Goal: Information Seeking & Learning: Learn about a topic

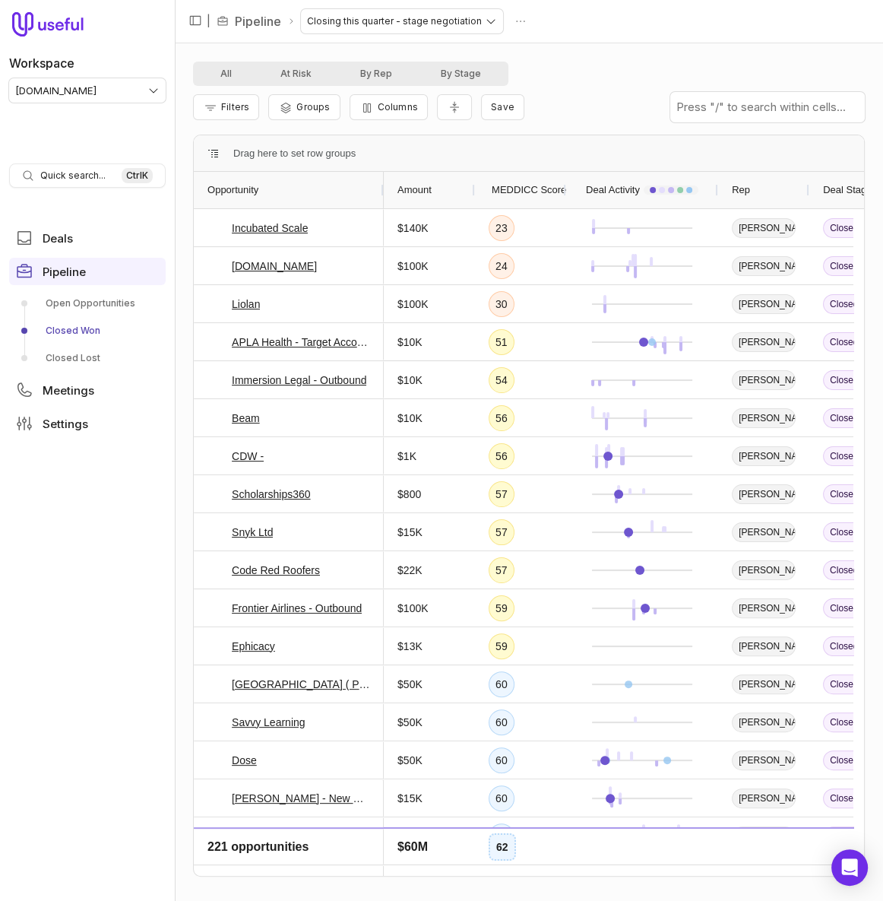
click at [444, 187] on div "Amount" at bounding box center [429, 190] width 64 height 29
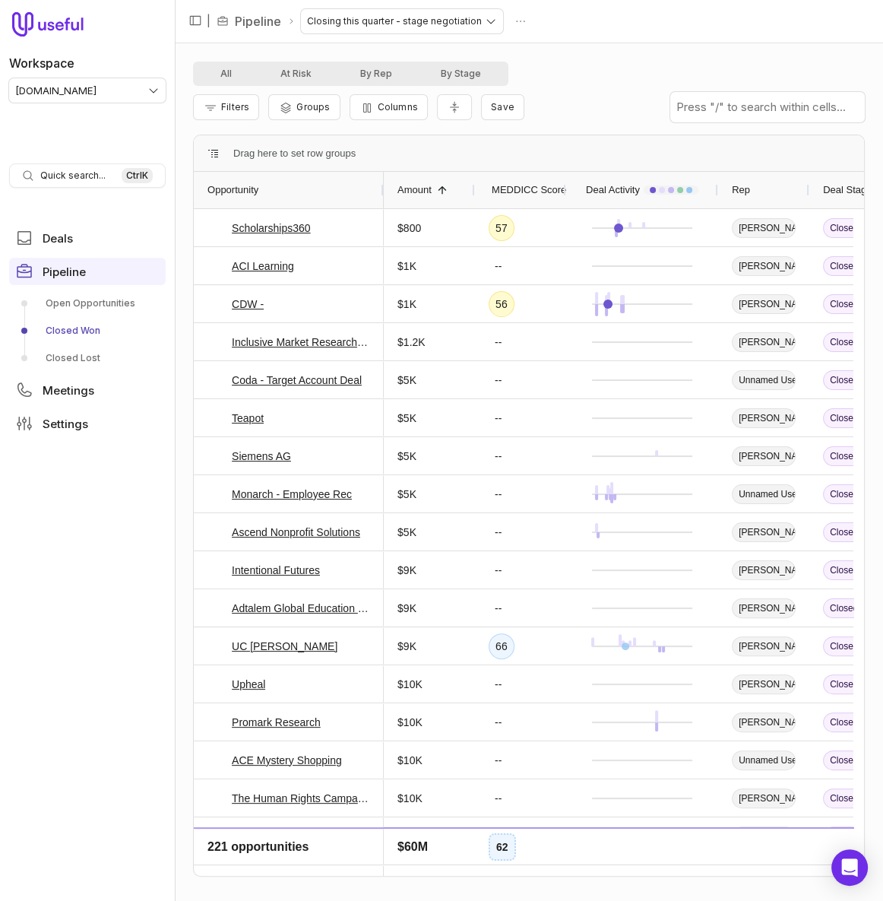
click at [444, 187] on span at bounding box center [442, 190] width 12 height 12
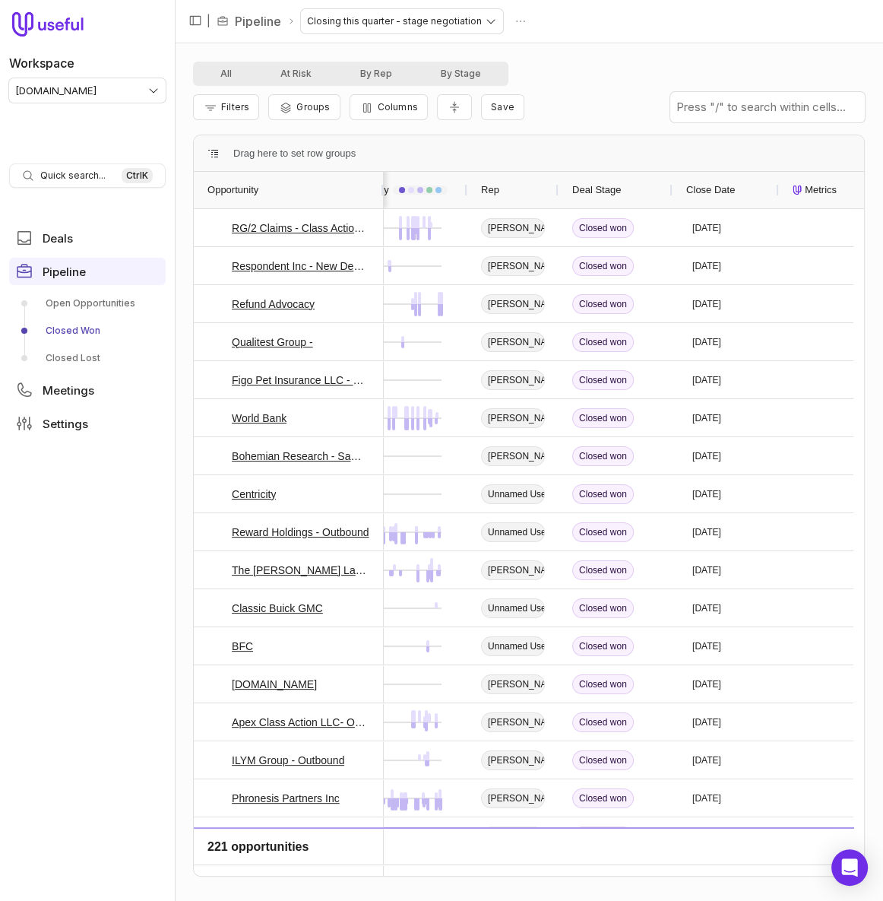
click at [713, 192] on span "Close Date" at bounding box center [710, 190] width 49 height 18
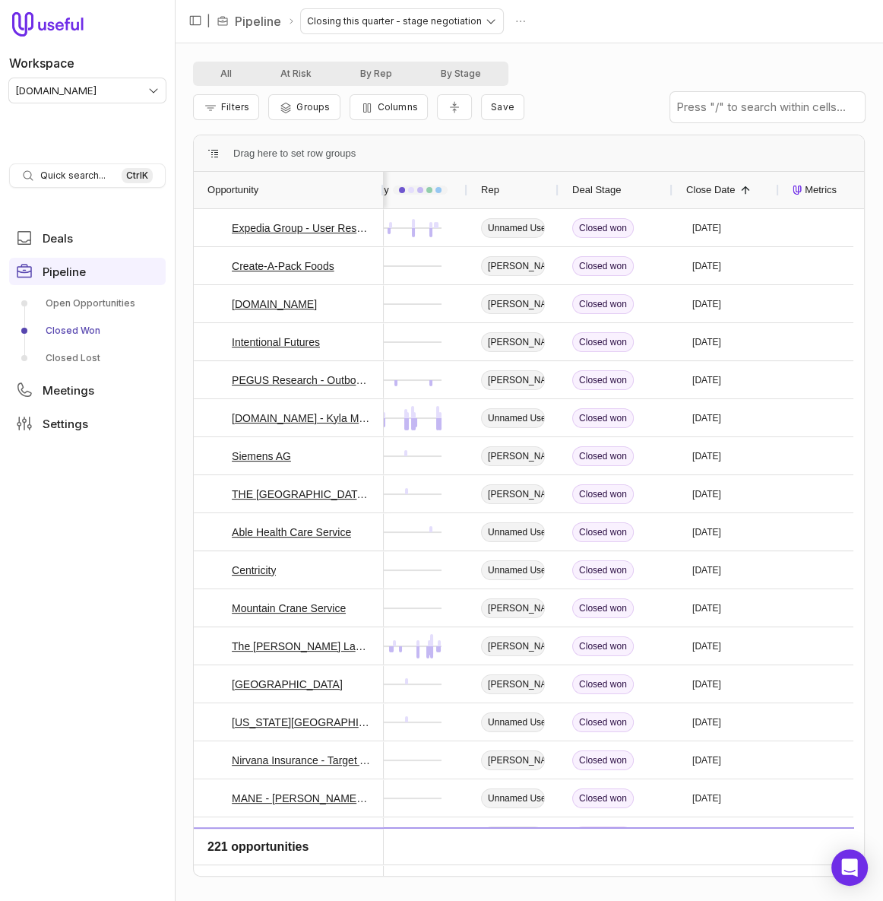
click at [713, 192] on span "Close Date" at bounding box center [710, 190] width 49 height 18
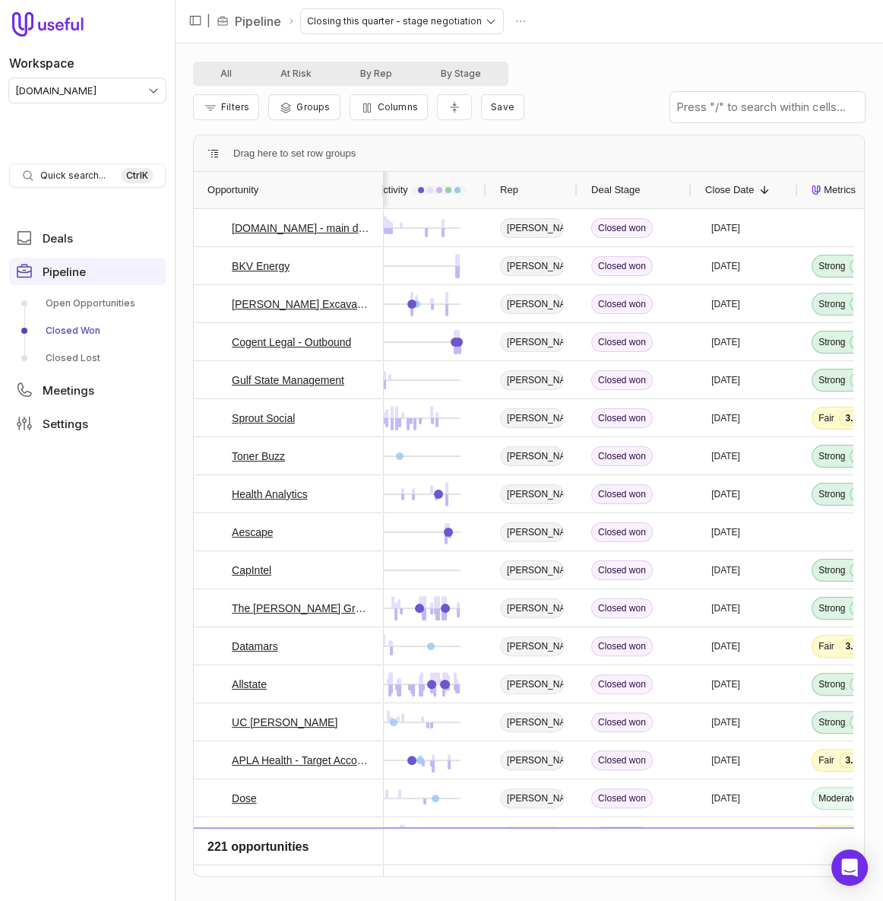
scroll to position [0, 209]
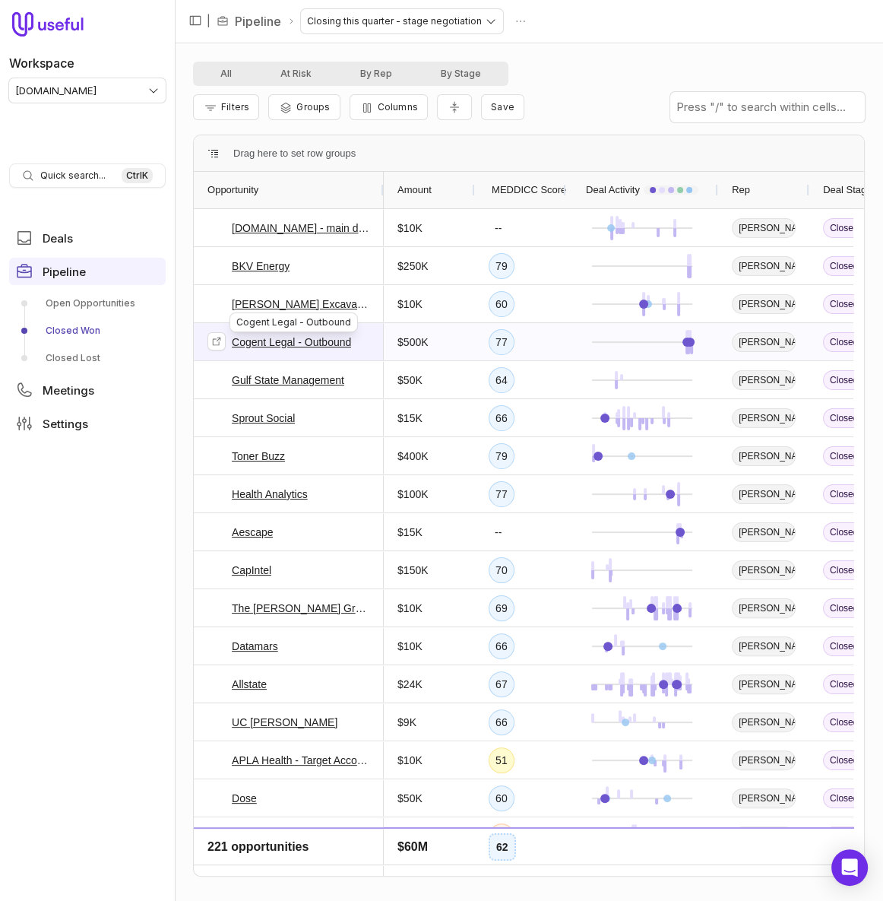
click at [302, 343] on link "Cogent Legal - Outbound" at bounding box center [291, 342] width 119 height 18
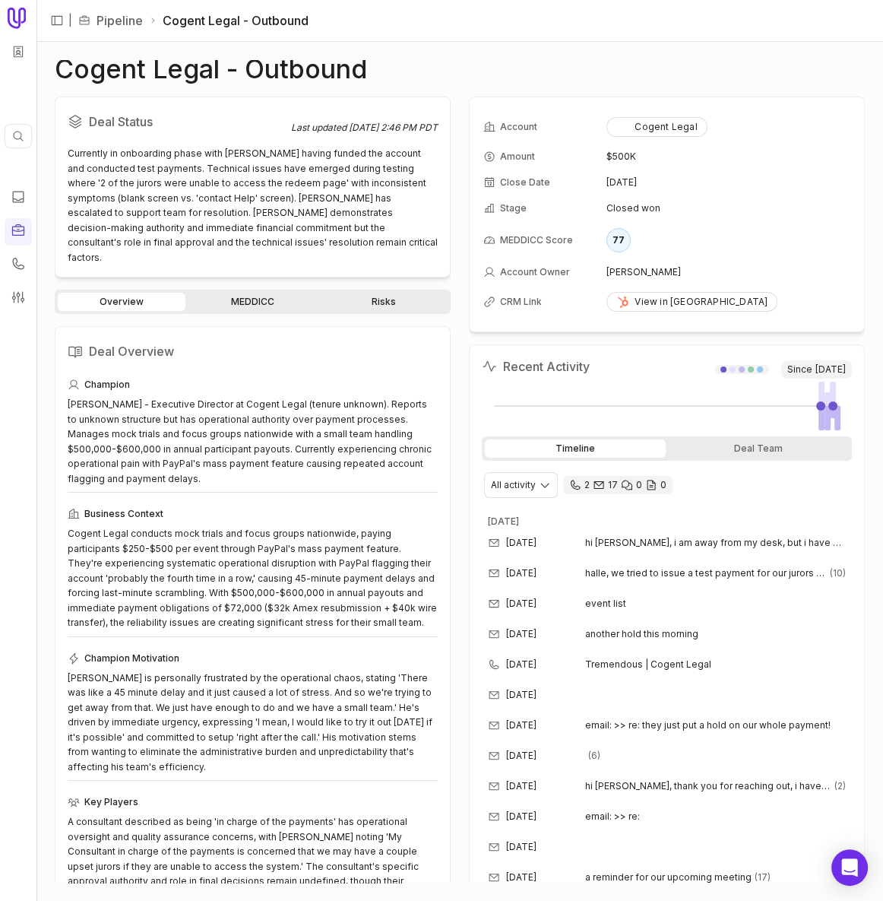
drag, startPoint x: 422, startPoint y: 76, endPoint x: 417, endPoint y: 68, distance: 8.9
click at [420, 74] on div "Cogent Legal - Outbound" at bounding box center [460, 69] width 810 height 18
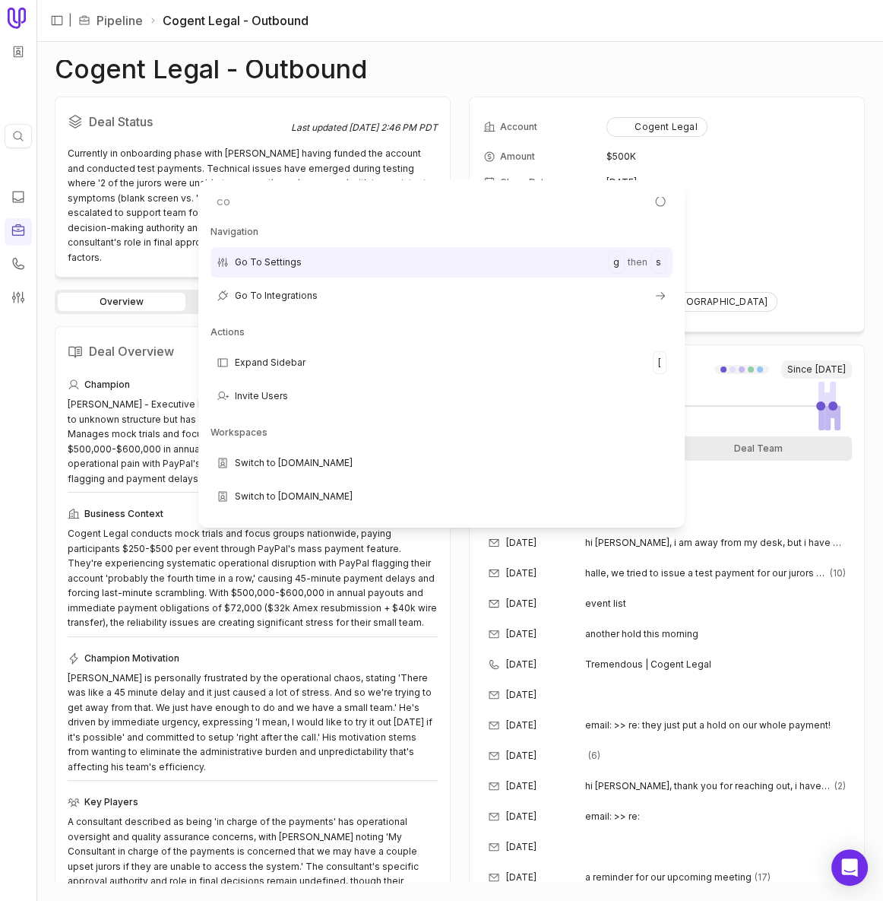
type input "cop"
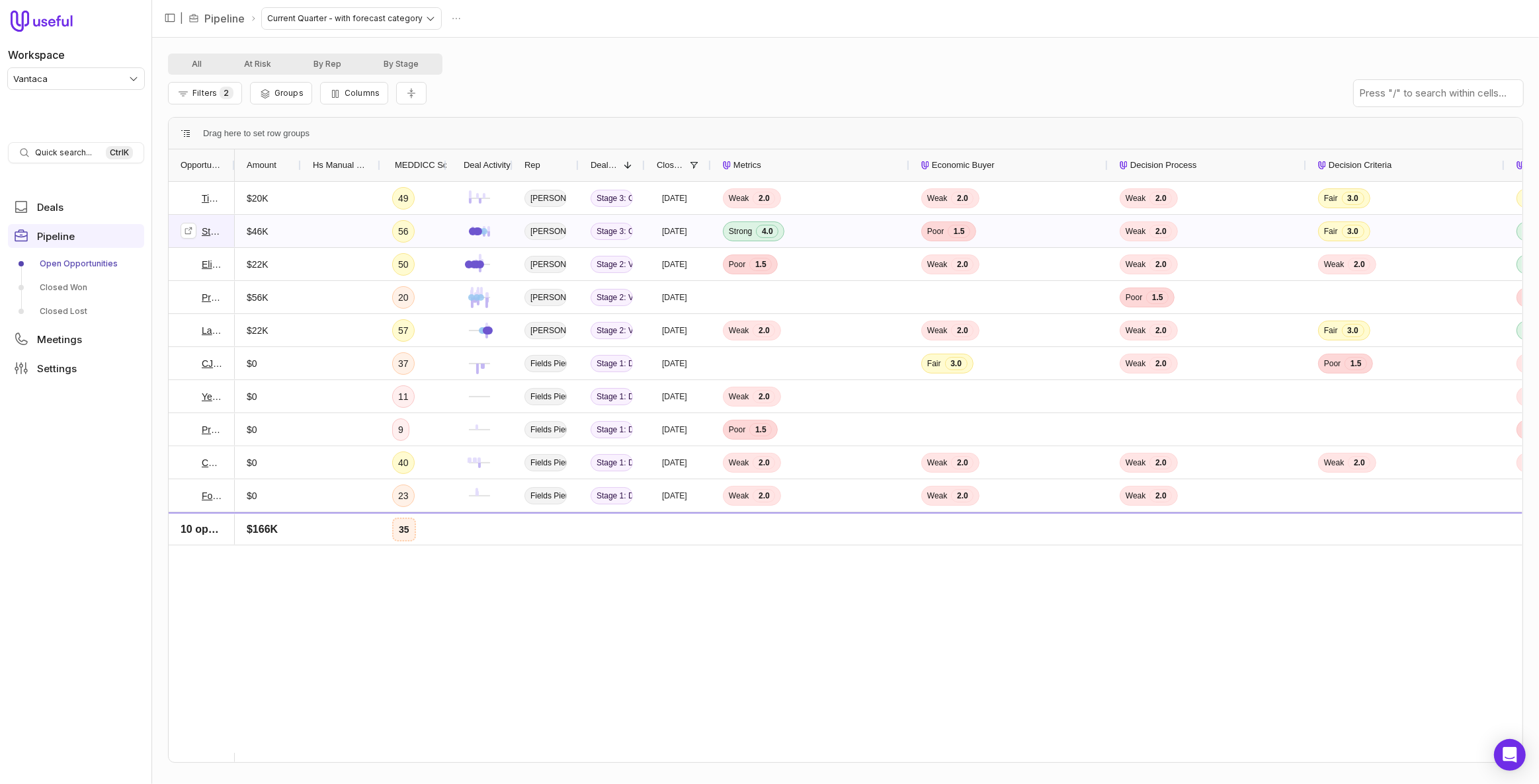
click at [209, 235] on link "Stone Oak Deal" at bounding box center [212, 231] width 21 height 16
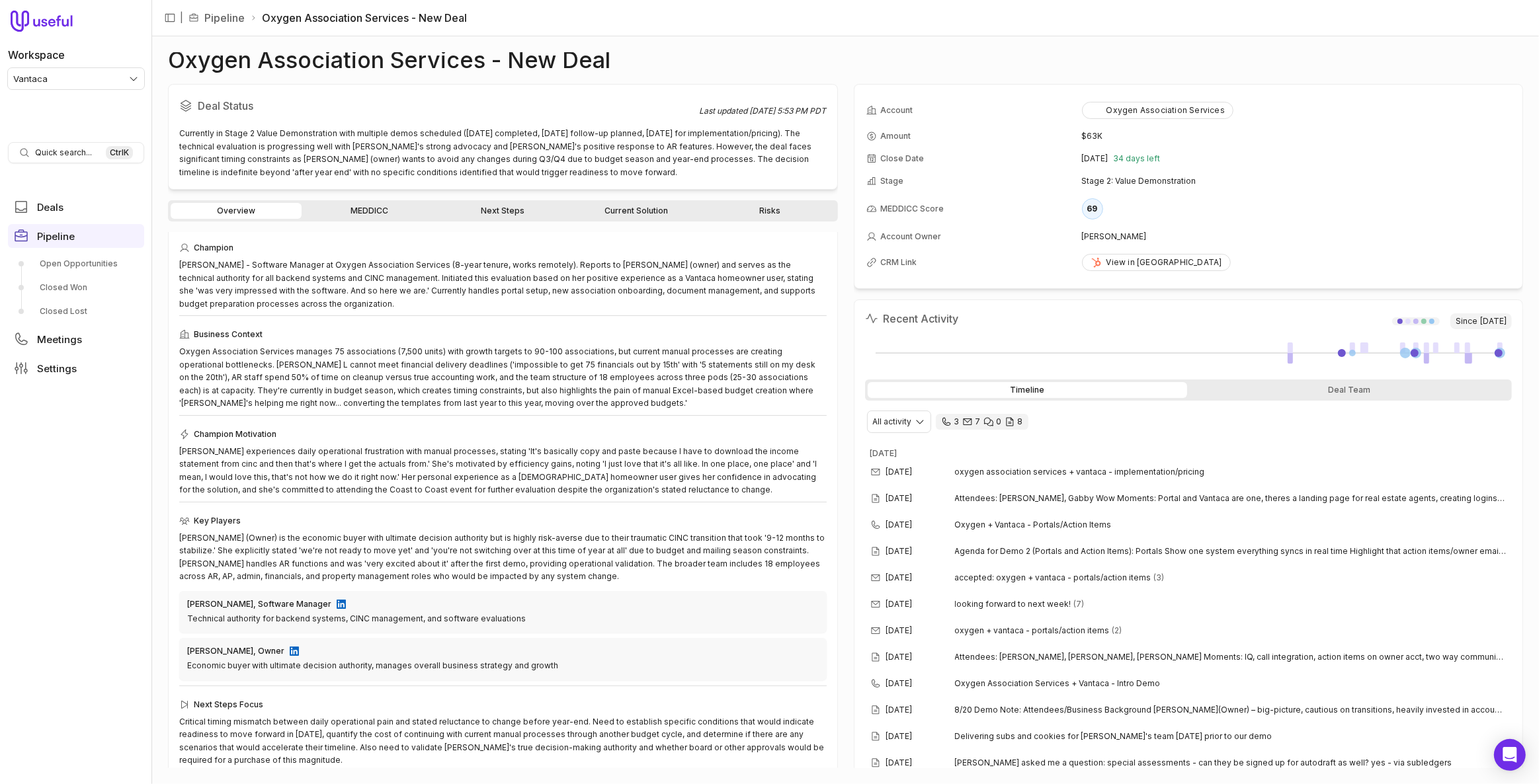
scroll to position [42, 0]
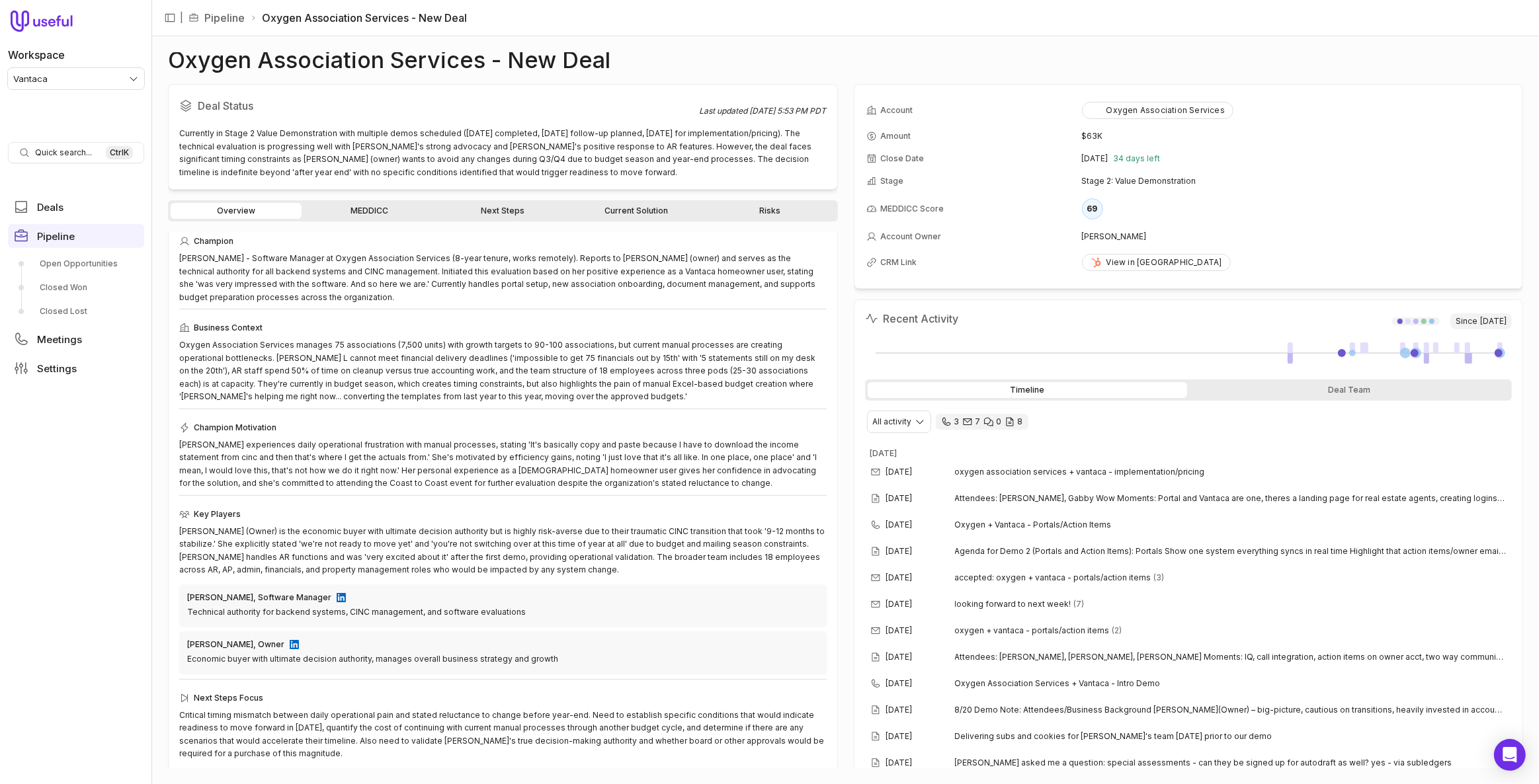
click at [393, 216] on link "MEDDICC" at bounding box center [370, 211] width 131 height 16
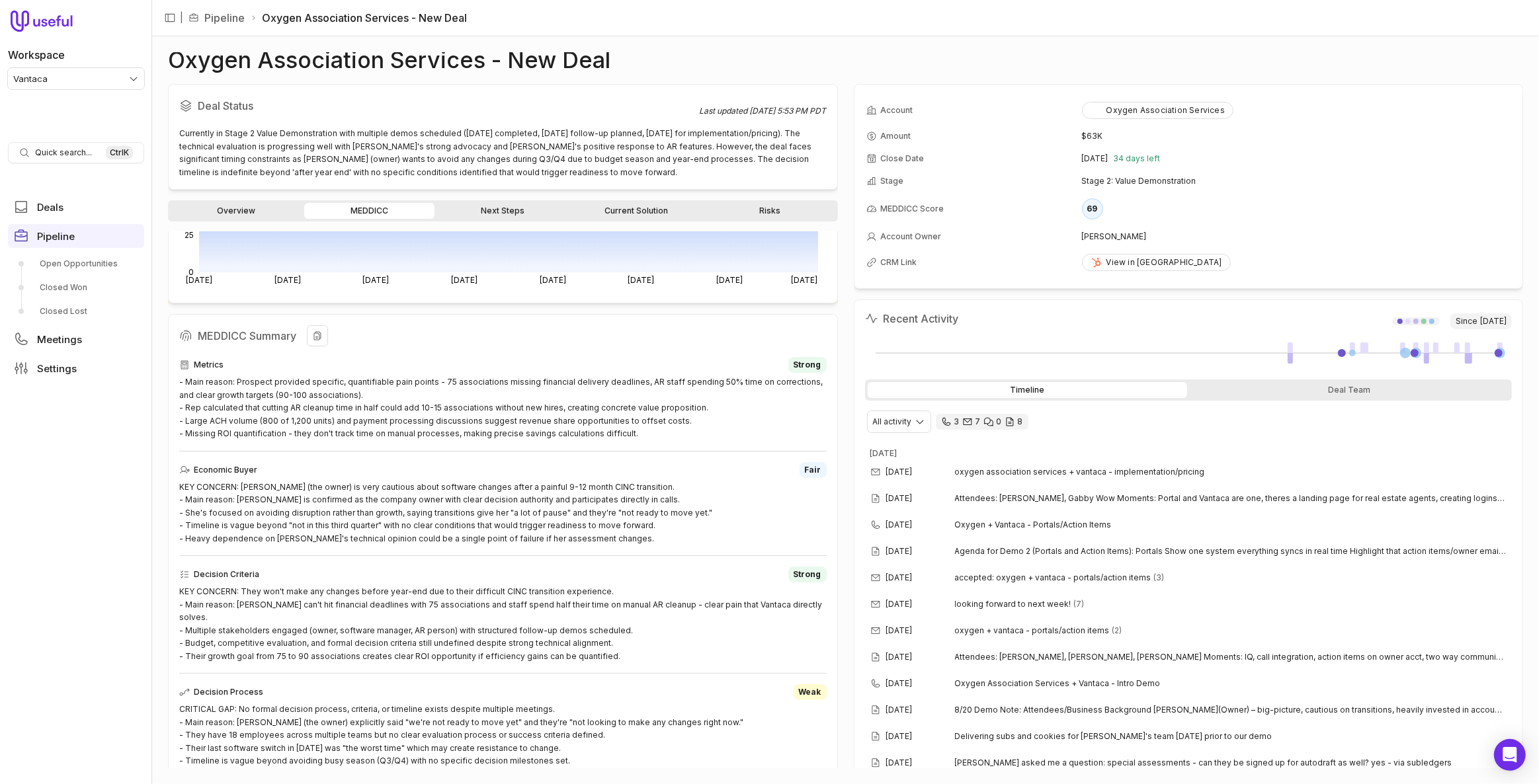
scroll to position [263, 0]
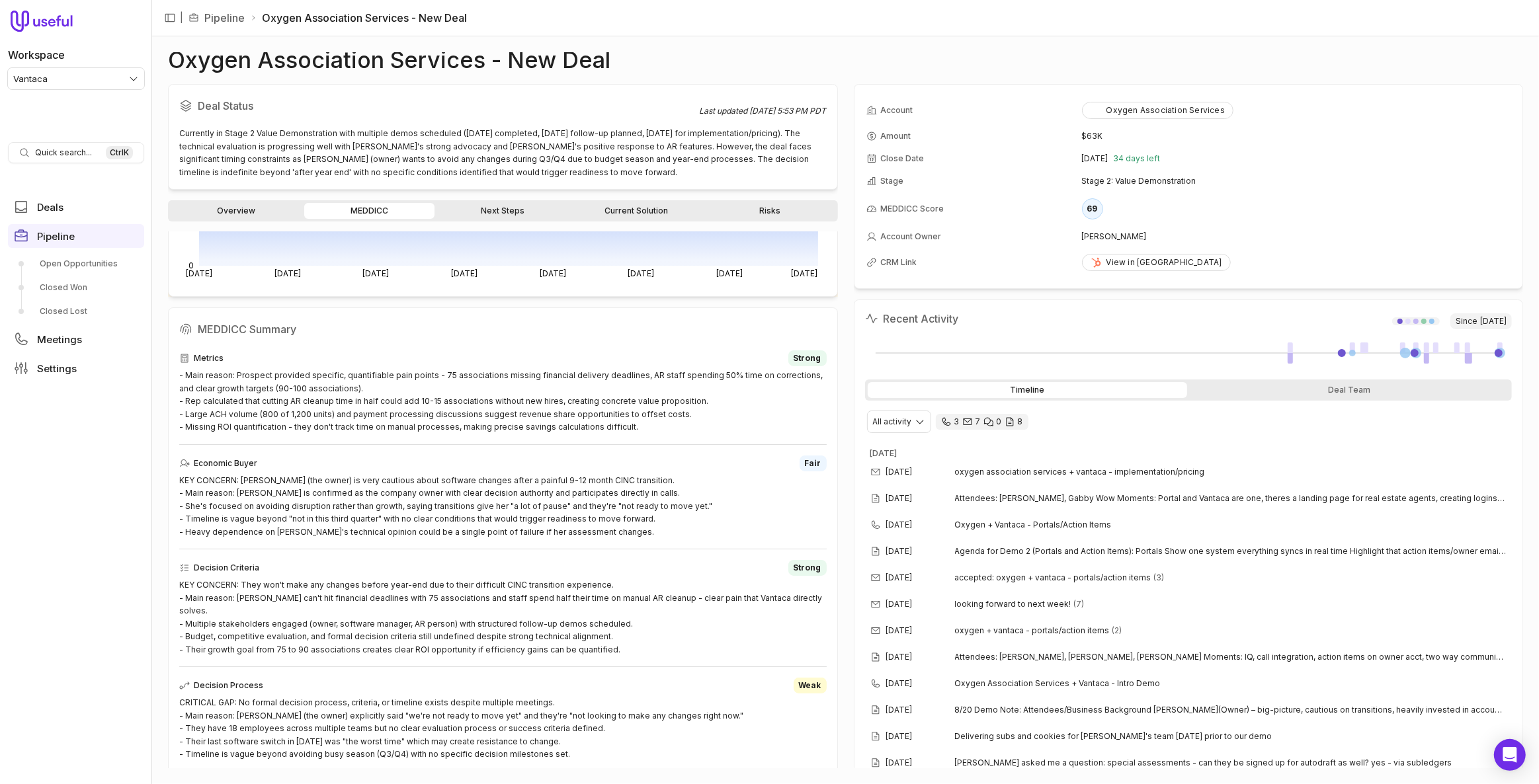
click at [506, 213] on link "Next Steps" at bounding box center [502, 211] width 131 height 16
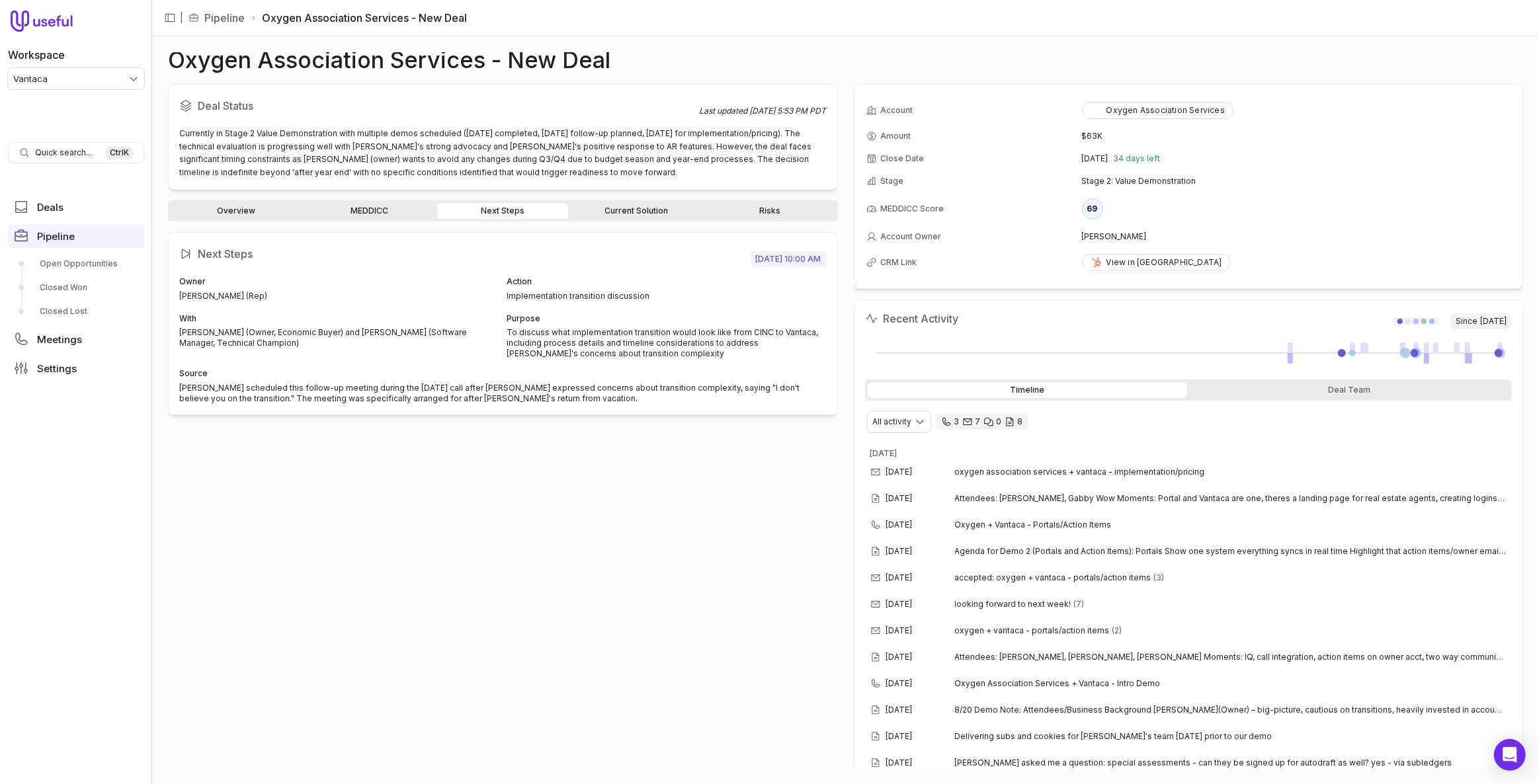
click at [617, 211] on link "Current Solution" at bounding box center [636, 211] width 131 height 16
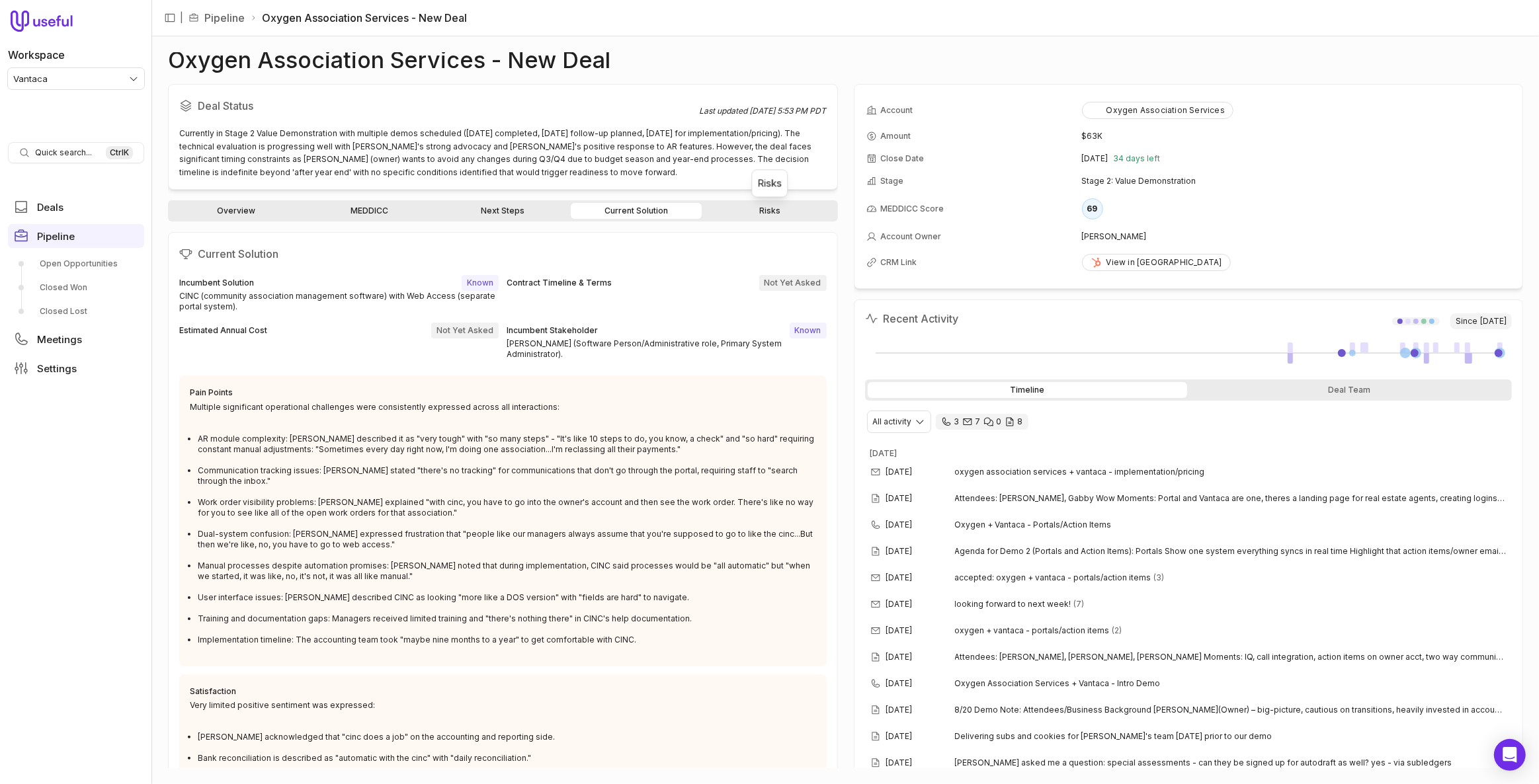
click at [787, 211] on link "Risks" at bounding box center [770, 211] width 131 height 16
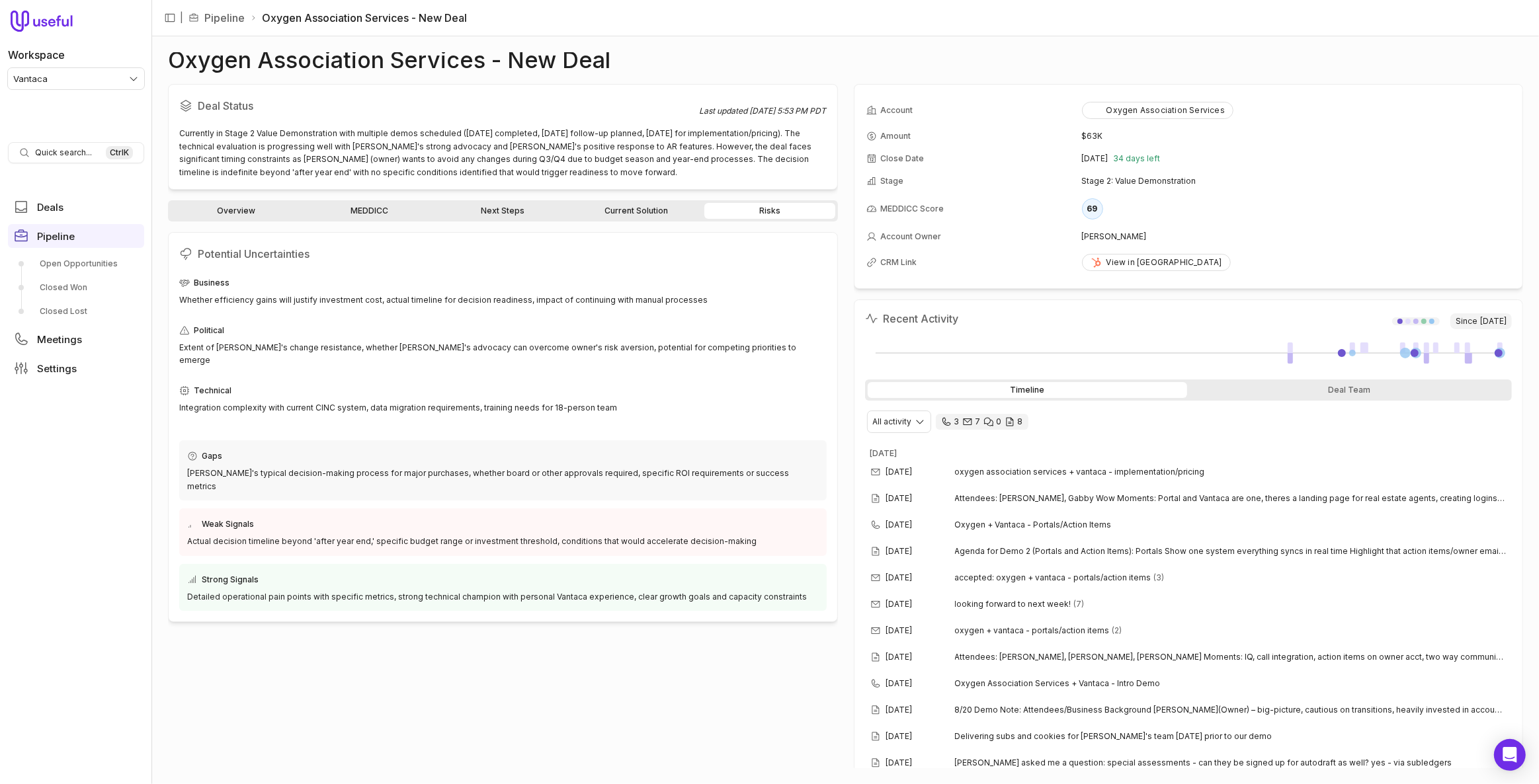
click at [339, 213] on link "MEDDICC" at bounding box center [370, 211] width 131 height 16
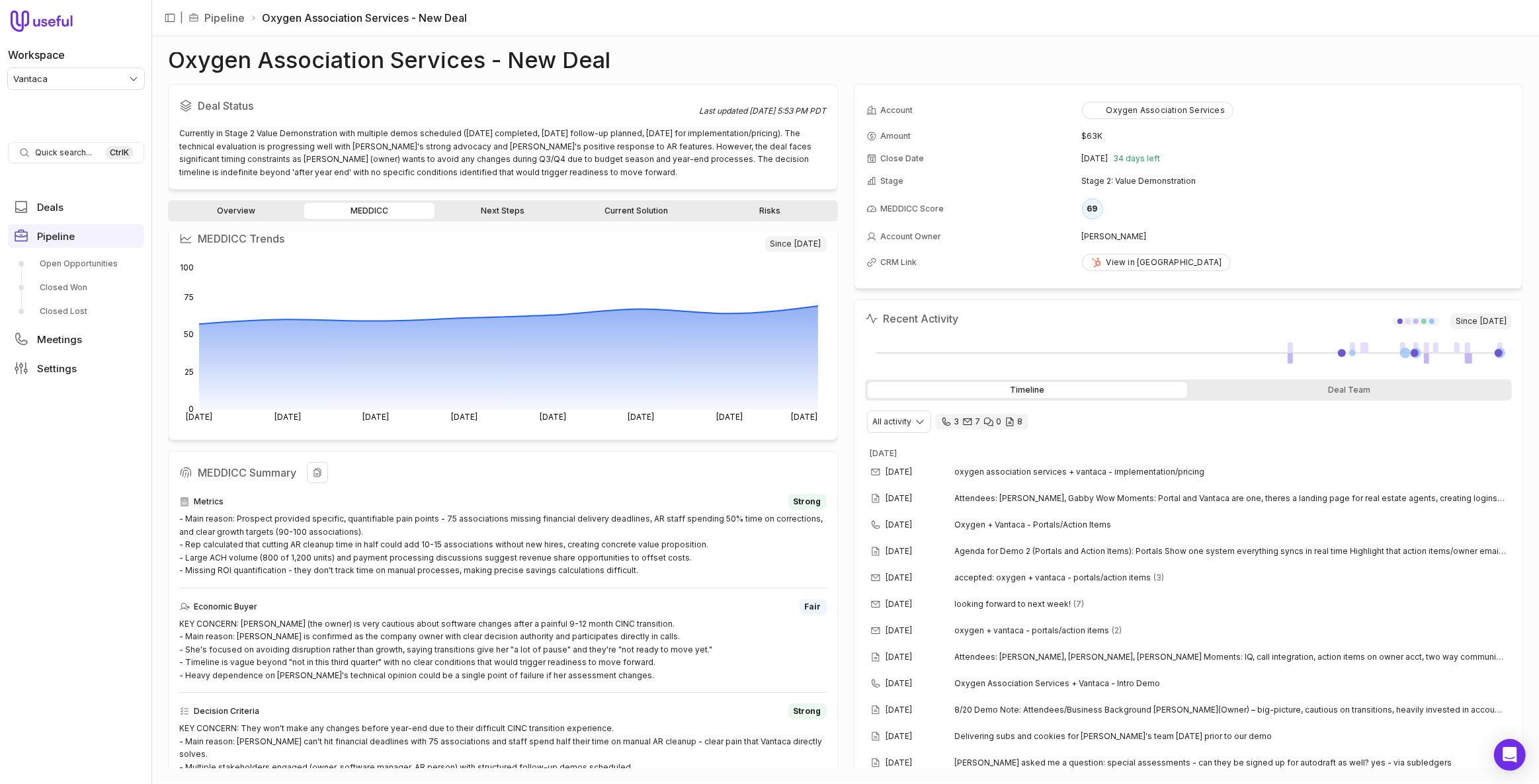
scroll to position [59, 0]
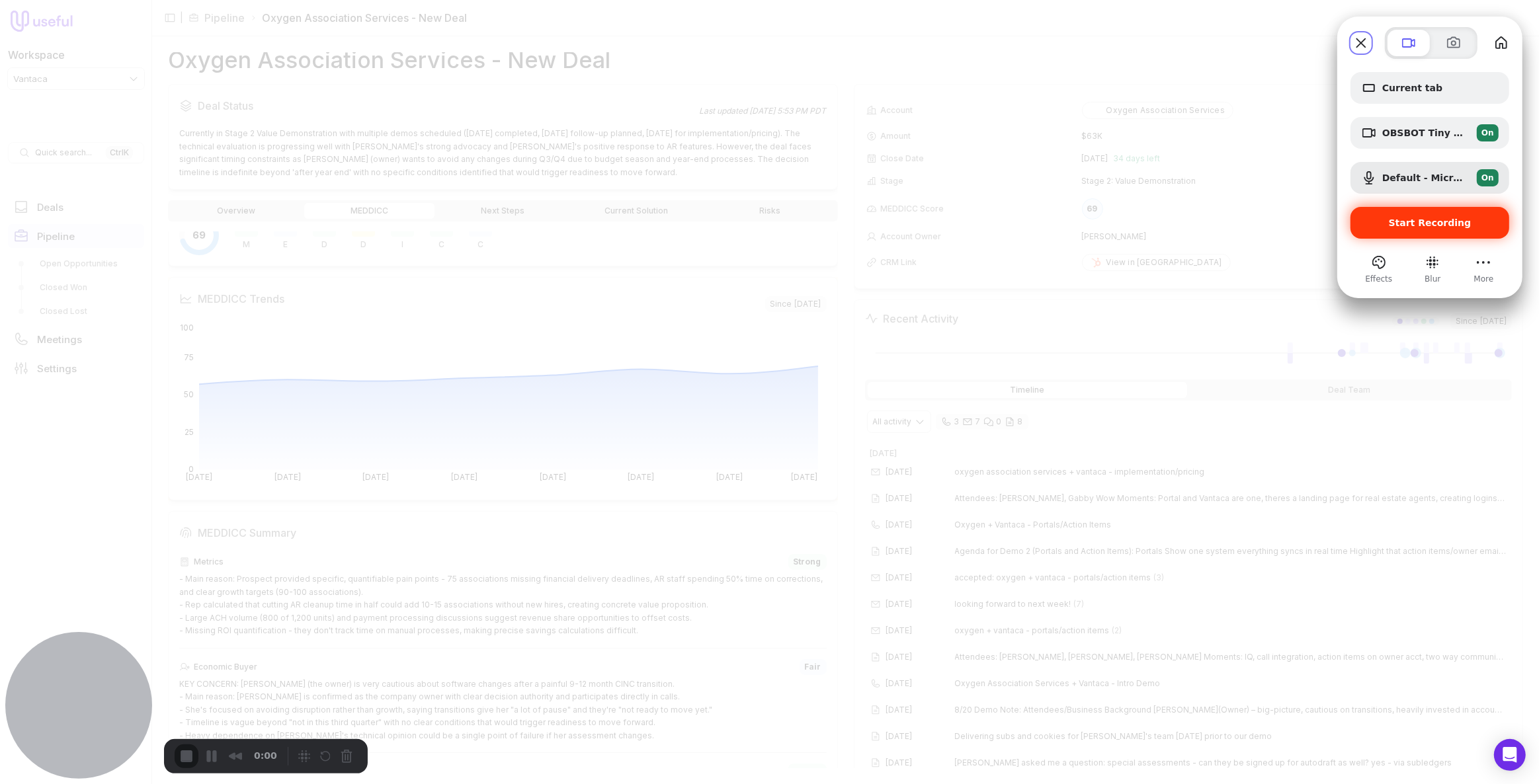
click at [1415, 224] on span "Start Recording" at bounding box center [1430, 223] width 83 height 10
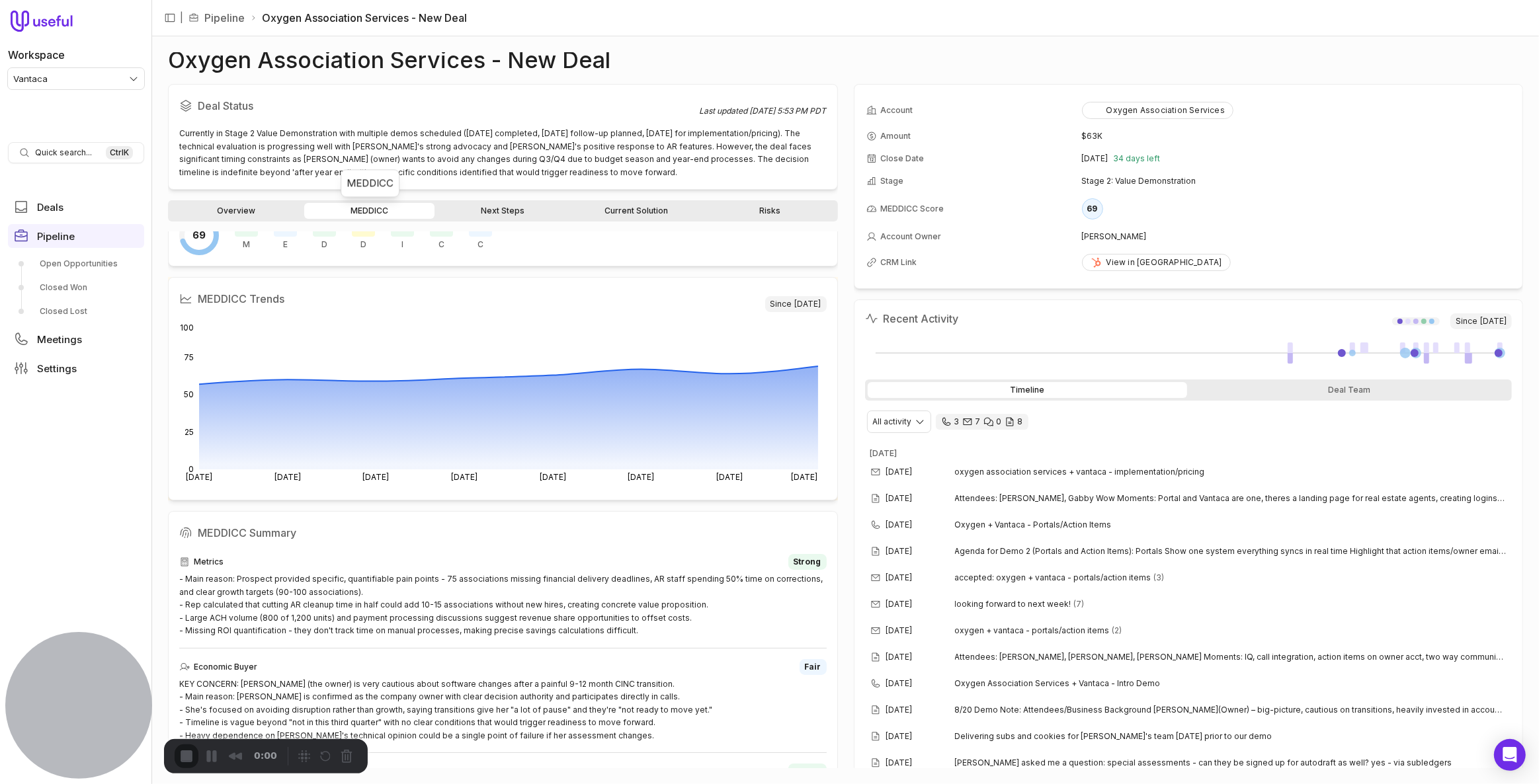
click at [665, 247] on div "69 4.0 M 3.0 E 4.0 D 2.0 D 4.0 I 4.0 C 3.0 C" at bounding box center [503, 236] width 648 height 40
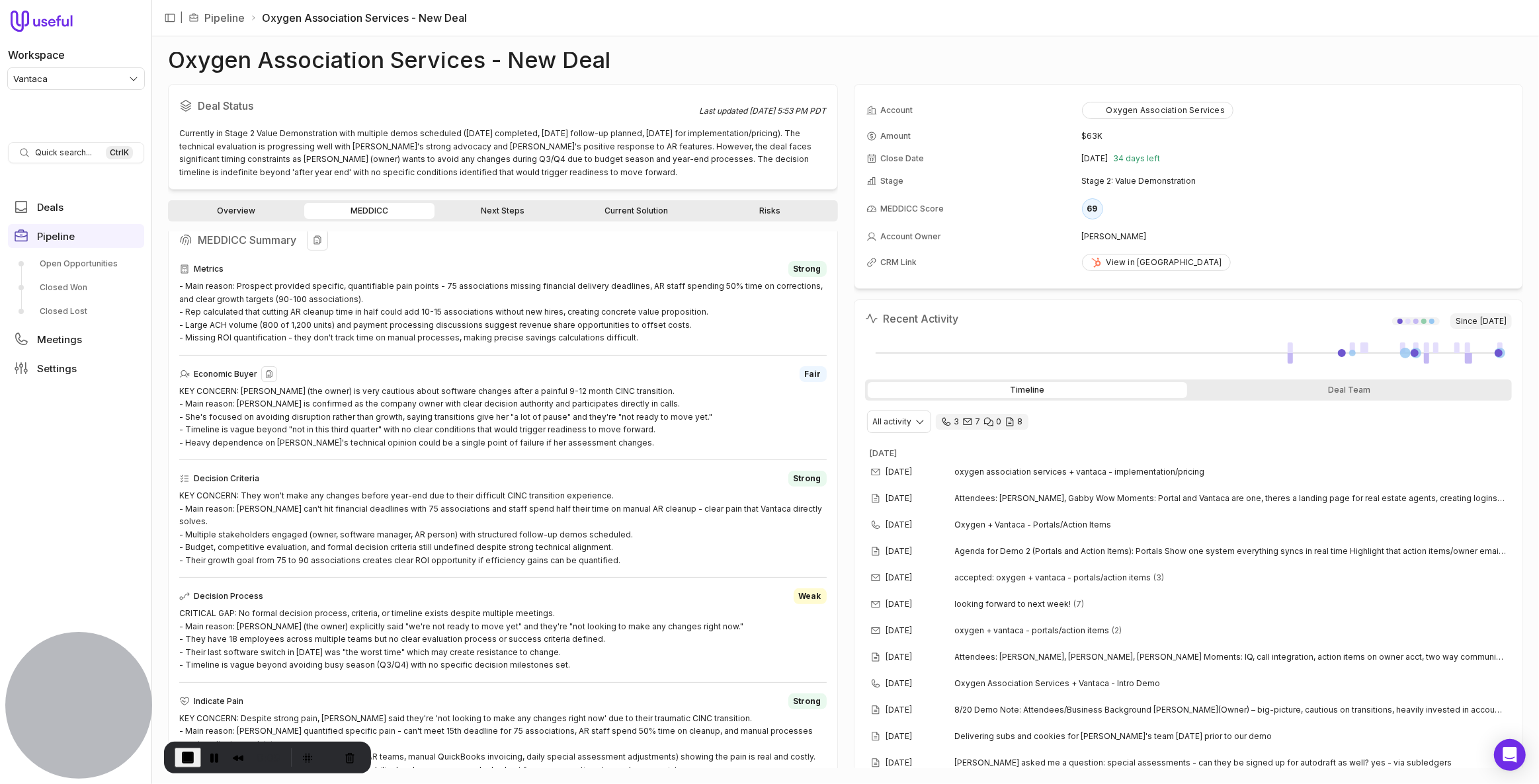
scroll to position [360, 0]
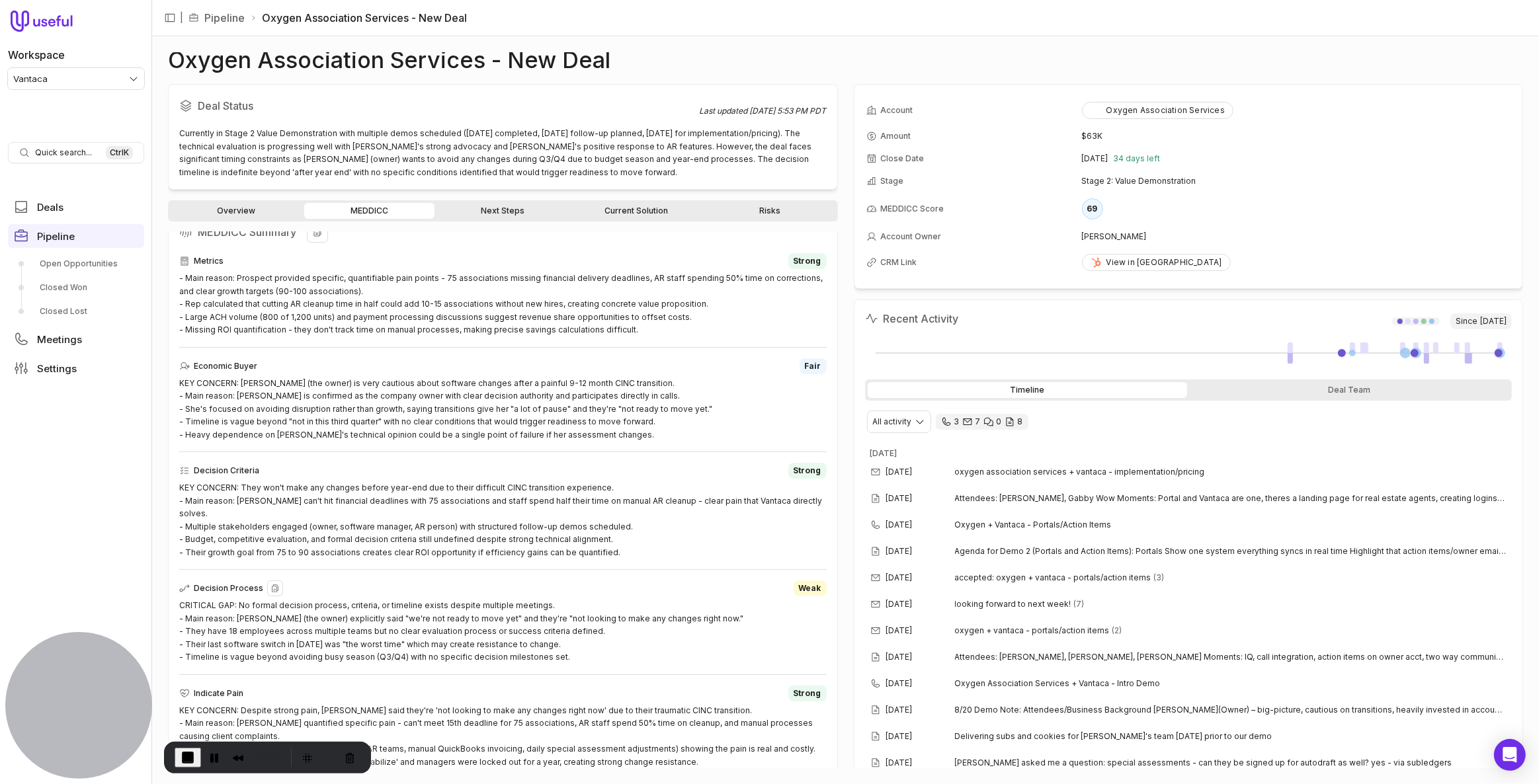
click at [338, 599] on div "CRITICAL GAP: No formal decision process, criteria, or timeline exists despite …" at bounding box center [503, 631] width 648 height 64
click at [394, 484] on div "KEY CONCERN: They won't make any changes before year-end due to their difficult…" at bounding box center [503, 519] width 648 height 77
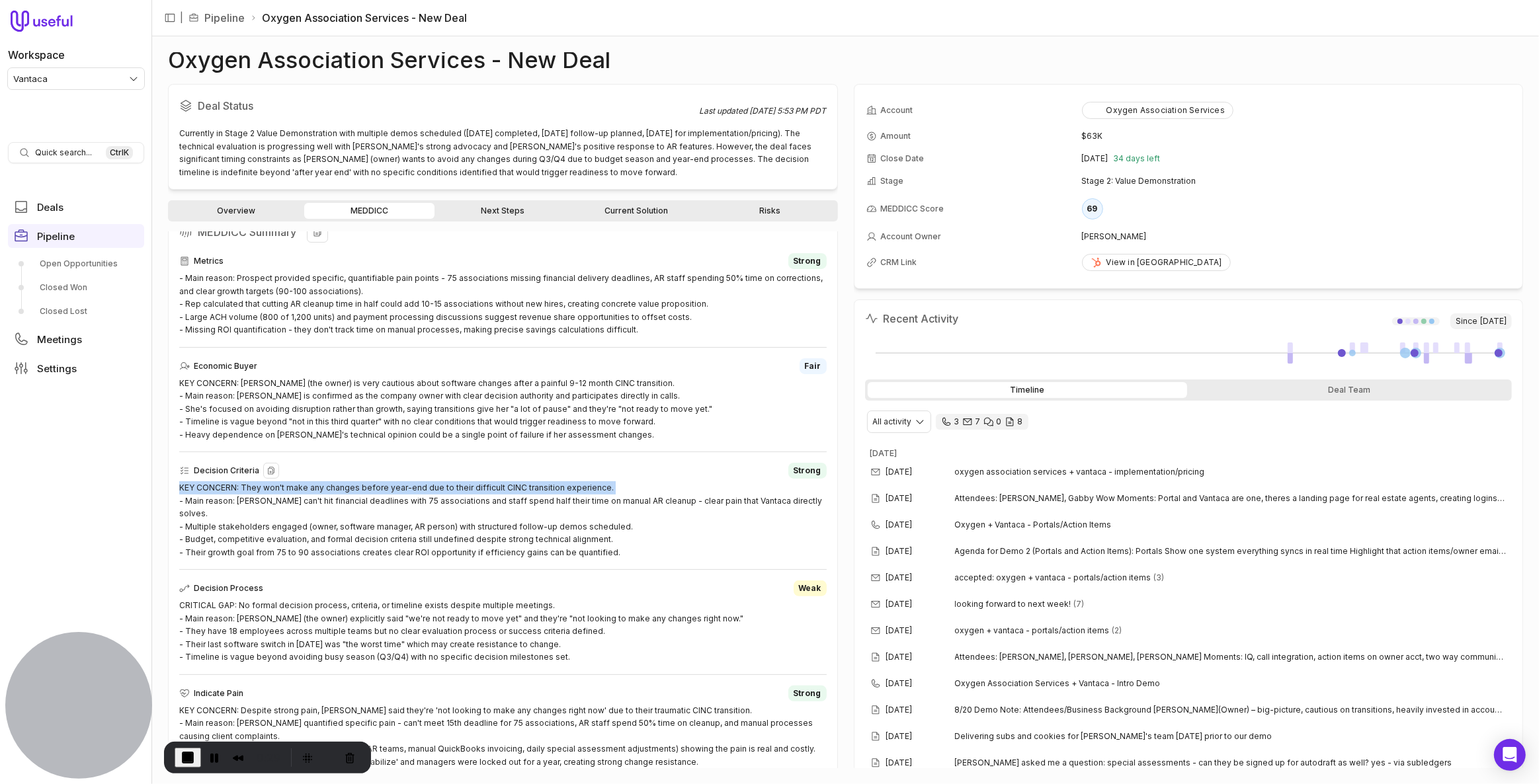
click at [394, 484] on div "KEY CONCERN: They won't make any changes before year-end due to their difficult…" at bounding box center [503, 519] width 648 height 77
click at [410, 465] on div "Decision Criteria Strong" at bounding box center [503, 471] width 648 height 16
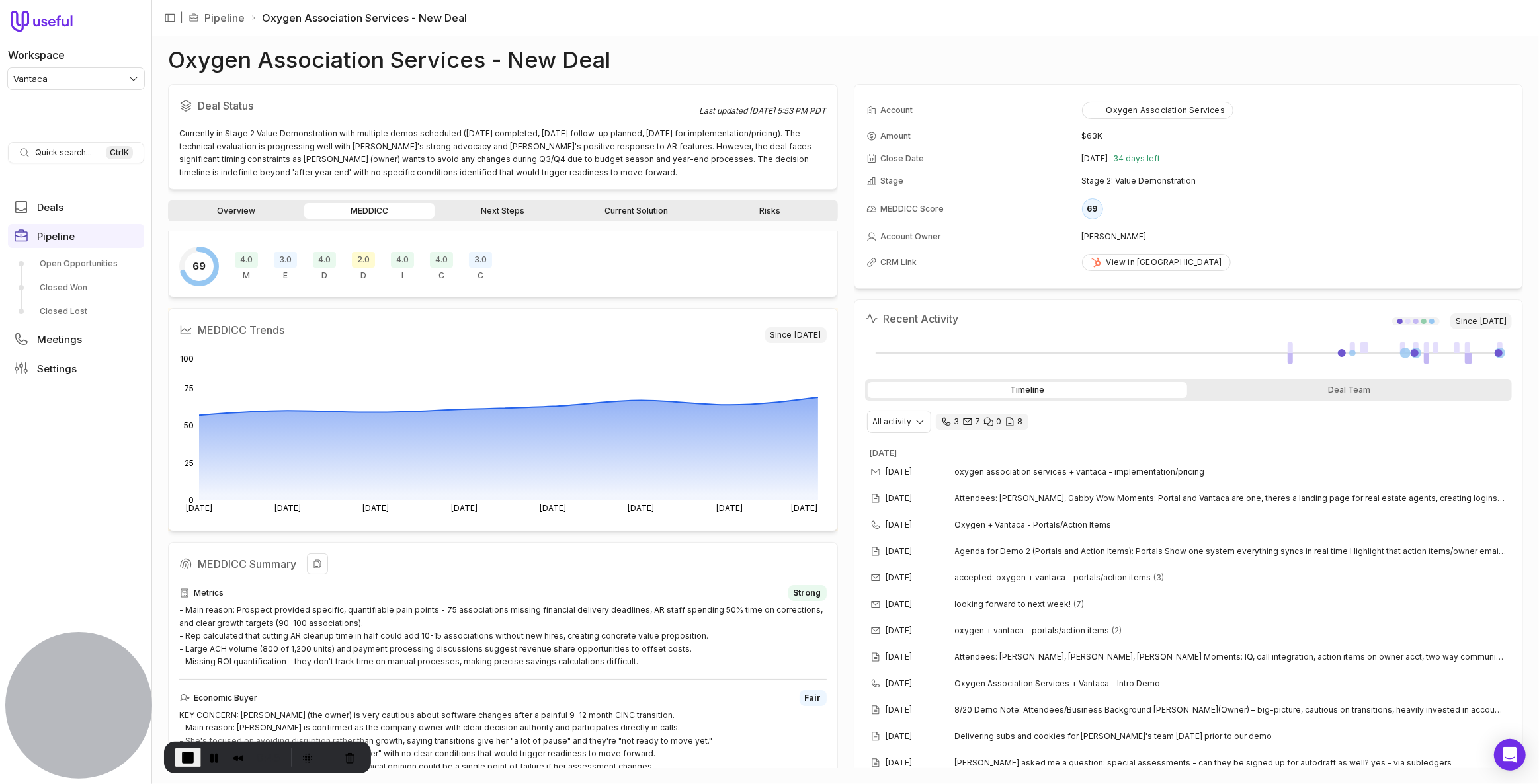
scroll to position [0, 0]
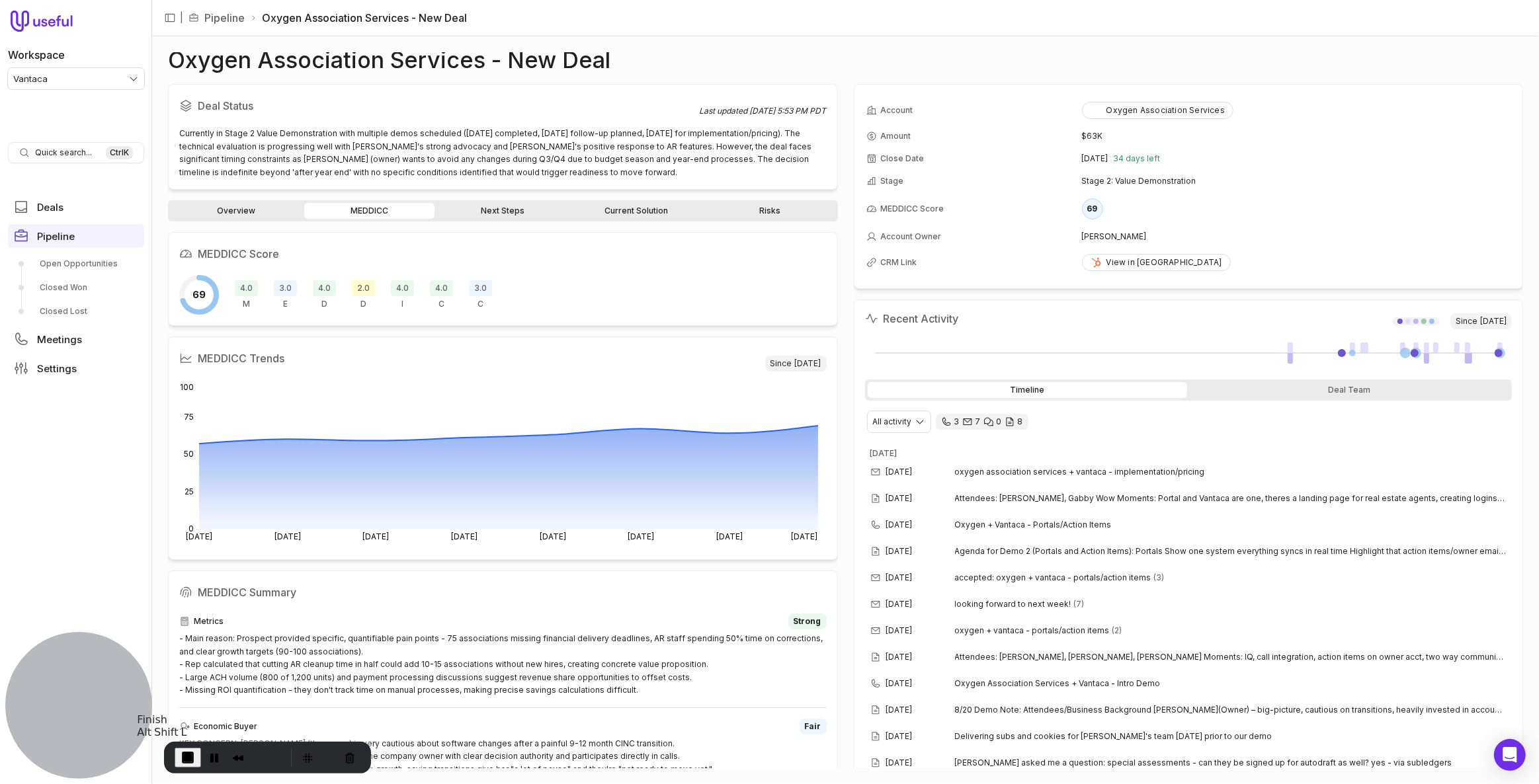
click at [183, 763] on span "End Recording" at bounding box center [188, 758] width 16 height 16
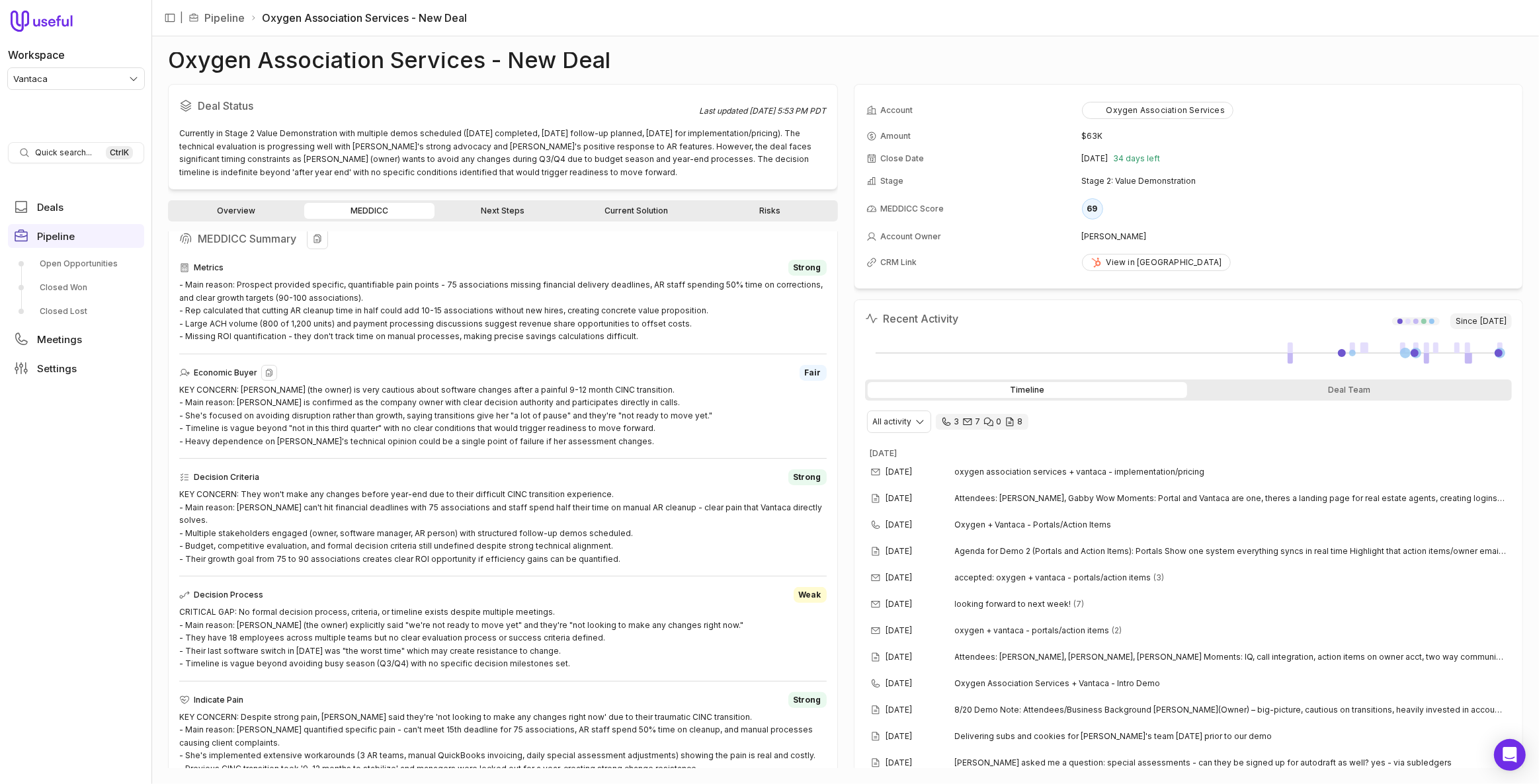
scroll to position [360, 0]
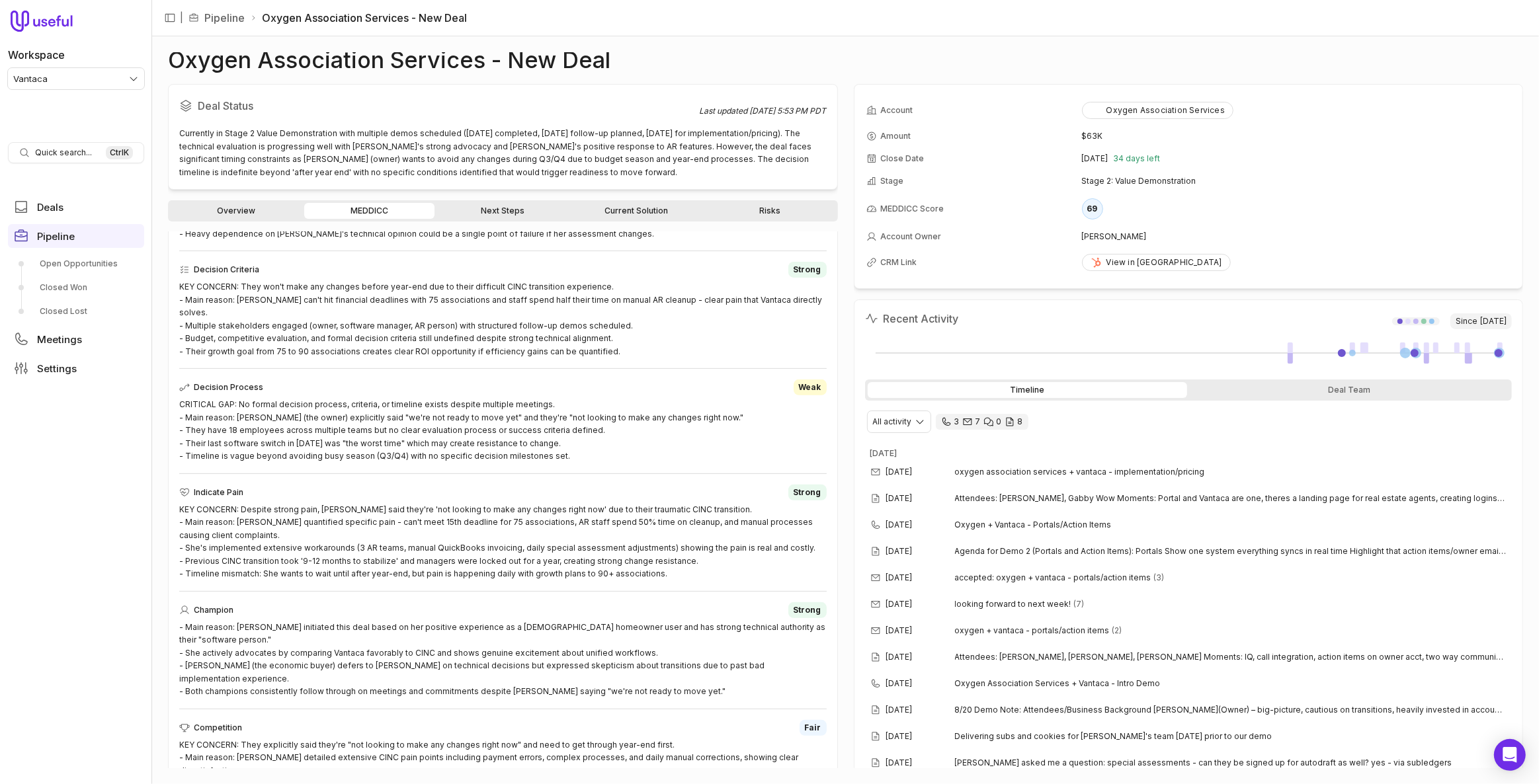
scroll to position [563, 0]
click at [71, 78] on html "Workspace Vantaca Quick search... Ctrl K Deals Pipeline Open Opportunities Clos…" at bounding box center [770, 392] width 1539 height 784
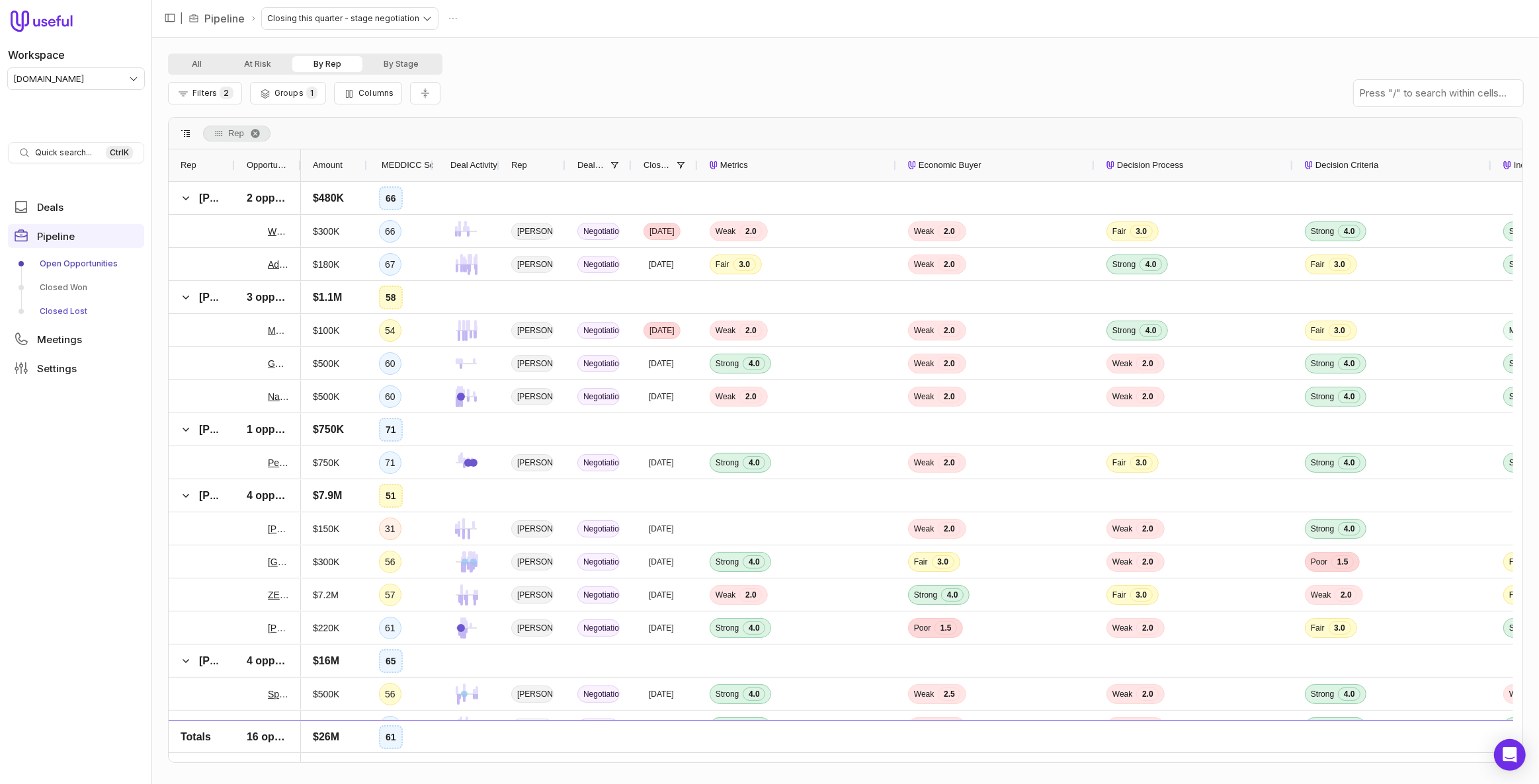
click at [93, 305] on link "Closed Lost" at bounding box center [76, 312] width 137 height 21
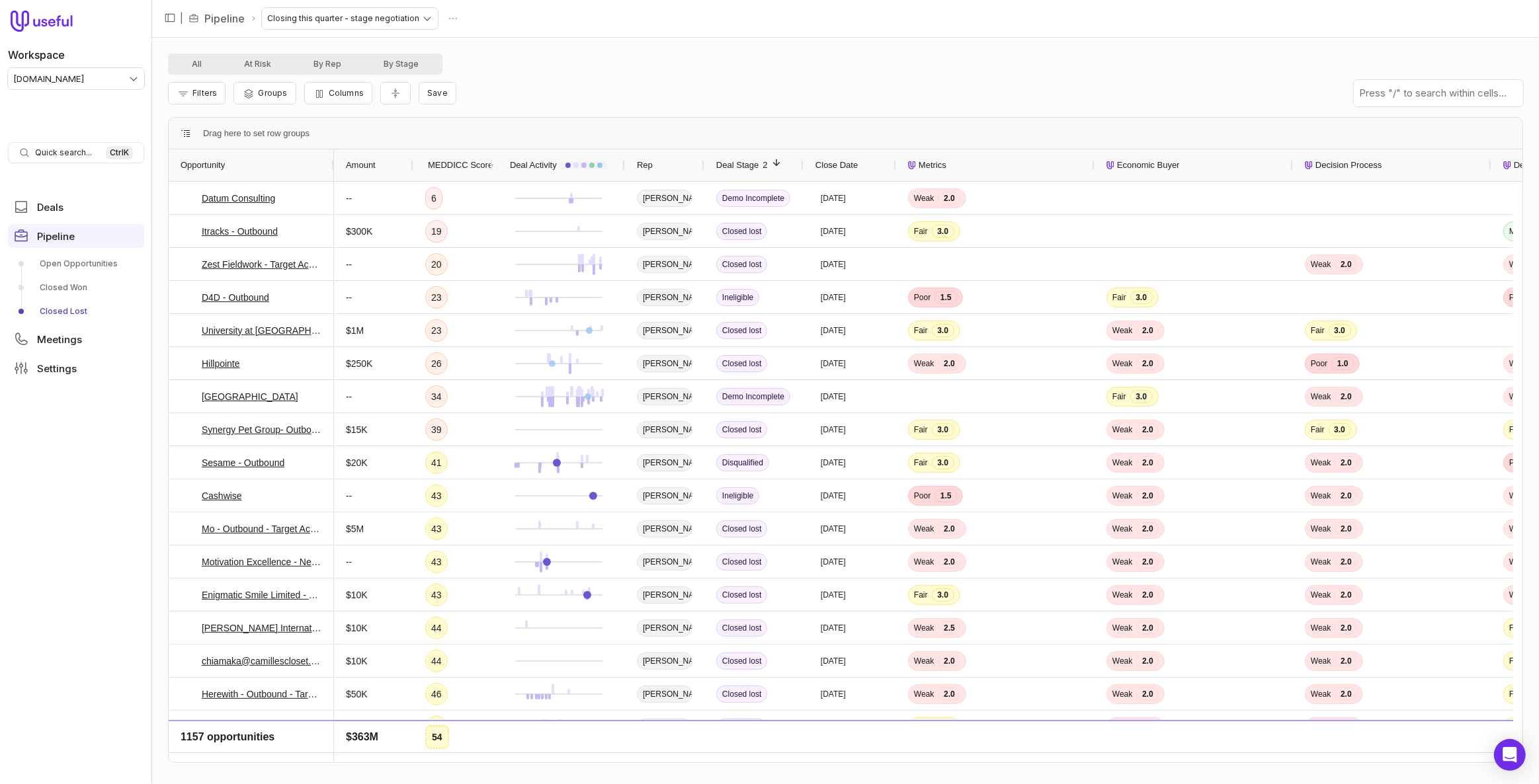
click at [840, 165] on span "Close Date" at bounding box center [837, 165] width 43 height 16
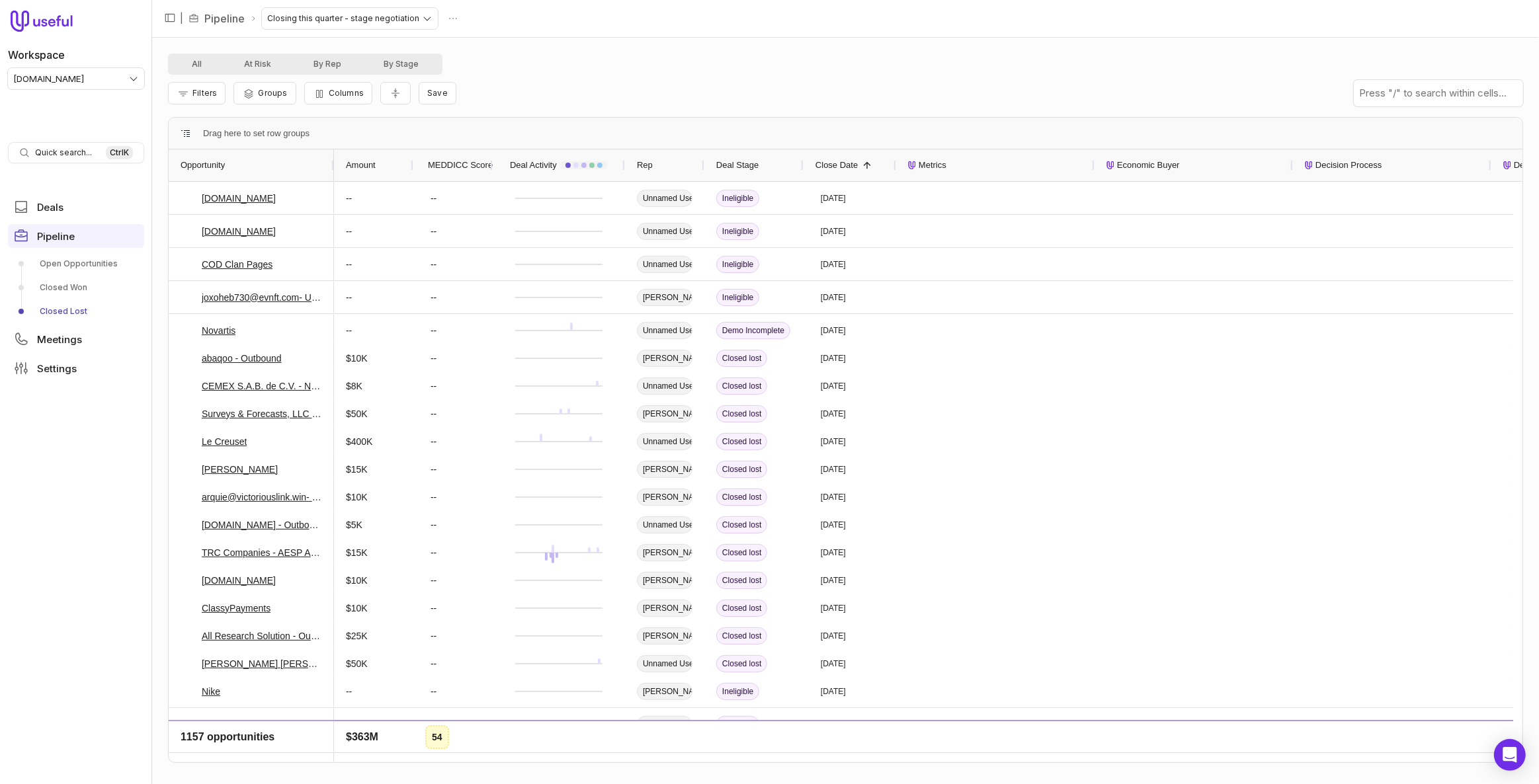
click at [840, 165] on span "Close Date" at bounding box center [837, 165] width 43 height 16
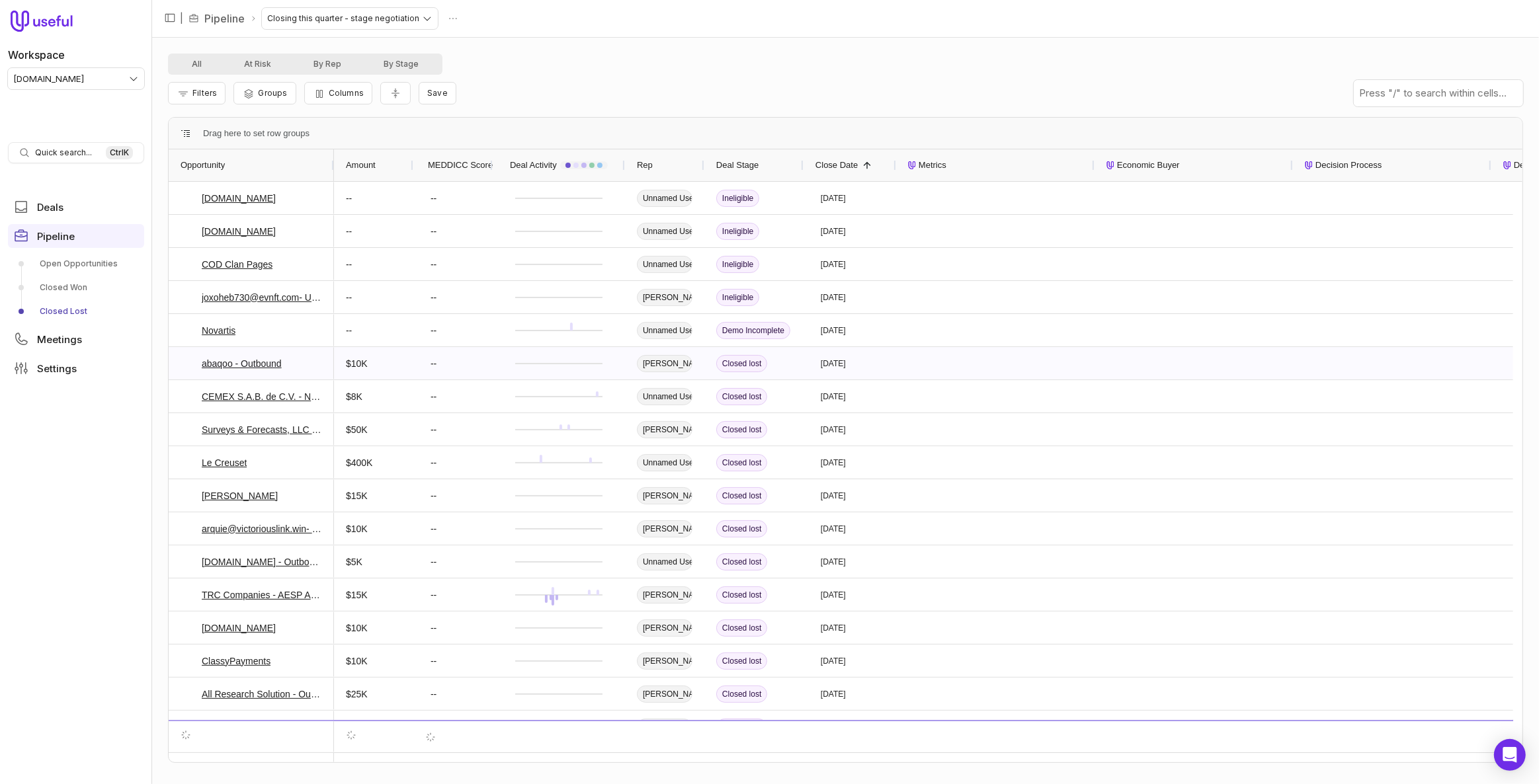
scroll to position [59, 0]
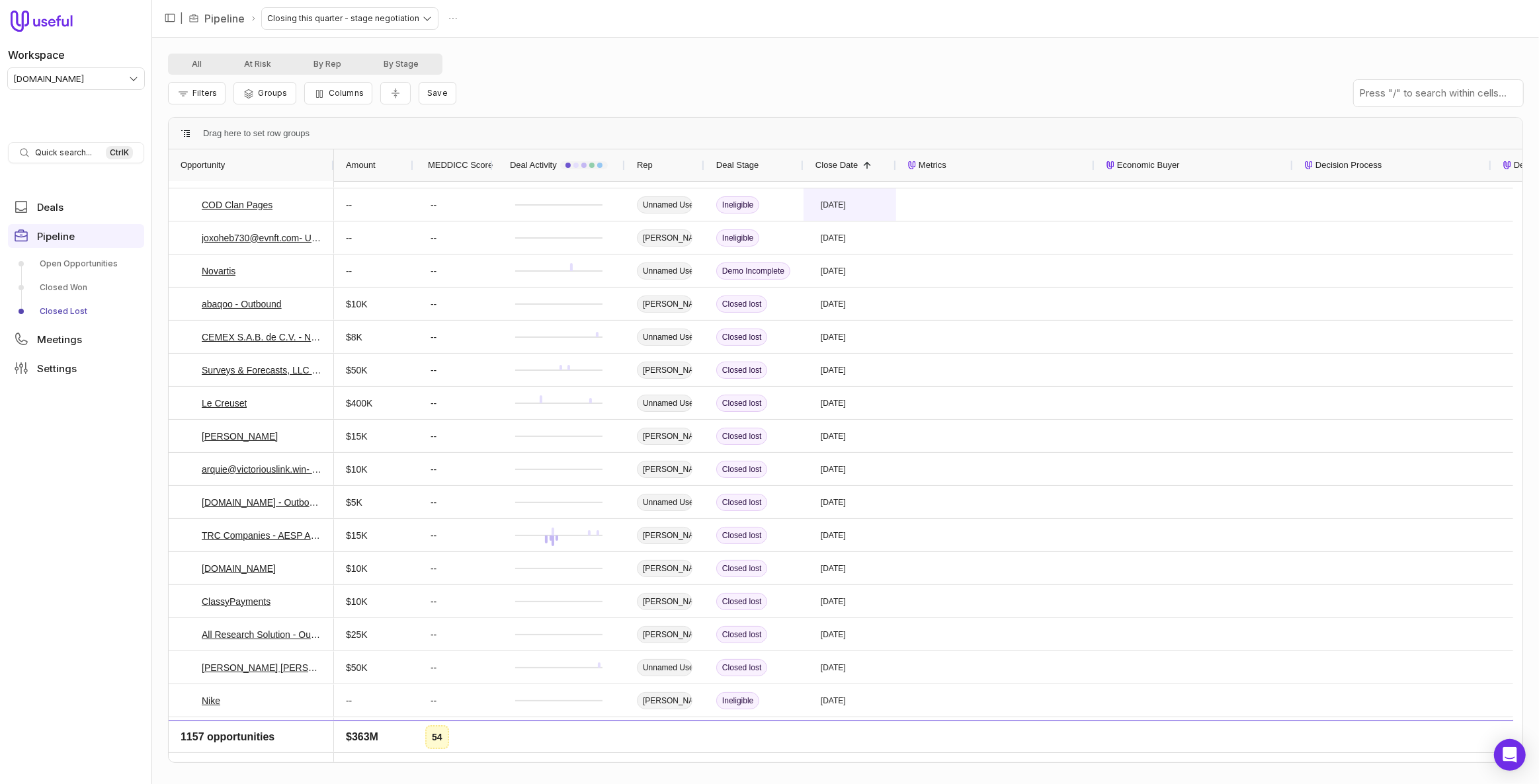
click at [840, 151] on div "Close Date 1" at bounding box center [850, 165] width 69 height 31
click at [838, 160] on span "Close Date" at bounding box center [837, 165] width 43 height 16
click at [842, 158] on span "Close Date" at bounding box center [837, 165] width 43 height 16
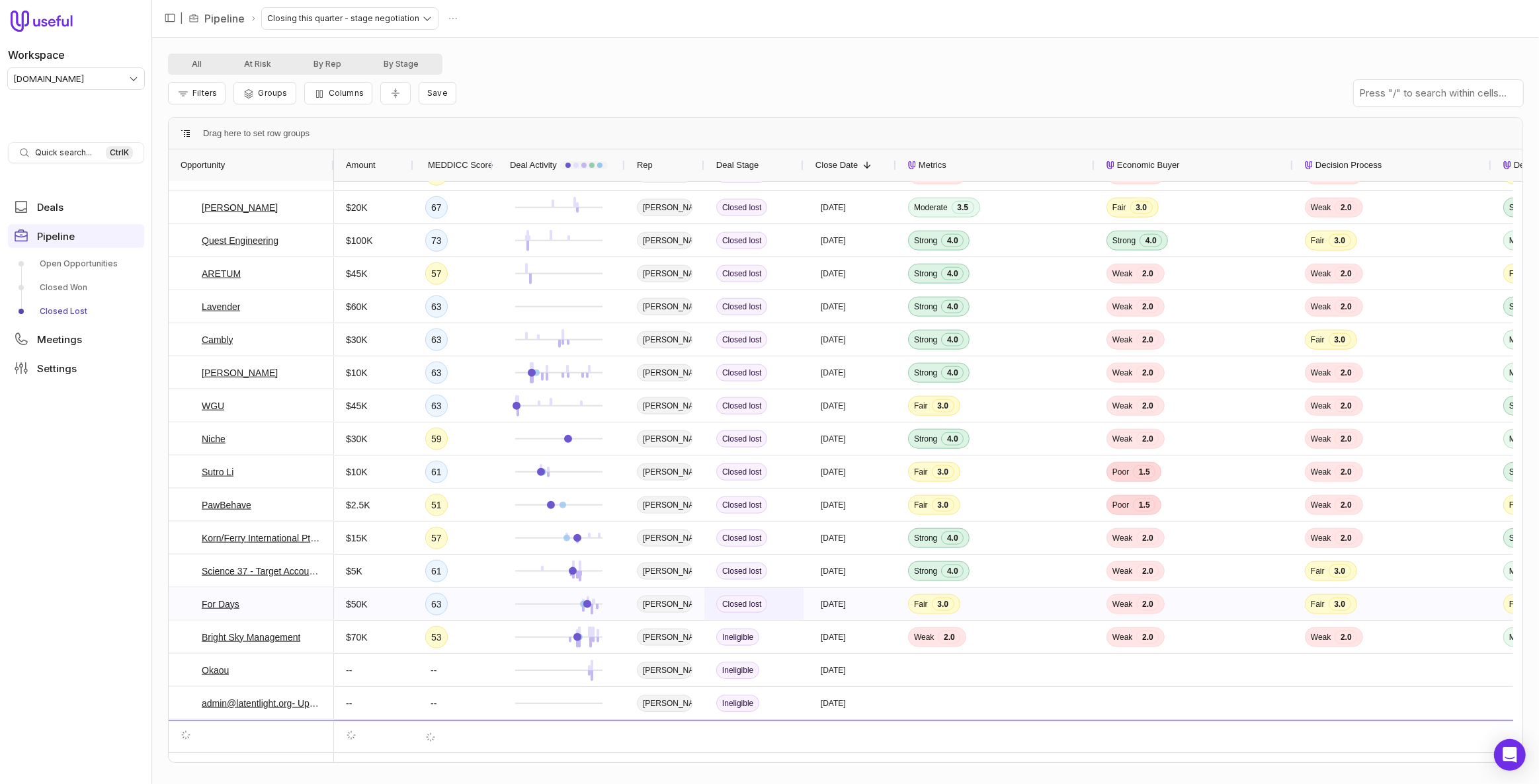
click at [753, 605] on span "Closed lost" at bounding box center [742, 605] width 51 height 17
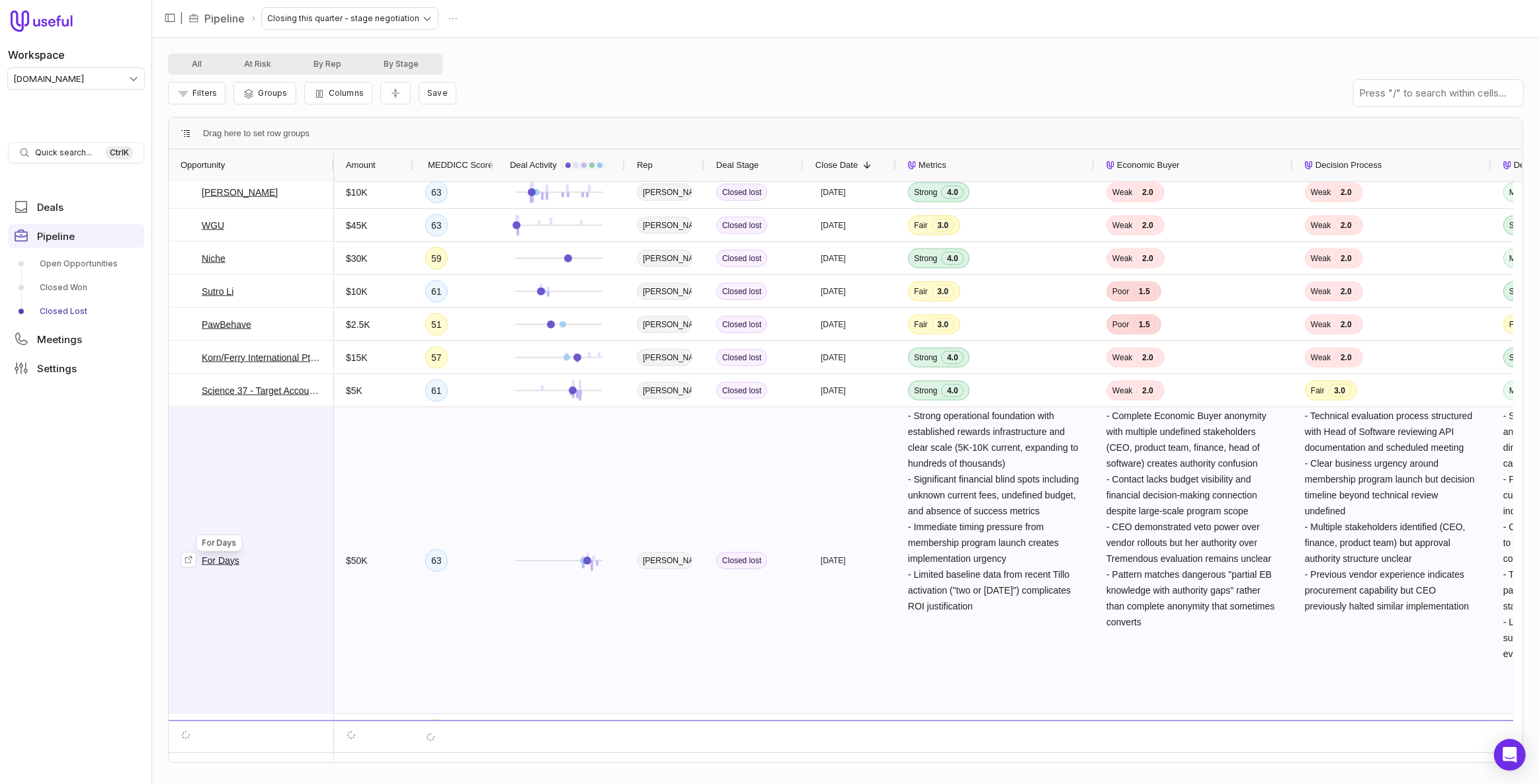
click at [220, 559] on link "For Days" at bounding box center [220, 560] width 37 height 16
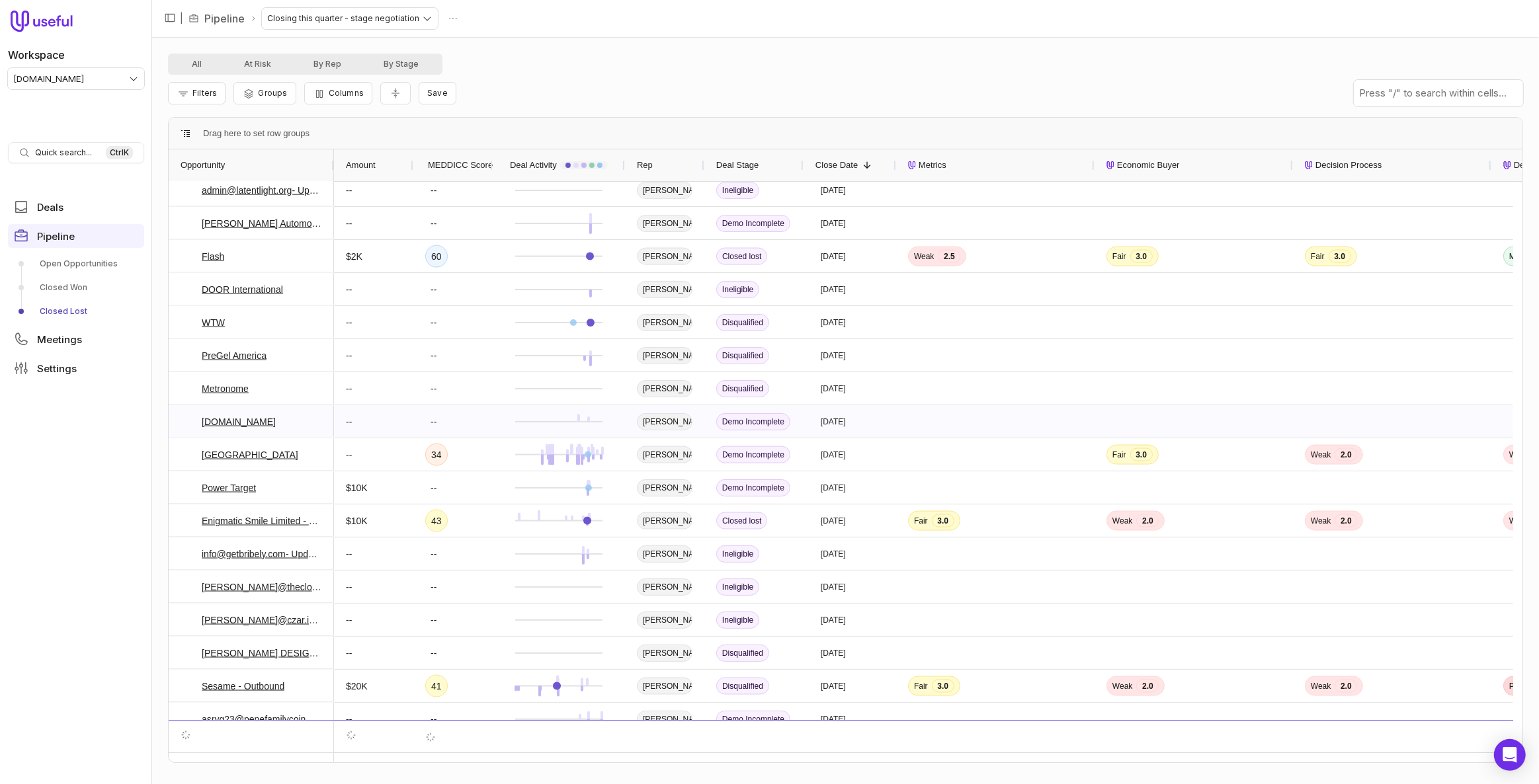
scroll to position [2284, 0]
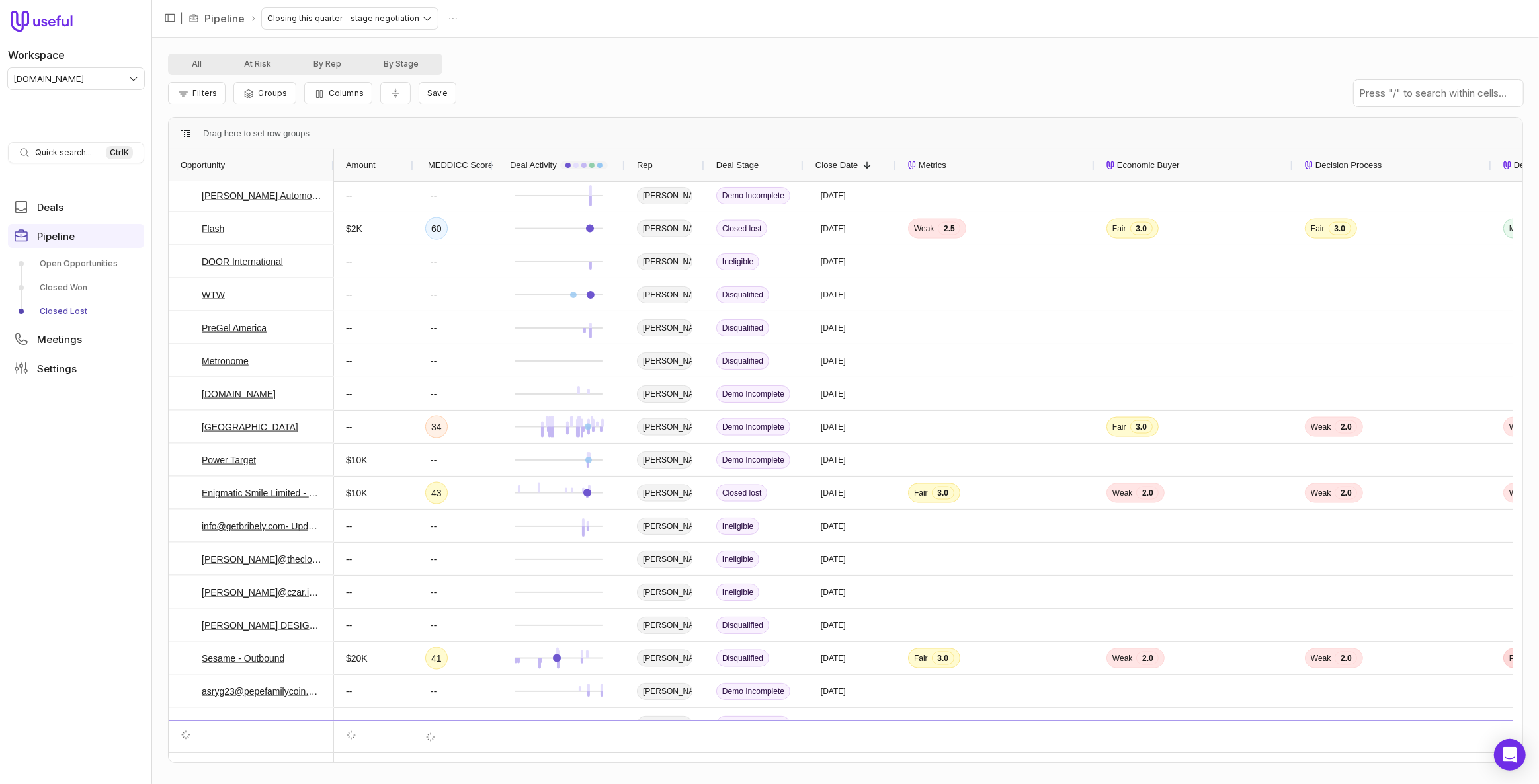
click at [364, 167] on span "Amount" at bounding box center [360, 165] width 30 height 16
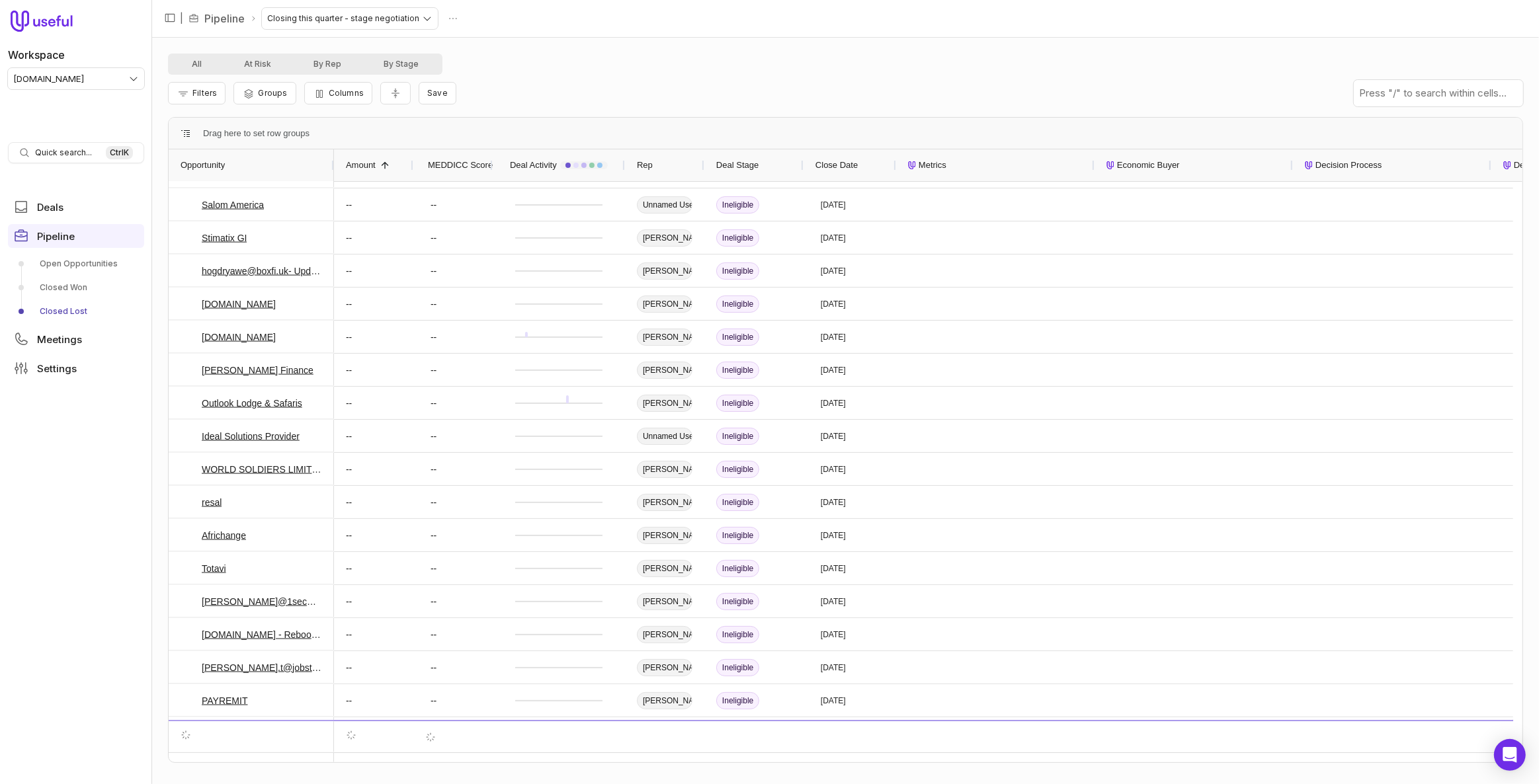
click at [364, 166] on span "Amount" at bounding box center [360, 165] width 30 height 16
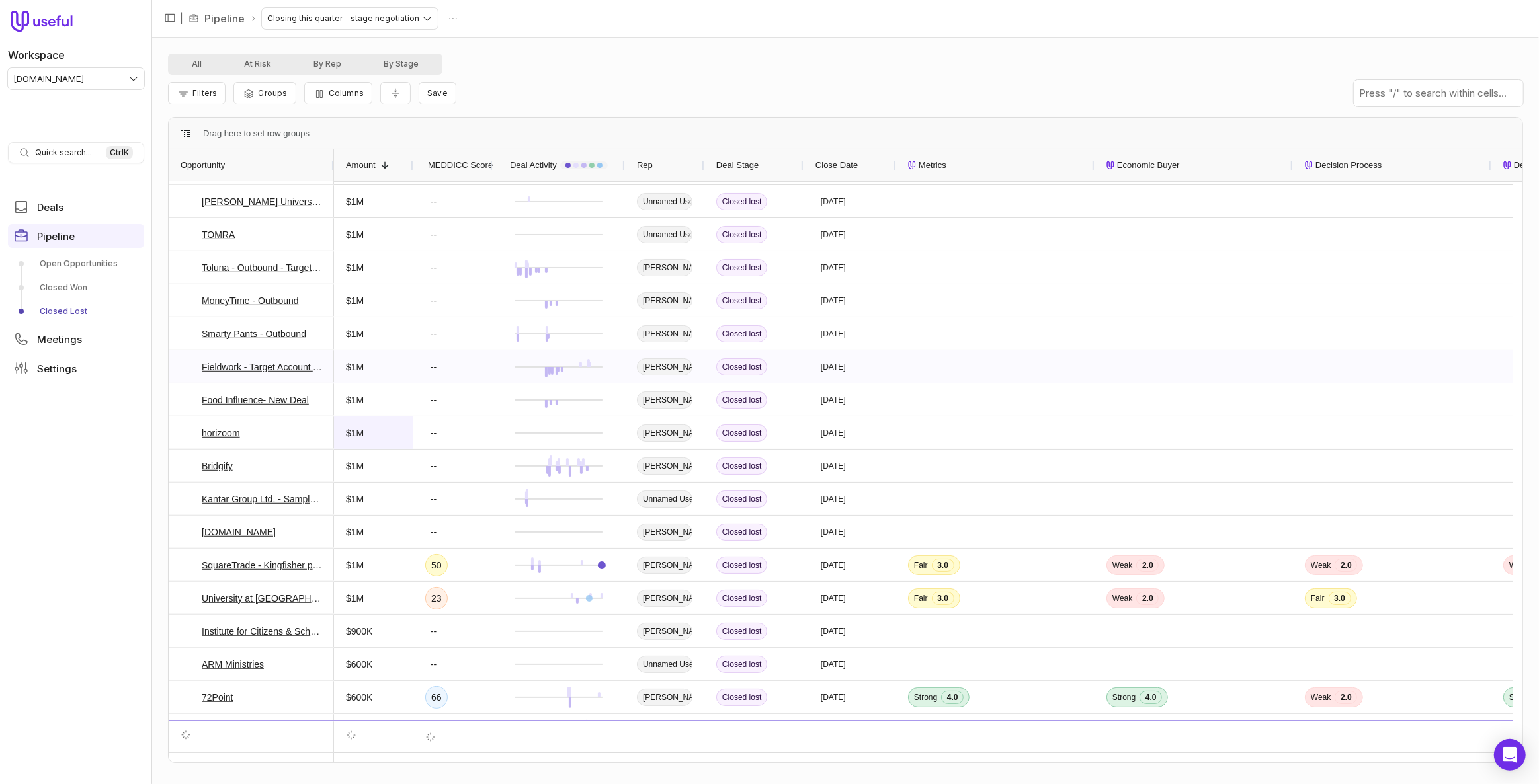
scroll to position [1089, 0]
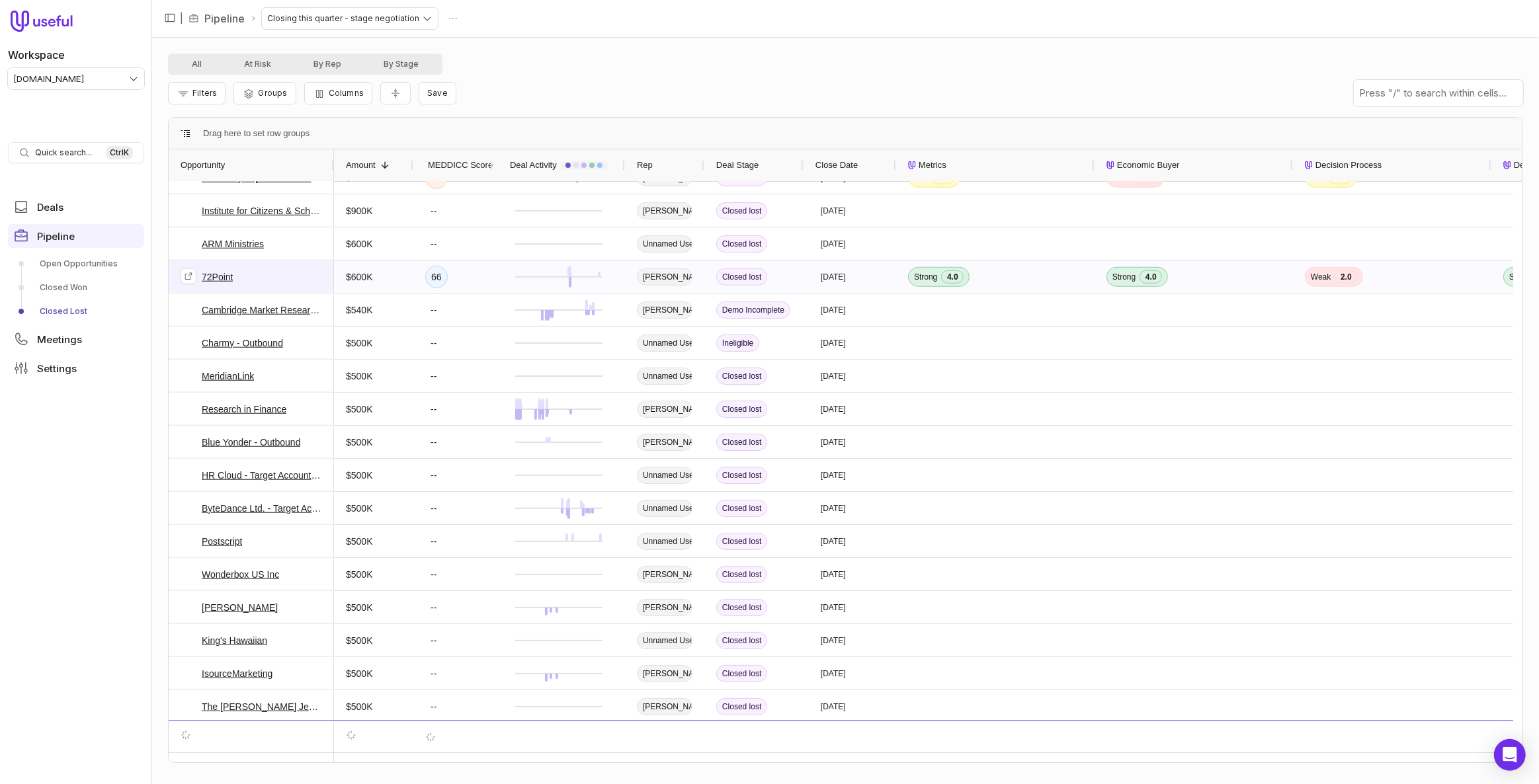
click at [271, 274] on span "72Point" at bounding box center [251, 277] width 142 height 31
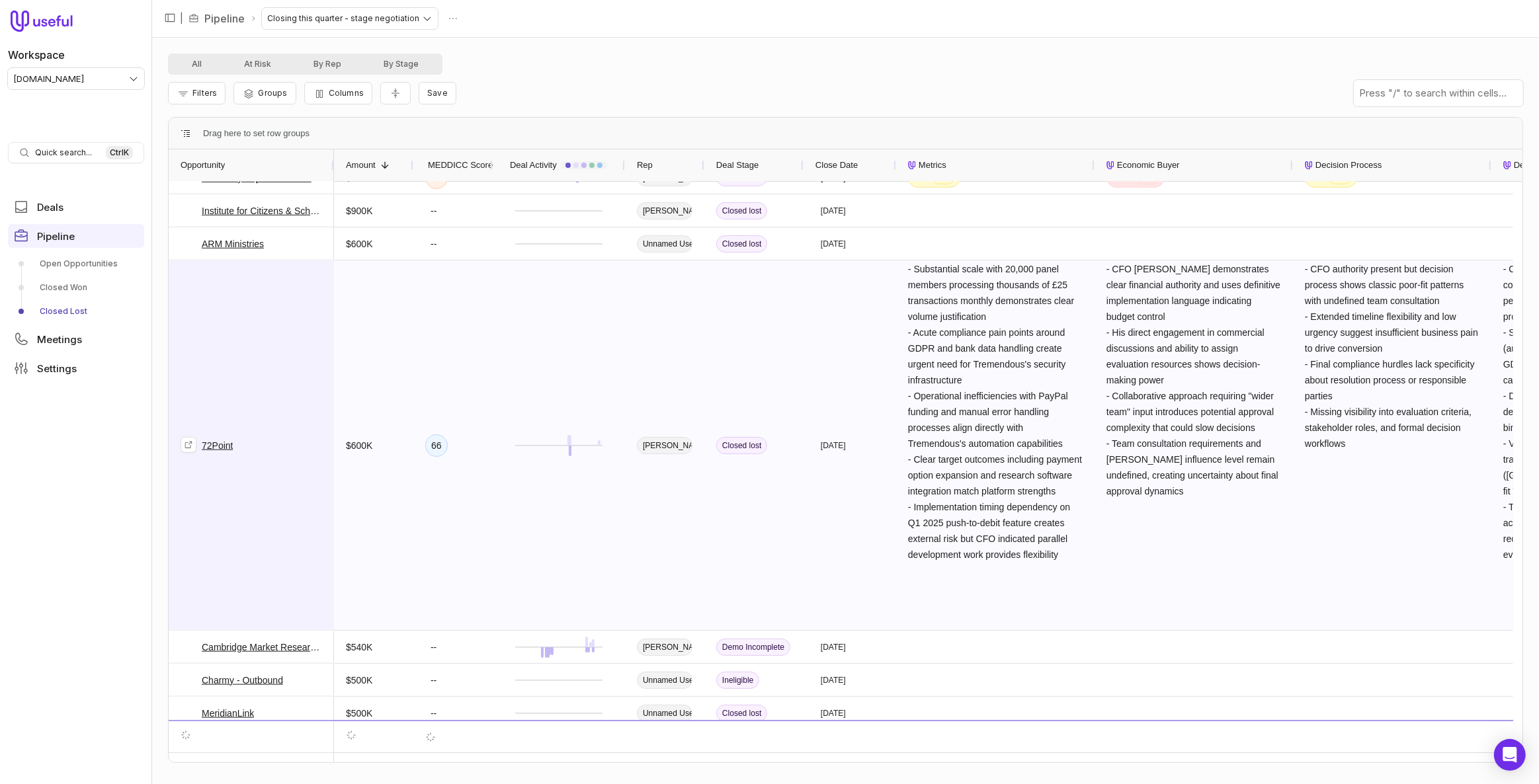
click at [218, 442] on link "72Point" at bounding box center [218, 446] width 31 height 16
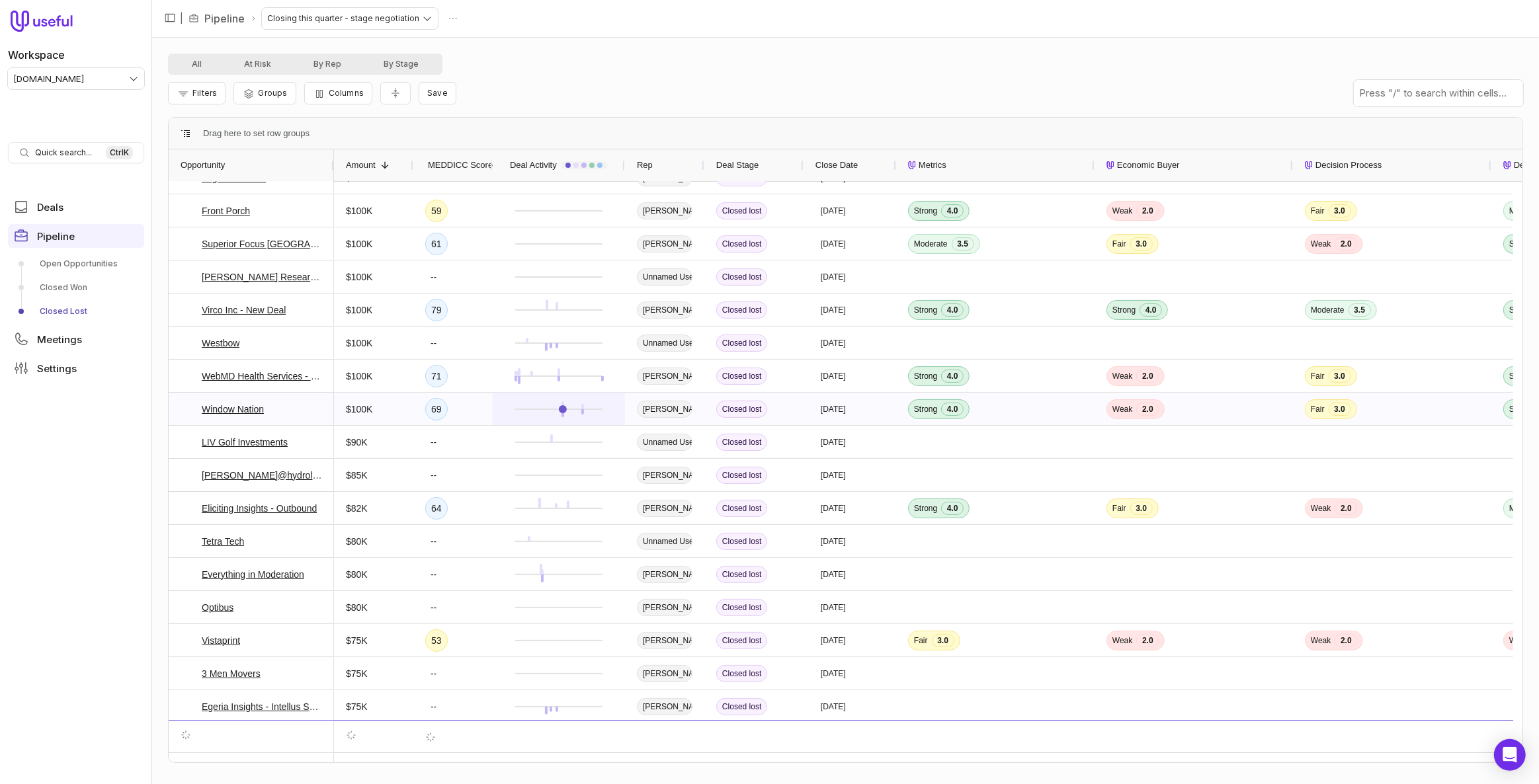
click at [588, 419] on div at bounding box center [559, 409] width 109 height 31
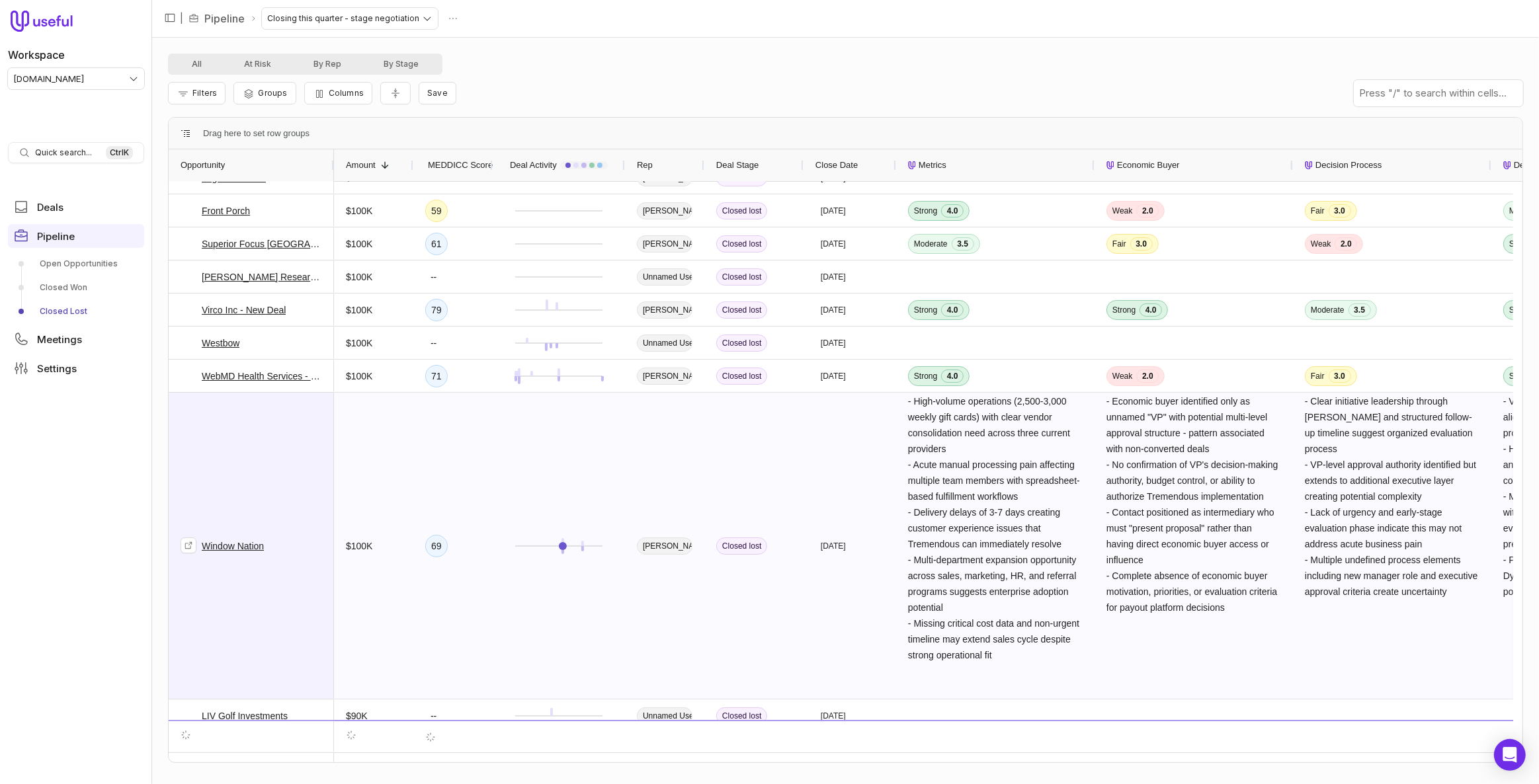
click at [228, 541] on link "Window Nation" at bounding box center [232, 546] width 62 height 16
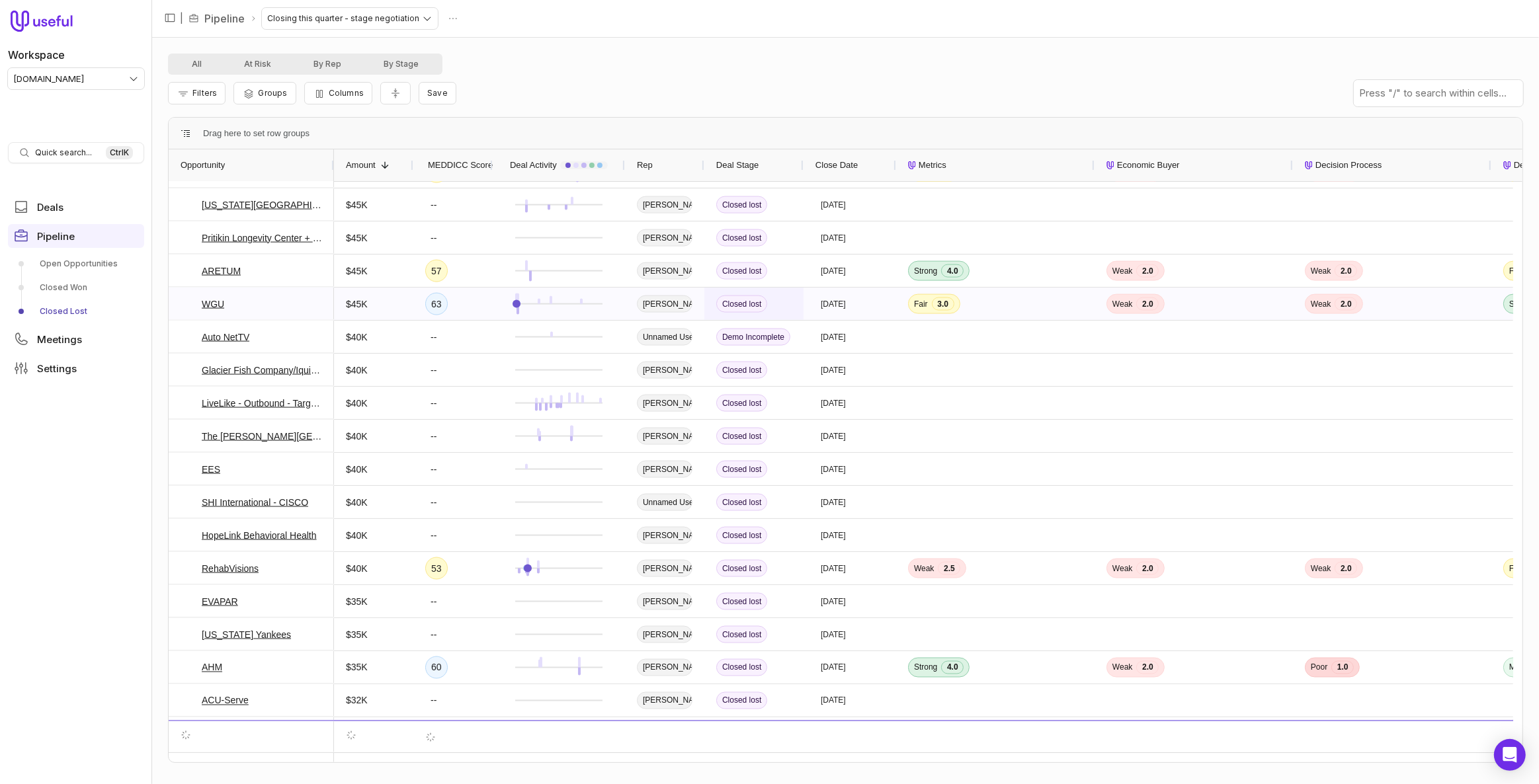
click at [794, 307] on div "Closed lost" at bounding box center [754, 304] width 99 height 32
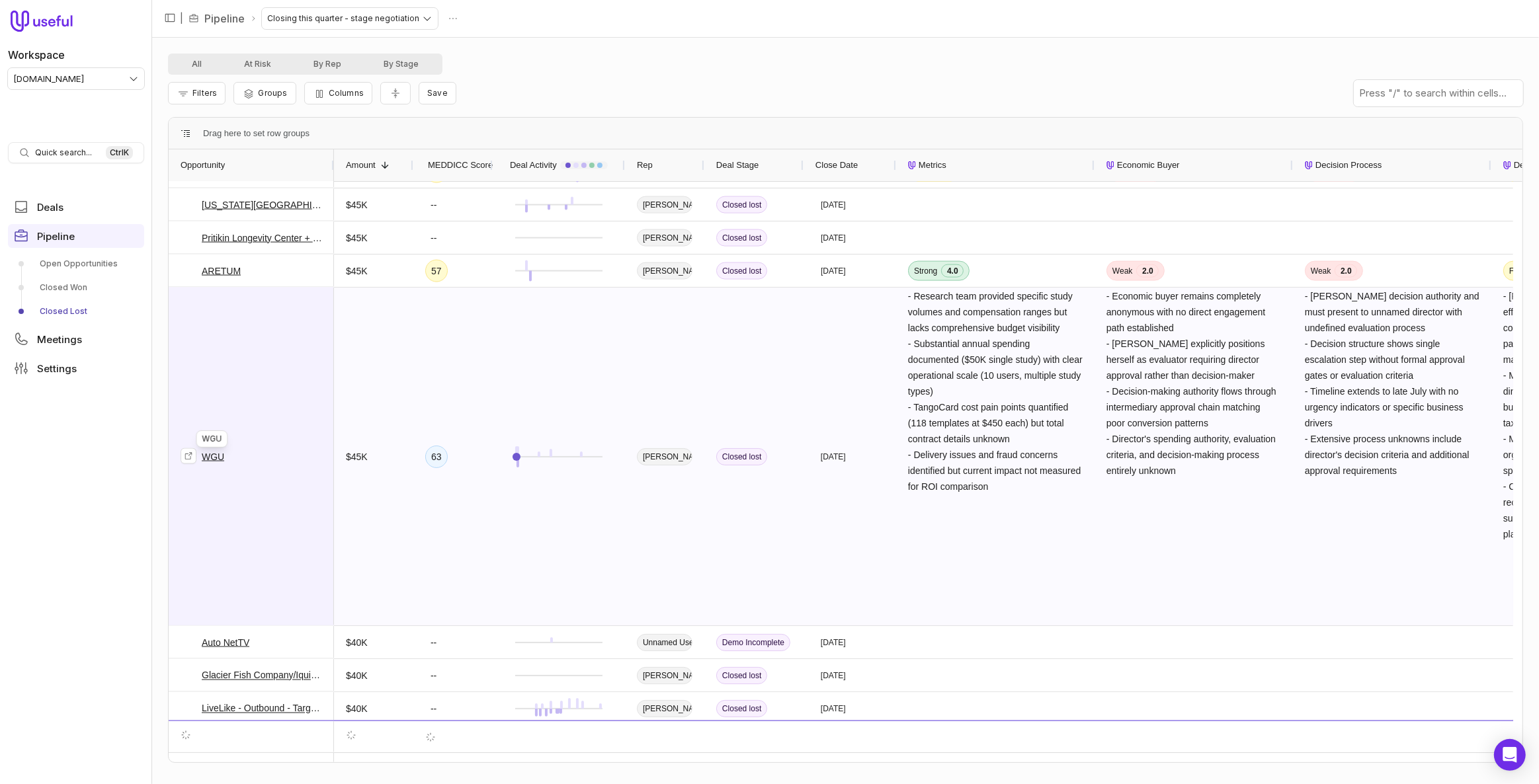
click at [209, 450] on link "WGU" at bounding box center [213, 457] width 23 height 16
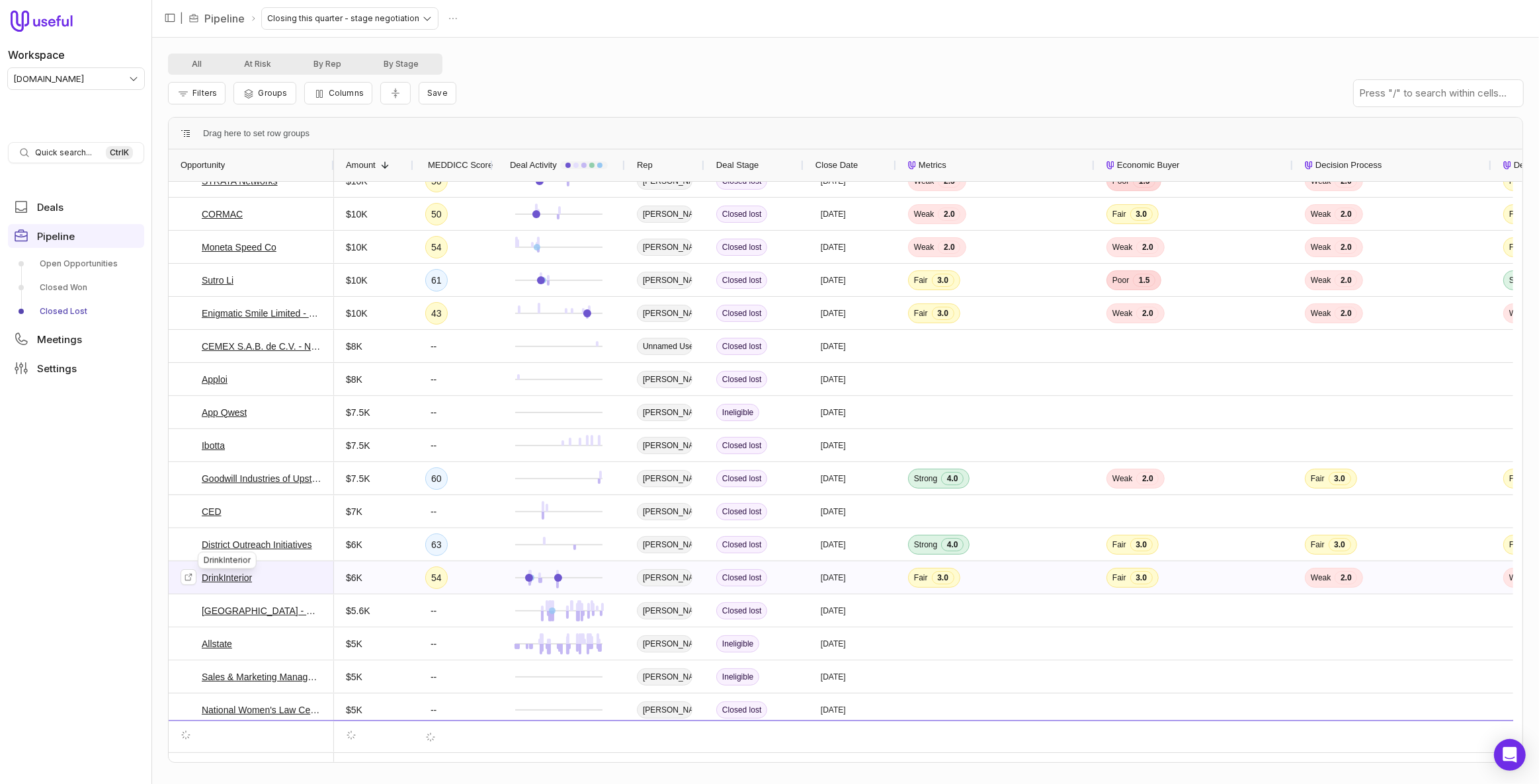
click at [222, 576] on link "DrinkInterior" at bounding box center [227, 578] width 50 height 16
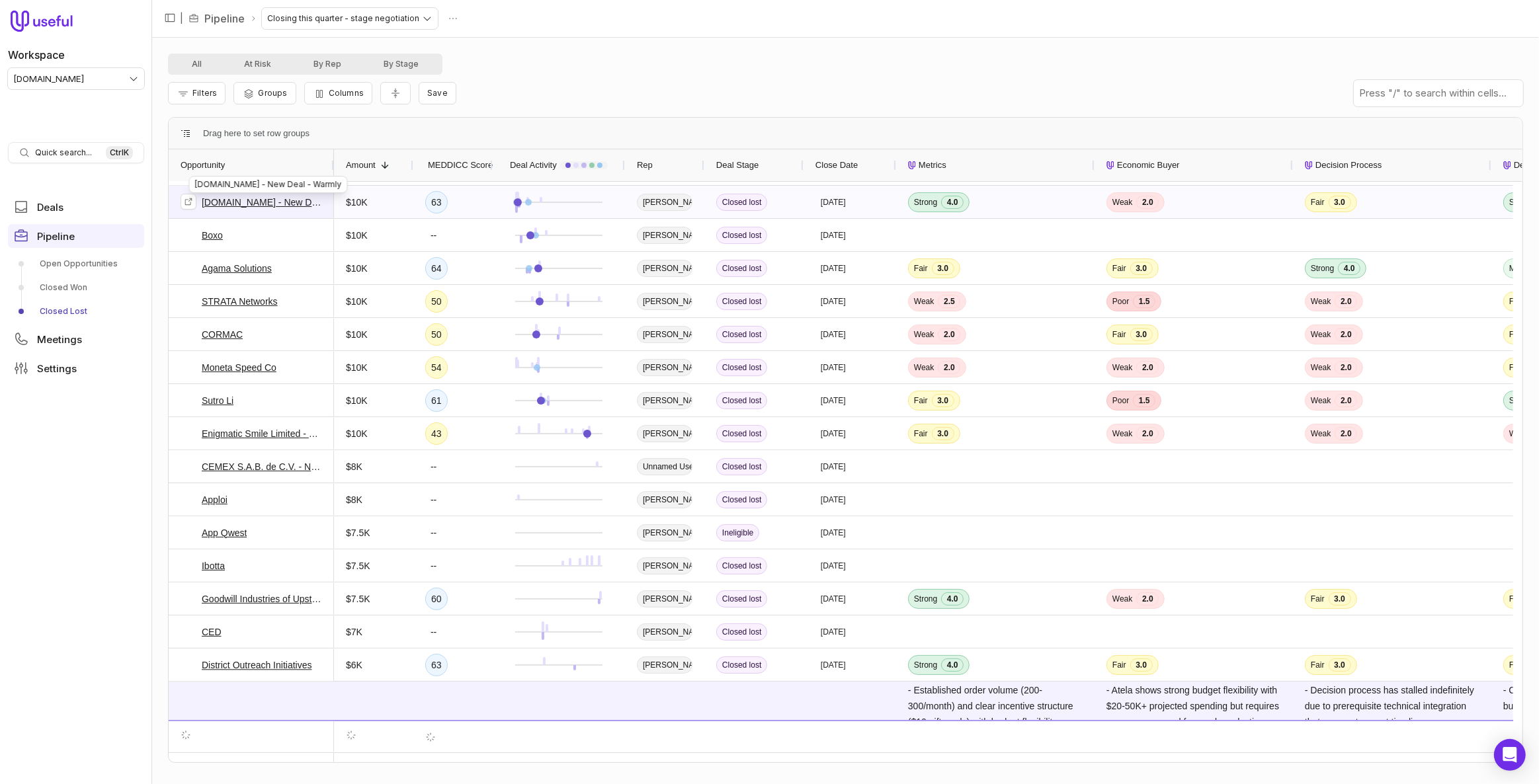
click at [279, 198] on link "zenacare.com - New Deal - Warmly" at bounding box center [262, 202] width 120 height 16
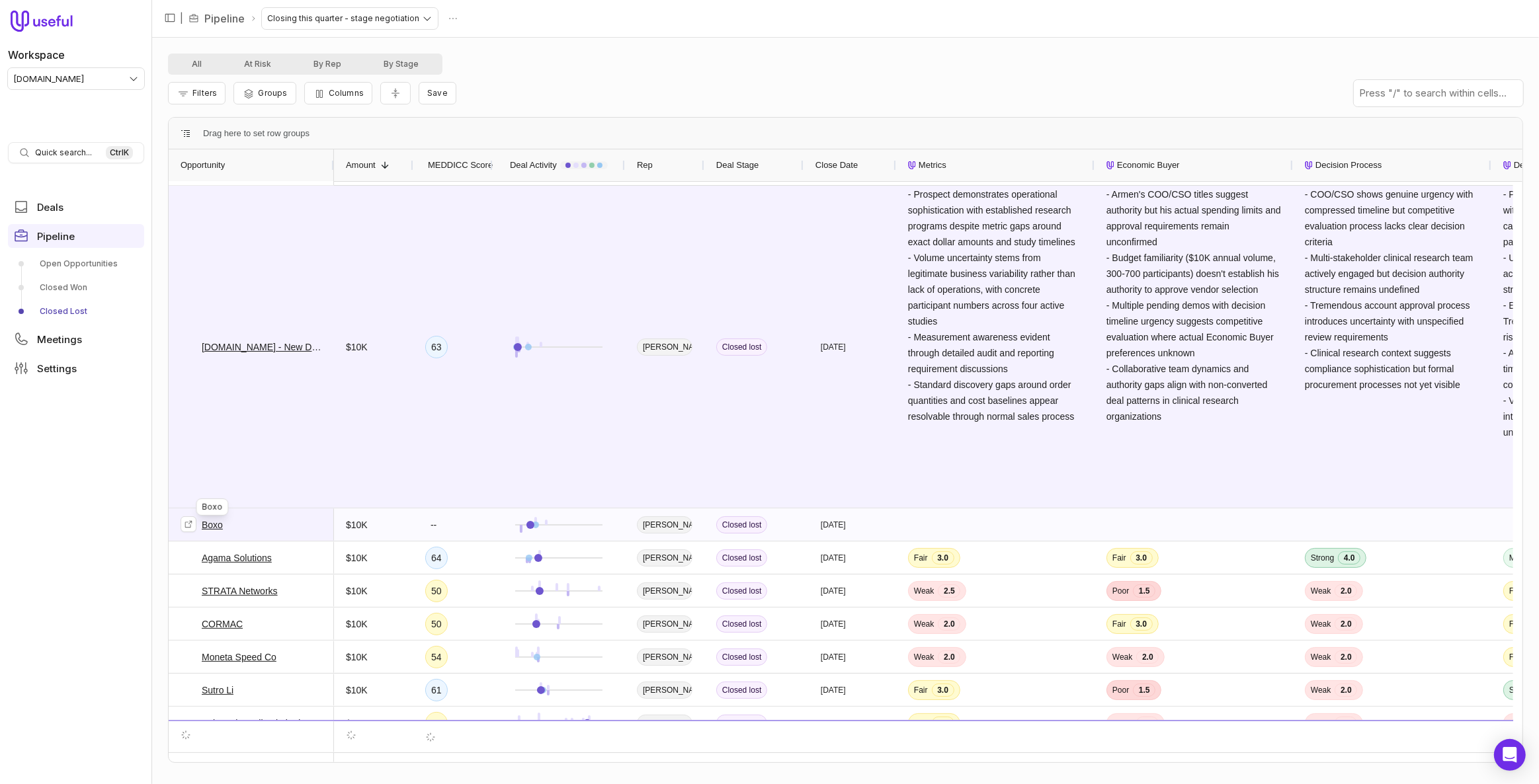
click at [206, 526] on link "Boxo" at bounding box center [212, 525] width 21 height 16
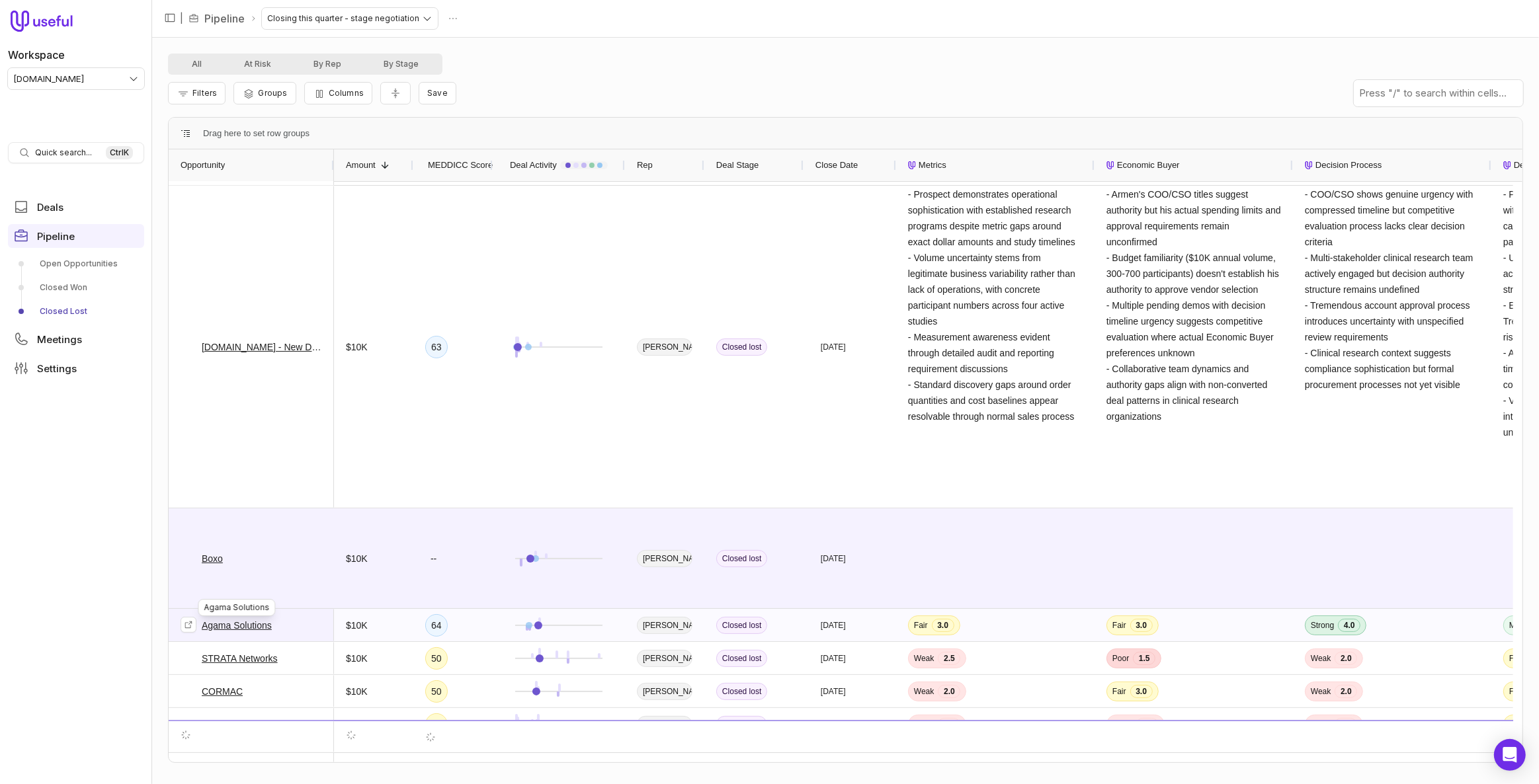
click at [242, 629] on link "Agama Solutions" at bounding box center [237, 626] width 71 height 16
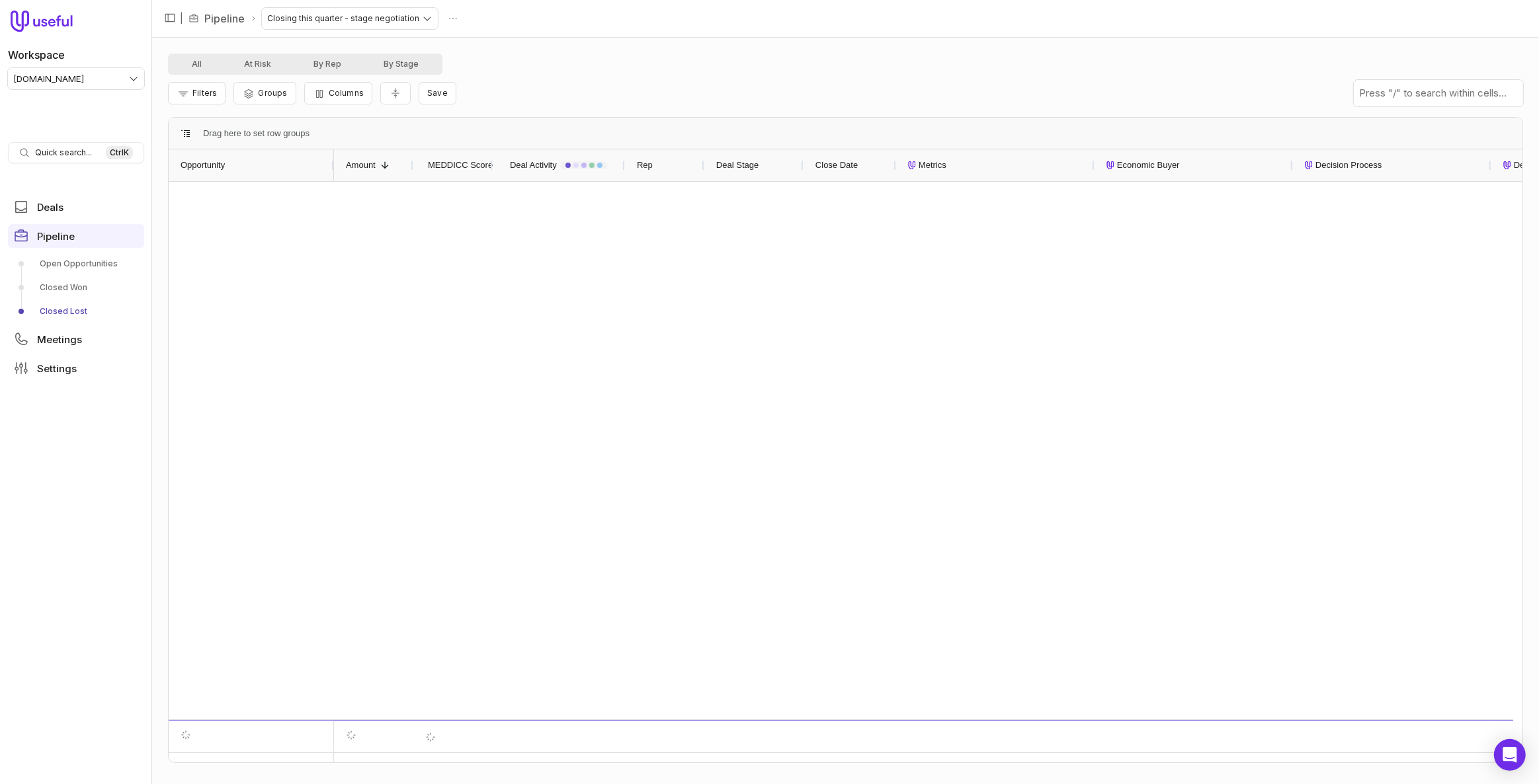
scroll to position [5215, 0]
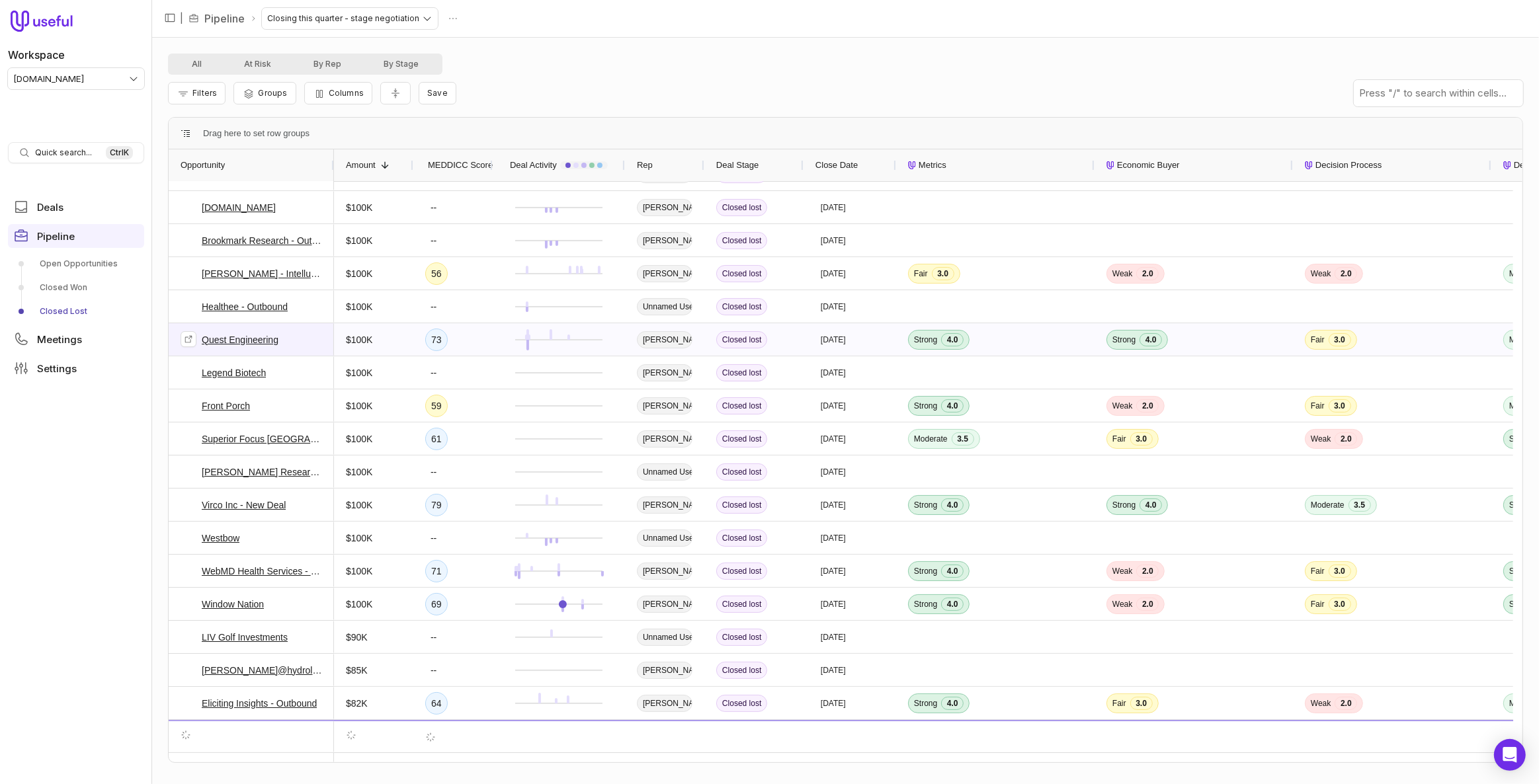
click at [264, 338] on link "Quest Engineering" at bounding box center [240, 339] width 77 height 16
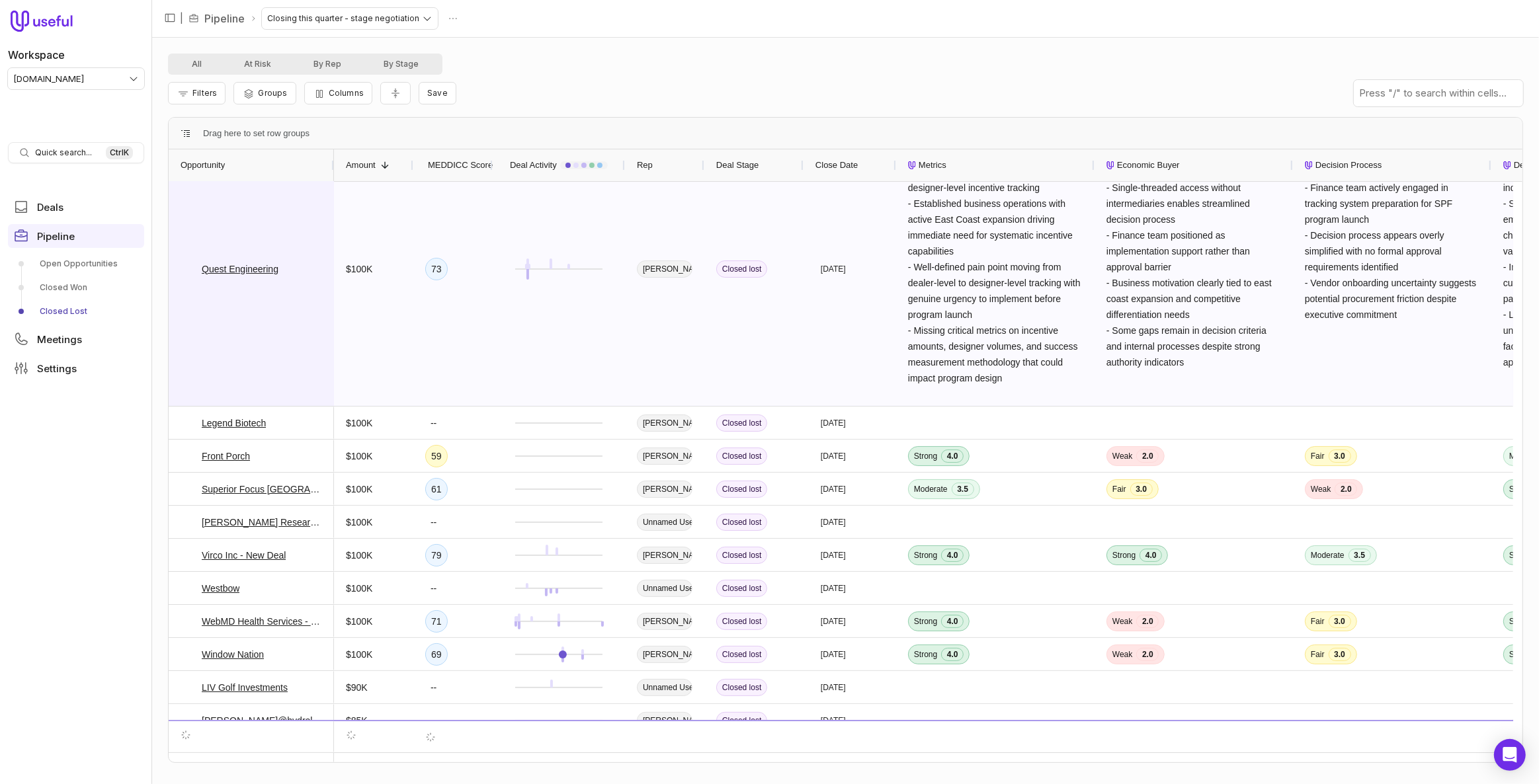
scroll to position [5455, 0]
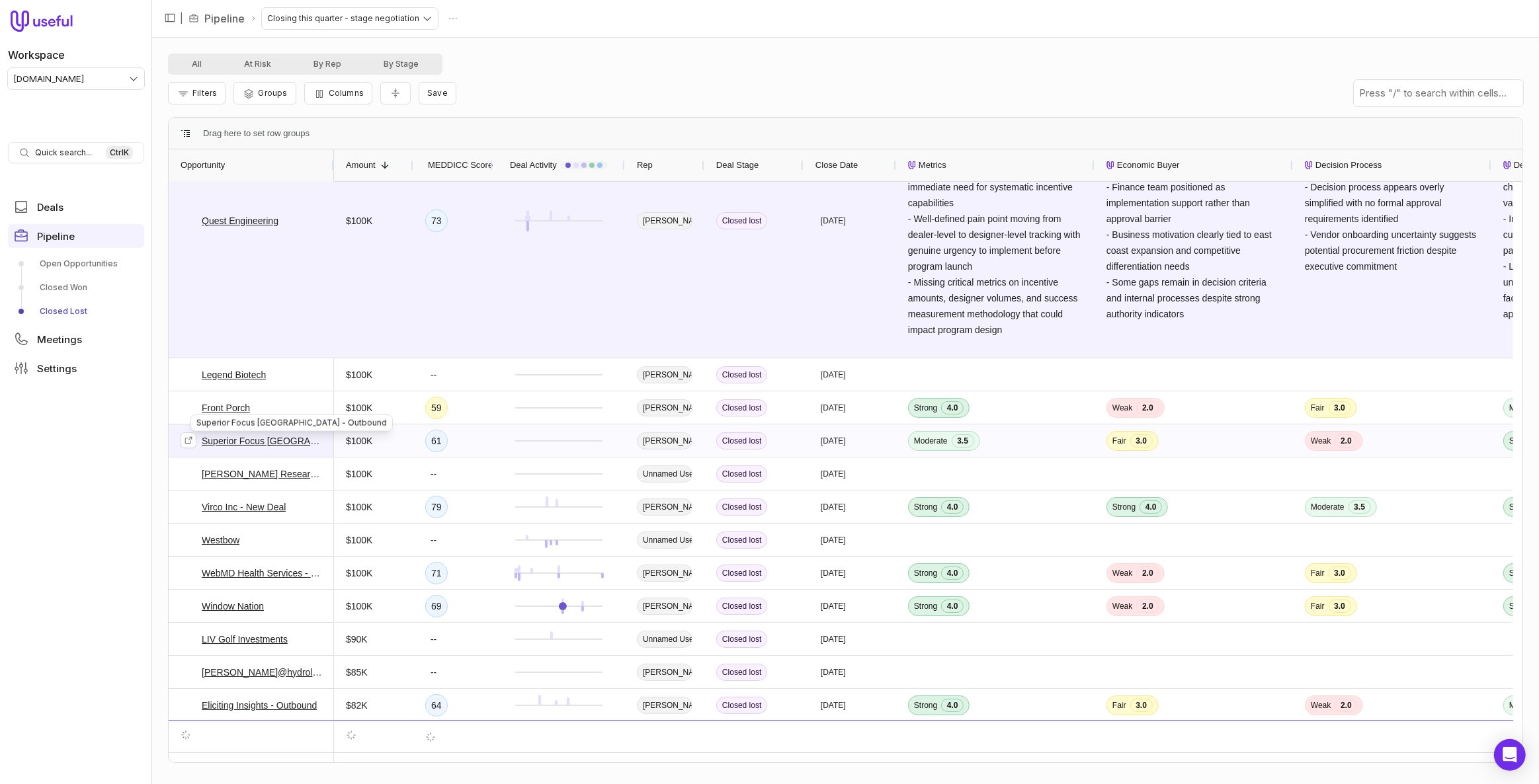
click at [290, 440] on link "Superior Focus Atlanta - Outbound" at bounding box center [262, 441] width 120 height 16
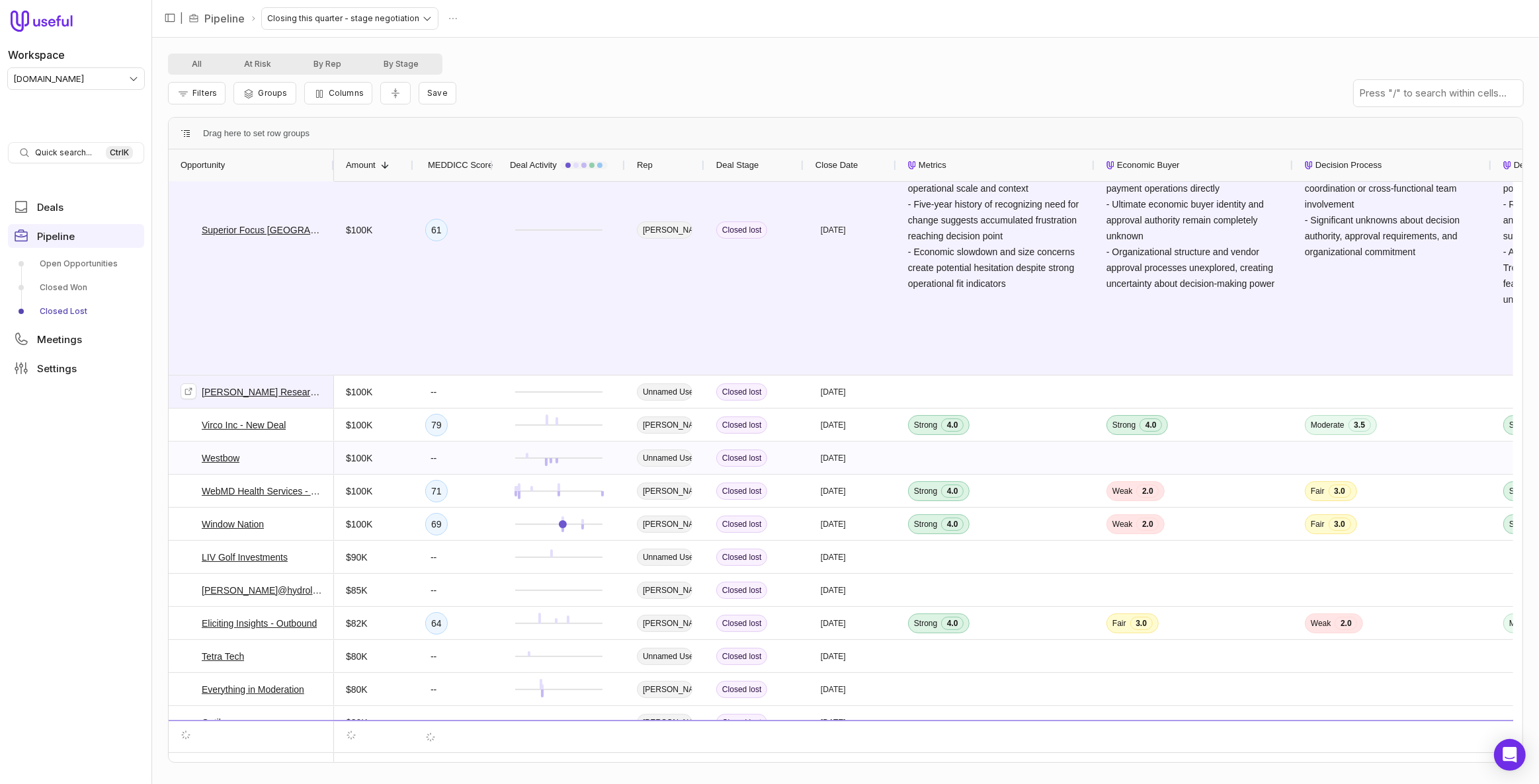
scroll to position [5815, 0]
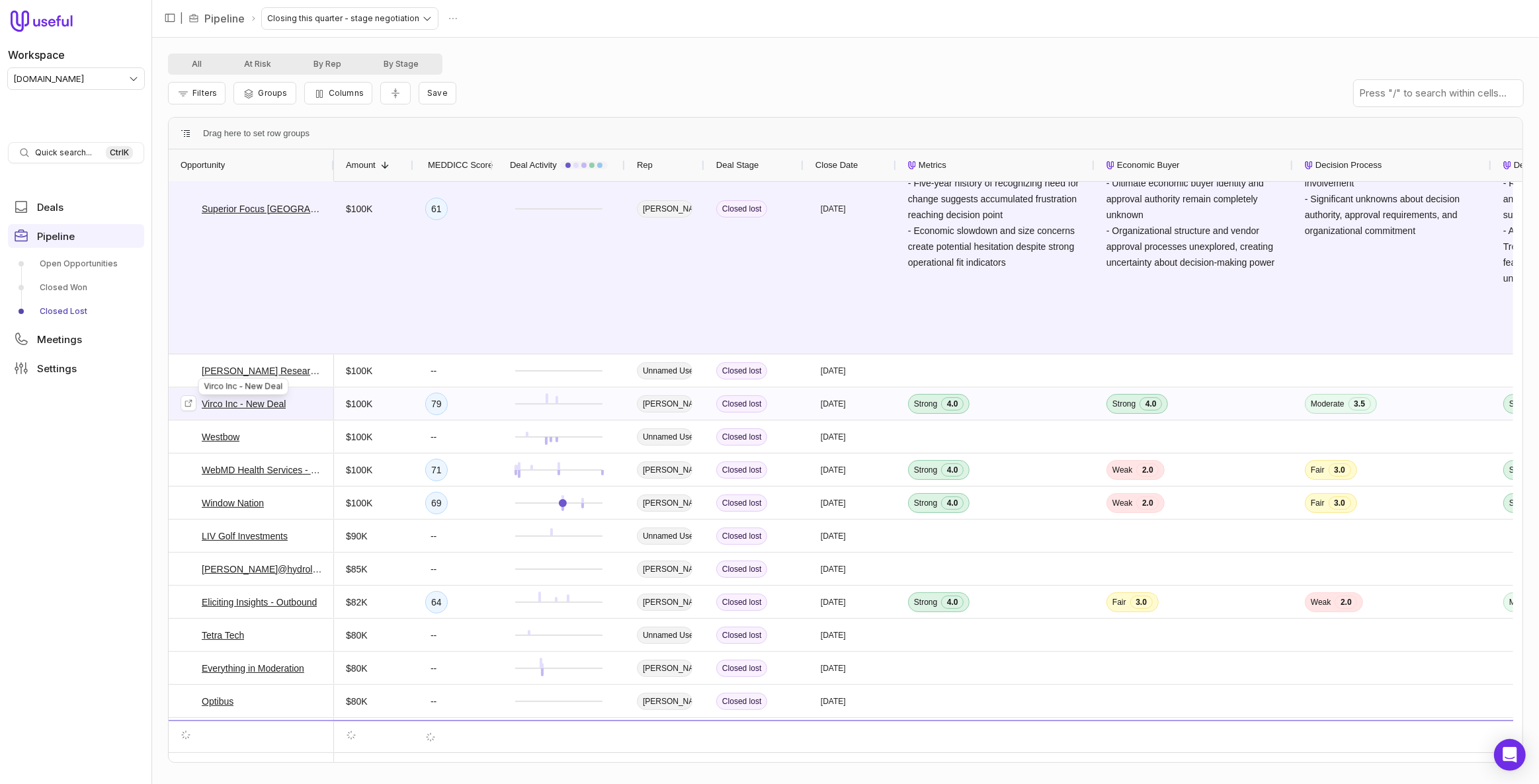
click at [260, 404] on link "Virco Inc - New Deal" at bounding box center [244, 404] width 84 height 16
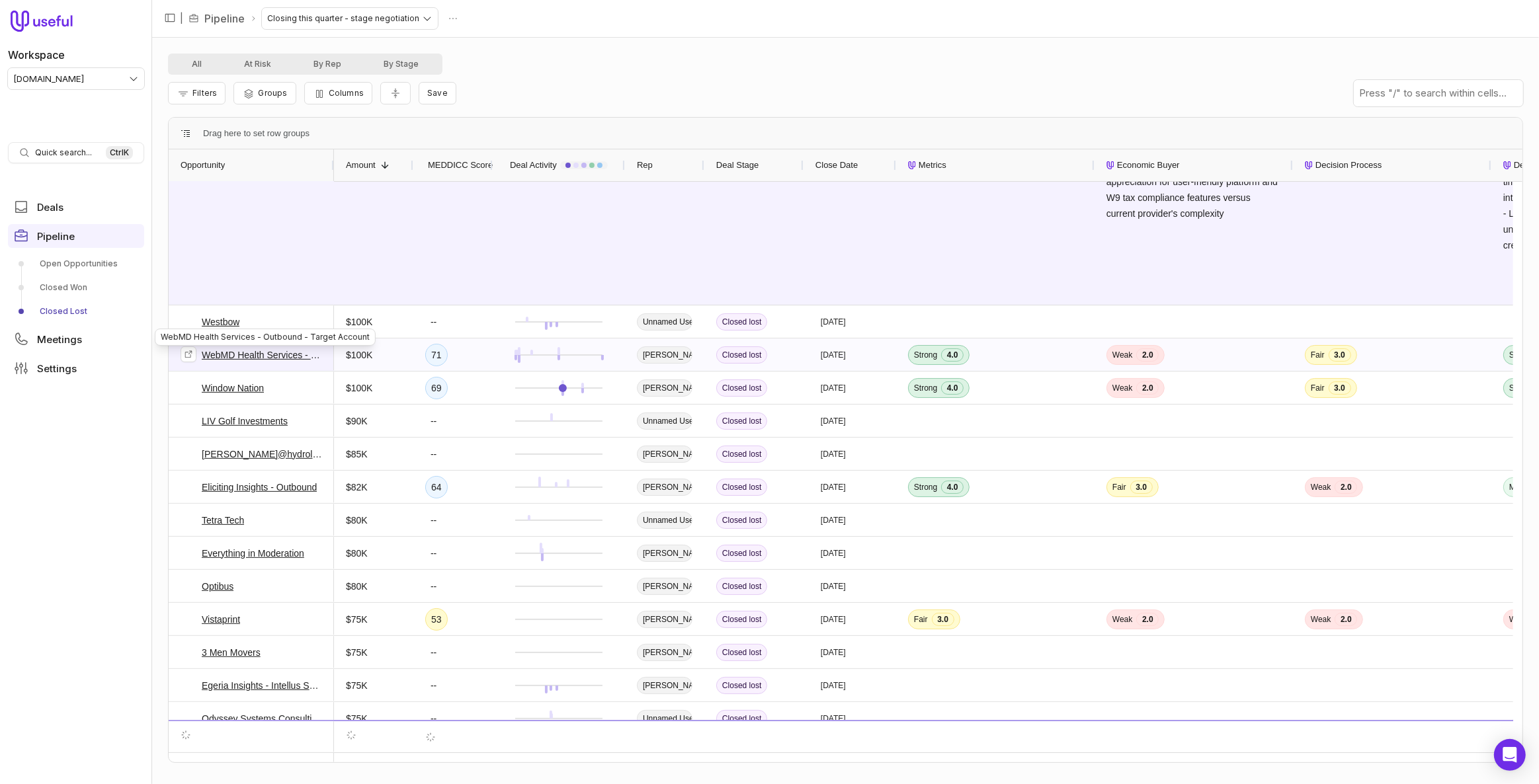
click at [234, 357] on link "WebMD Health Services - Outbound - Target Account" at bounding box center [262, 355] width 120 height 16
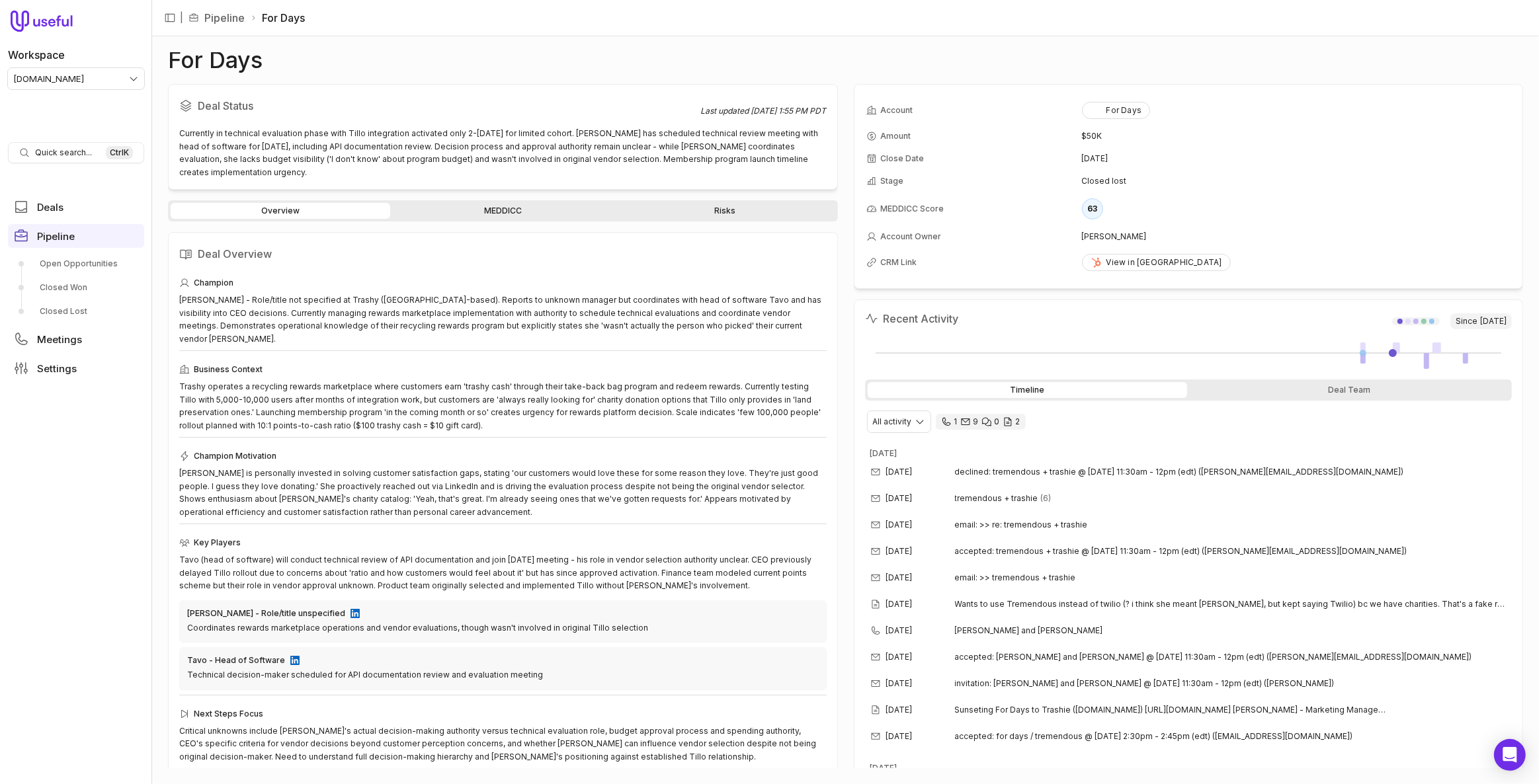
click at [439, 218] on link "MEDDICC" at bounding box center [502, 211] width 219 height 16
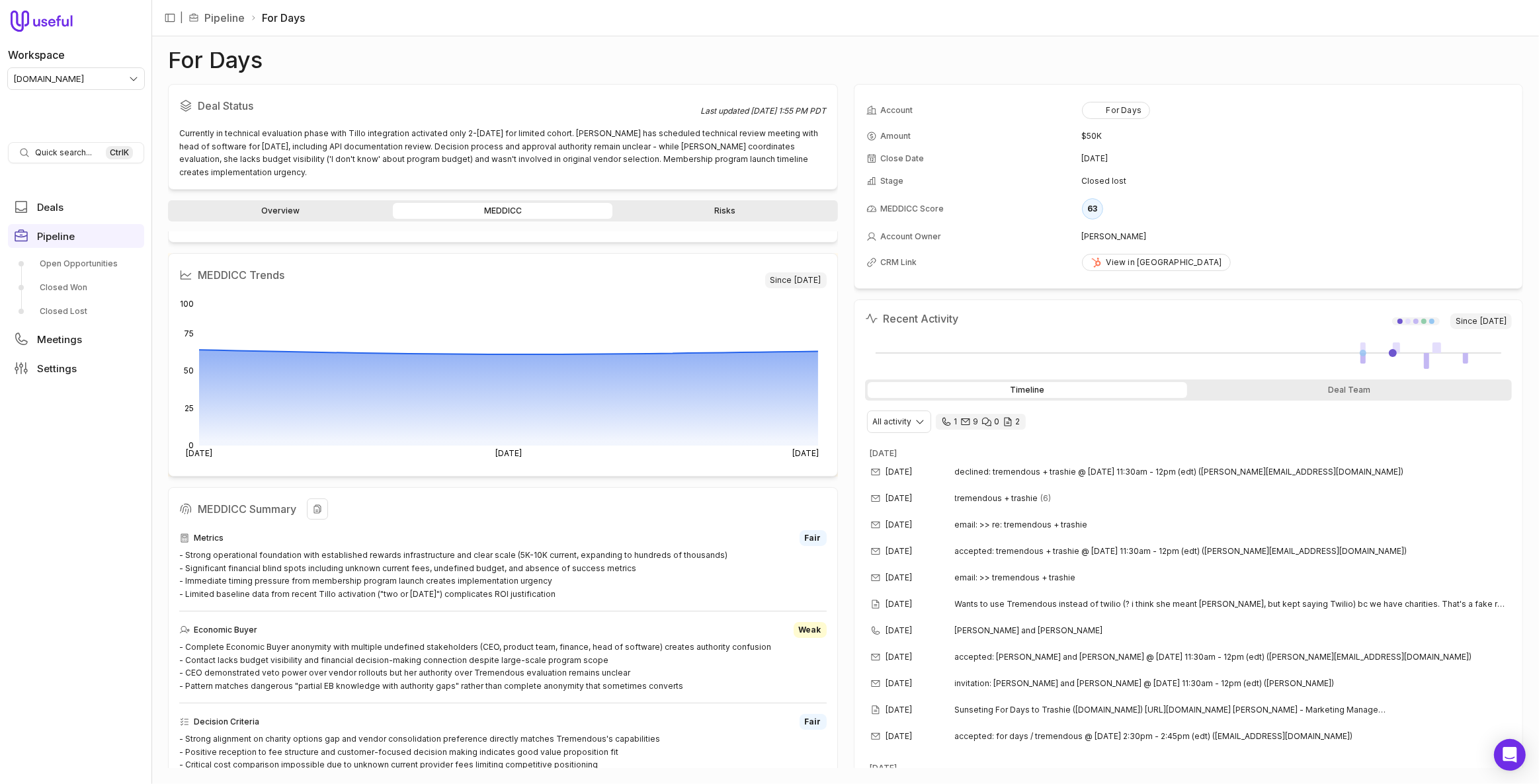
scroll to position [78, 0]
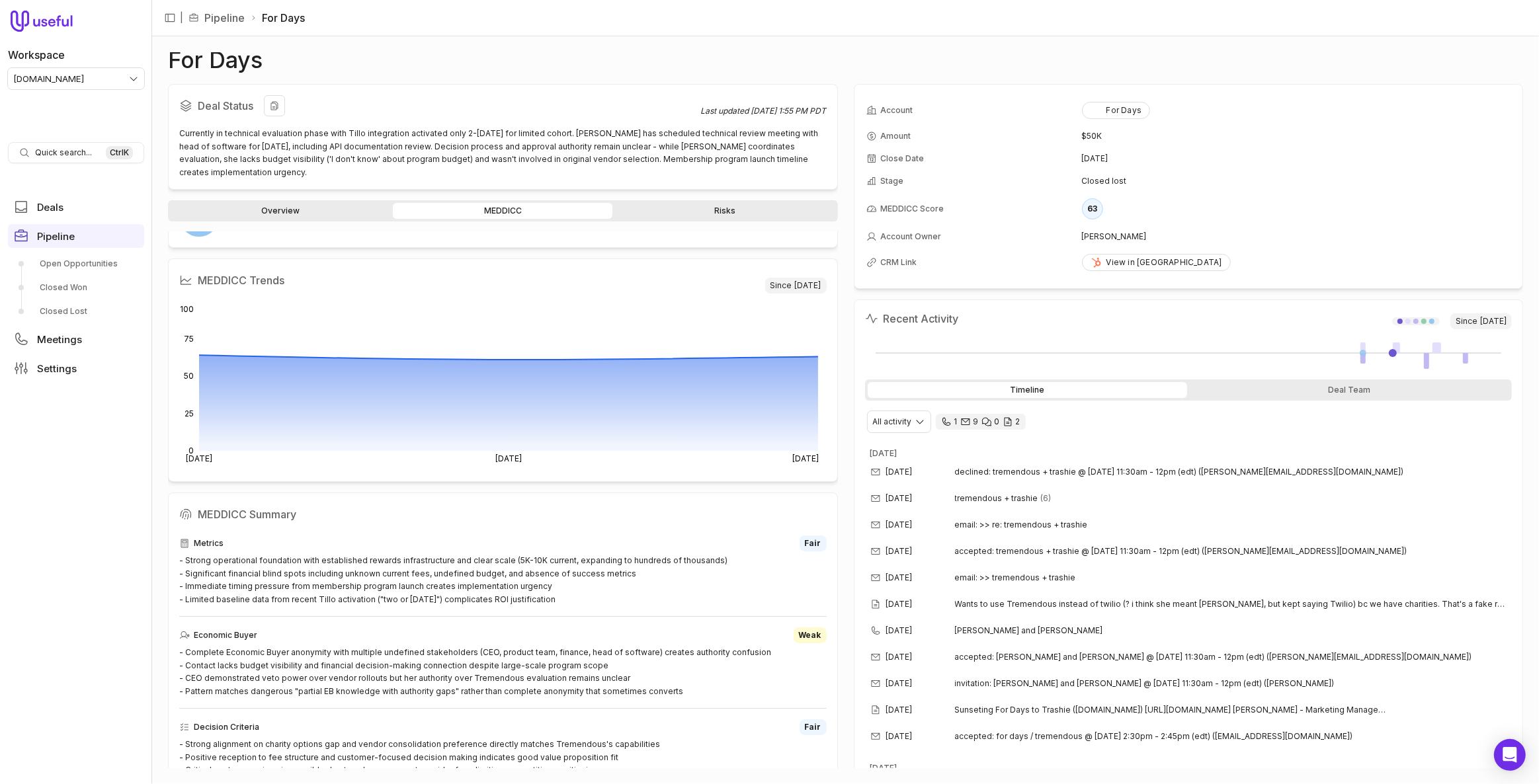
click at [382, 95] on h2 "Deal Status" at bounding box center [440, 105] width 522 height 21
drag, startPoint x: 407, startPoint y: 108, endPoint x: 407, endPoint y: 115, distance: 7.0
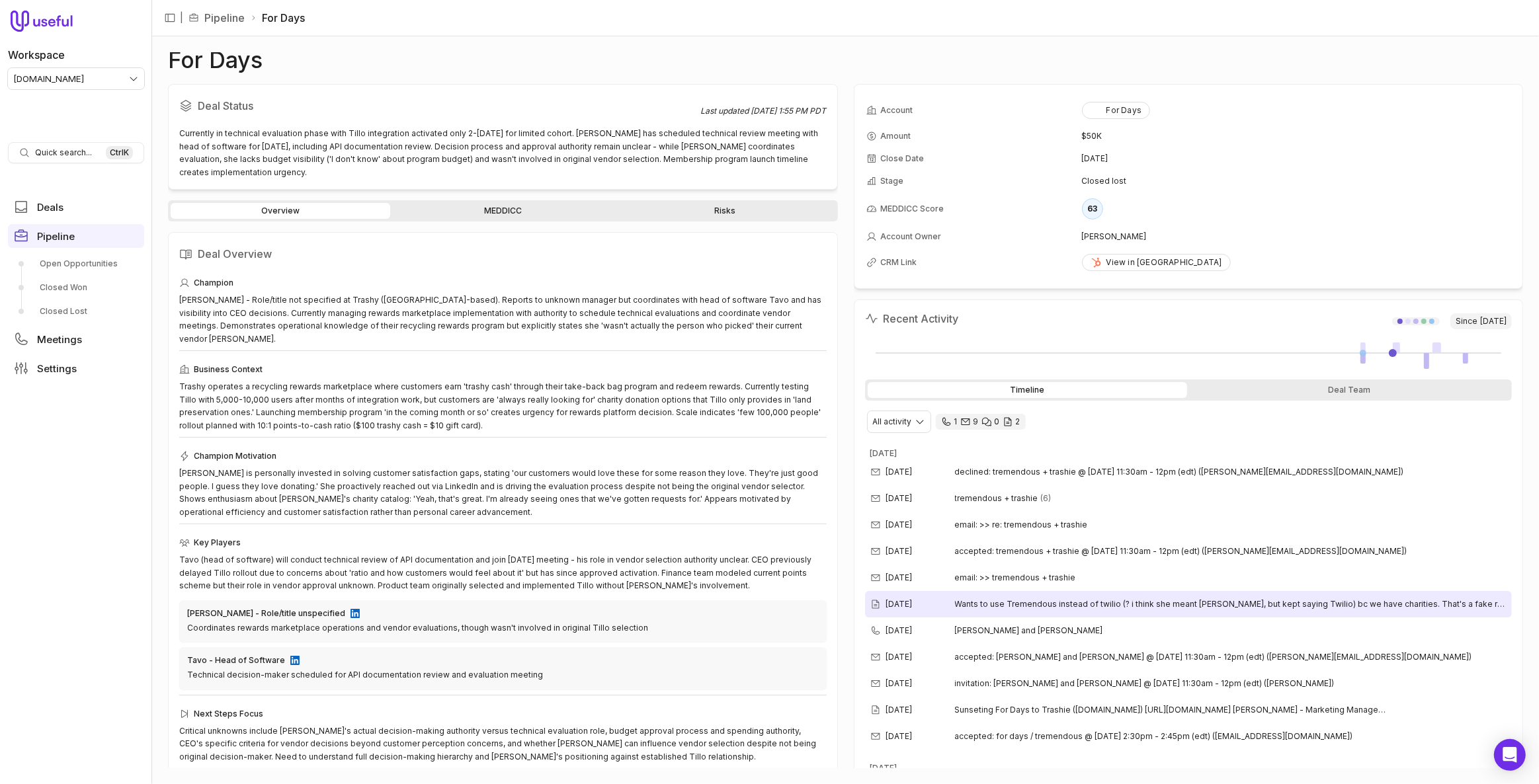
click at [1253, 599] on span "Wants to use Tremendous instead of twilio (? i think she meant [PERSON_NAME], b…" at bounding box center [1231, 604] width 553 height 10
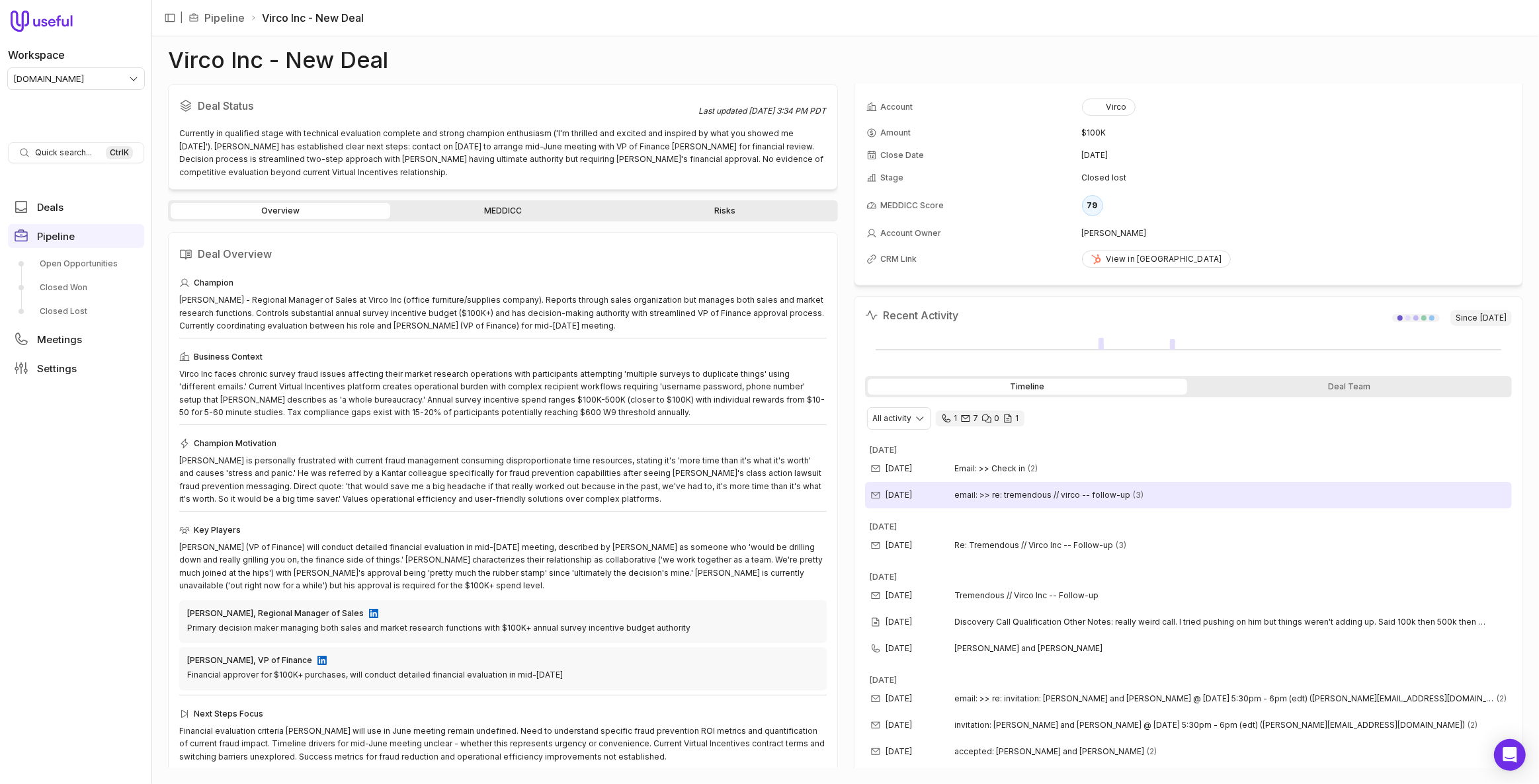
scroll to position [7, 0]
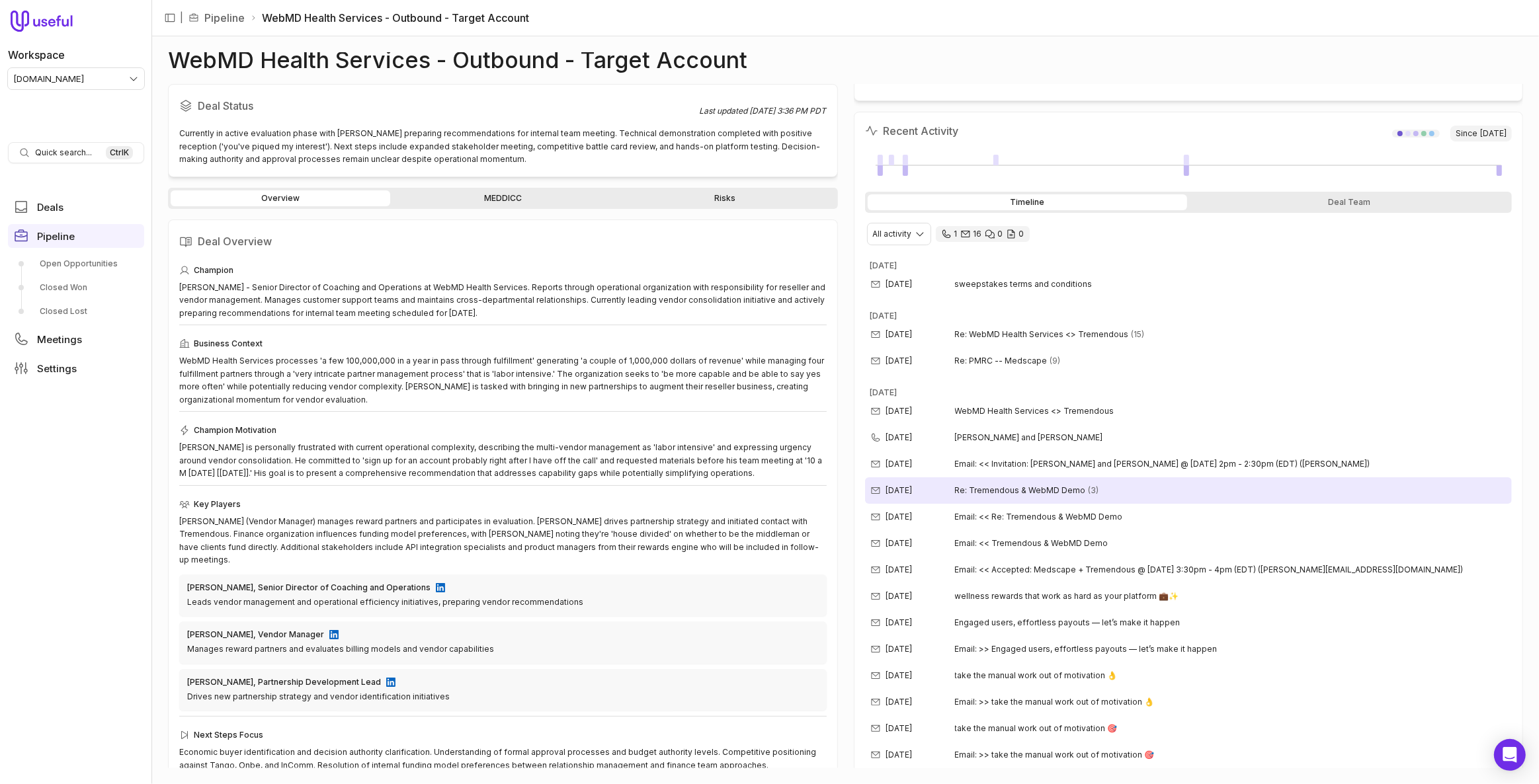
scroll to position [194, 0]
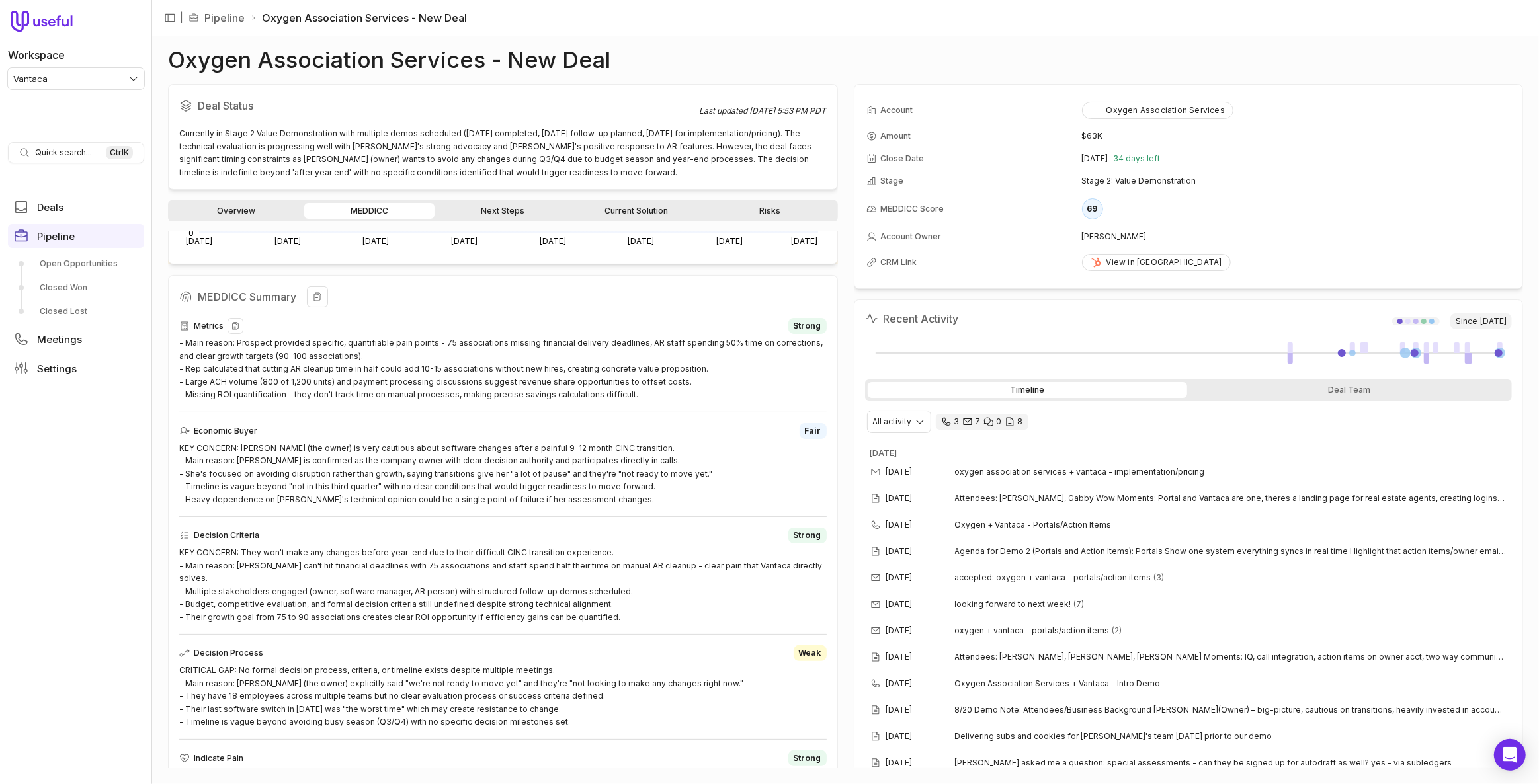
scroll to position [300, 0]
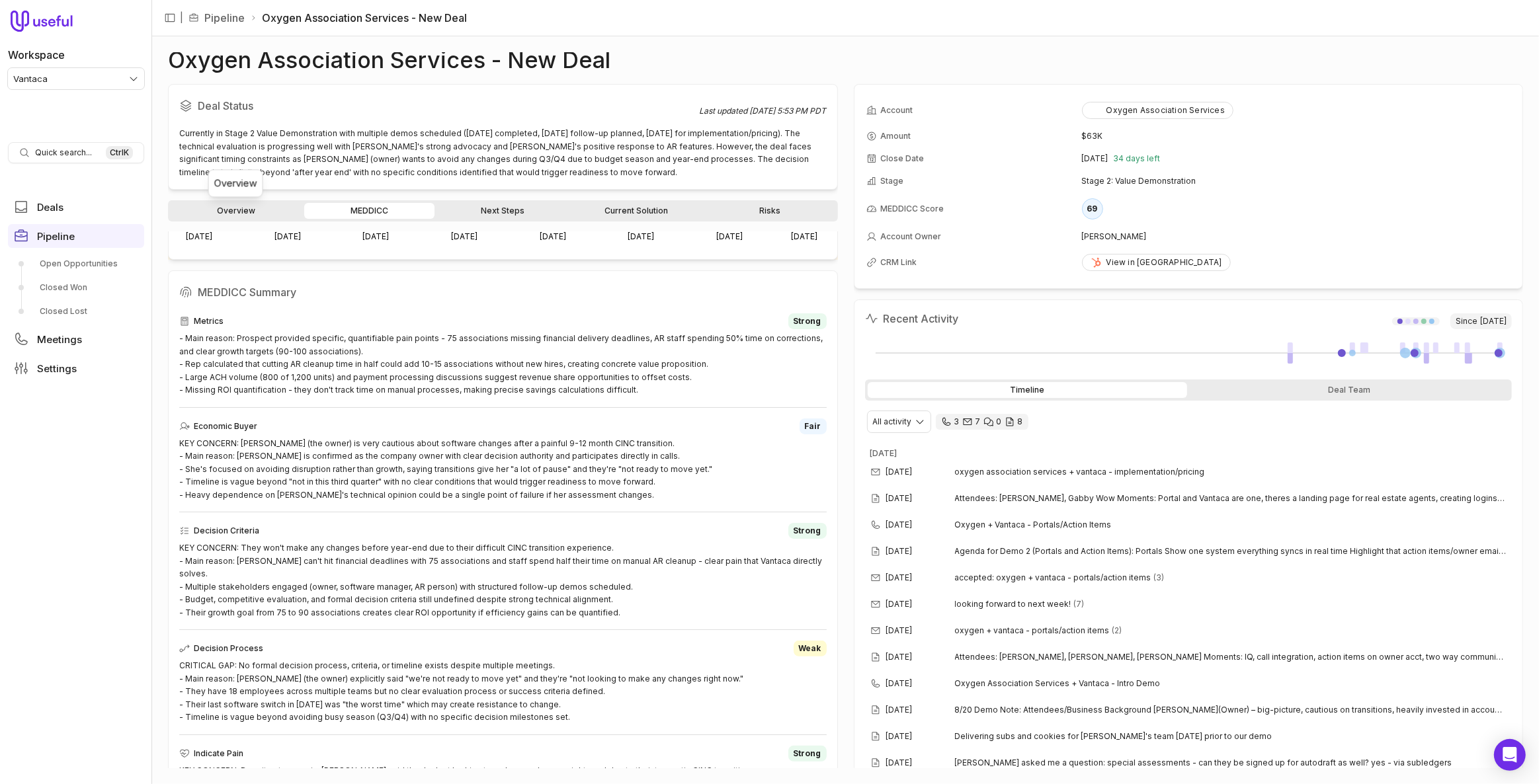
click at [272, 206] on link "Overview" at bounding box center [236, 211] width 131 height 16
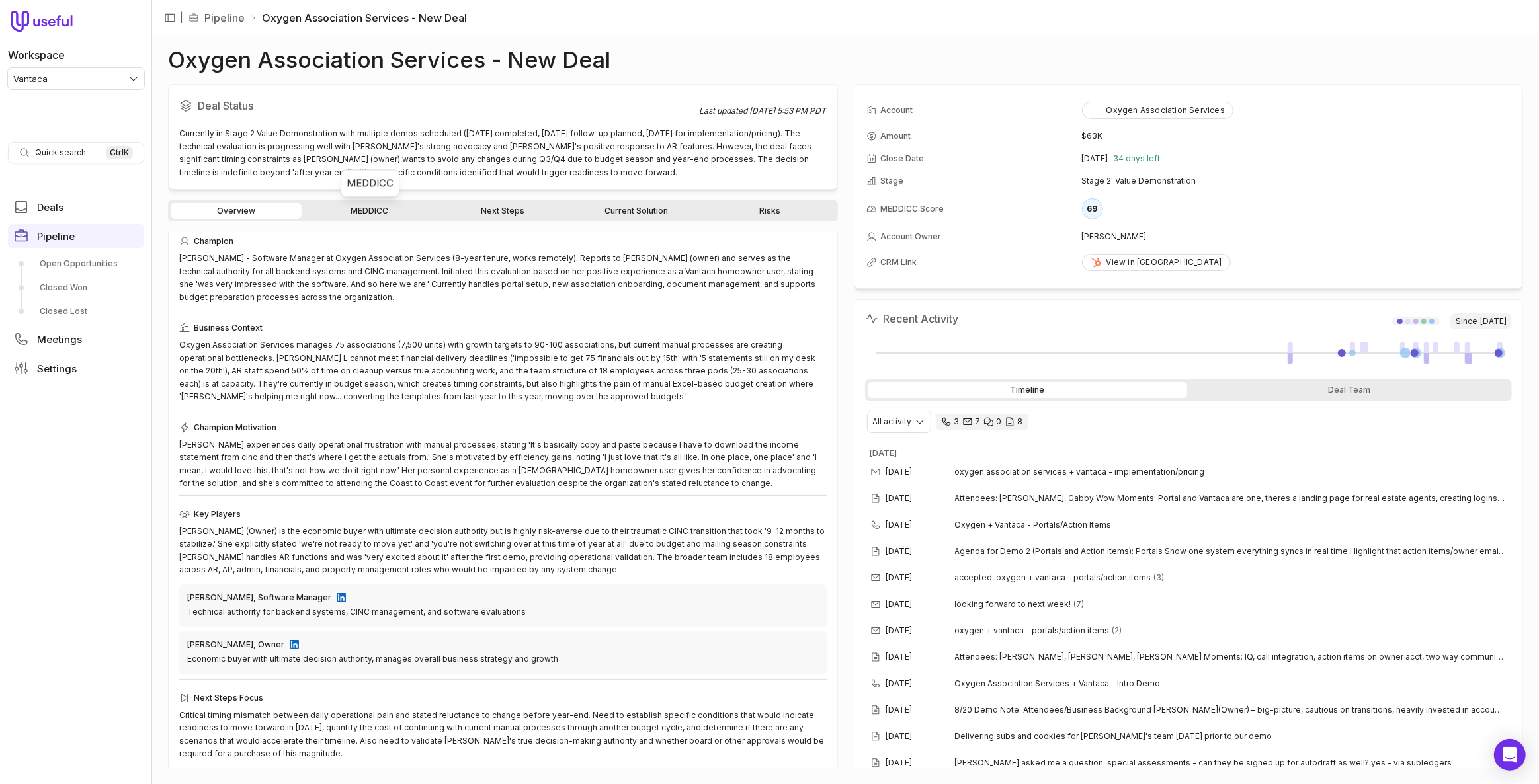
click at [360, 212] on link "MEDDICC" at bounding box center [370, 211] width 131 height 16
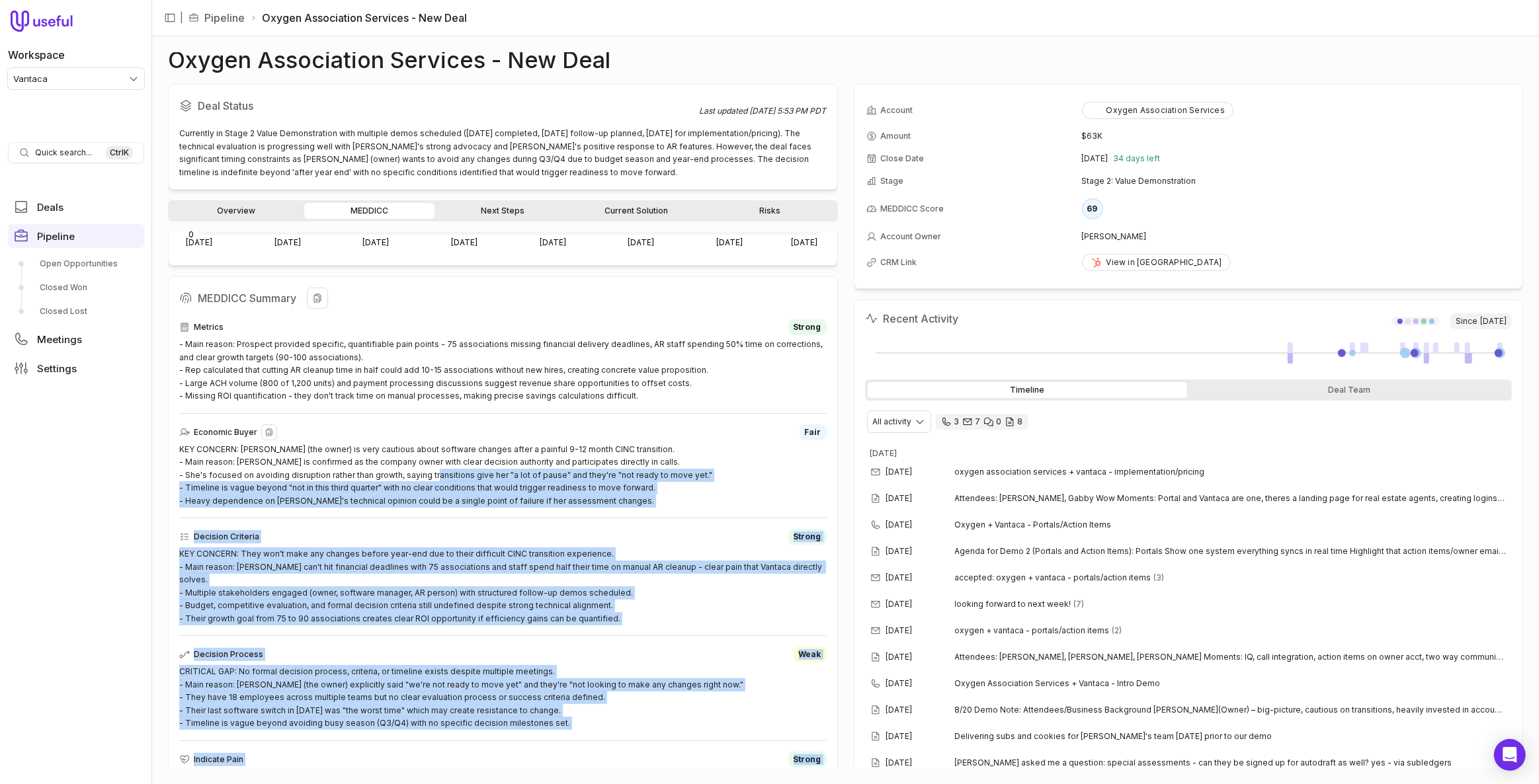
scroll to position [203, 0]
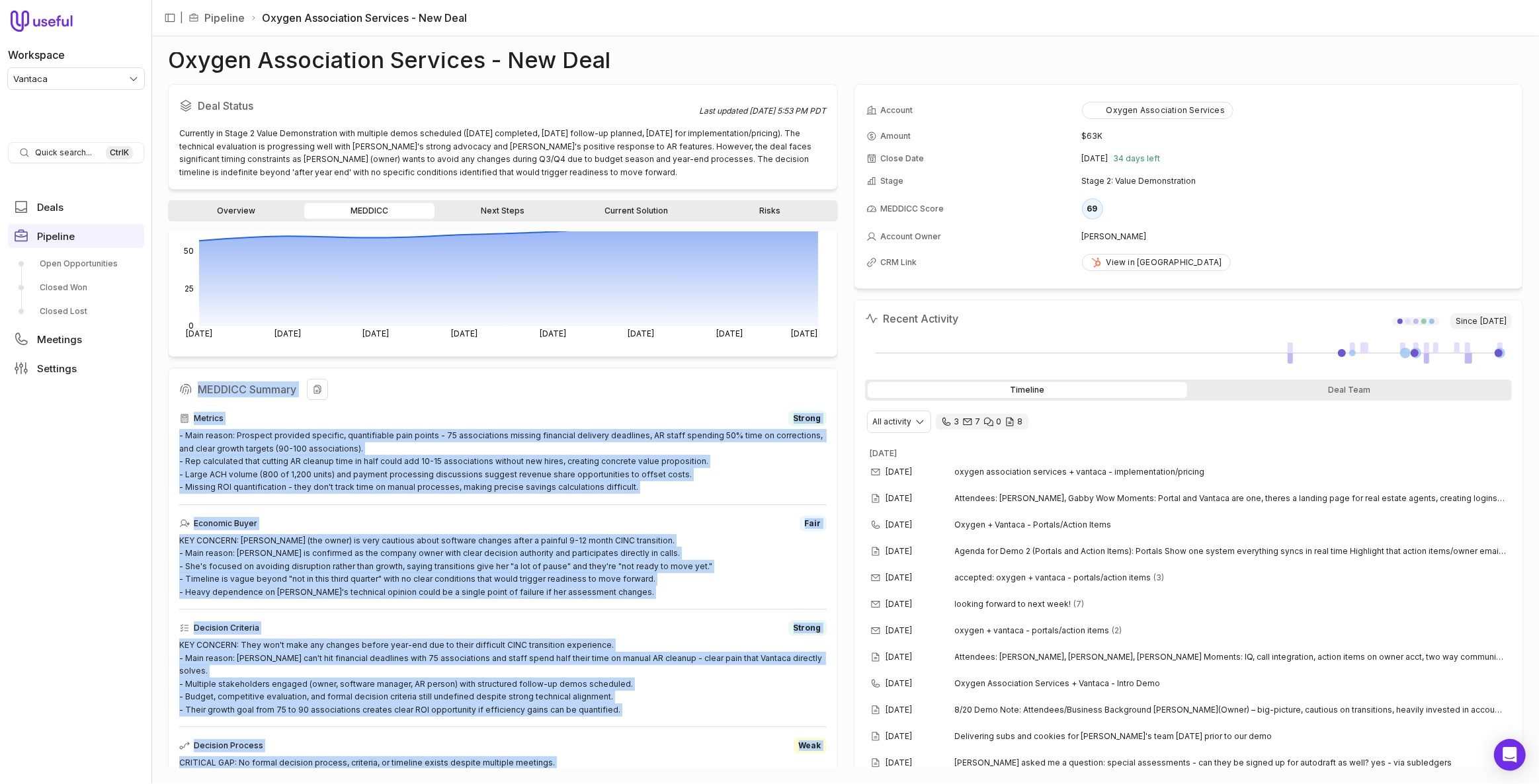
drag, startPoint x: 629, startPoint y: 752, endPoint x: 200, endPoint y: 390, distance: 561.3
click at [200, 390] on div "MEDDICC Summary Metrics Strong - Main reason: Prospect provided specific, quant…" at bounding box center [503, 777] width 670 height 818
copy div "MEDDICC Summary Metrics Strong - Main reason: Prospect provided specific, quant…"
click at [269, 208] on link "Overview" at bounding box center [236, 211] width 131 height 16
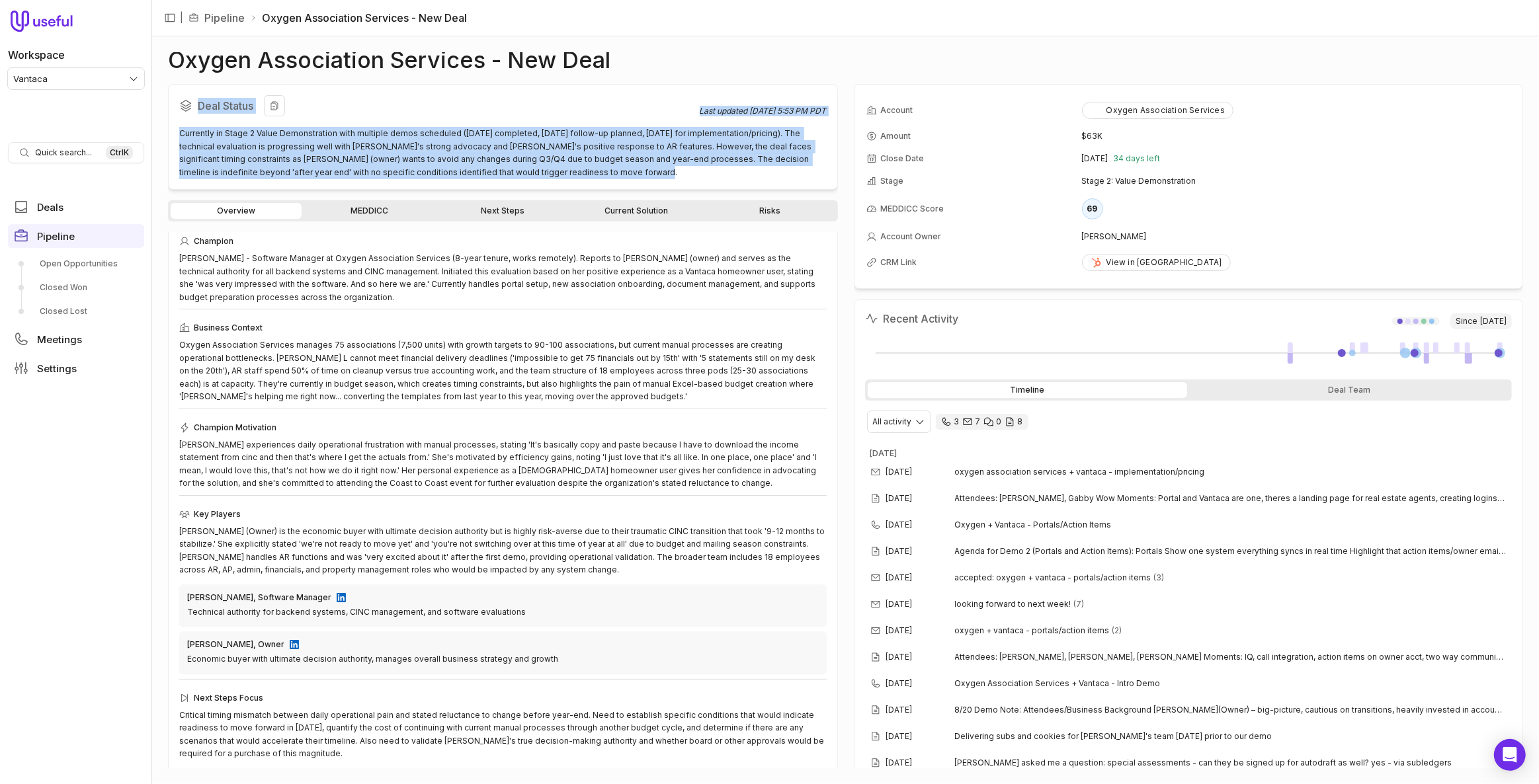
drag, startPoint x: 193, startPoint y: 107, endPoint x: 641, endPoint y: 171, distance: 452.5
click at [641, 171] on div "Deal Status Last updated Aug 28, 2025, 5:53 PM PDT Currently in Stage 2 Value D…" at bounding box center [503, 137] width 670 height 106
copy div "Deal Status Last updated Aug 28, 2025, 5:53 PM PDT Currently in Stage 2 Value D…"
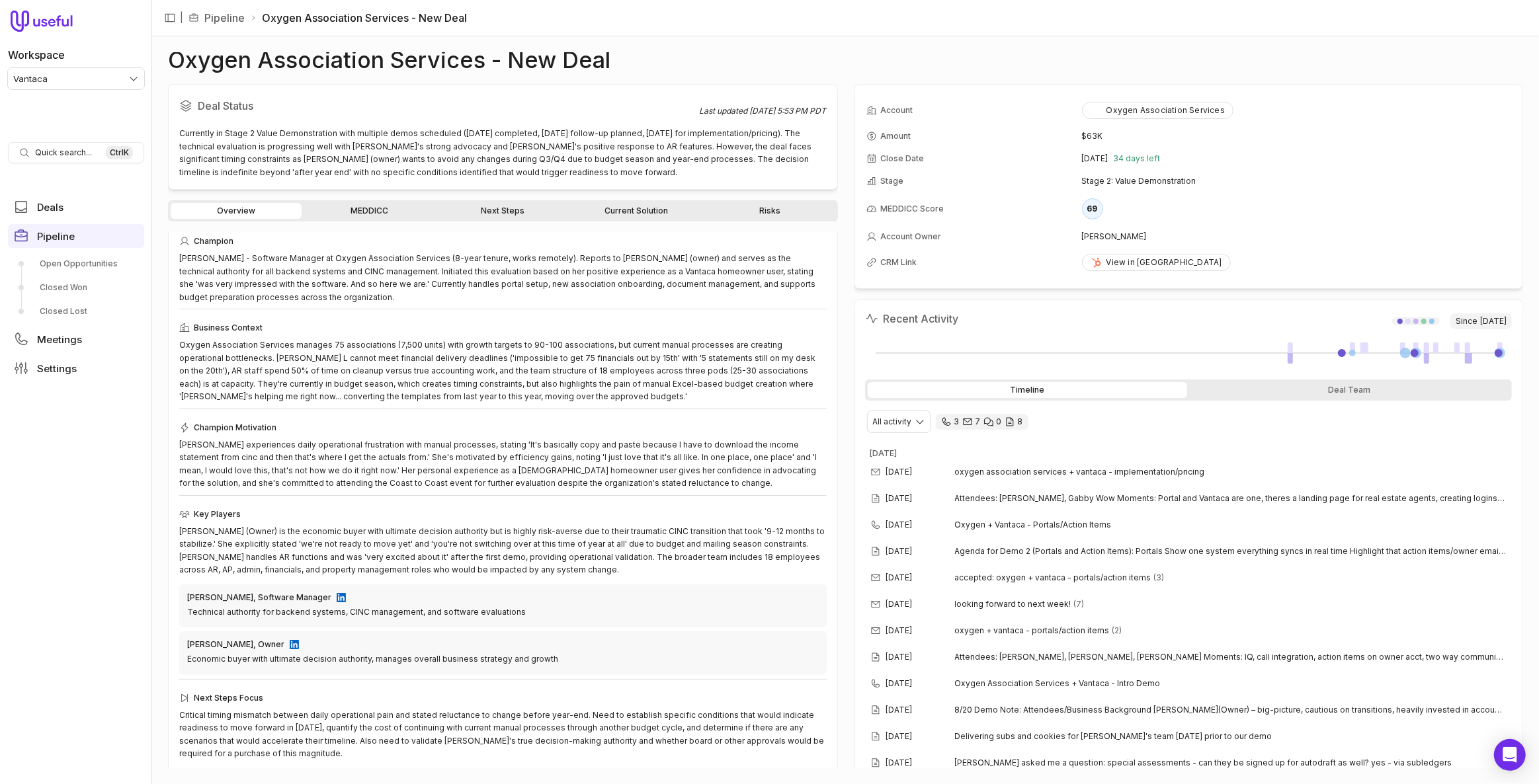
click at [574, 317] on div "Champion Gabriela Lagrange - Software Manager at Oxygen Association Services (8…" at bounding box center [503, 497] width 648 height 527
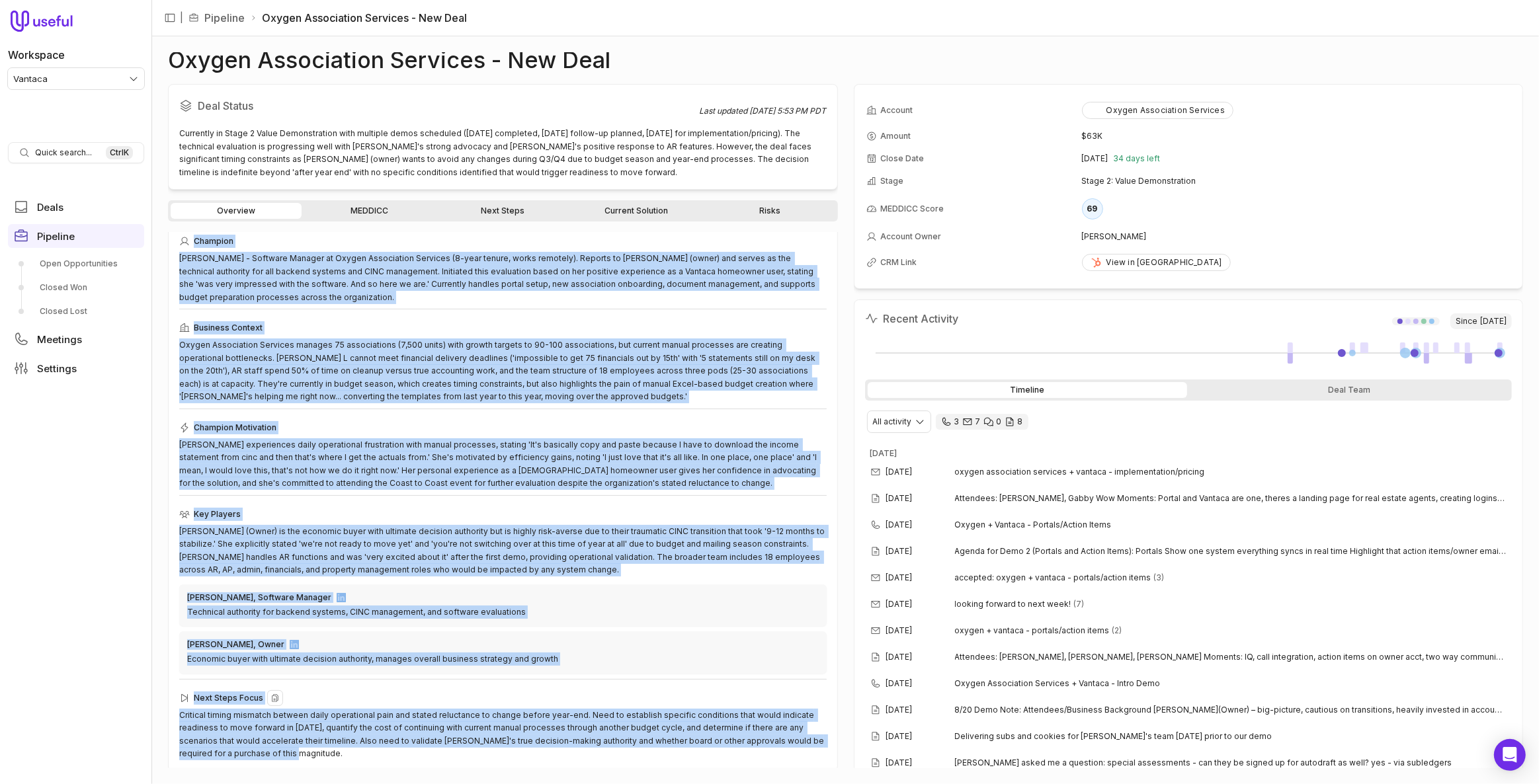
drag, startPoint x: 178, startPoint y: 250, endPoint x: 487, endPoint y: 747, distance: 585.2
click at [487, 747] on div "Deal Overview Champion Gabriela Lagrange - Software Manager at Oxygen Associati…" at bounding box center [503, 481] width 670 height 581
copy div "Deal Overview Champion Gabriela Lagrange - Software Manager at Oxygen Associati…"
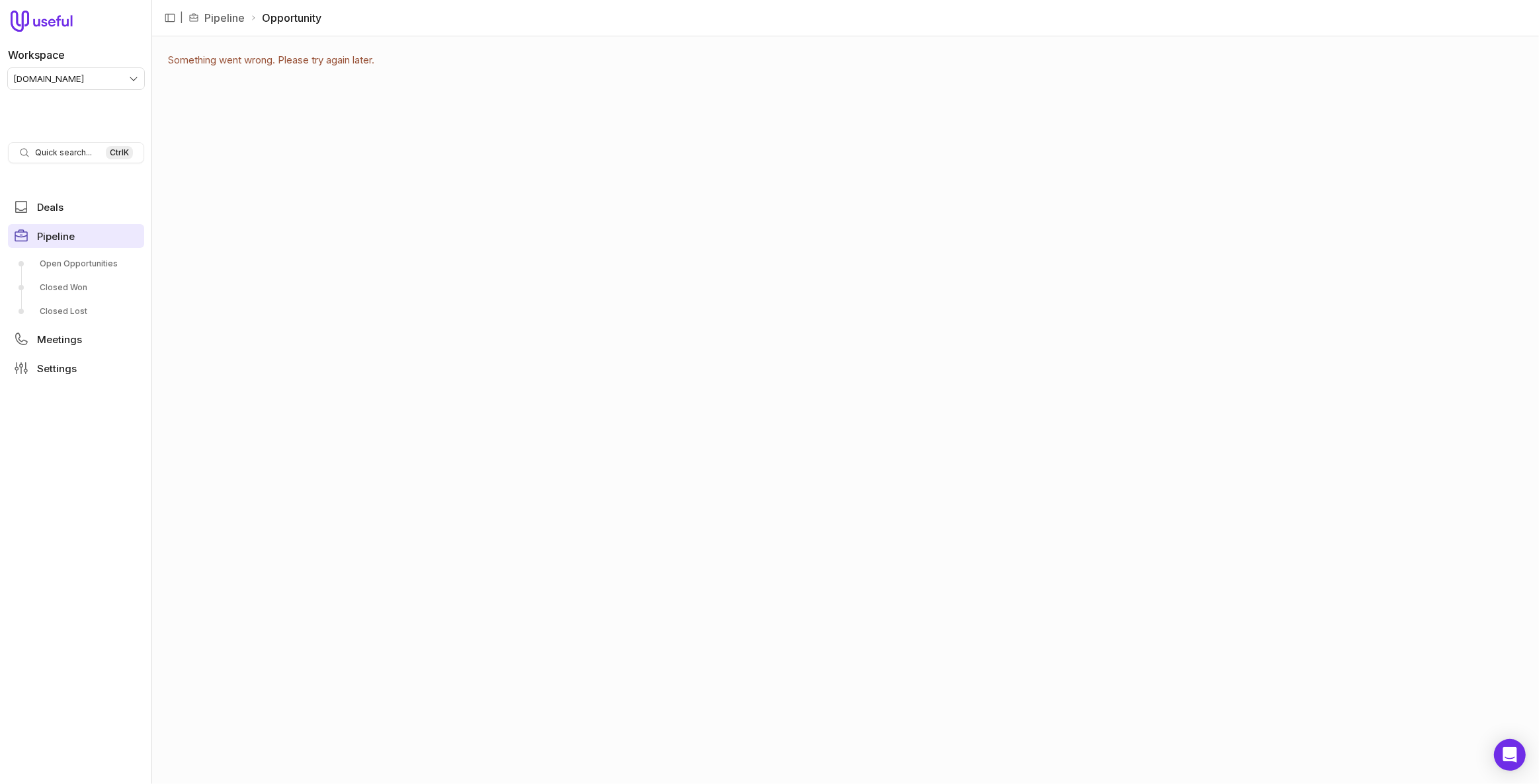
click at [111, 231] on link "Pipeline" at bounding box center [76, 236] width 137 height 23
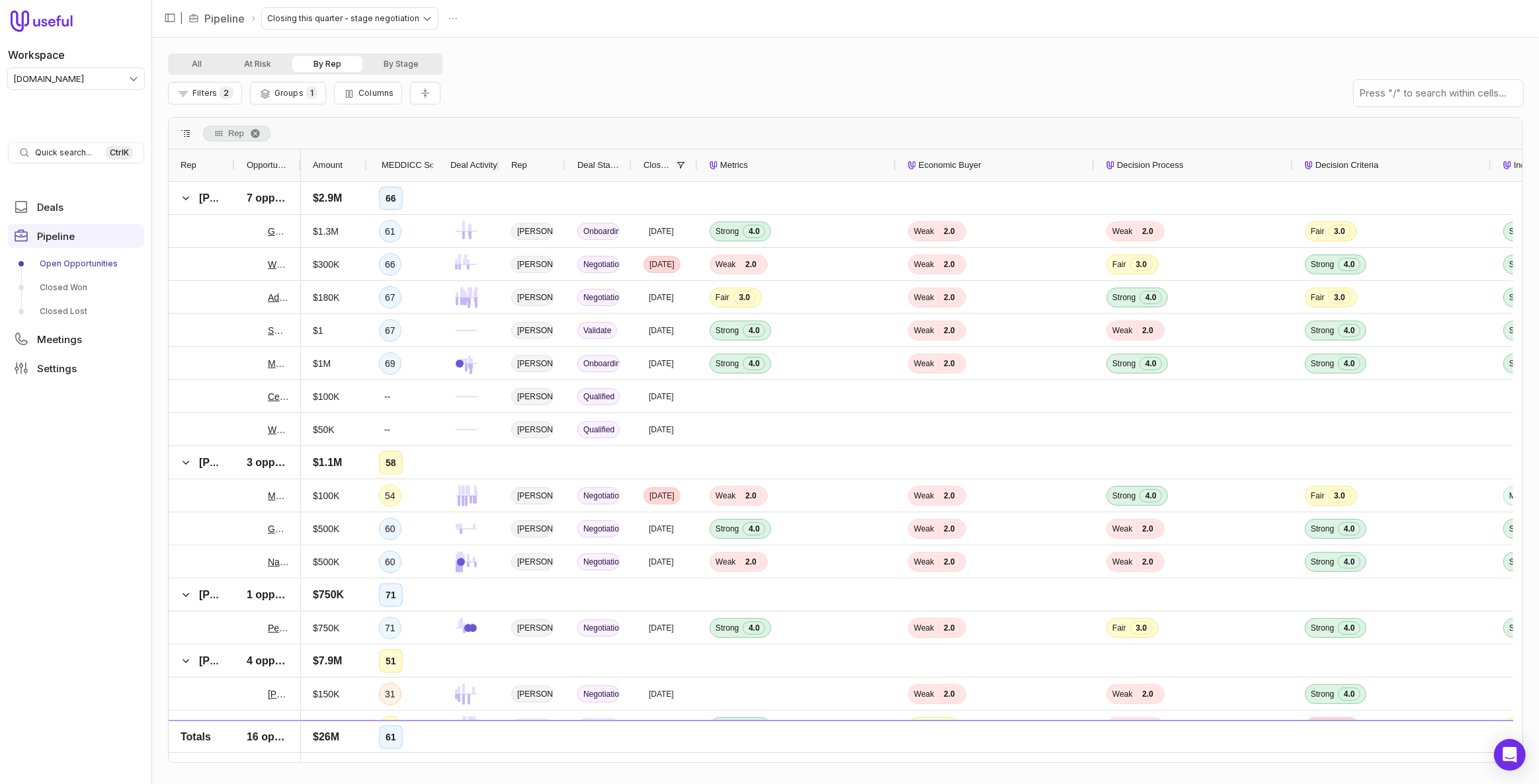
click at [109, 78] on html "Workspace tremendous.com Quick search... Ctrl K Deals Pipeline Open Opportuniti…" at bounding box center [770, 392] width 1539 height 784
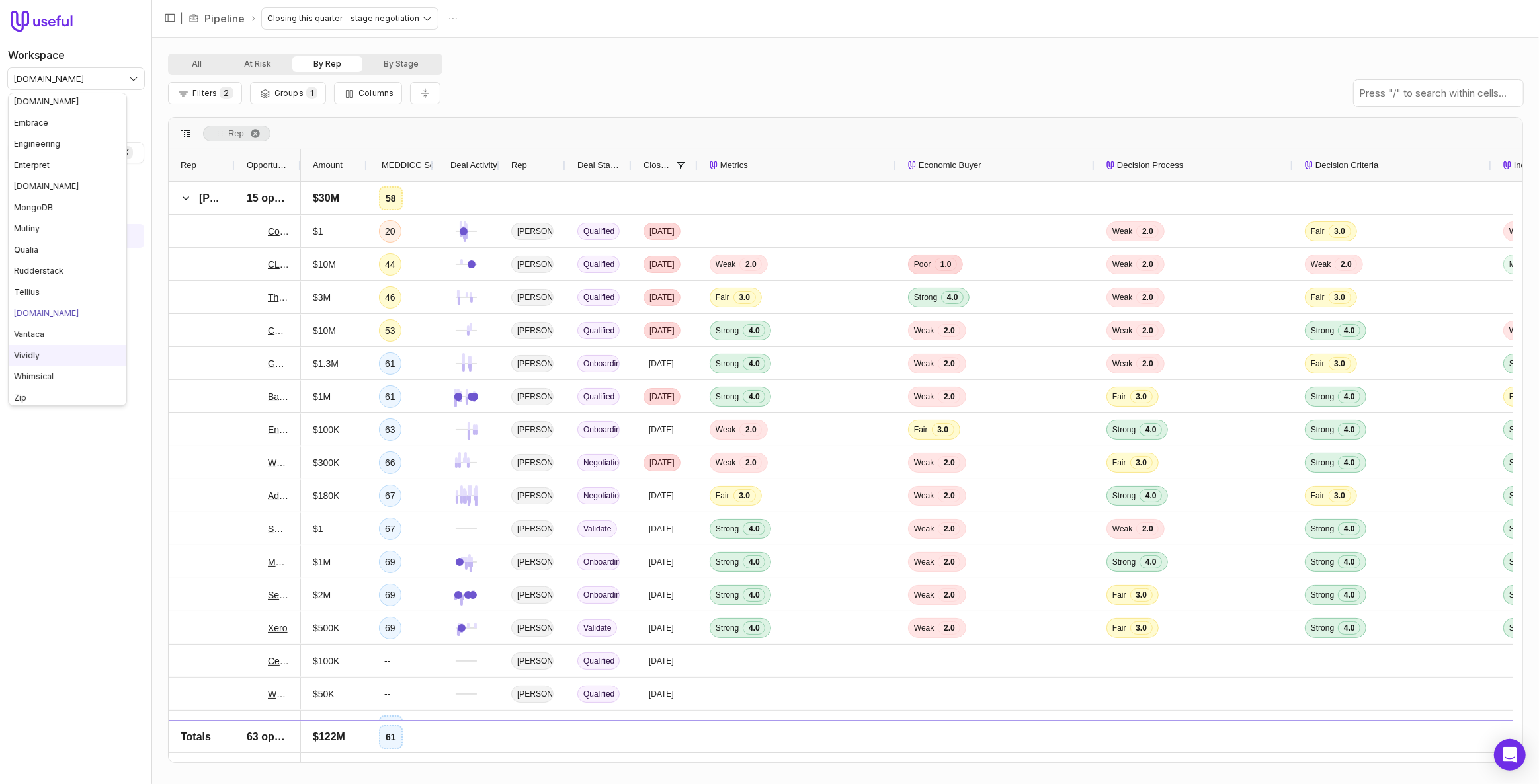
scroll to position [110, 0]
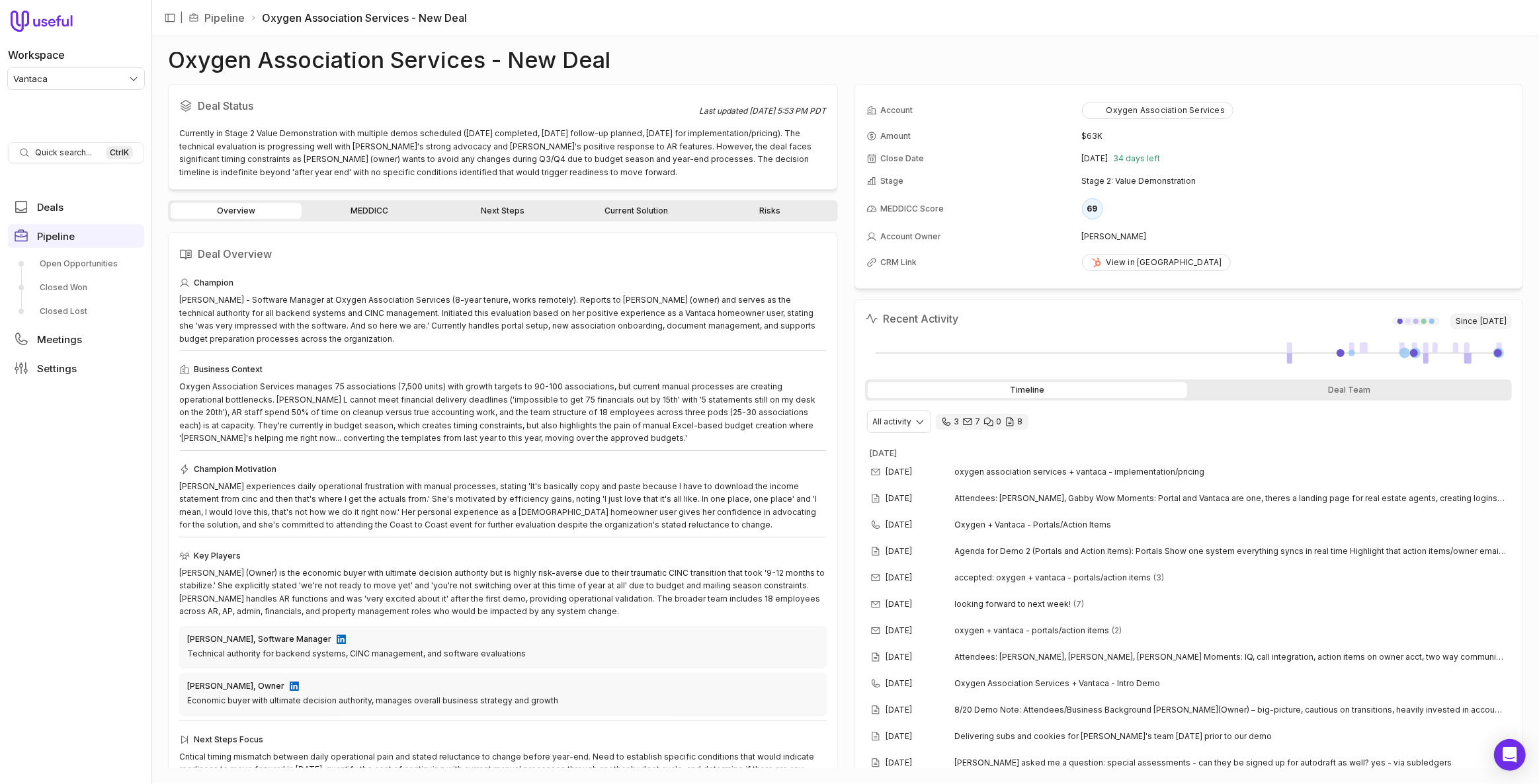
click at [373, 213] on link "MEDDICC" at bounding box center [370, 211] width 131 height 16
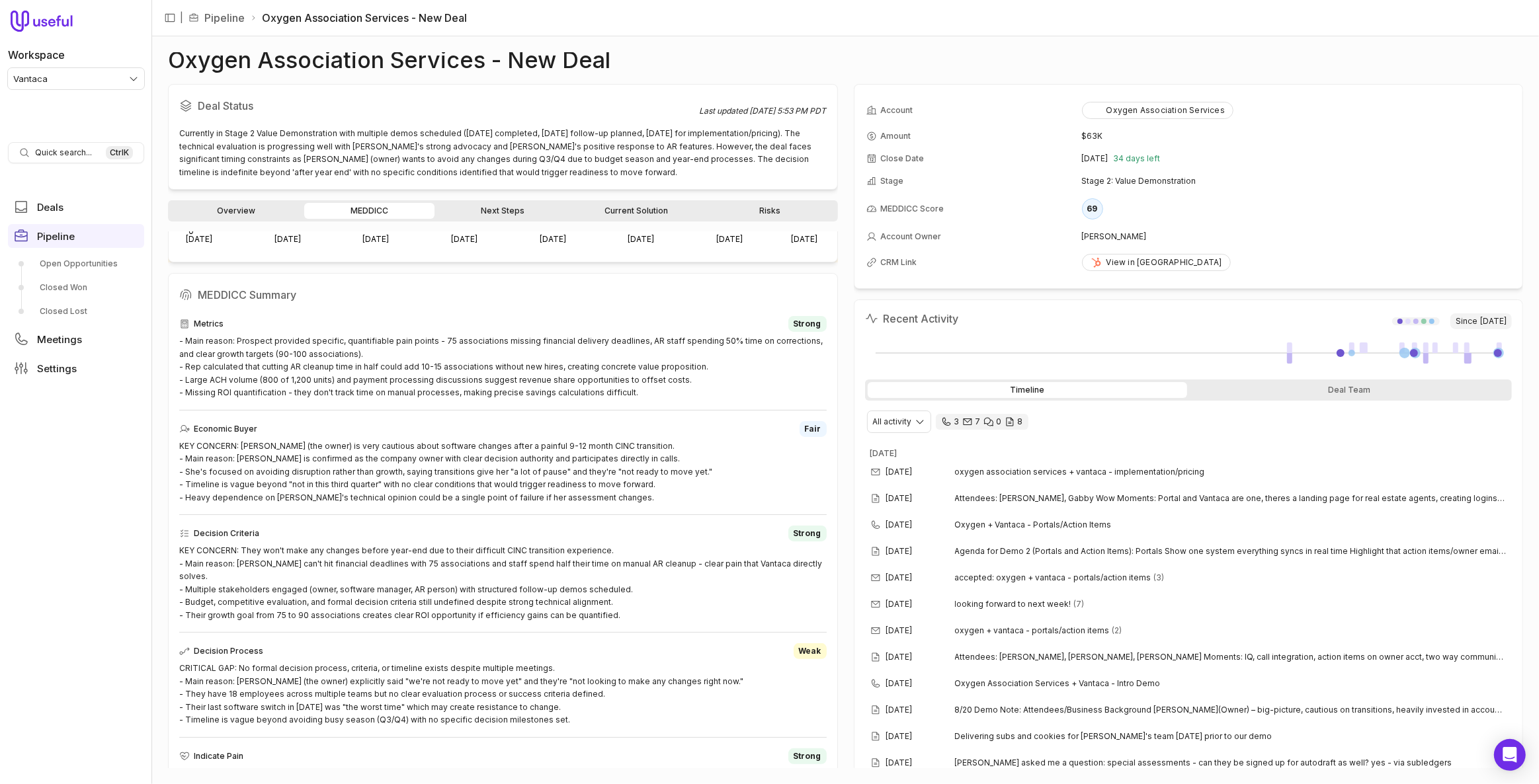
scroll to position [300, 0]
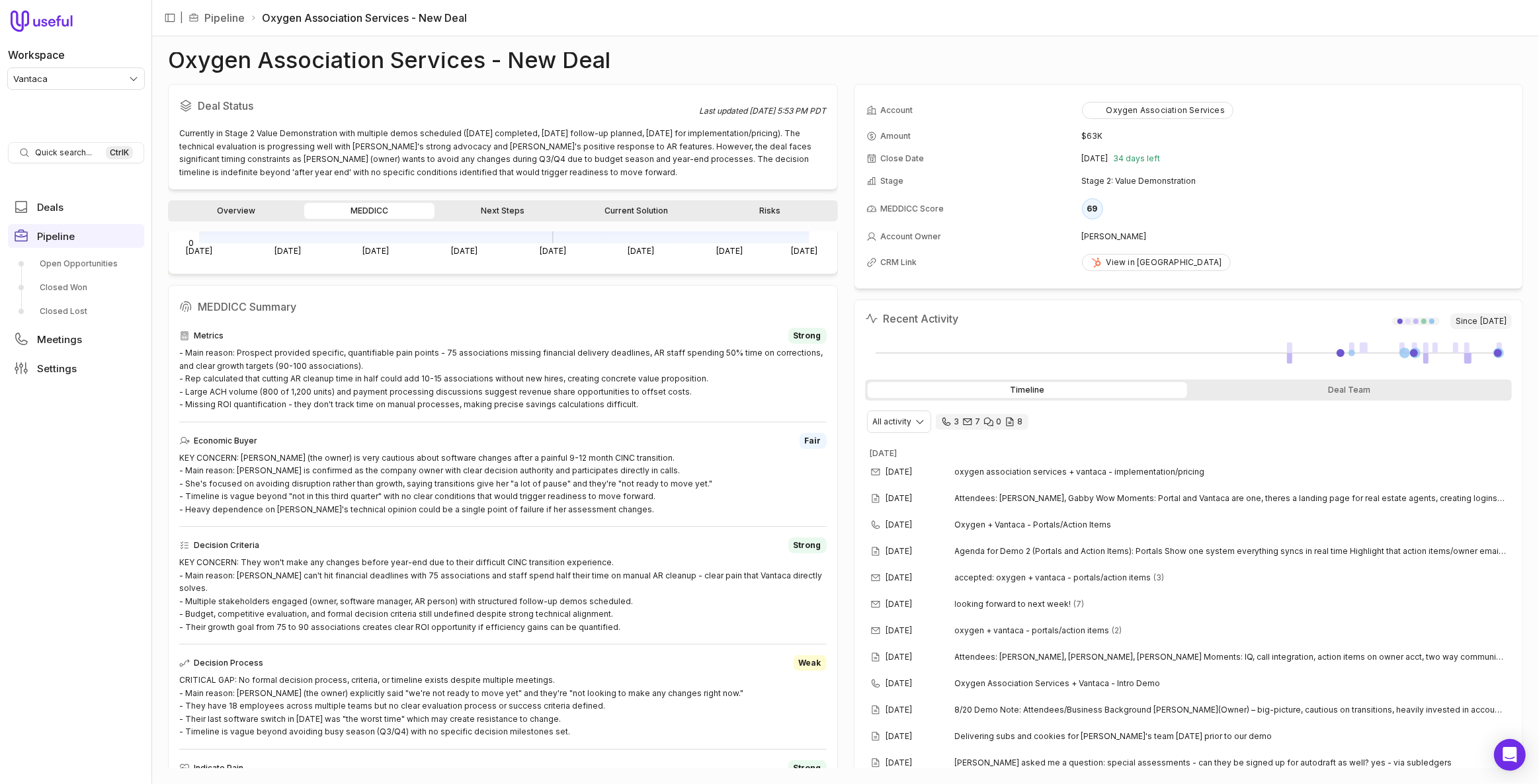
scroll to position [300, 0]
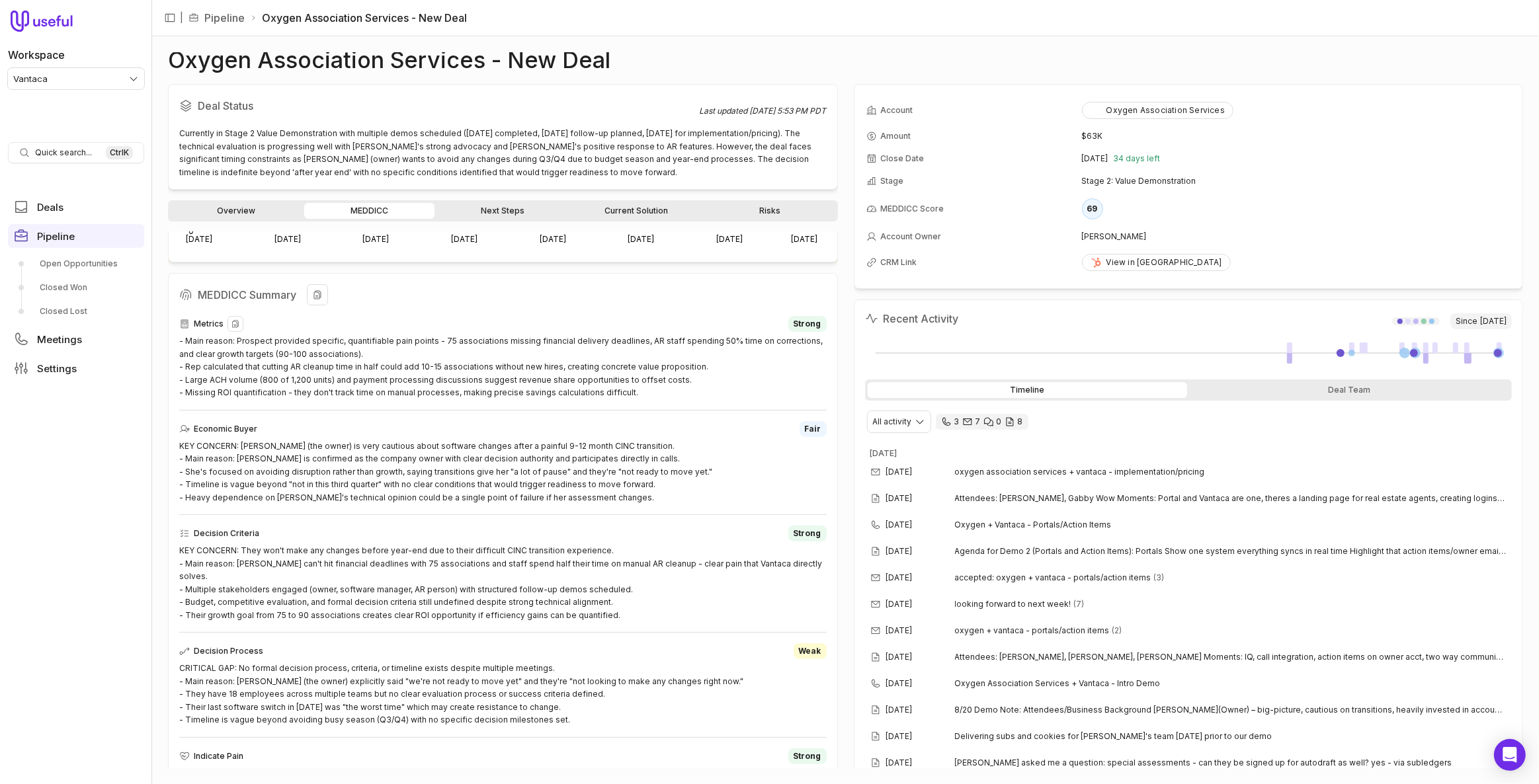
scroll to position [300, 0]
click at [114, 643] on nav "Workspace Vantaca Quick search... Ctrl K Deals Pipeline Open Opportunities Clos…" at bounding box center [76, 392] width 152 height 784
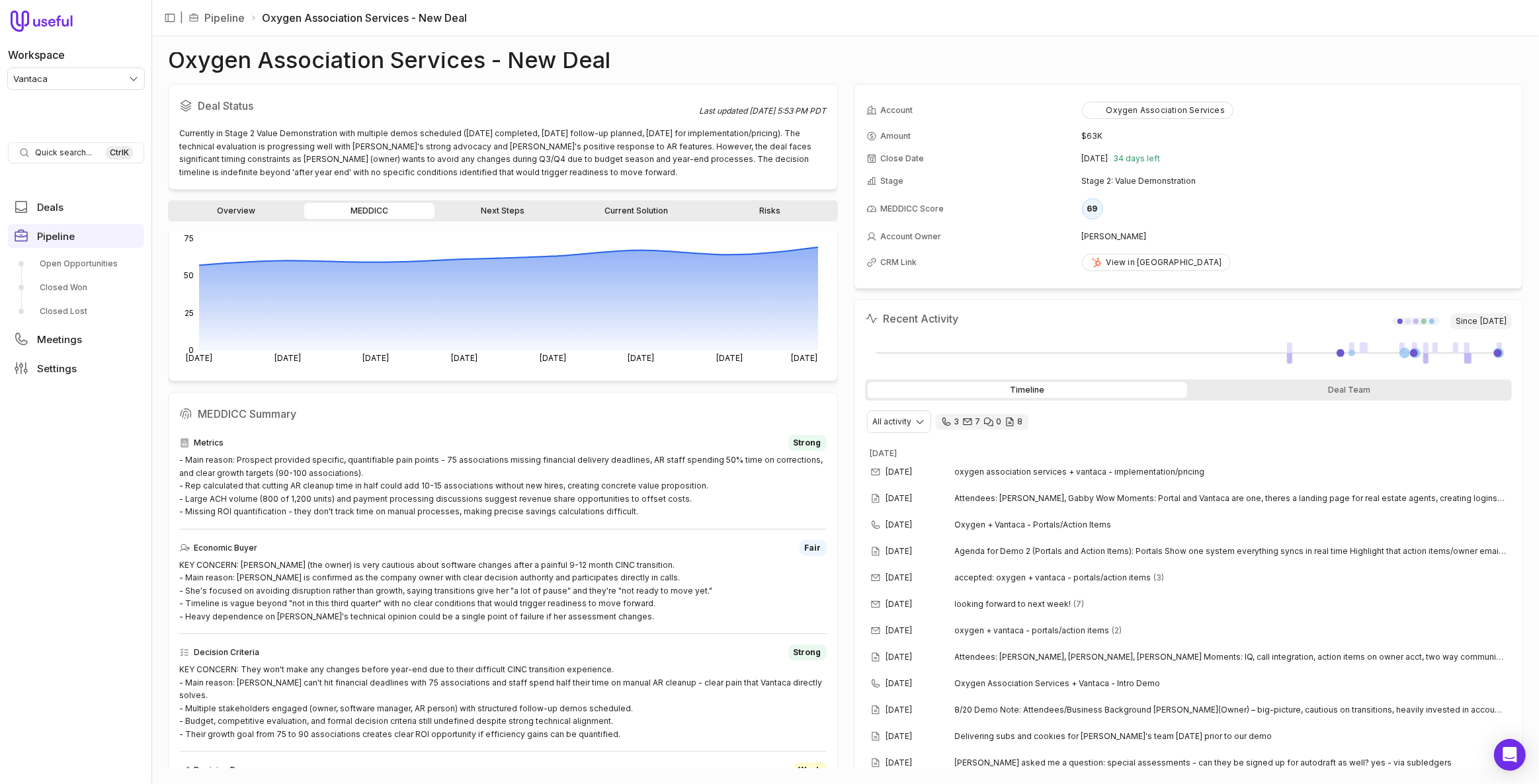
scroll to position [180, 0]
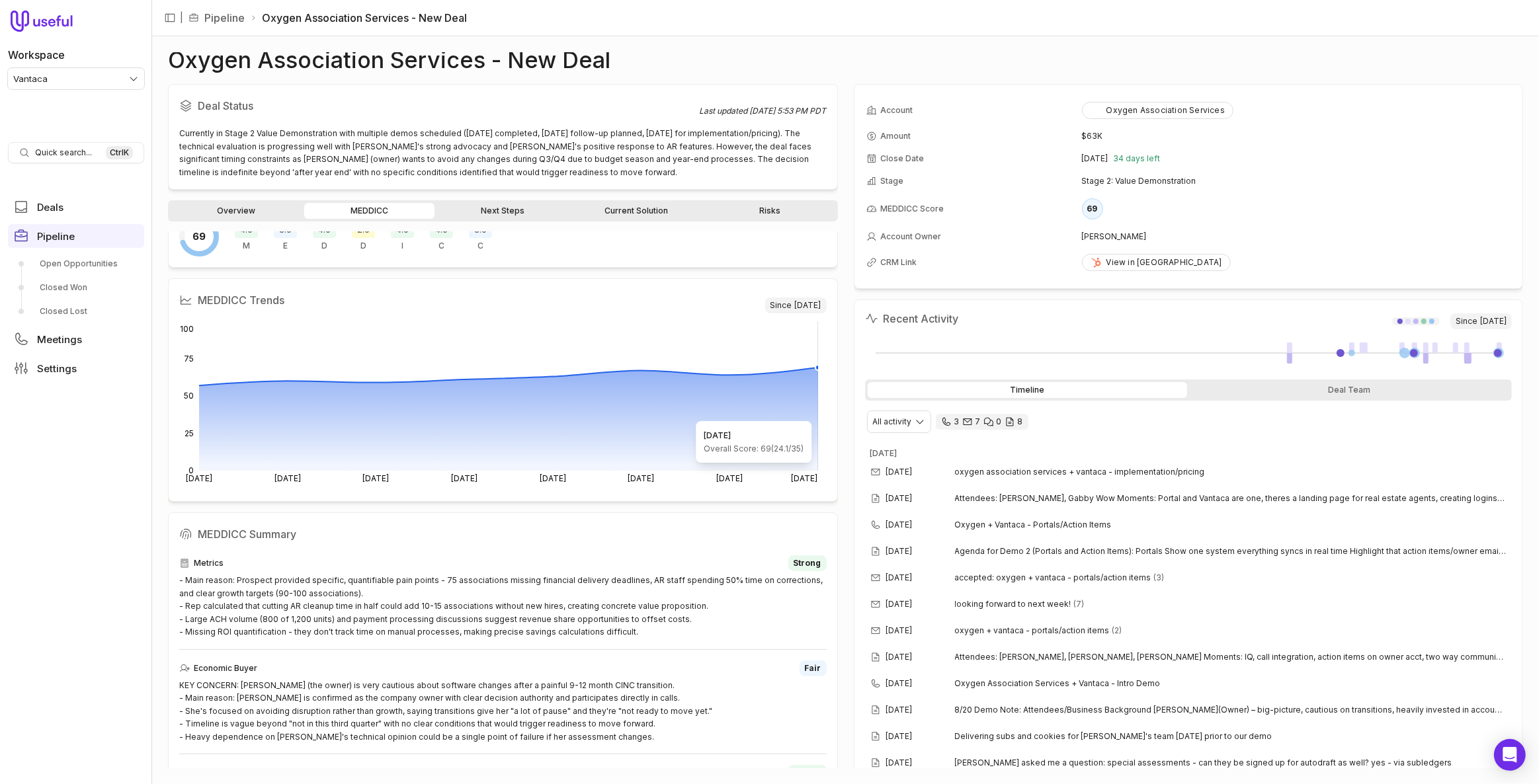
scroll to position [120, 0]
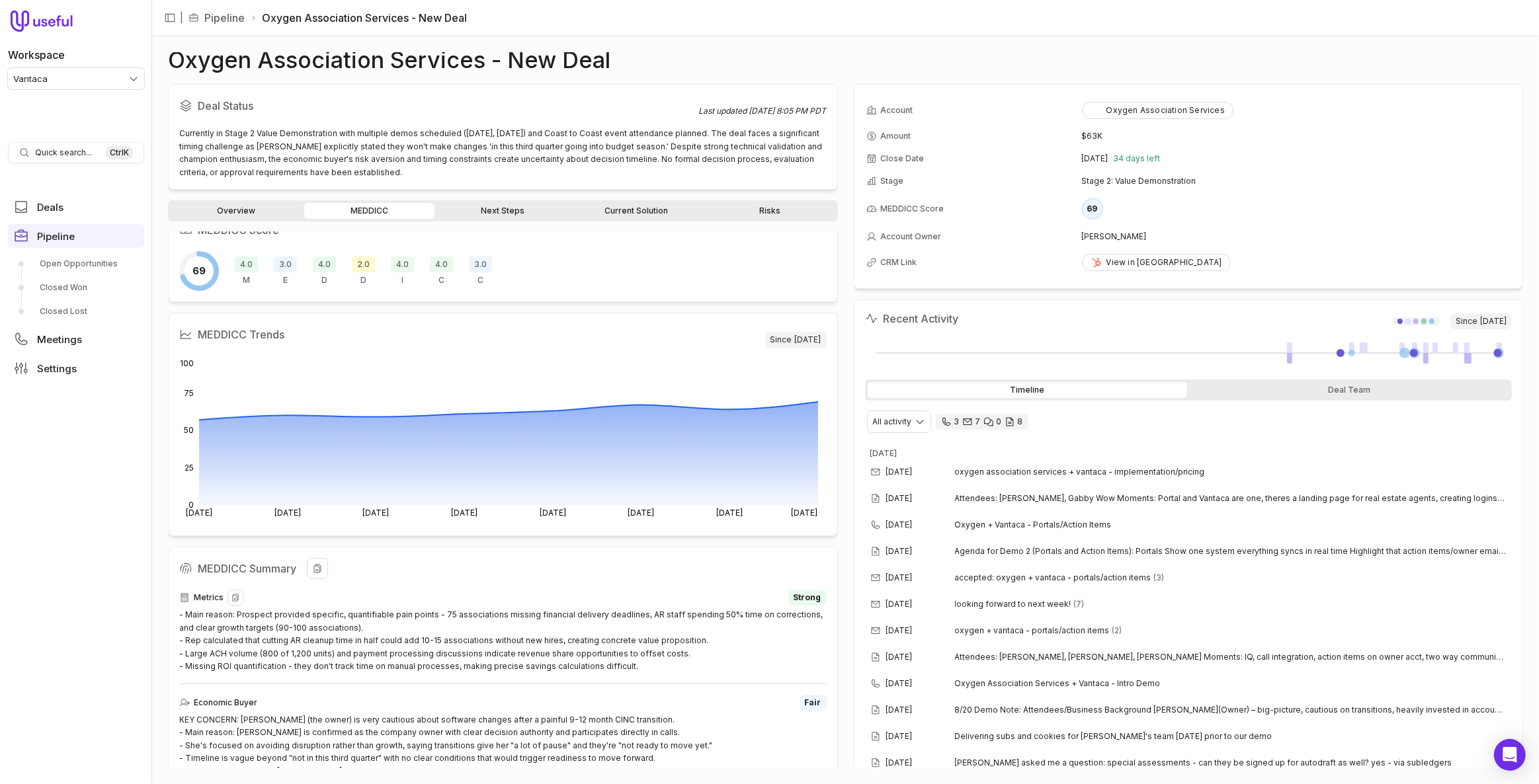
scroll to position [180, 0]
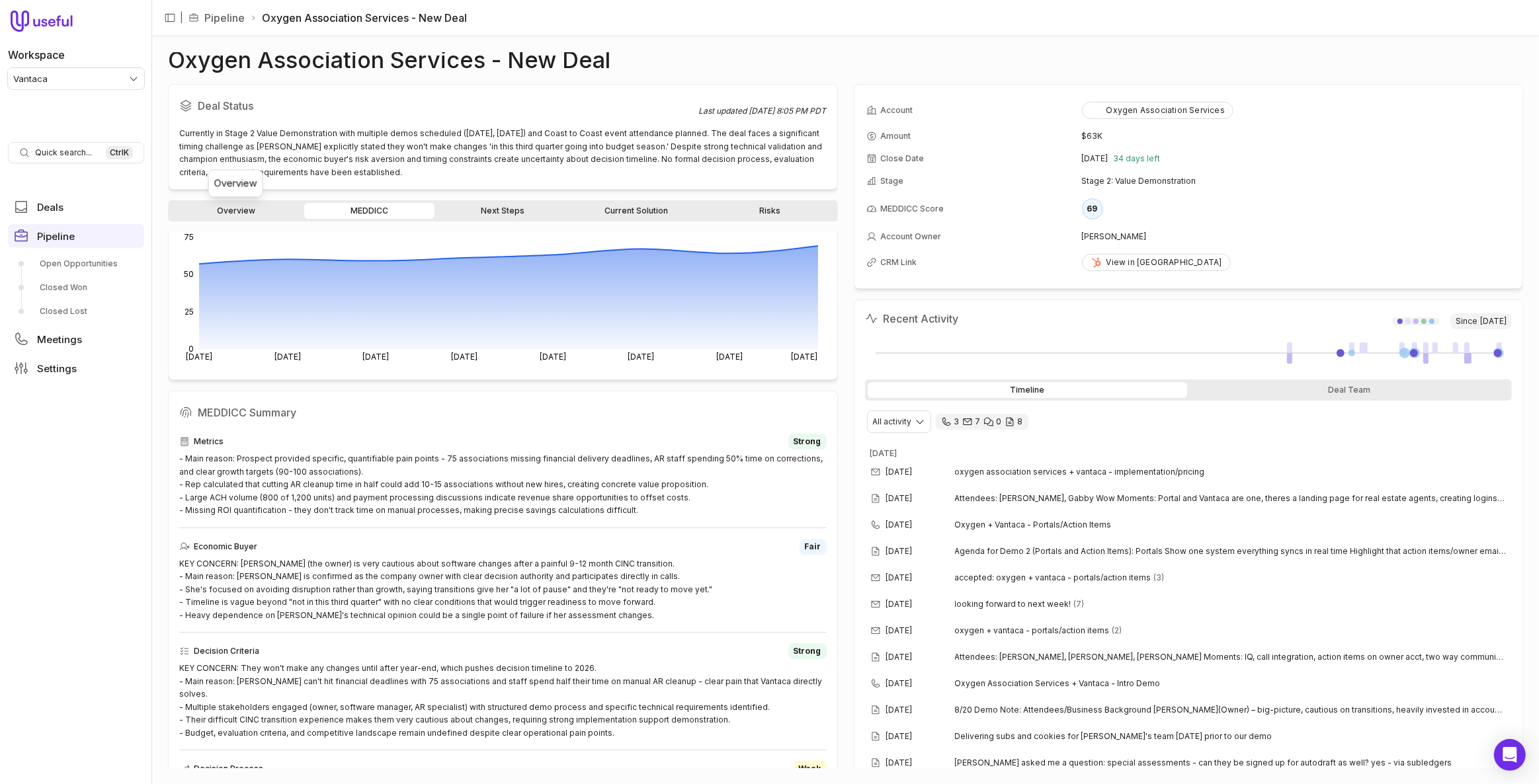
click at [244, 205] on link "Overview" at bounding box center [236, 211] width 131 height 16
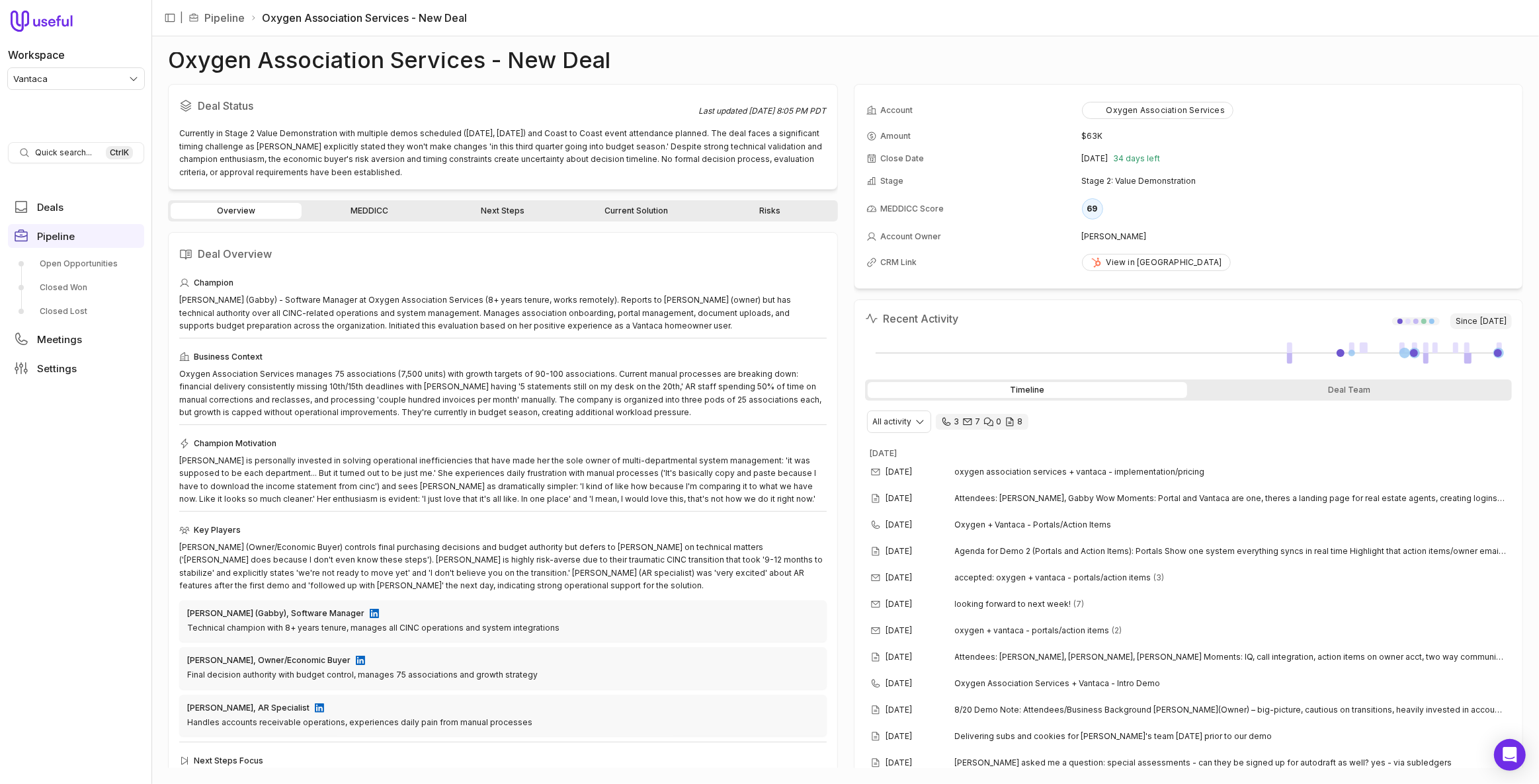
click at [369, 217] on link "MEDDICC" at bounding box center [370, 211] width 131 height 16
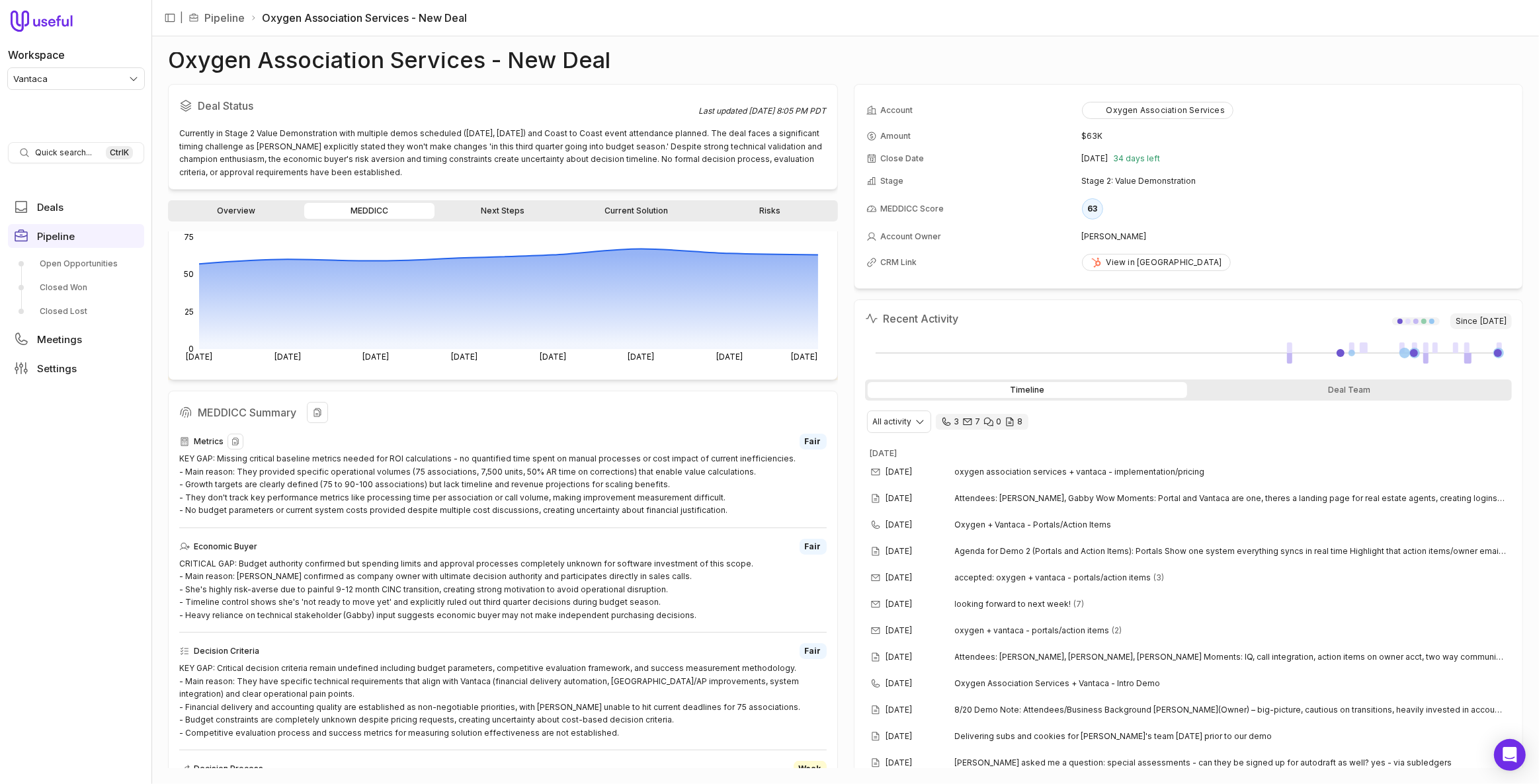
scroll to position [240, 0]
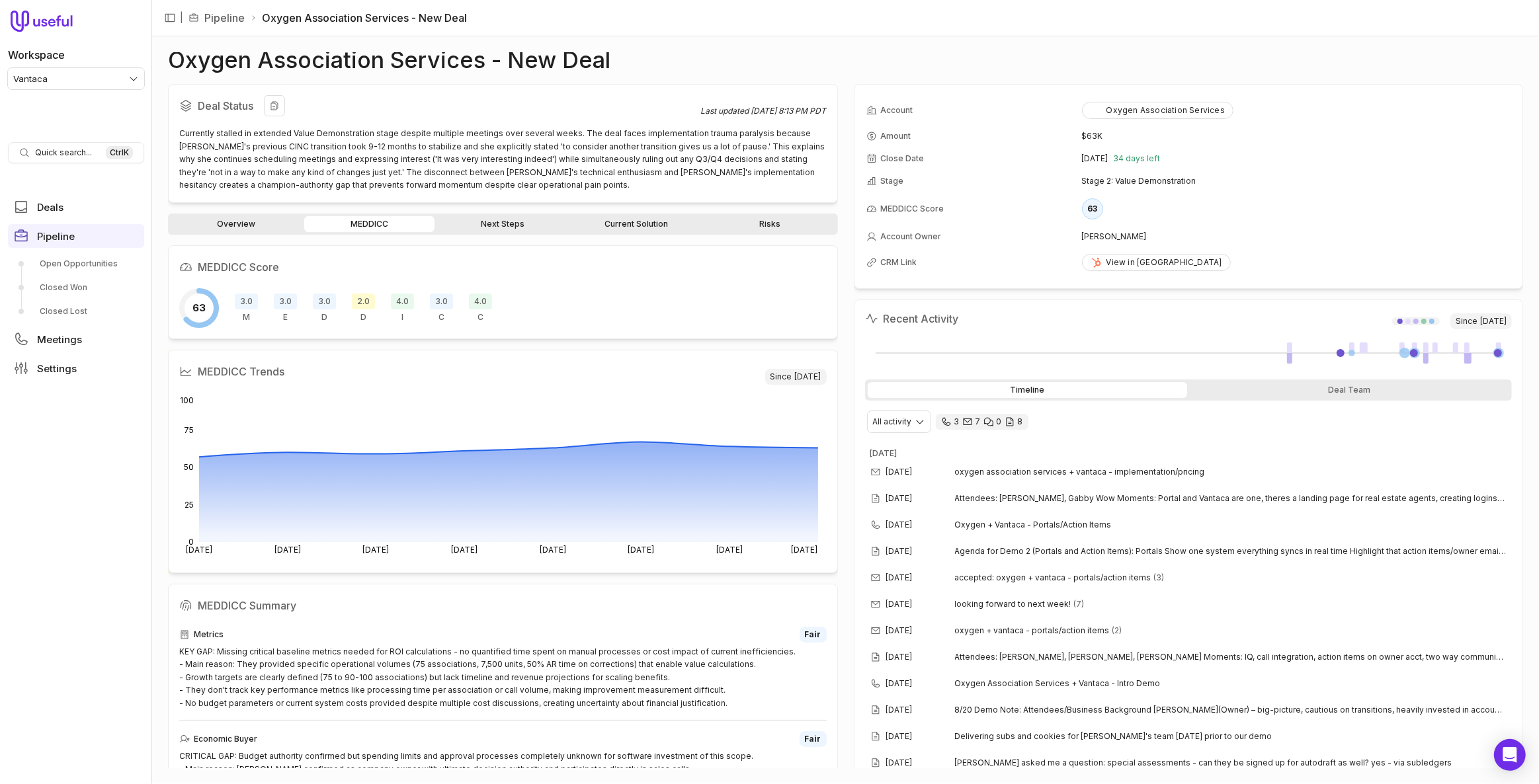
click at [402, 157] on div "Currently stalled in extended Value Demonstration stage despite multiple meetin…" at bounding box center [503, 159] width 648 height 64
click at [1058, 478] on div "Aug 28, 2025 oxygen association services + vantaca - implementation/pricing" at bounding box center [1189, 472] width 648 height 26
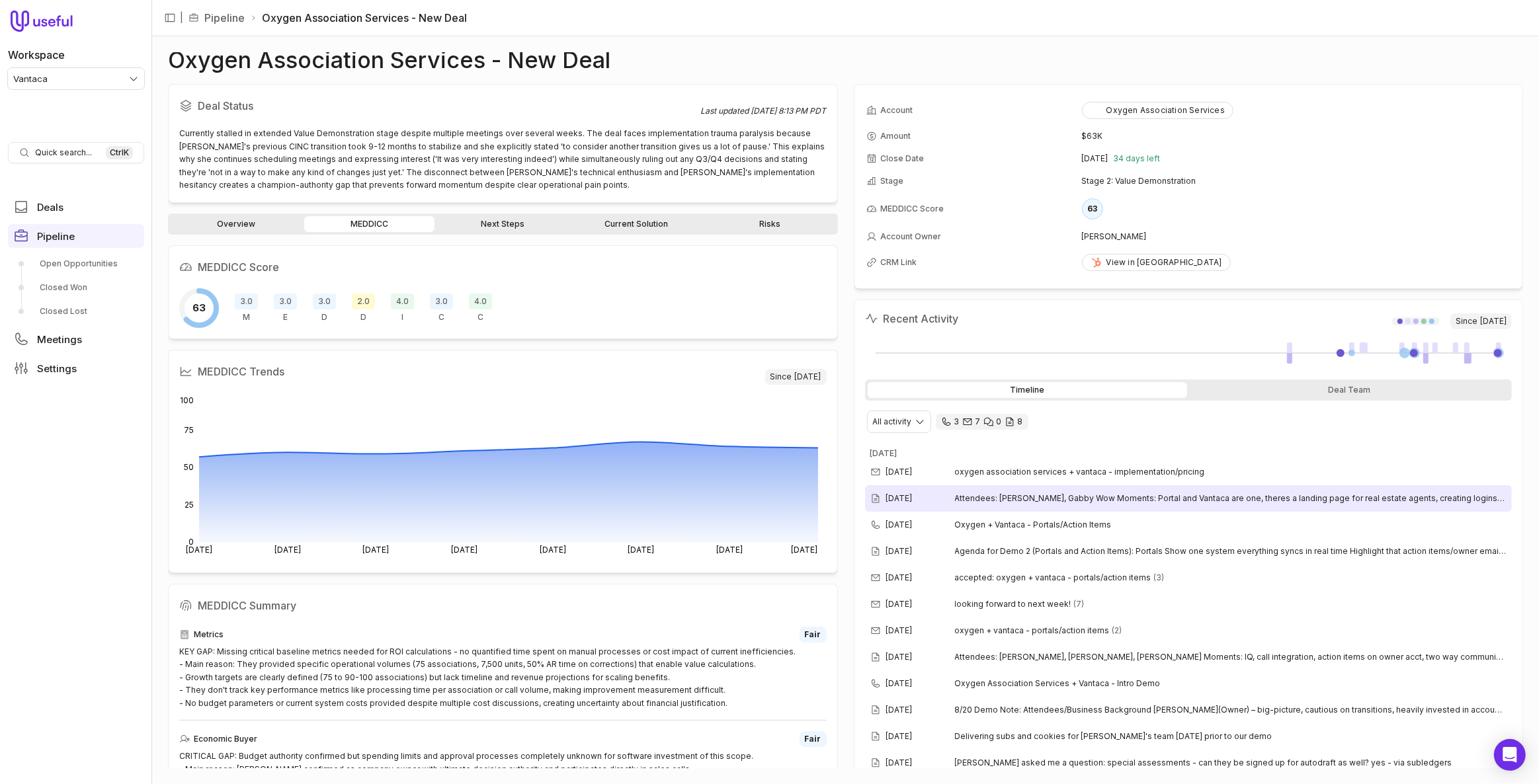
click at [995, 503] on div "Aug 28, 2025 Attendees: Karen L, Gabby Wow Moments: Portal and Vantaca are one,…" at bounding box center [1189, 499] width 648 height 26
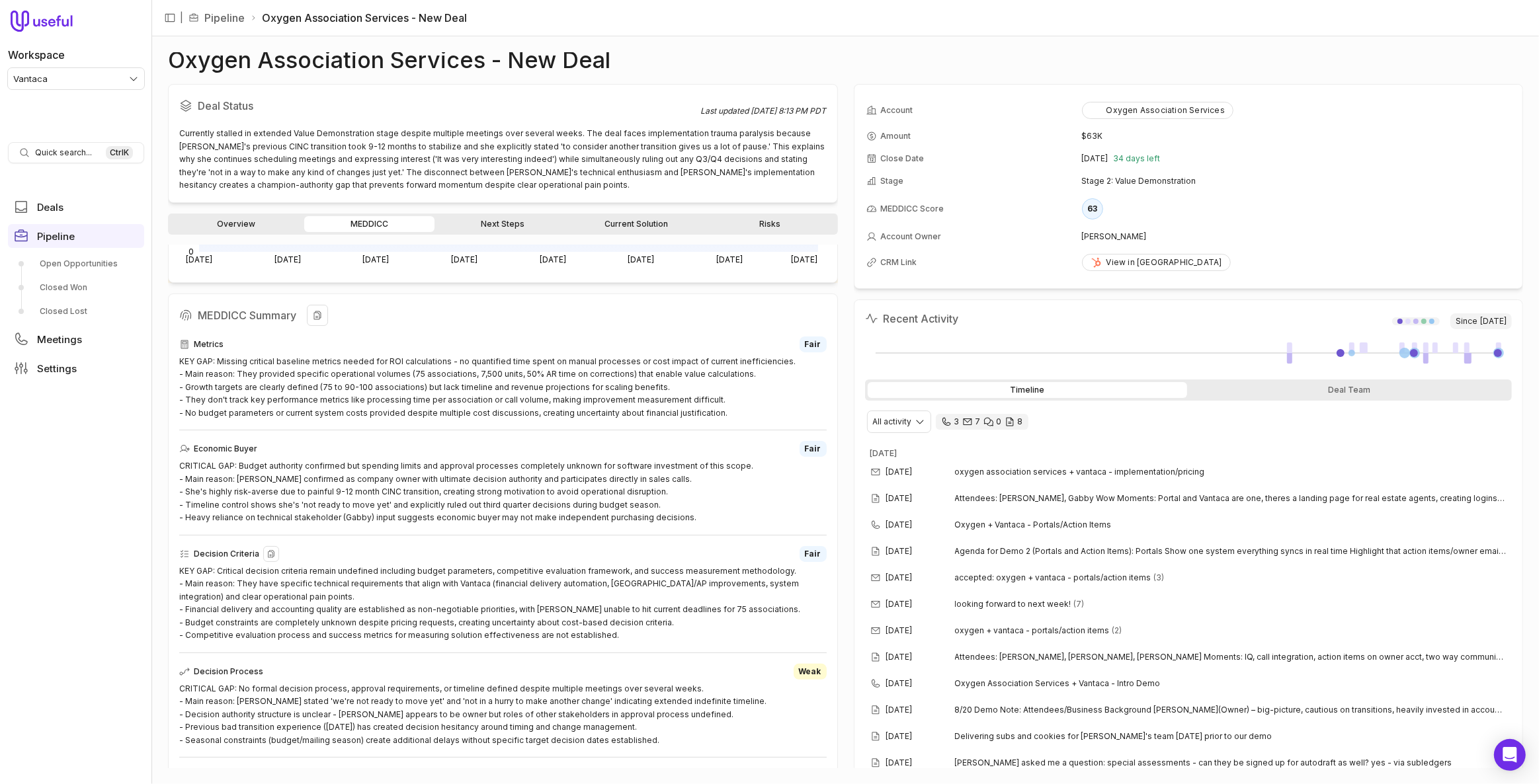
scroll to position [300, 0]
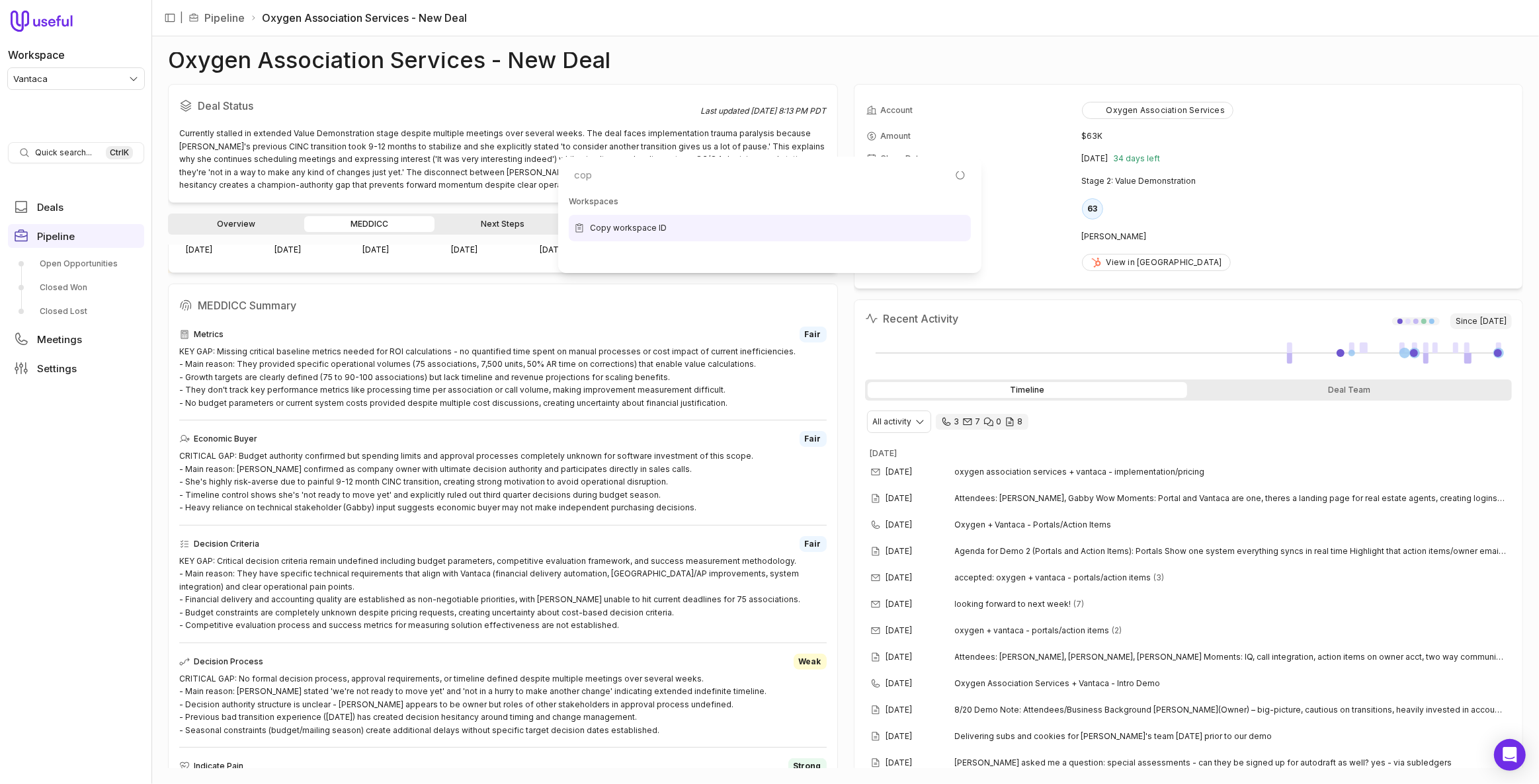
type input "copy"
type input "19124143-0d3d-4688-88c7-55e743879824"
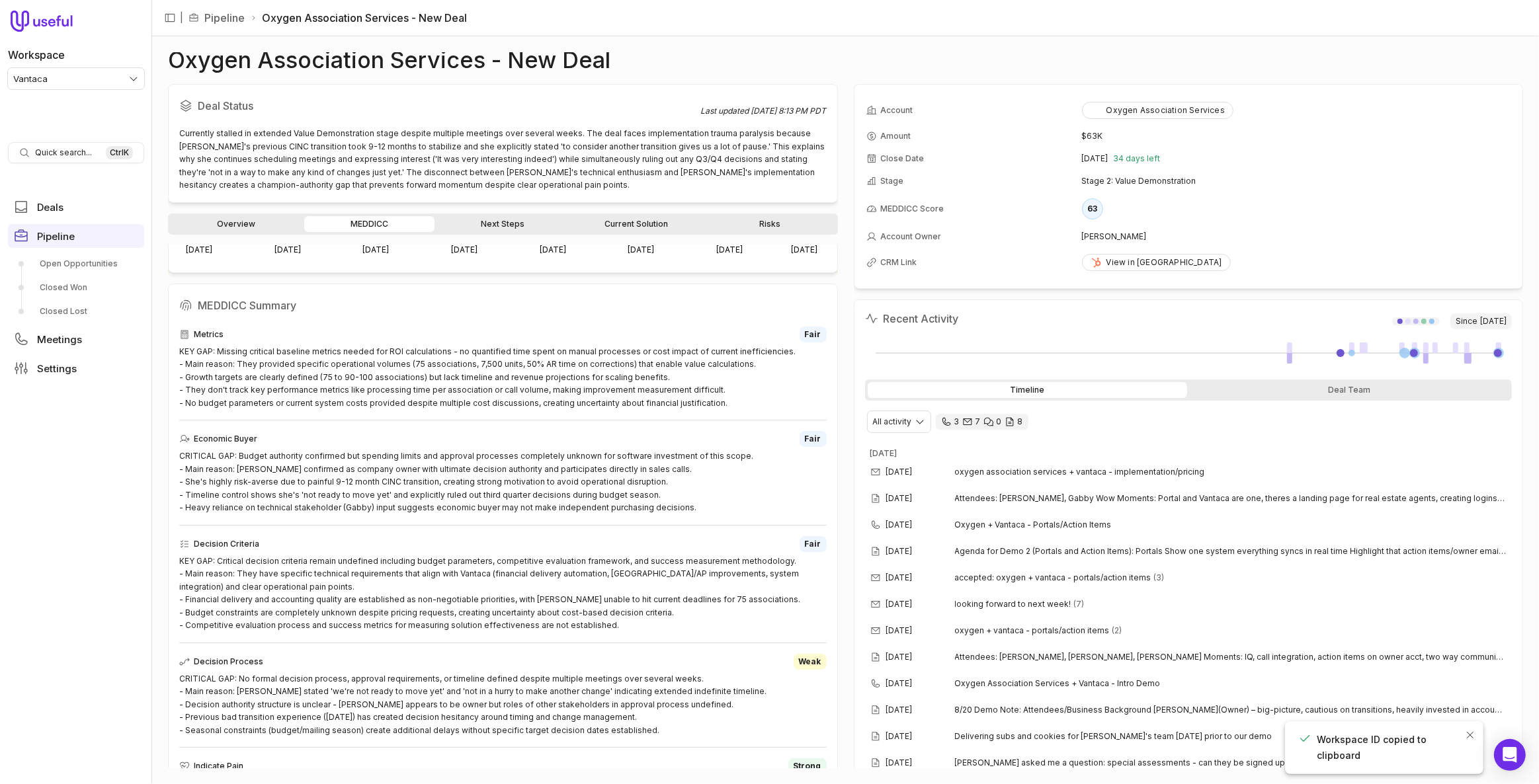
click at [360, 102] on html "Workspace Vantaca Quick search... Ctrl K Deals Pipeline Open Opportunities Clos…" at bounding box center [770, 392] width 1539 height 784
click at [71, 90] on nav "Workspace Vantaca Quick search... Ctrl K Deals Pipeline Open Opportunities Clos…" at bounding box center [76, 392] width 152 height 784
click at [66, 70] on html "Workspace Vantaca Quick search... Ctrl K Deals Pipeline Open Opportunities Clos…" at bounding box center [770, 392] width 1539 height 784
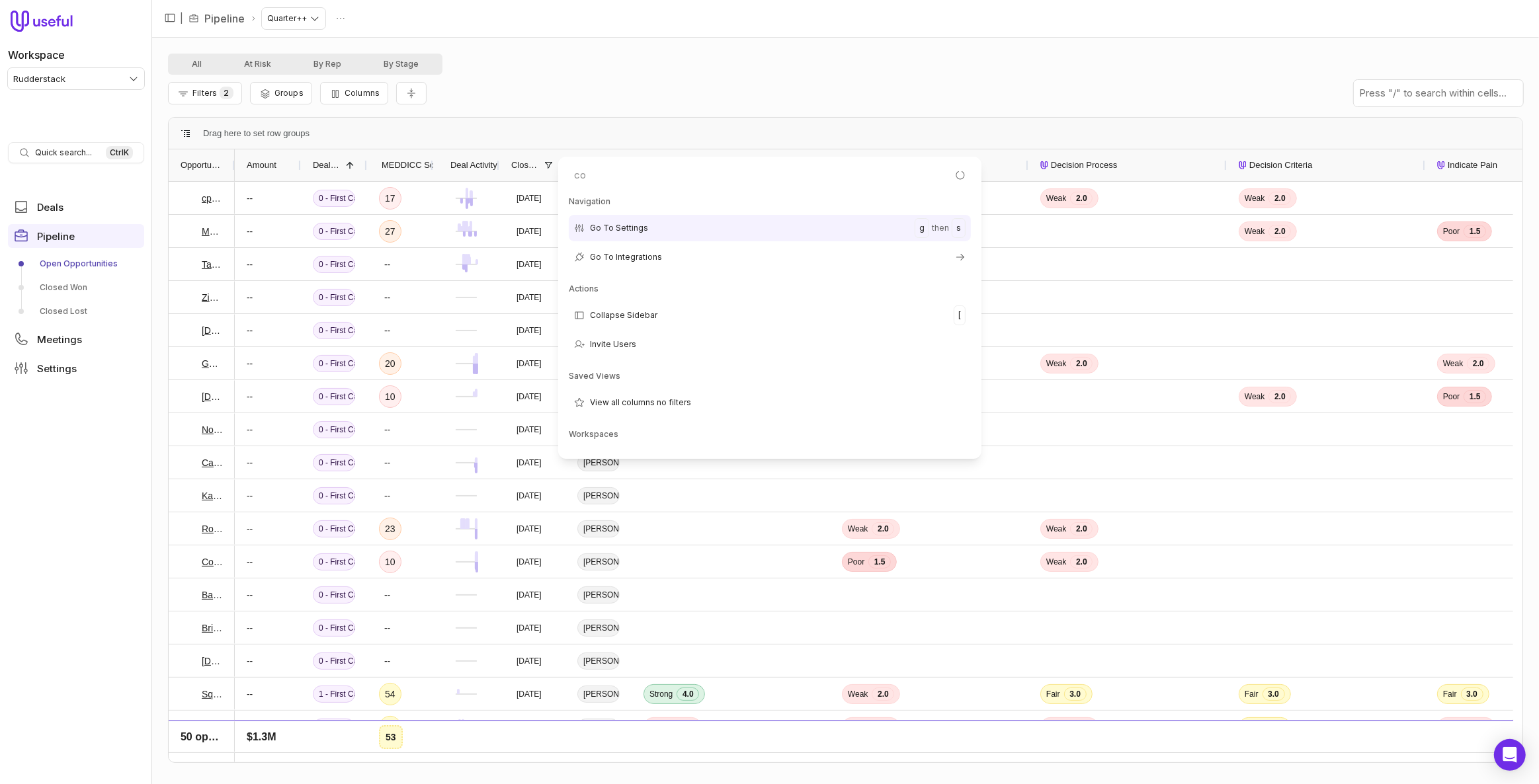
type input "cop"
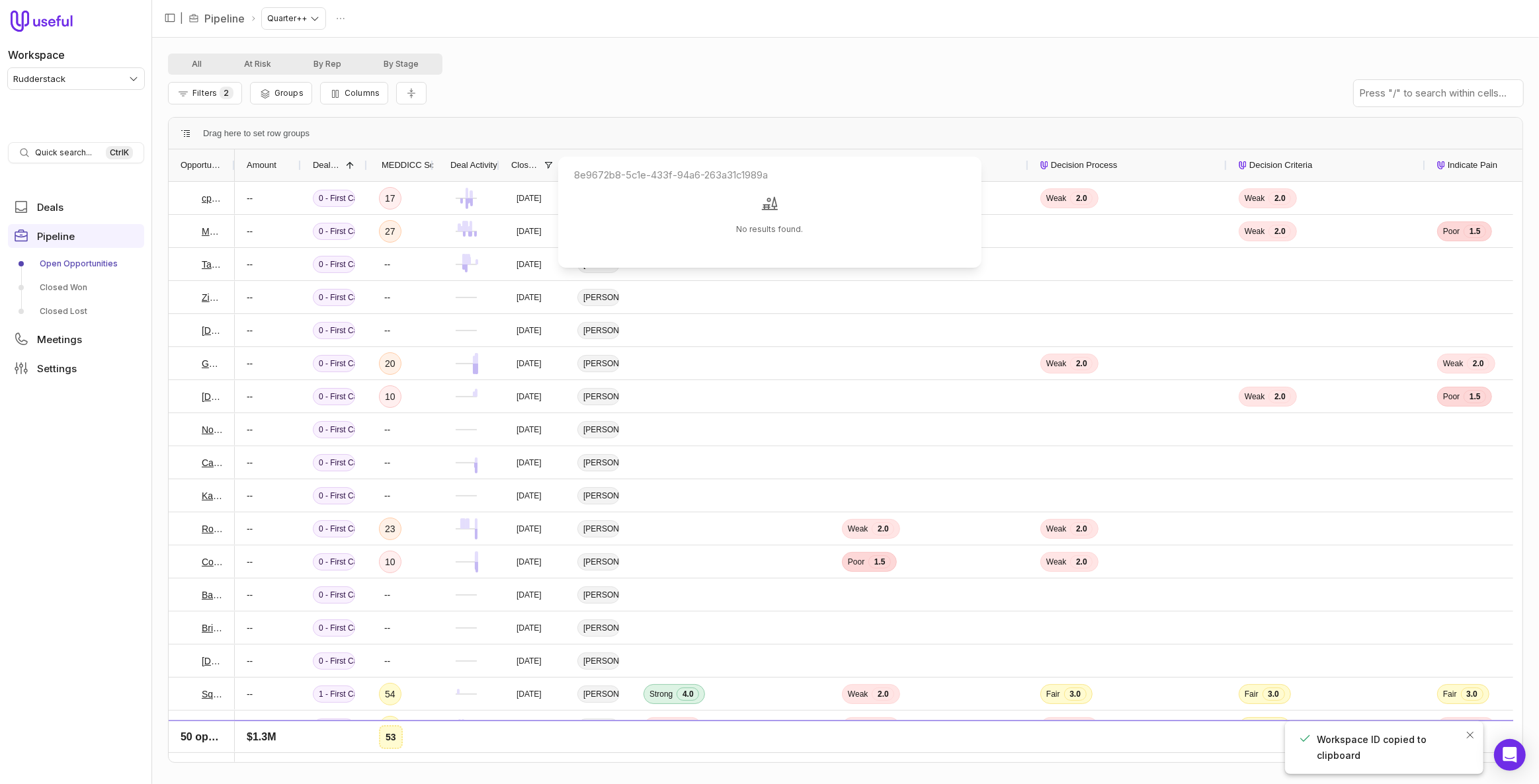
type input "8e9672b8-5c1e-433f-94a6-263a31c1989a"
click at [72, 81] on html "Workspace Rudderstack Quick search... Ctrl K Deals Pipeline Open Opportunities …" at bounding box center [770, 392] width 1539 height 784
click at [74, 77] on html "Workspace Rudderstack Quick search... Ctrl K Deals Pipeline Open Opportunities …" at bounding box center [770, 392] width 1539 height 784
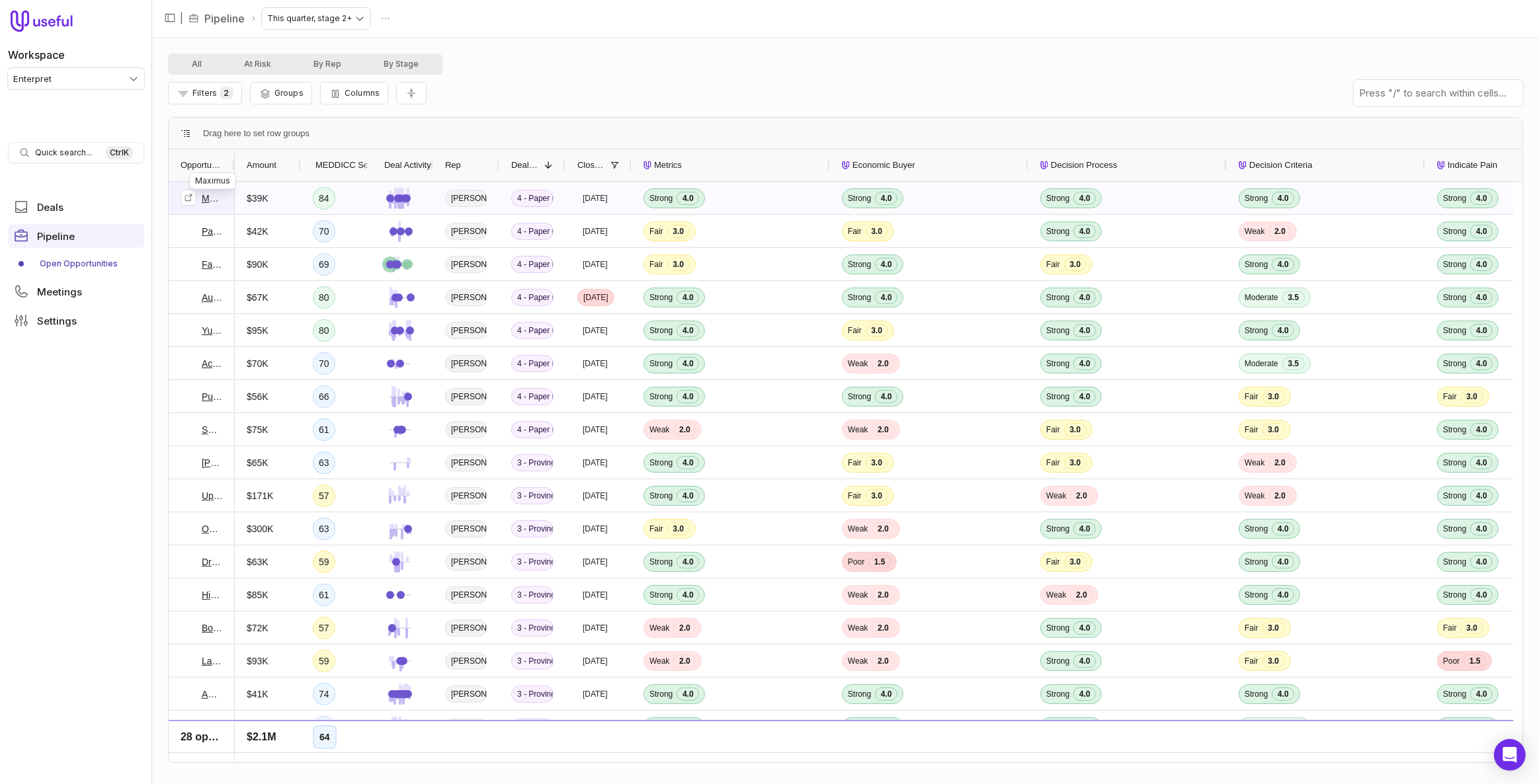
click at [202, 194] on link "Maximus" at bounding box center [212, 198] width 21 height 16
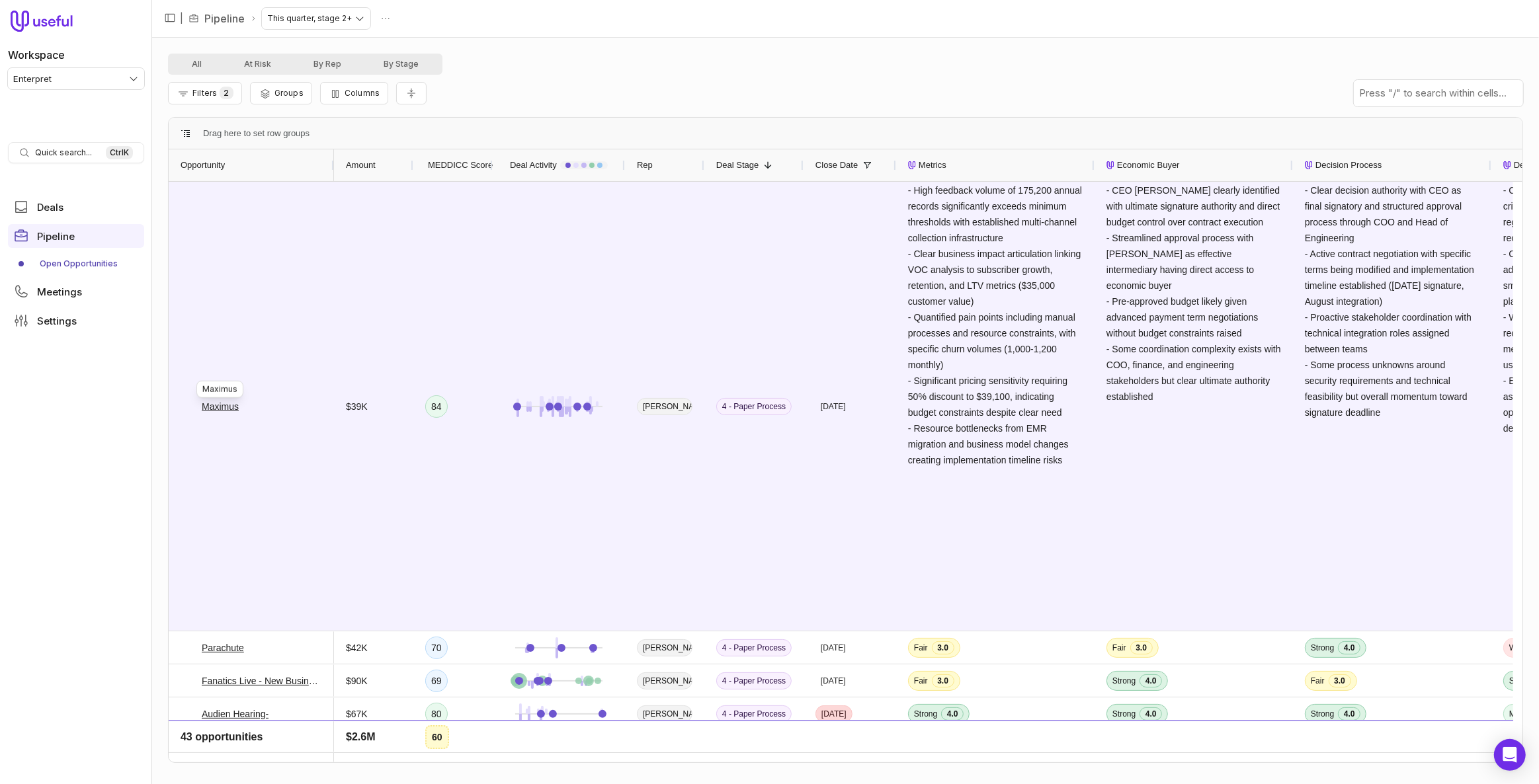
click at [97, 84] on html "Workspace Enterpret Quick search... Ctrl K Deals Pipeline Open Opportunities Me…" at bounding box center [770, 392] width 1539 height 784
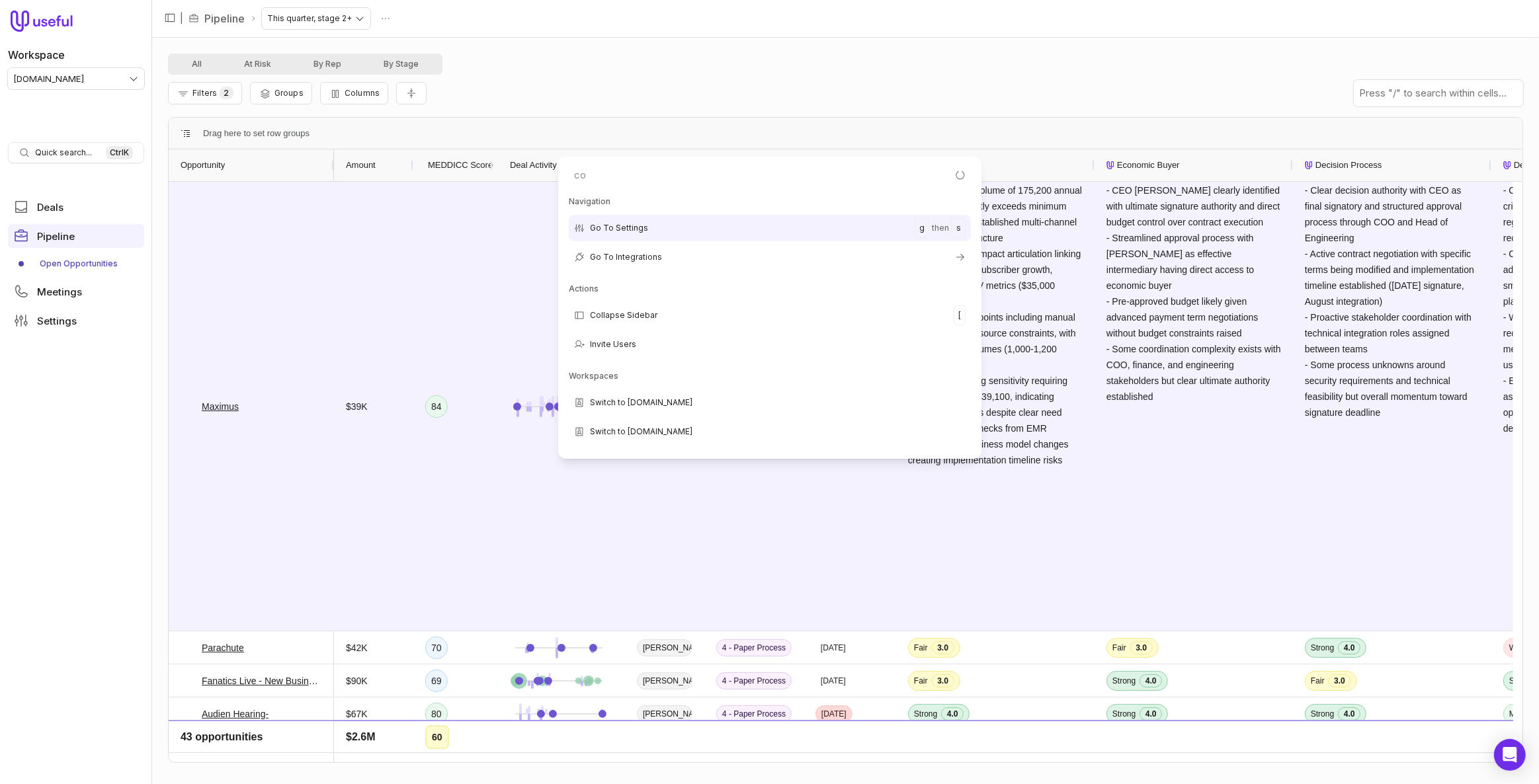
type input "cop"
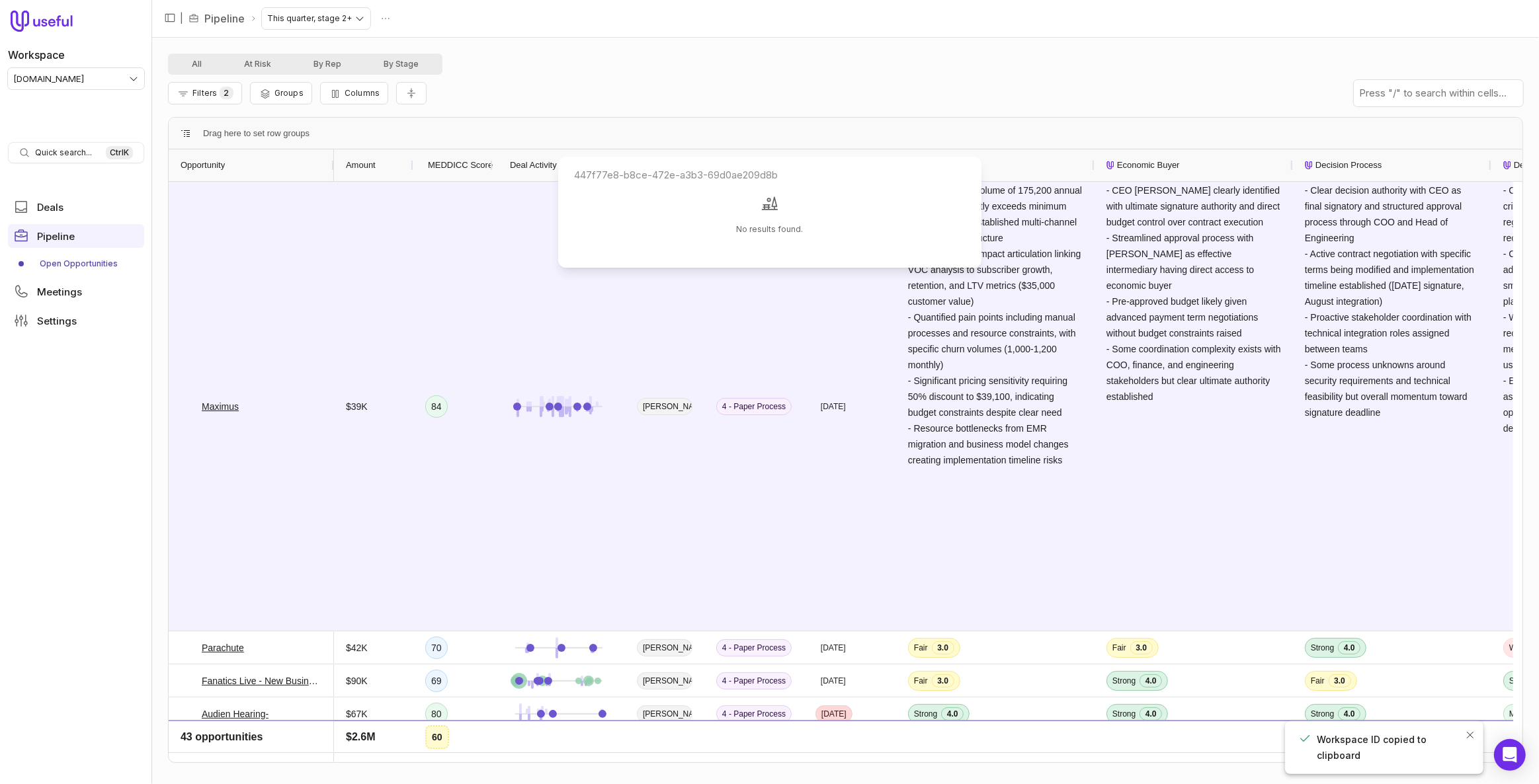
type input "447f77e8-b8ce-472e-a3b3-69d0ae209d8b"
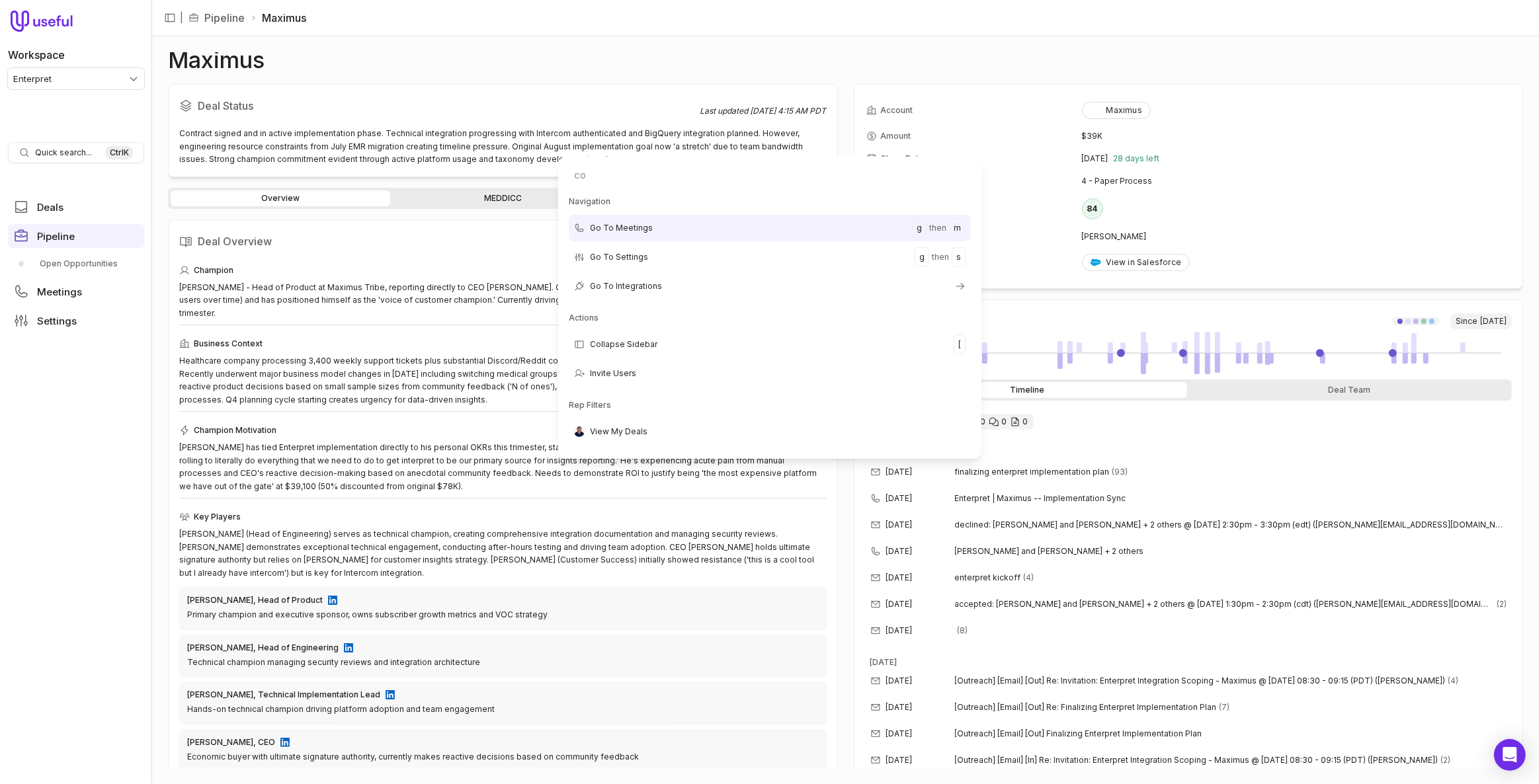
type input "cop"
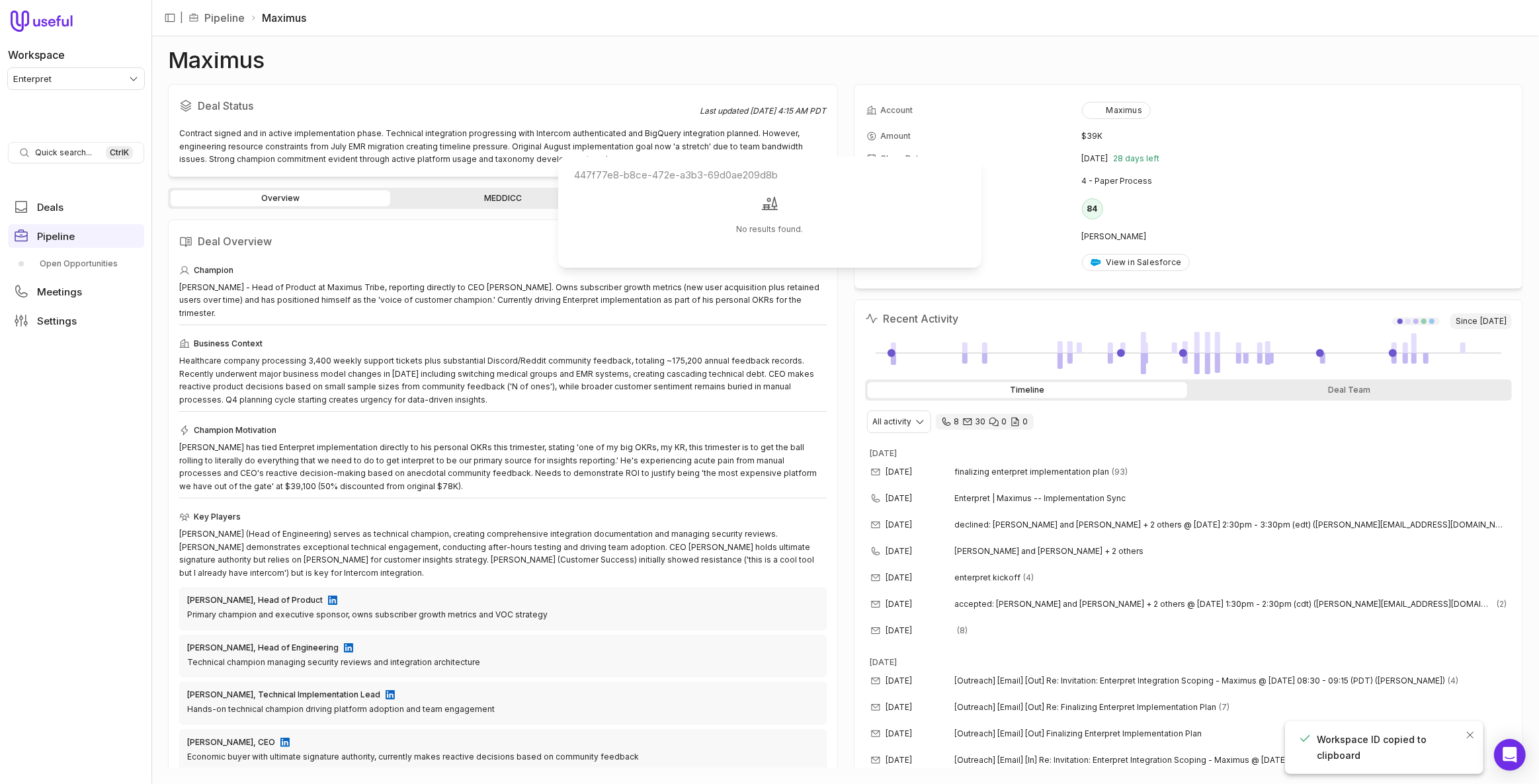
type input "447f77e8-b8ce-472e-a3b3-69d0ae209d8b"
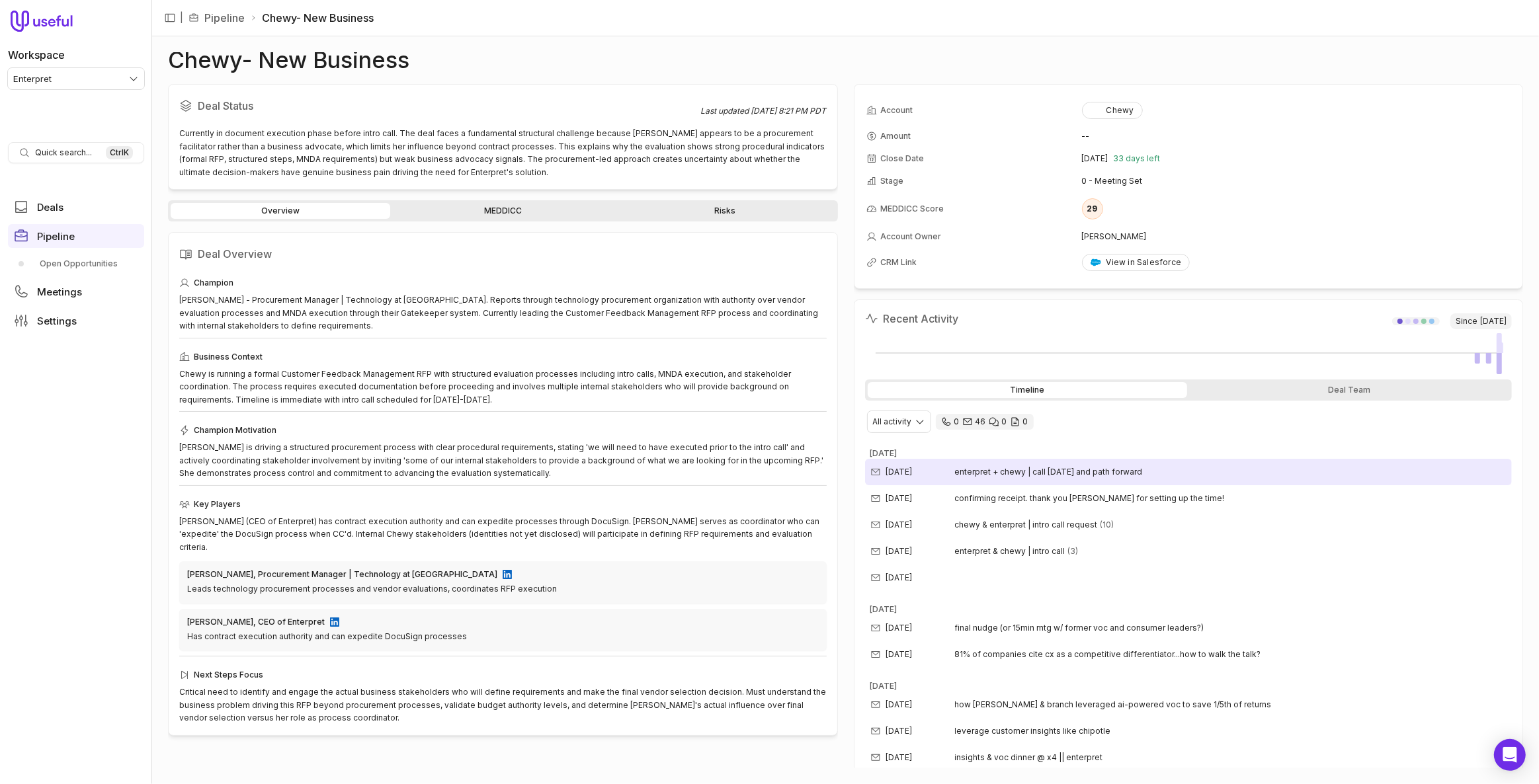
click at [1129, 472] on span "enterpret + chewy | call [DATE] and path forward" at bounding box center [1049, 472] width 188 height 10
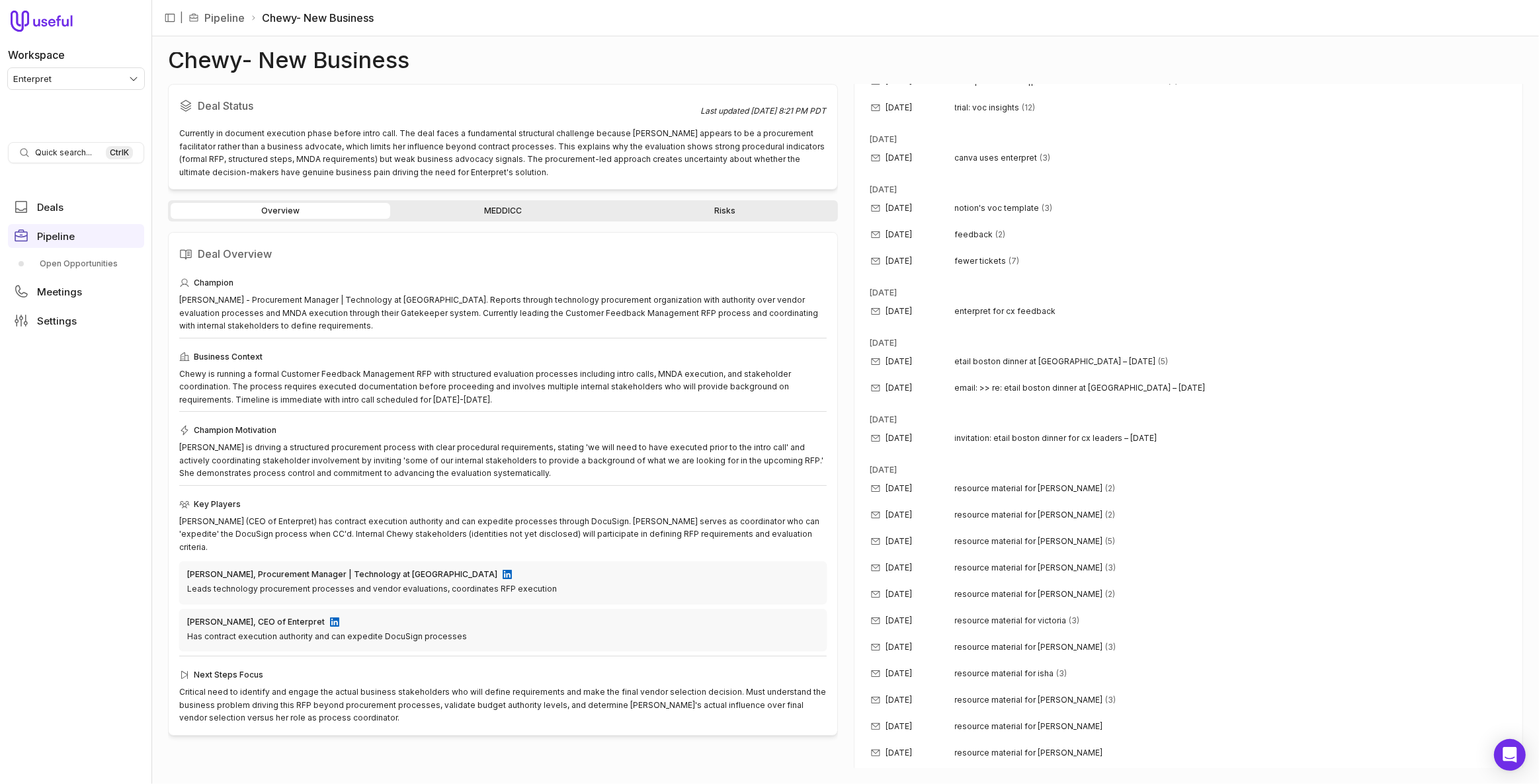
scroll to position [240, 0]
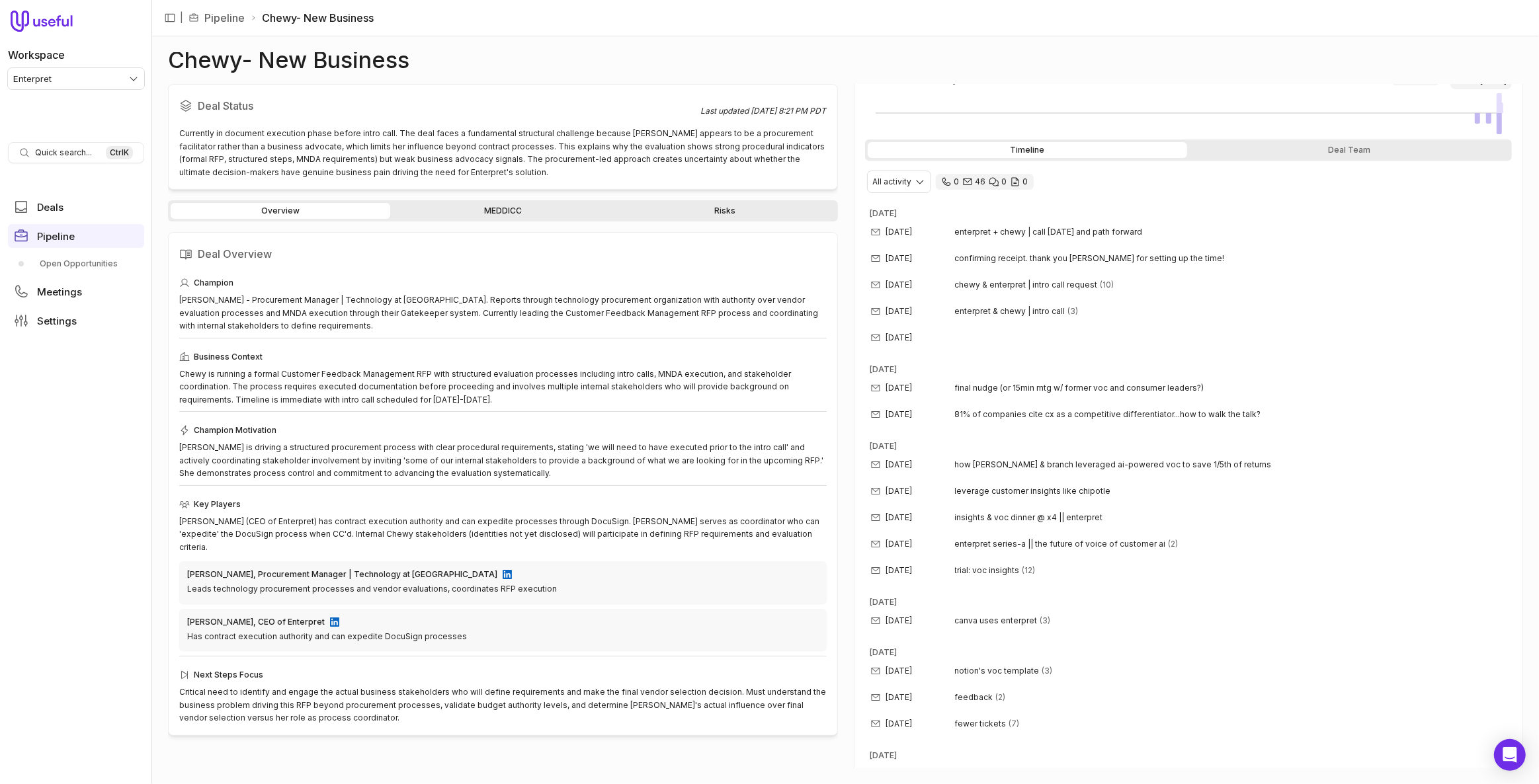
click at [487, 208] on link "MEDDICC" at bounding box center [502, 211] width 219 height 16
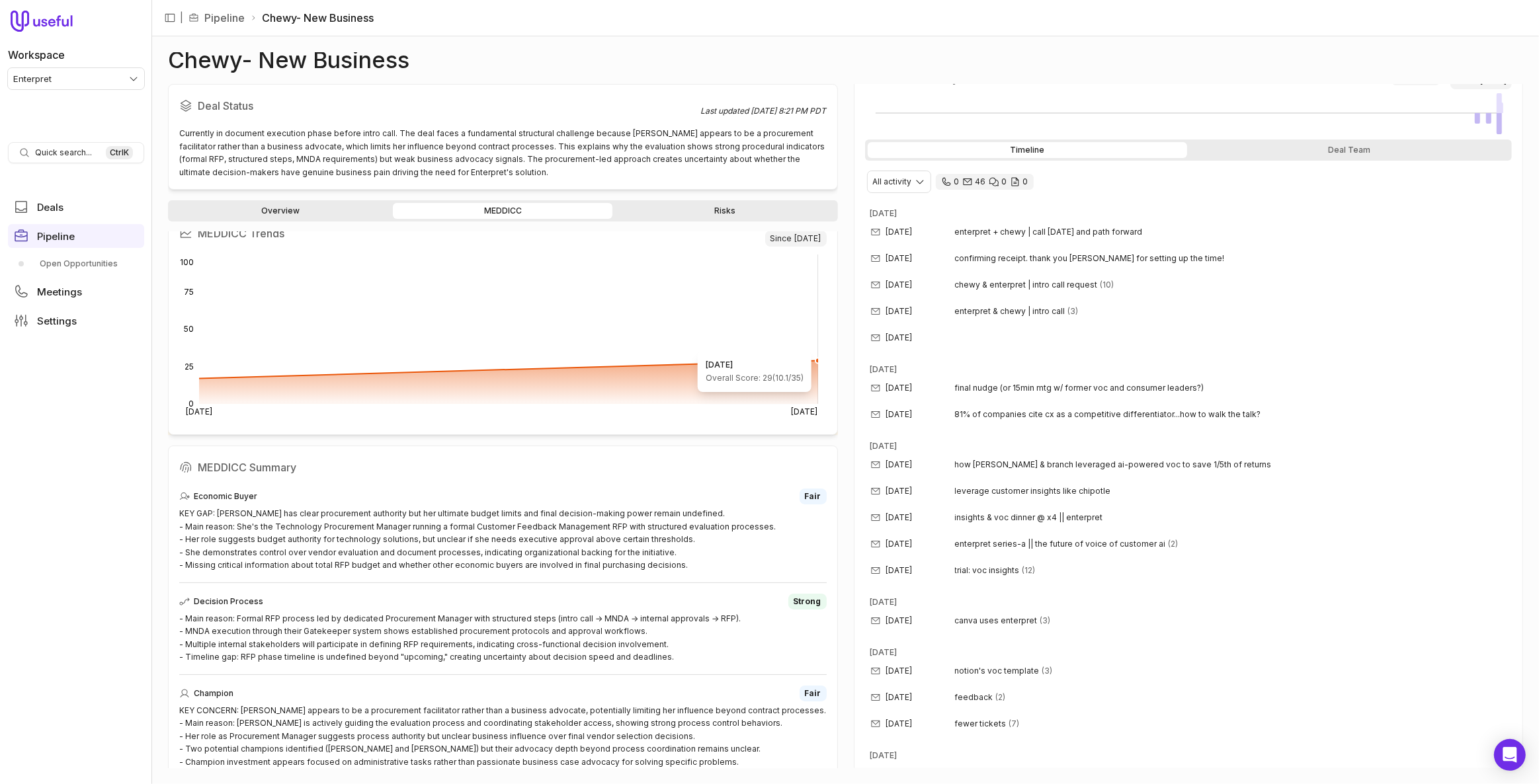
scroll to position [133, 0]
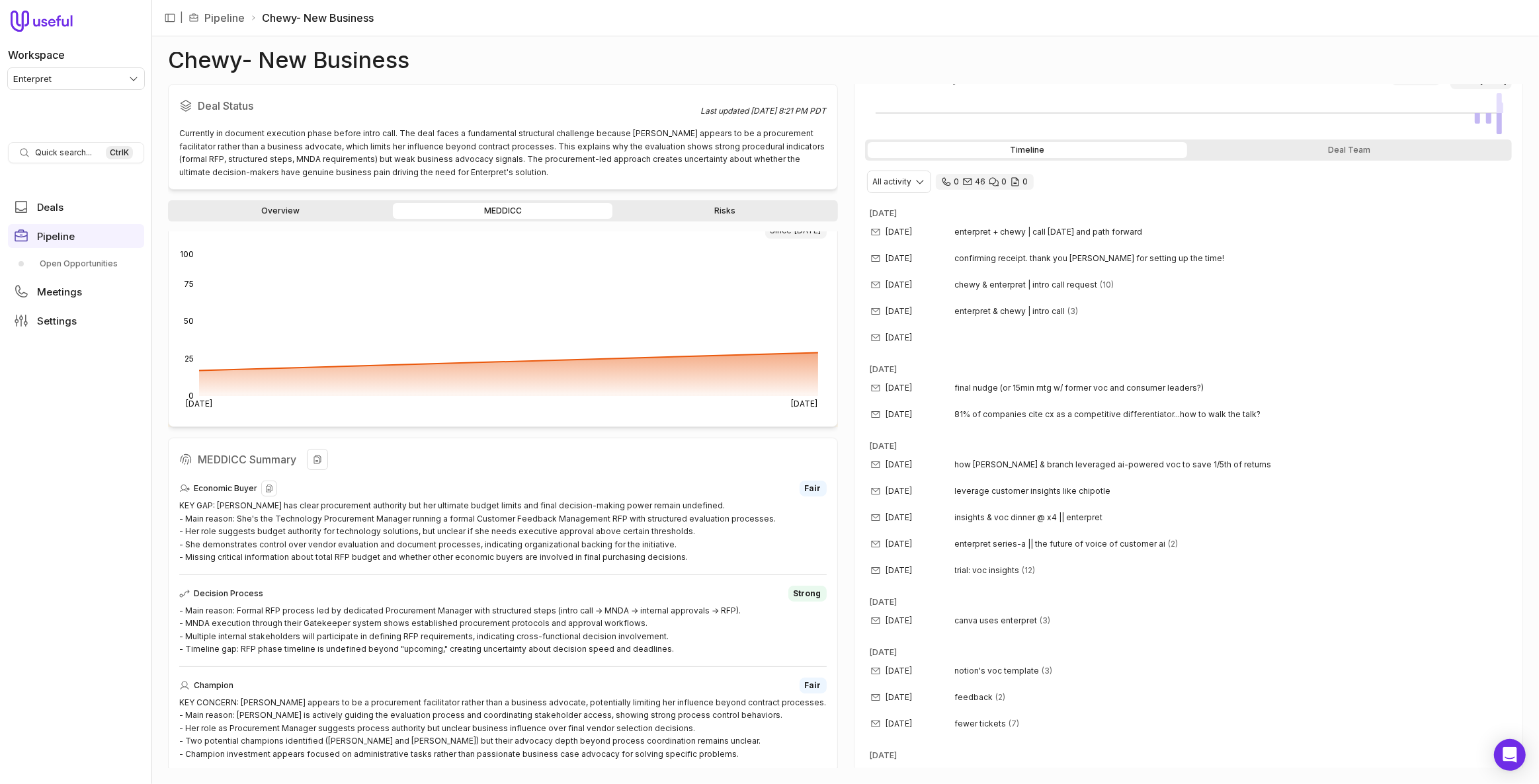
click at [743, 502] on div "KEY GAP: [PERSON_NAME] has clear procurement authority but her ultimate budget …" at bounding box center [503, 532] width 648 height 64
click at [969, 233] on div "[DATE] enterpret + chewy | call [DATE] and path forward" at bounding box center [1189, 232] width 648 height 26
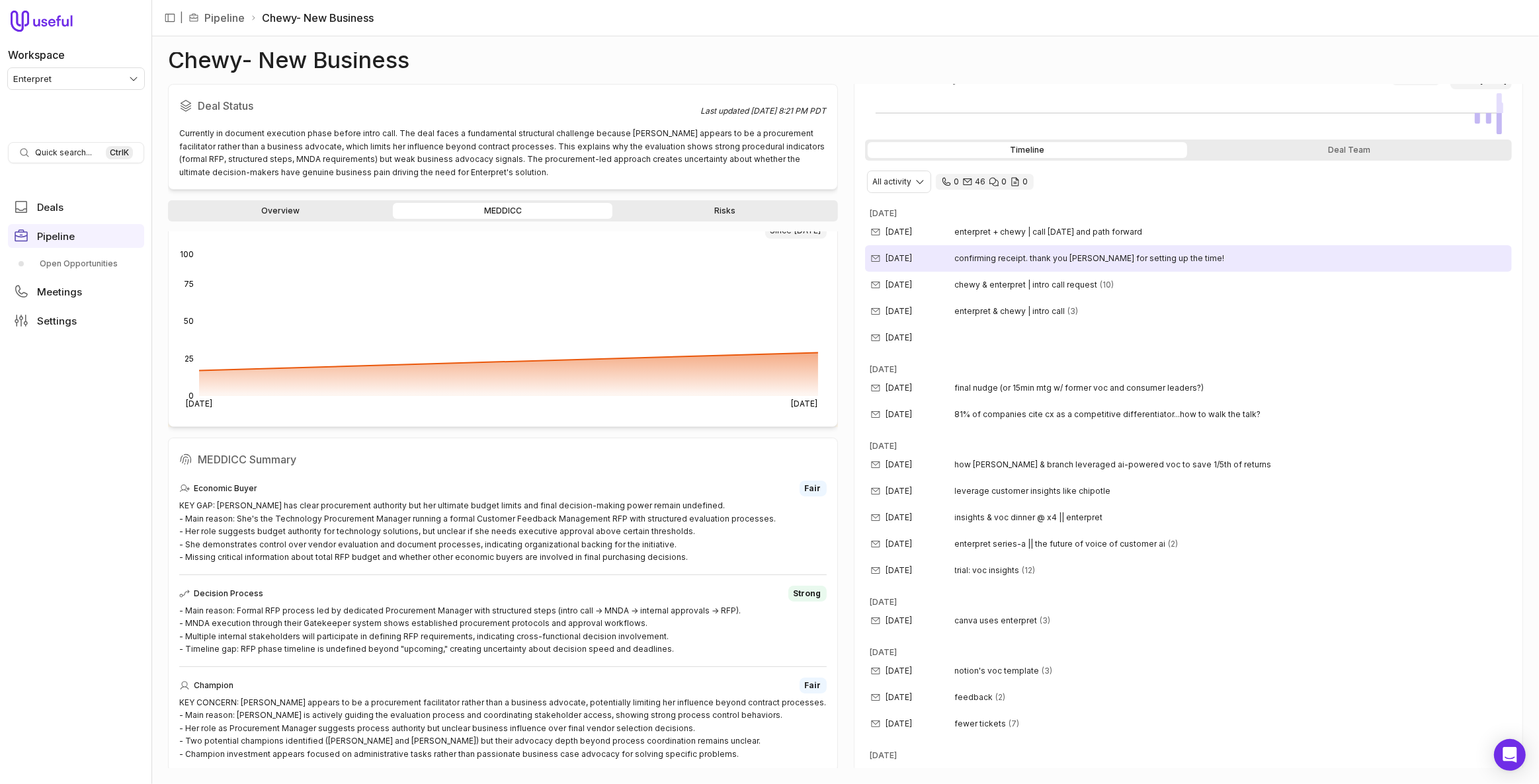
click at [969, 264] on div "[DATE] confirming receipt. thank you [PERSON_NAME] for setting up the time!" at bounding box center [1189, 258] width 648 height 26
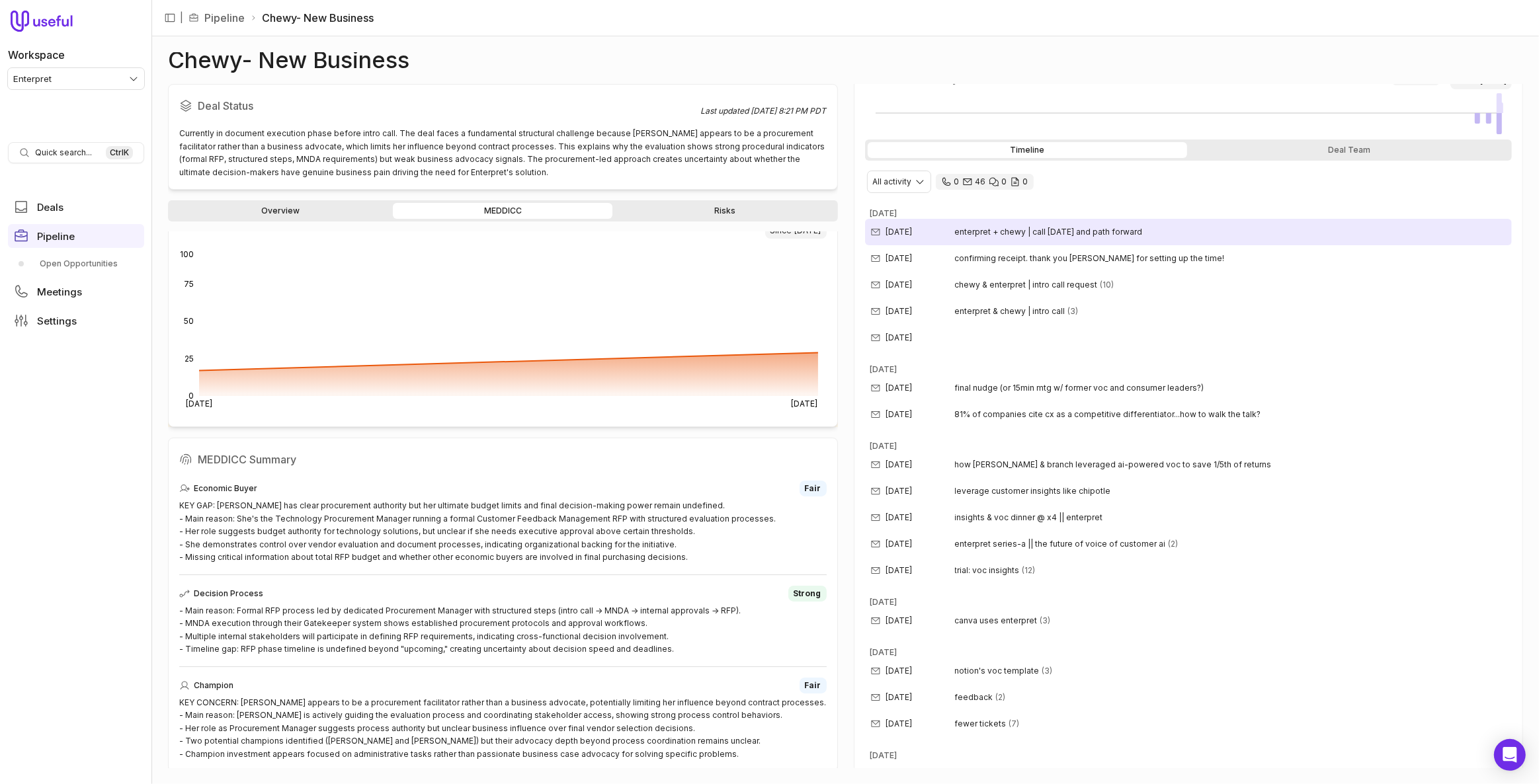
click at [994, 233] on span "enterpret + chewy | call [DATE] and path forward" at bounding box center [1049, 232] width 188 height 10
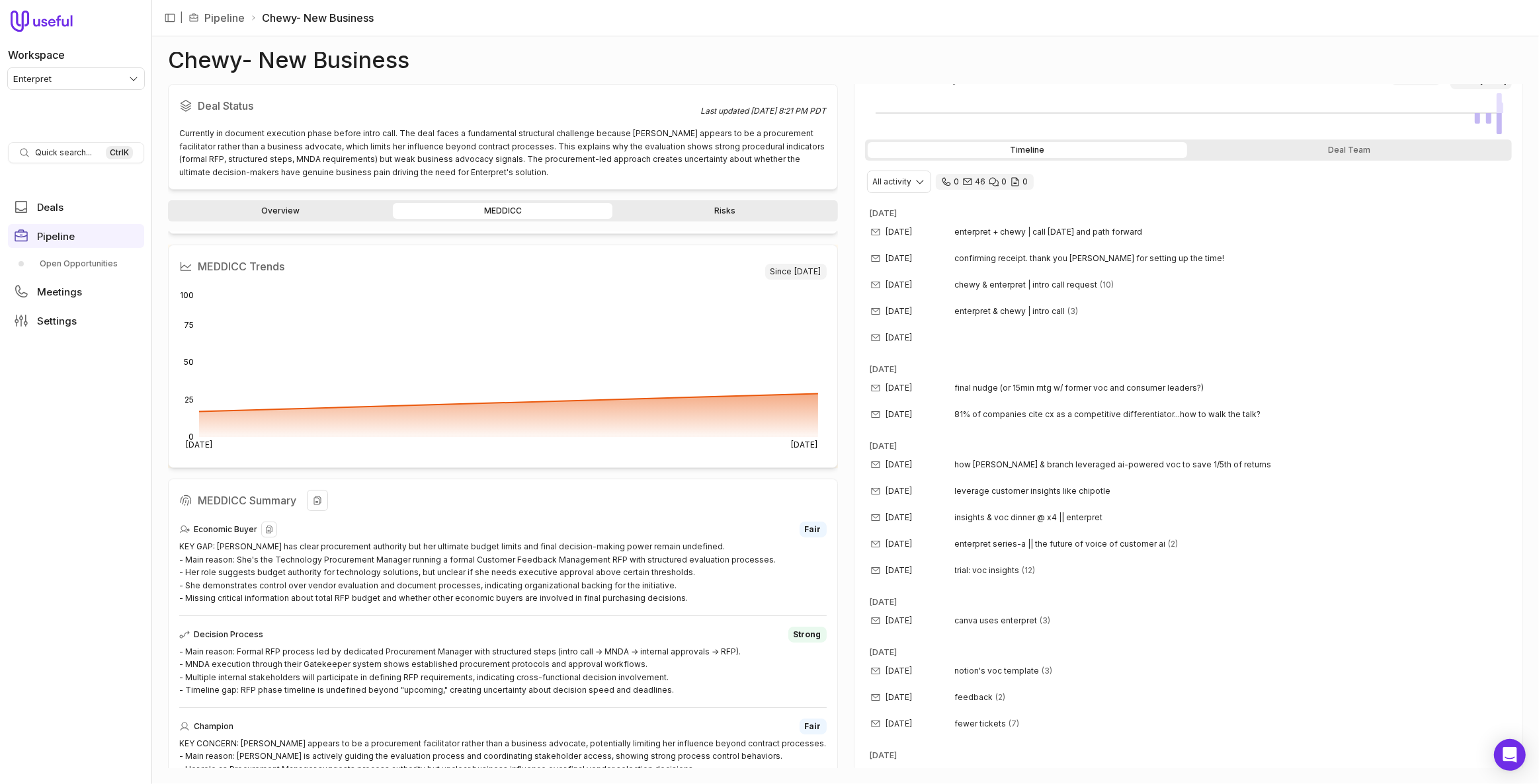
scroll to position [0, 0]
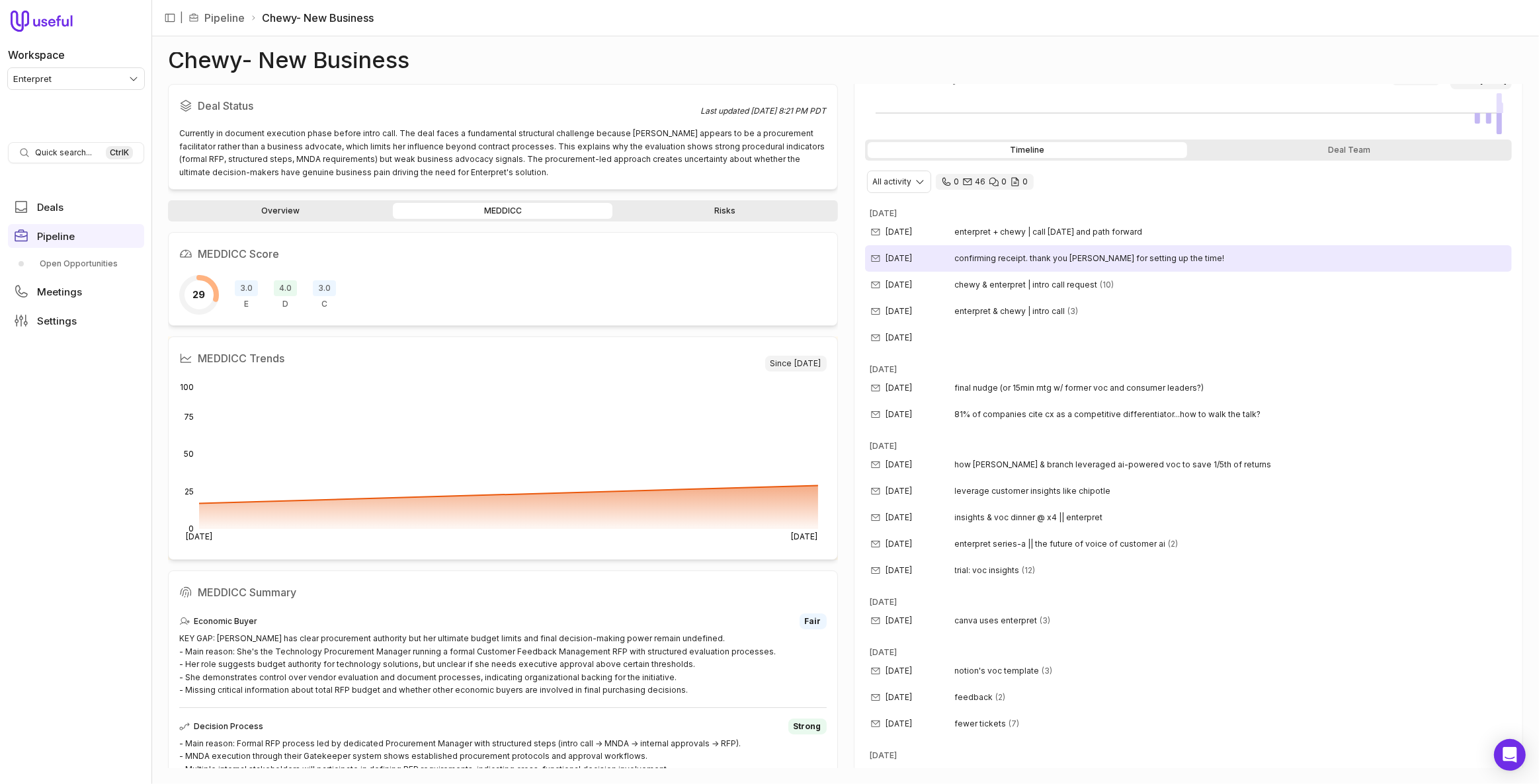
click at [985, 255] on span "confirming receipt. thank you christina for setting up the time!" at bounding box center [1090, 258] width 270 height 10
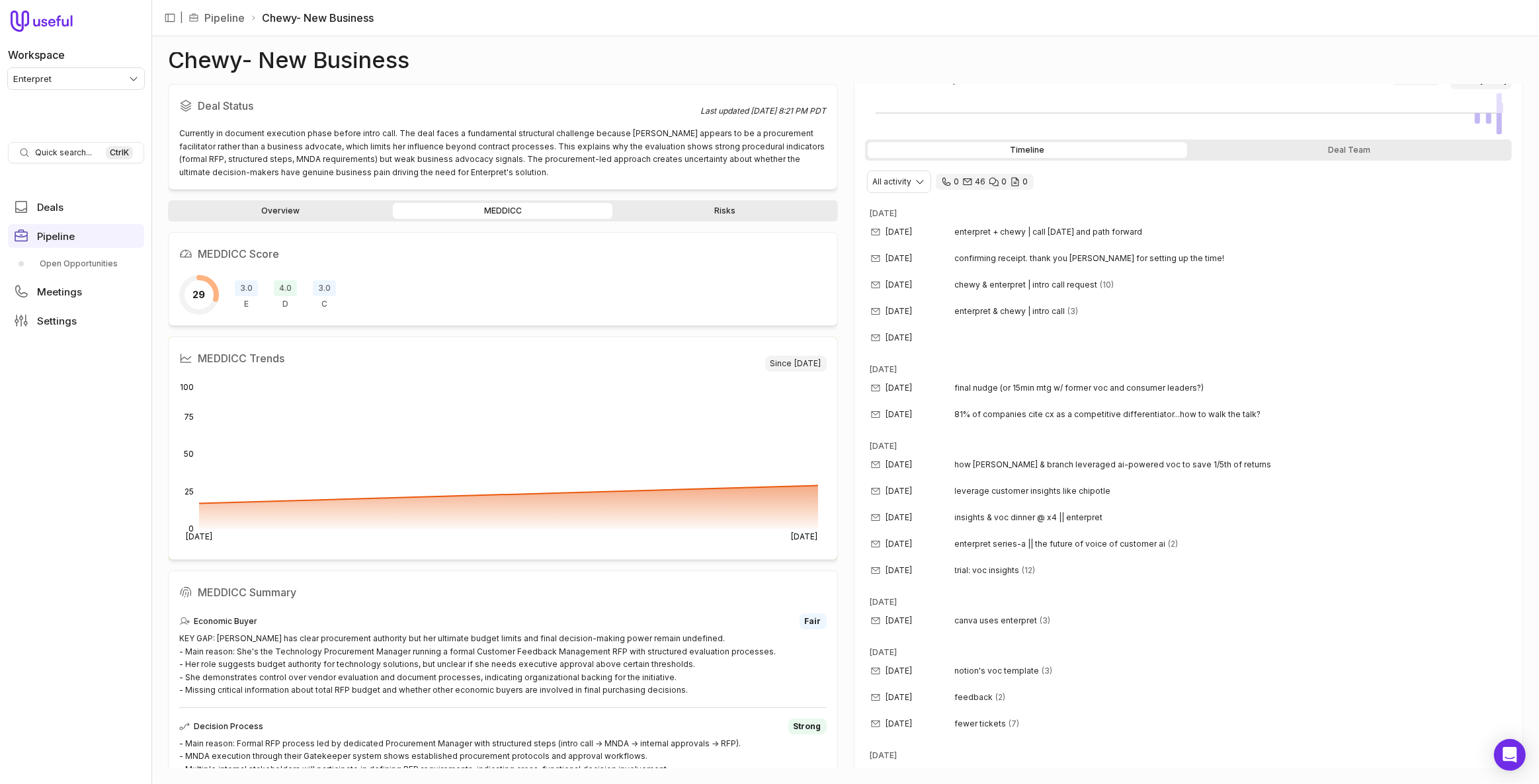
click at [104, 85] on html "Workspace Enterpret Quick search... Ctrl K Deals Pipeline Open Opportunities Me…" at bounding box center [770, 392] width 1539 height 784
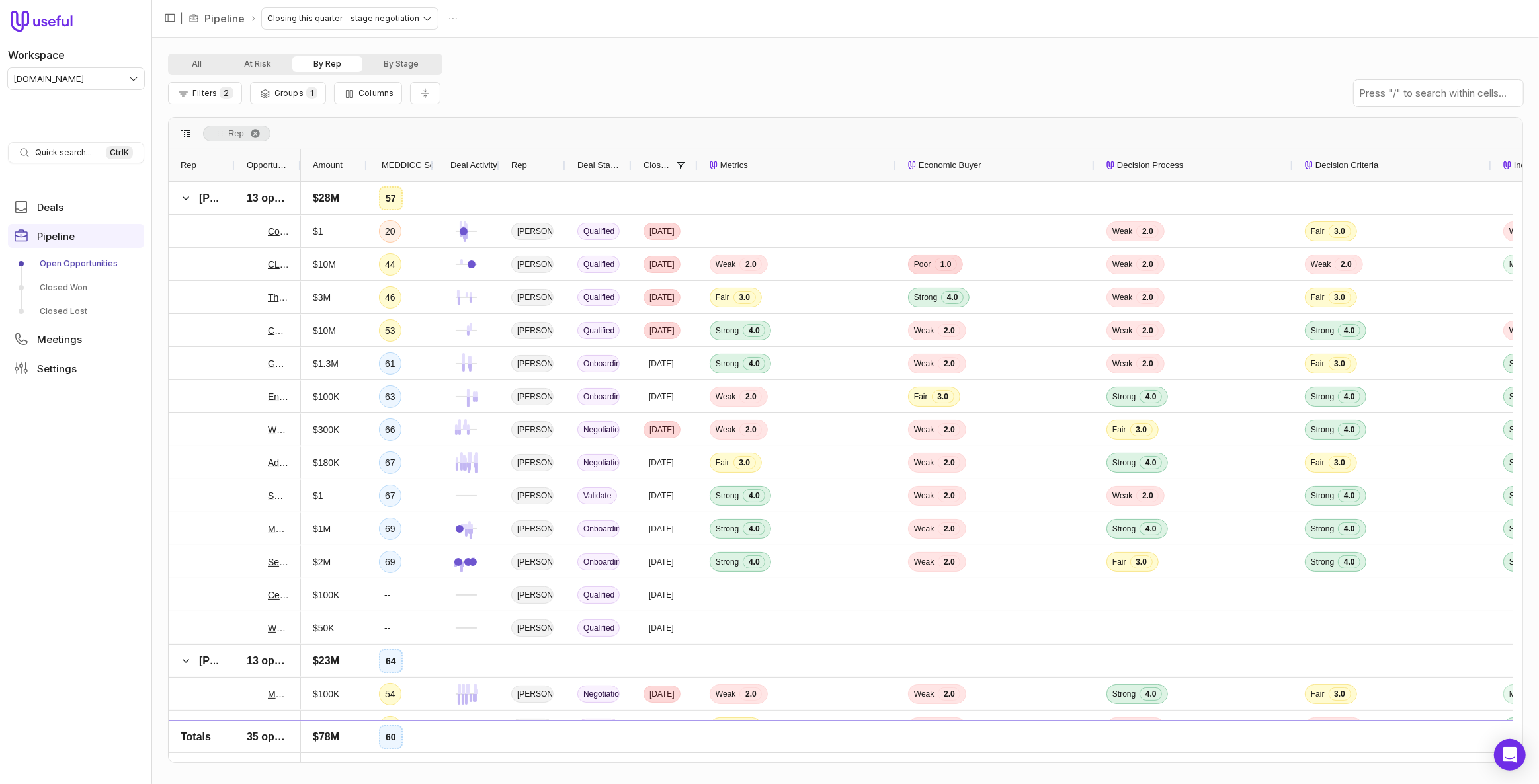
click at [84, 75] on html "Workspace [DOMAIN_NAME] Quick search... Ctrl K Deals Pipeline Open Opportunitie…" at bounding box center [770, 392] width 1539 height 784
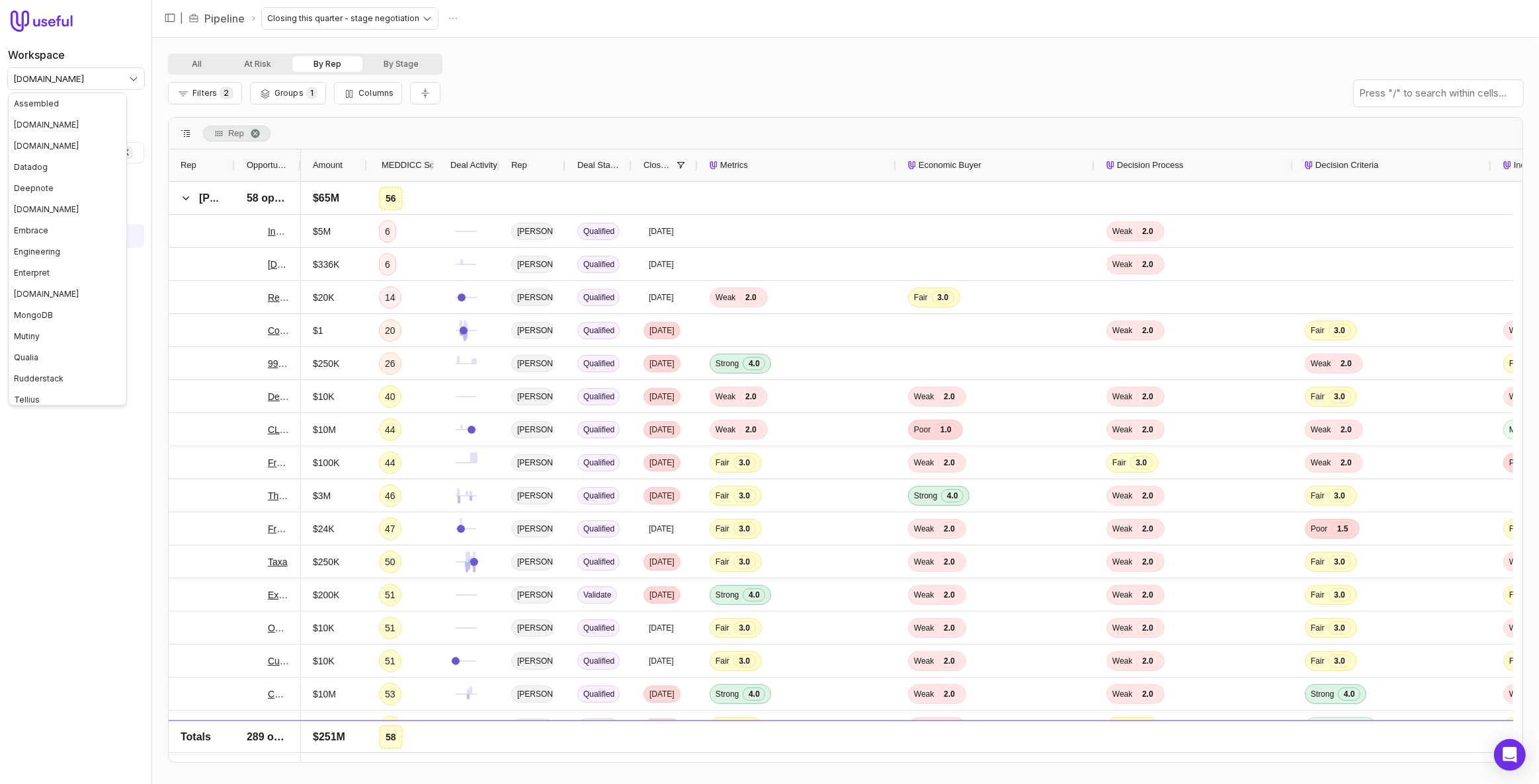
scroll to position [110, 0]
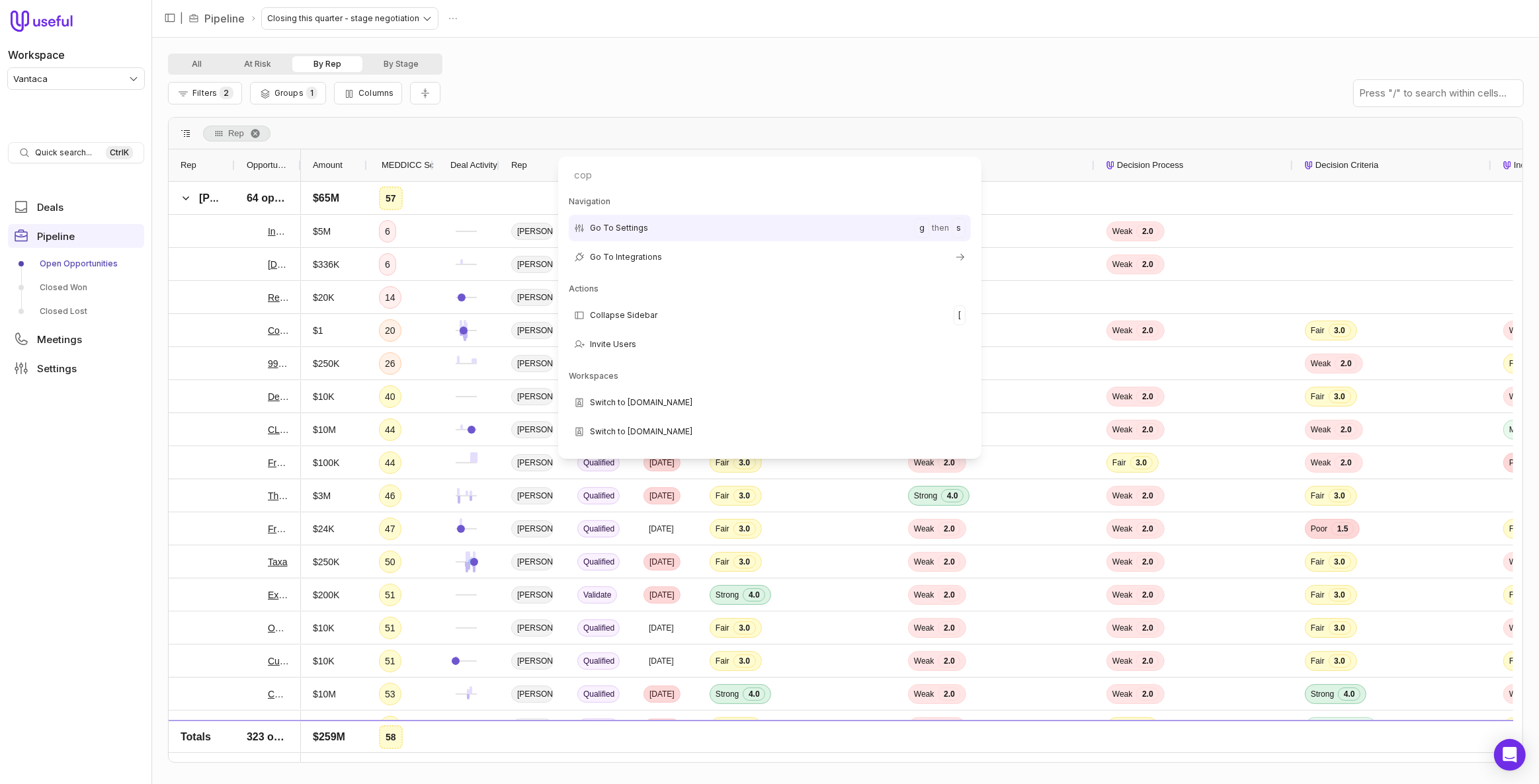
type input "copy"
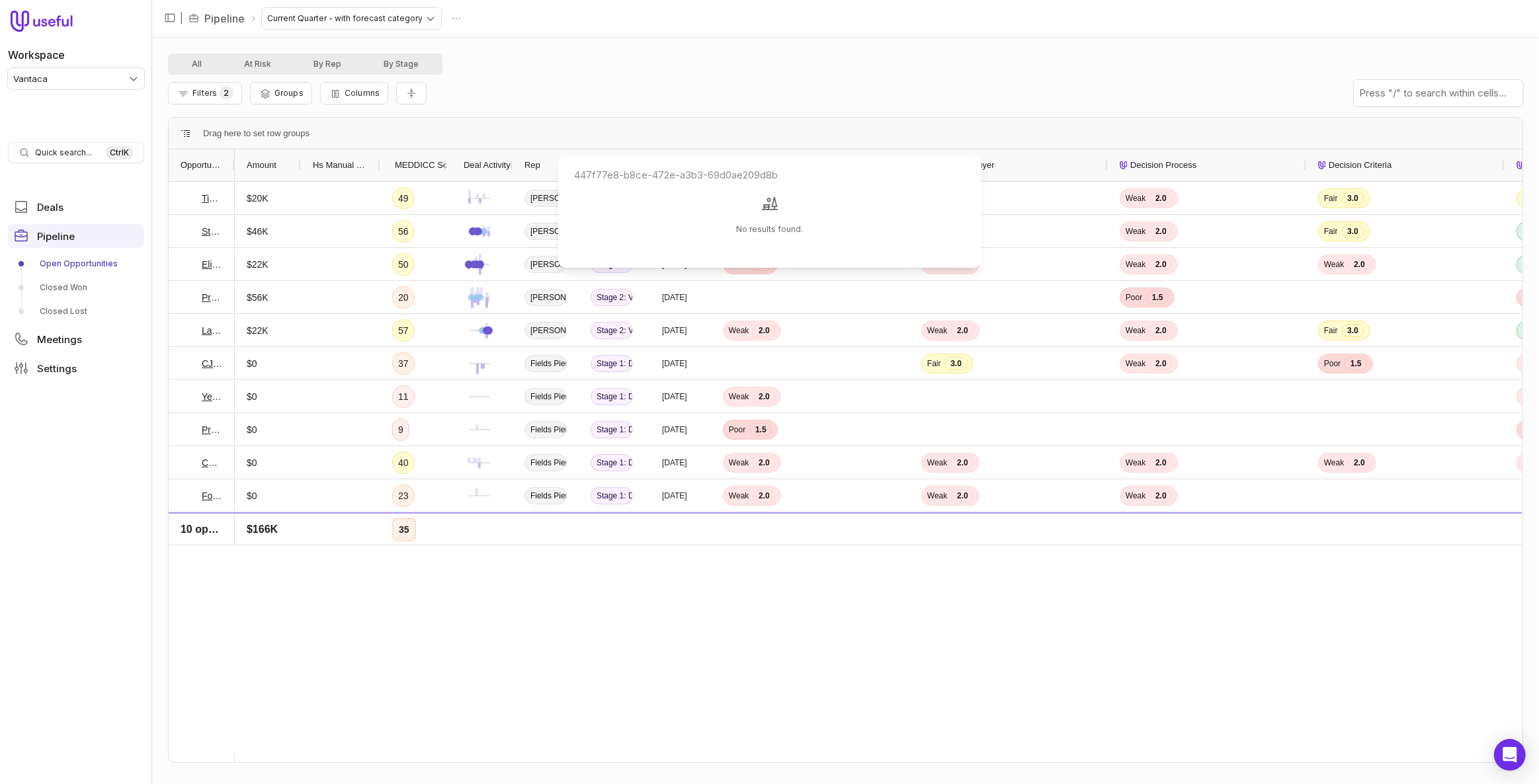
type input "447f77e8-b8ce-472e-a3b3-69d0ae209d8b"
click at [1147, 82] on html "Workspace Vantaca Quick search... Ctrl K Deals Pipeline Open Opportunities Clos…" at bounding box center [770, 392] width 1539 height 784
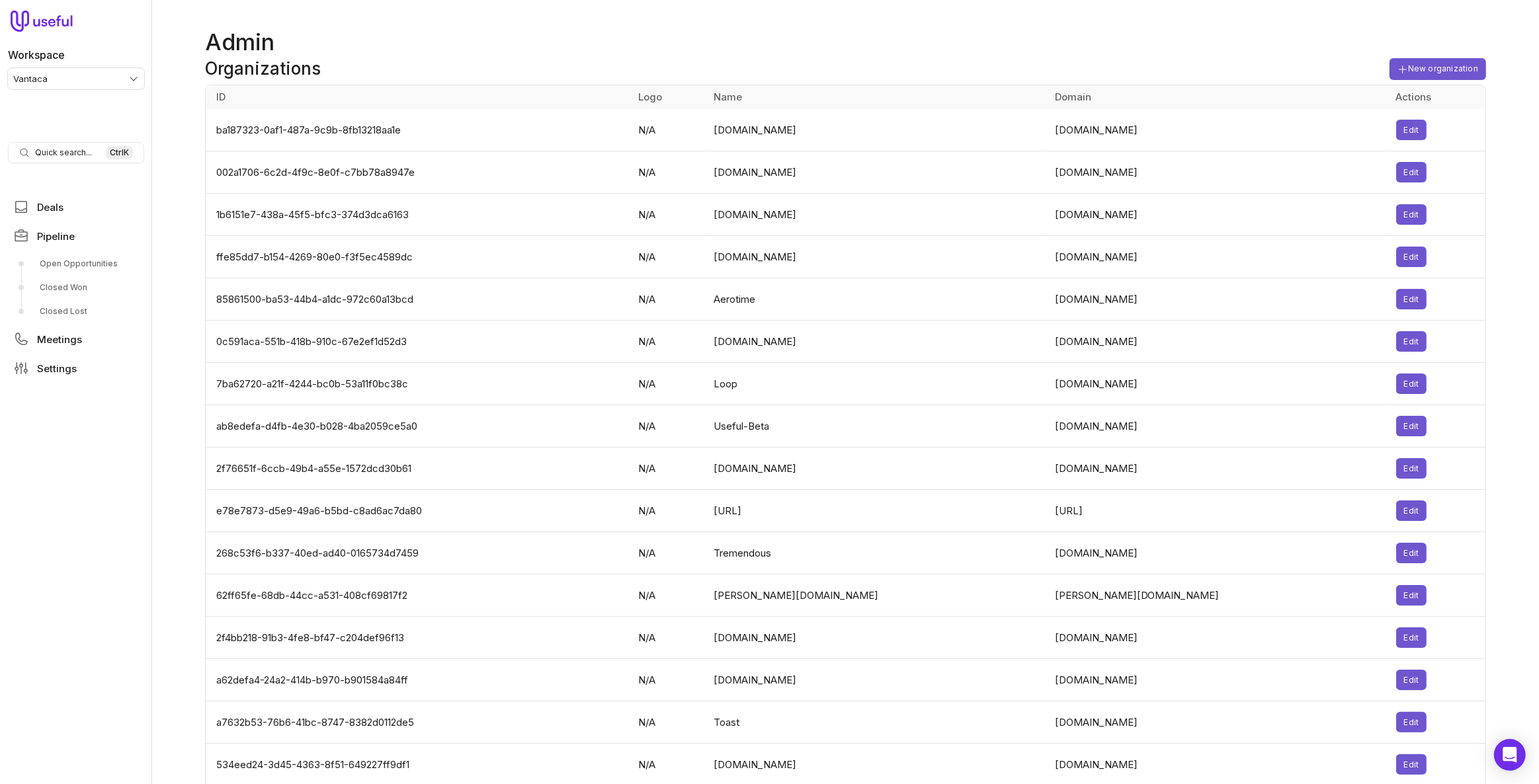
scroll to position [2678, 0]
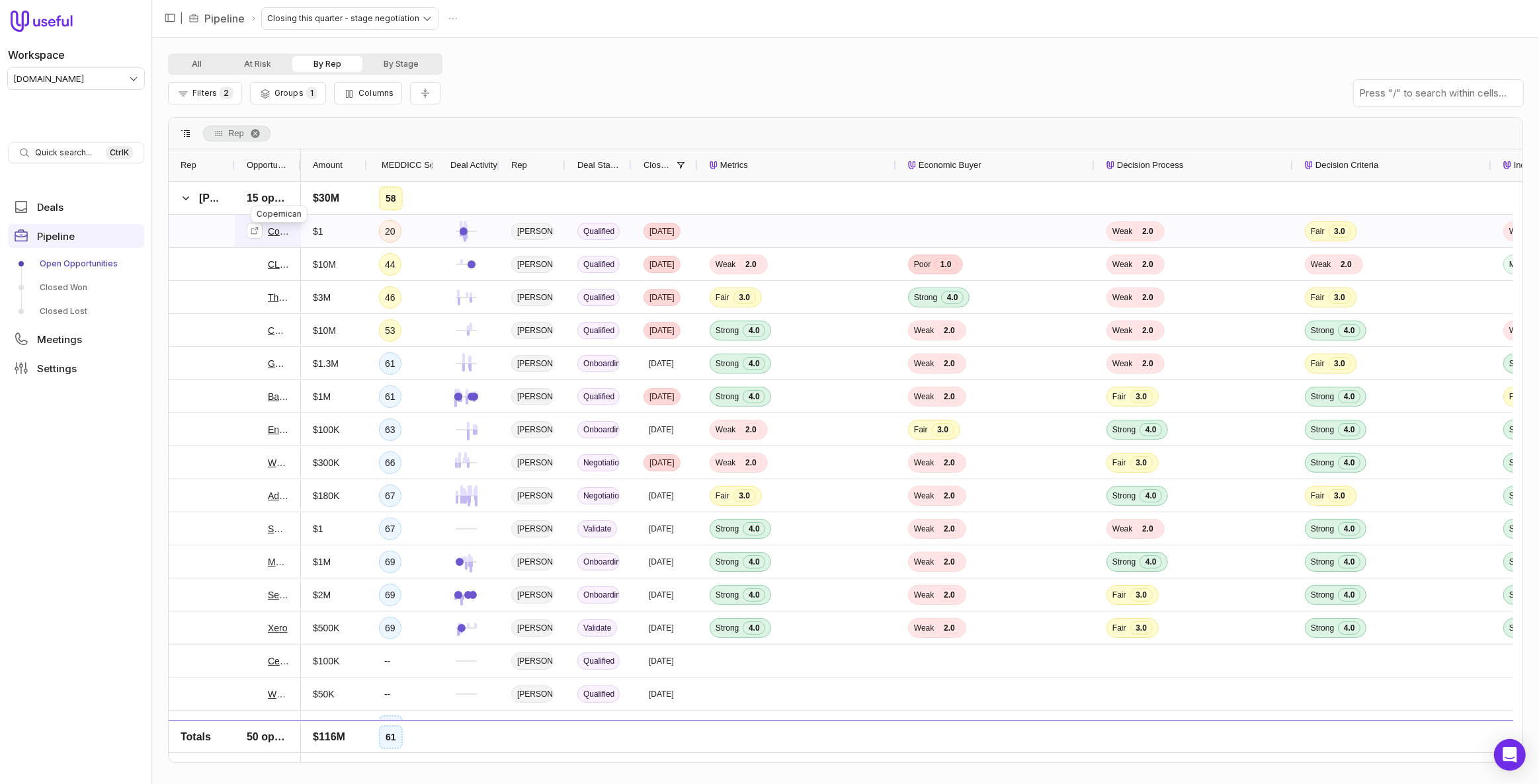
click at [271, 228] on link "Copernican" at bounding box center [279, 231] width 21 height 16
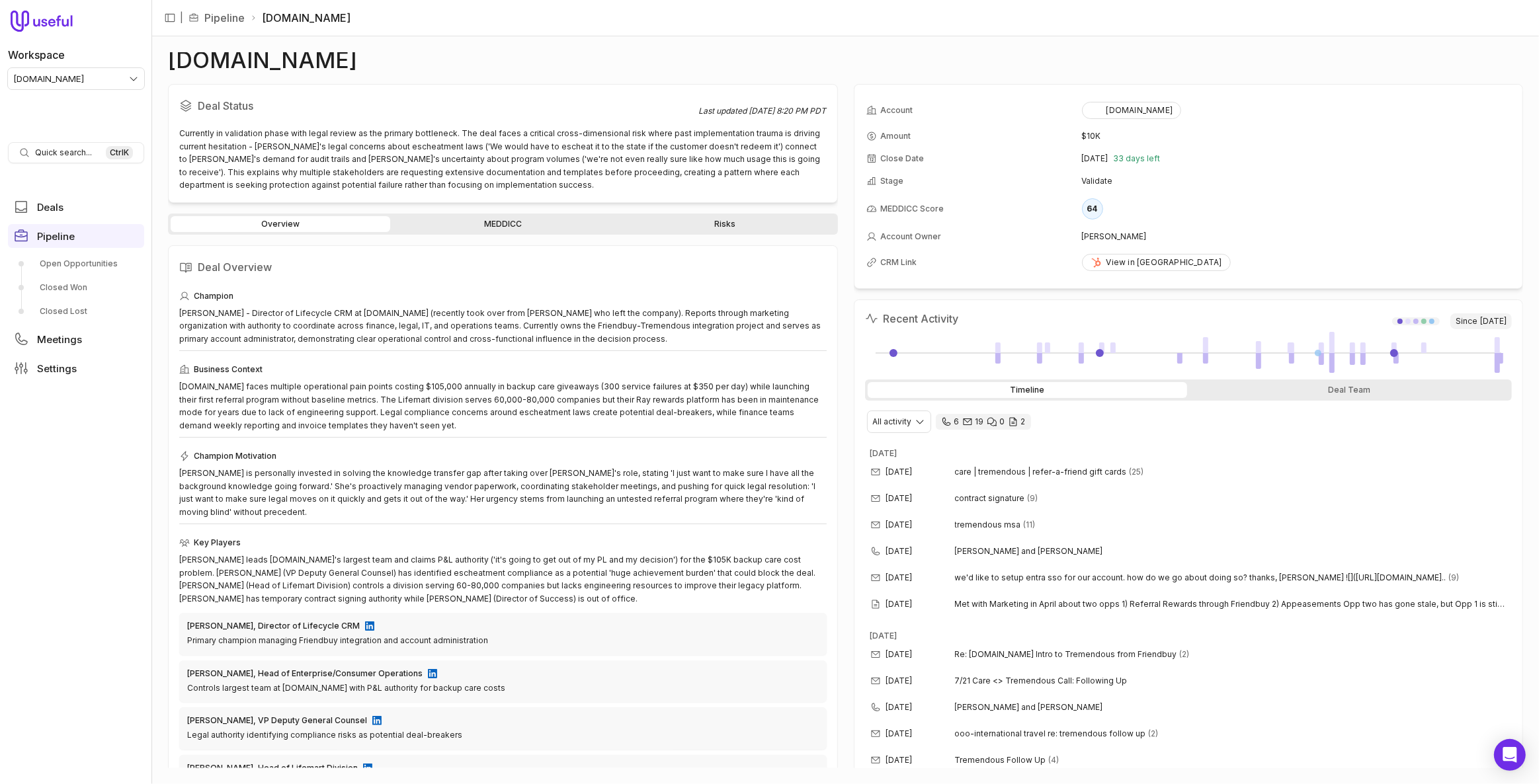
click at [473, 226] on link "MEDDICC" at bounding box center [502, 224] width 219 height 16
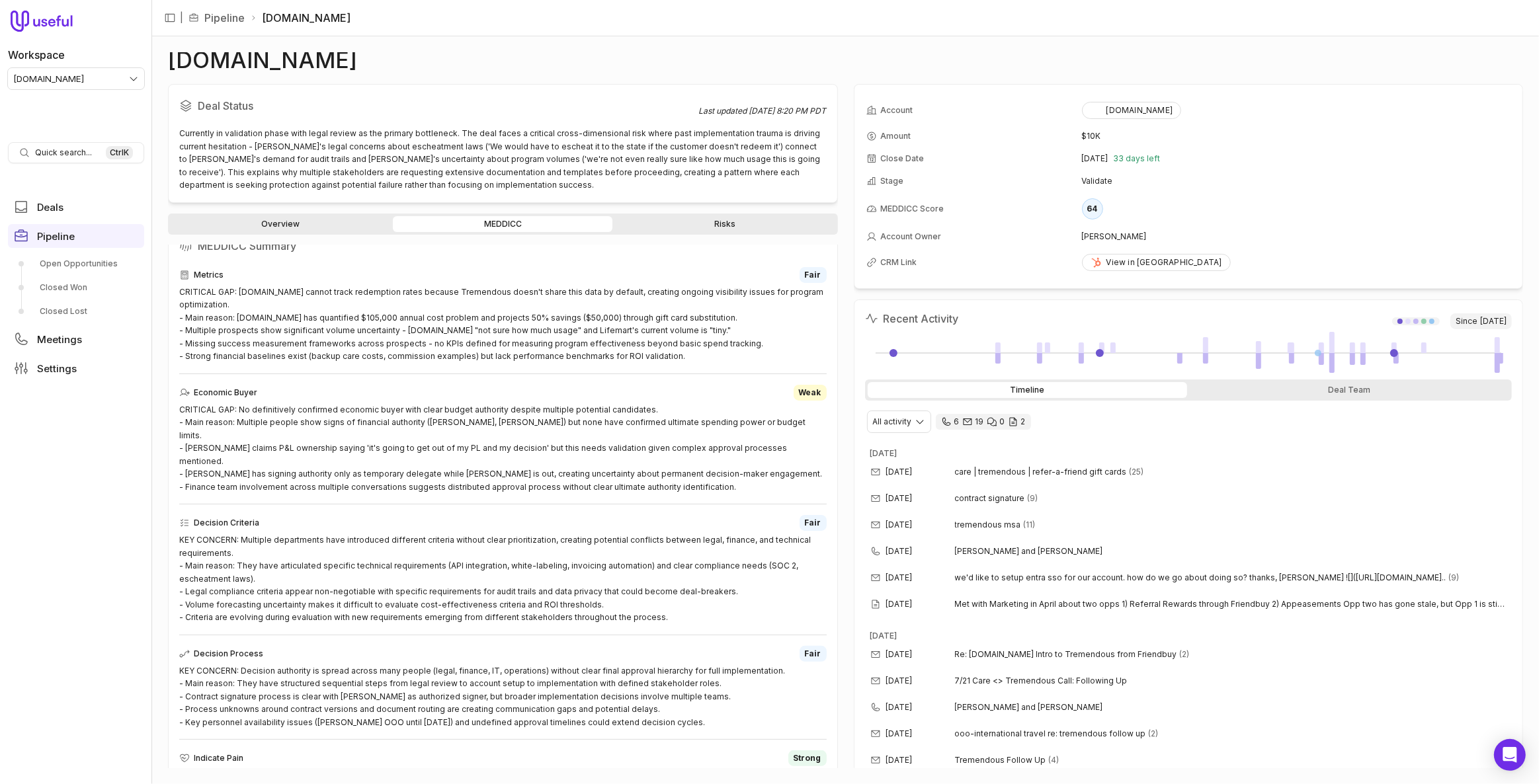
scroll to position [360, 0]
click at [319, 222] on link "Overview" at bounding box center [280, 224] width 219 height 16
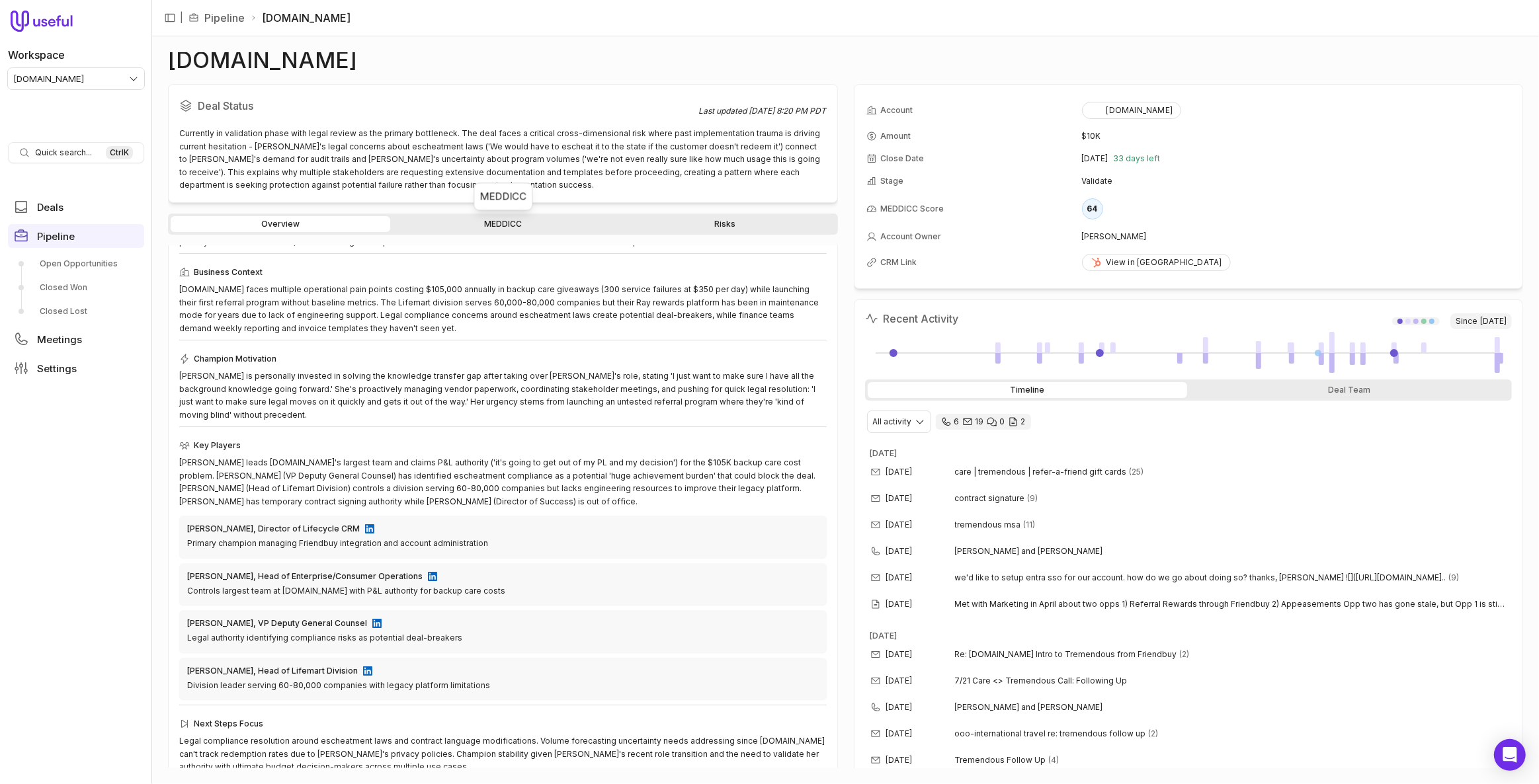
click at [528, 224] on link "MEDDICC" at bounding box center [502, 224] width 219 height 16
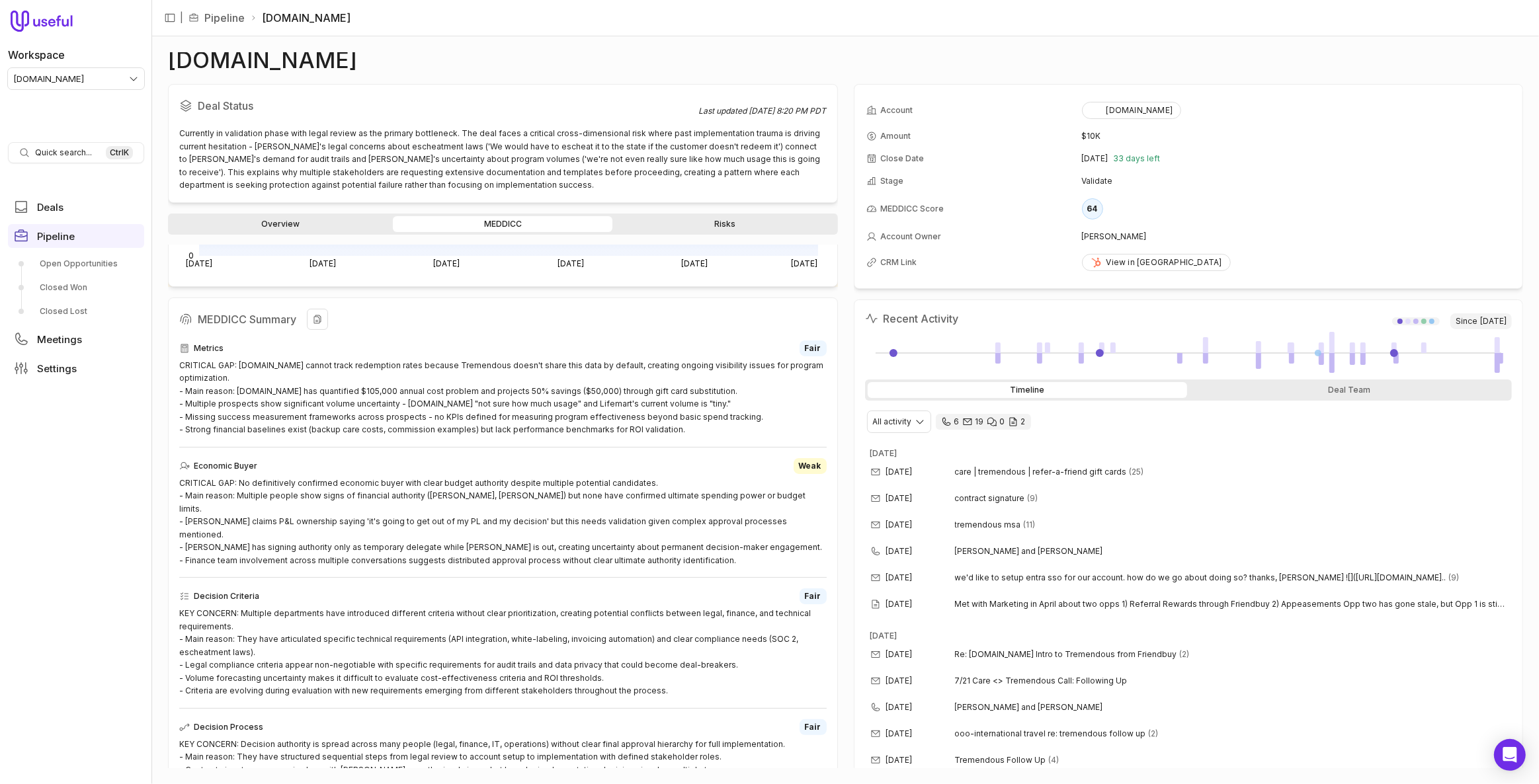
scroll to position [338, 0]
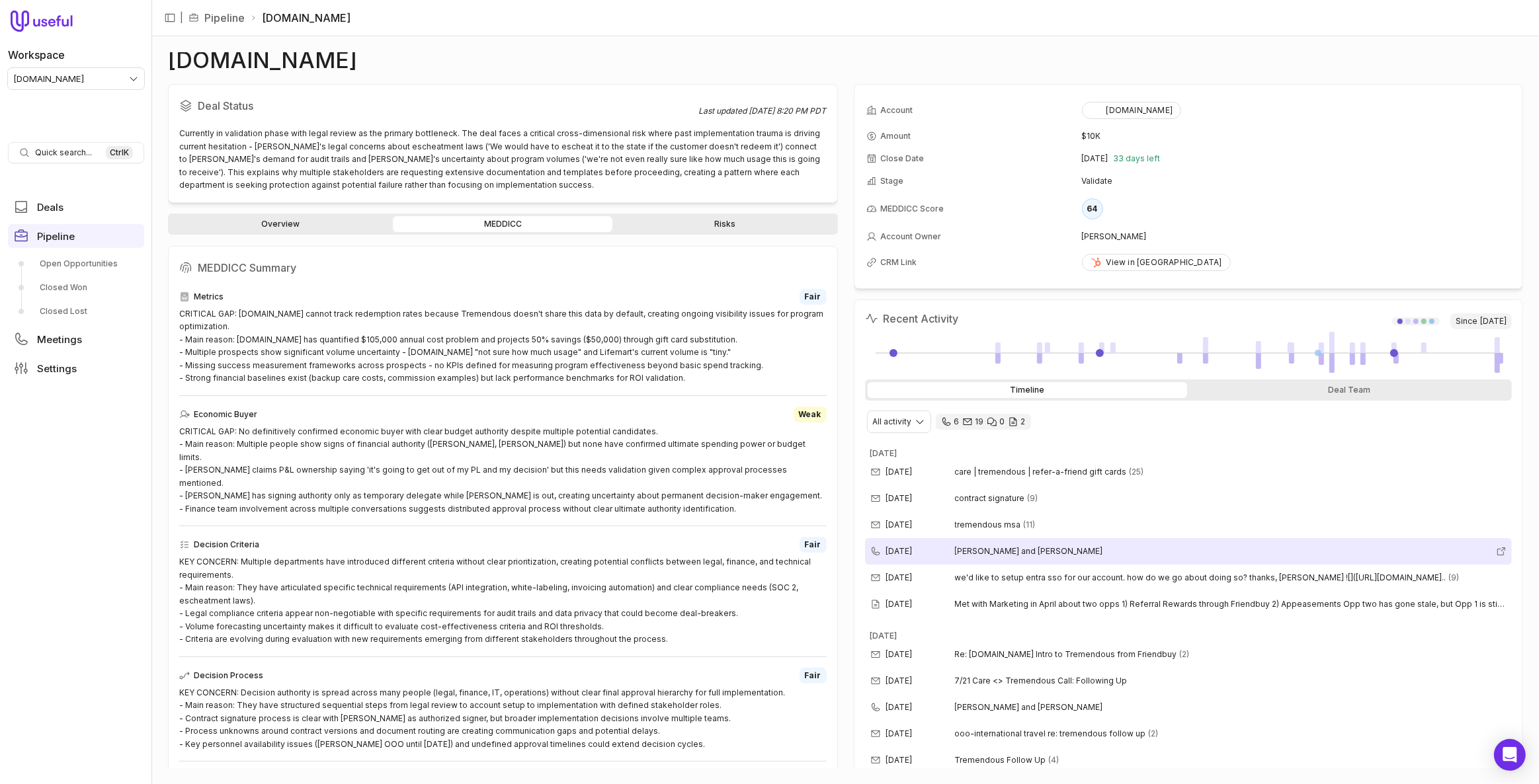
click at [951, 546] on div "Aug 18, 2025" at bounding box center [912, 552] width 84 height 10
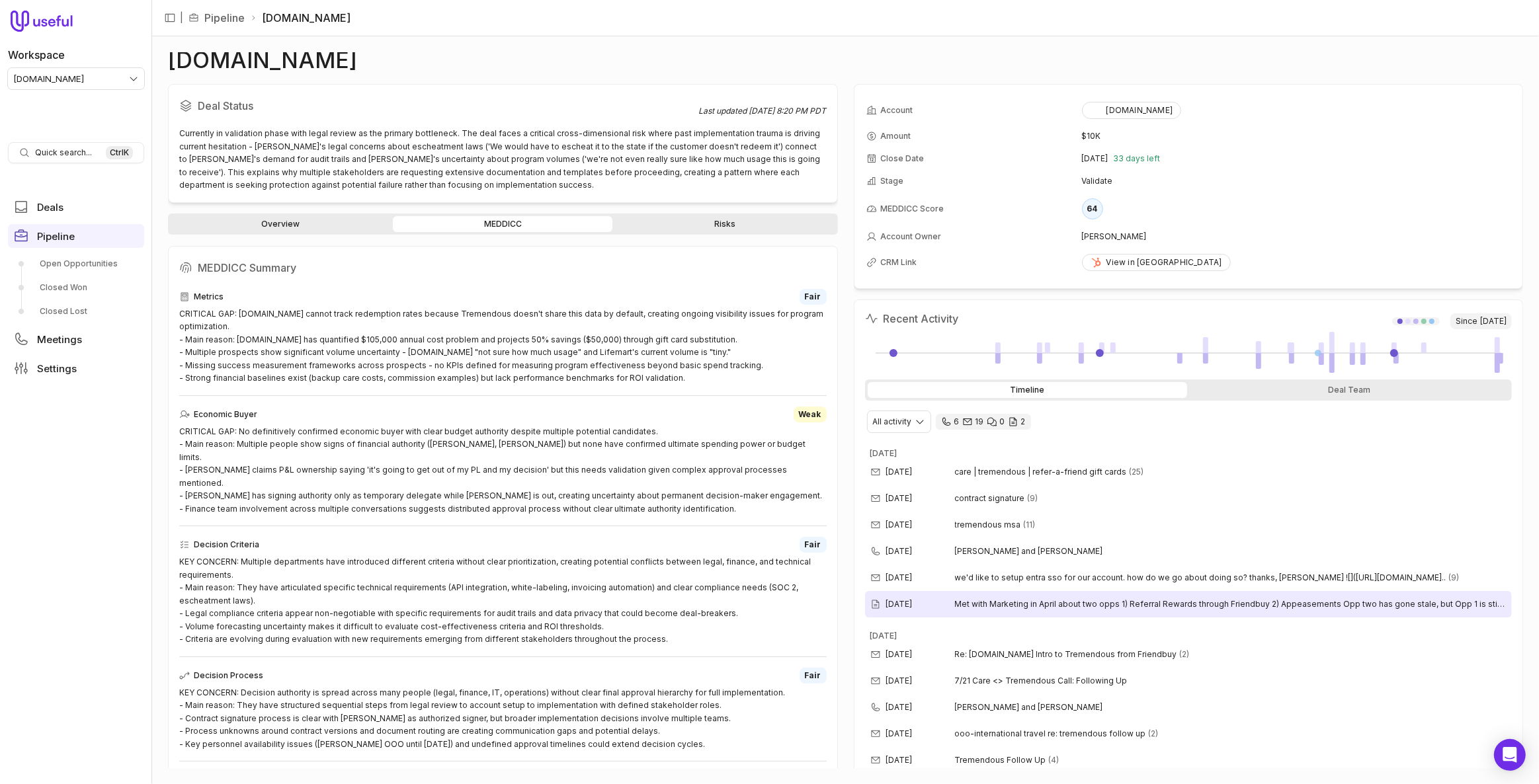
click at [982, 600] on span "Met with Marketing in April about two opps 1) Referral Rewards through Friendbu…" at bounding box center [1231, 604] width 553 height 10
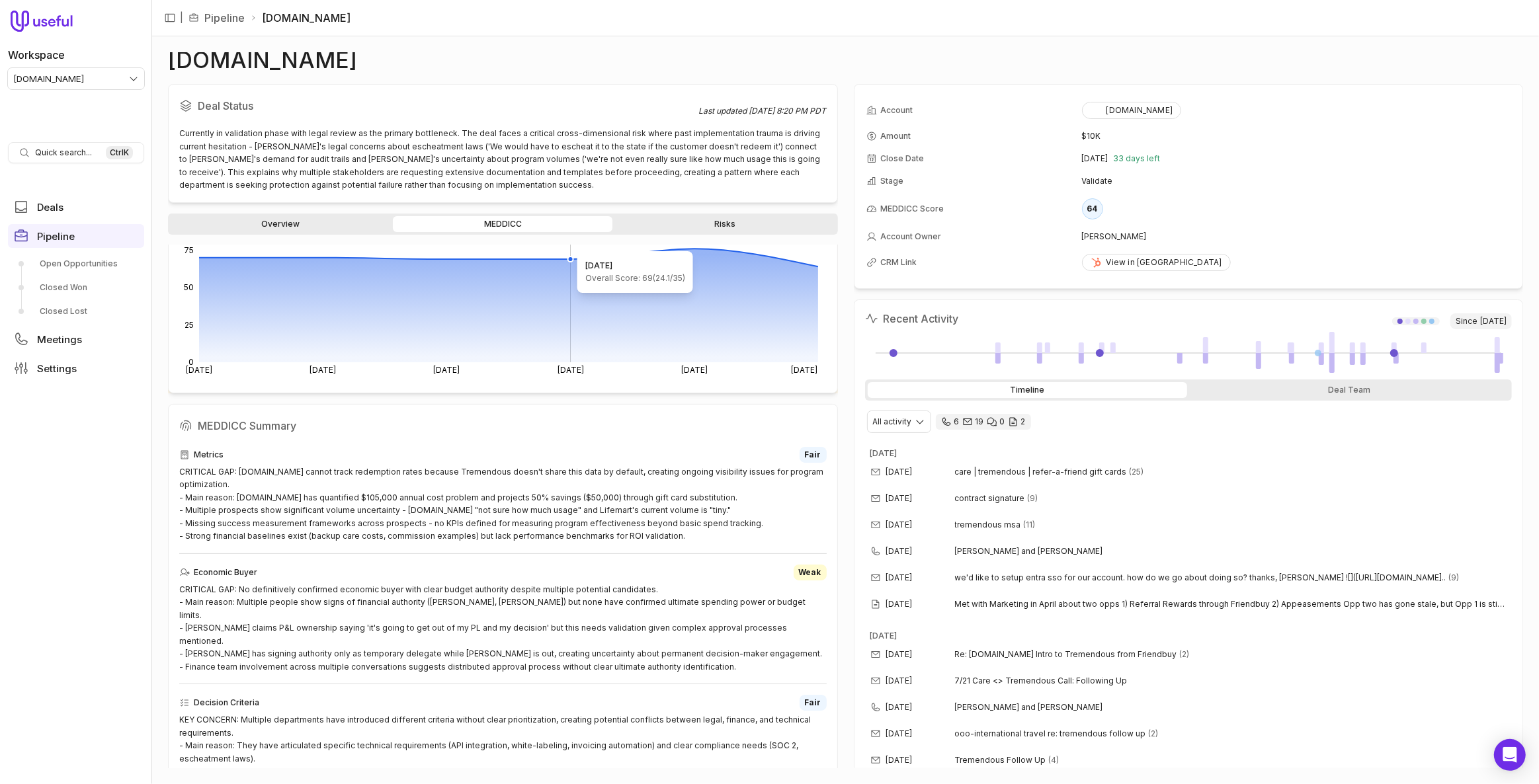
scroll to position [180, 0]
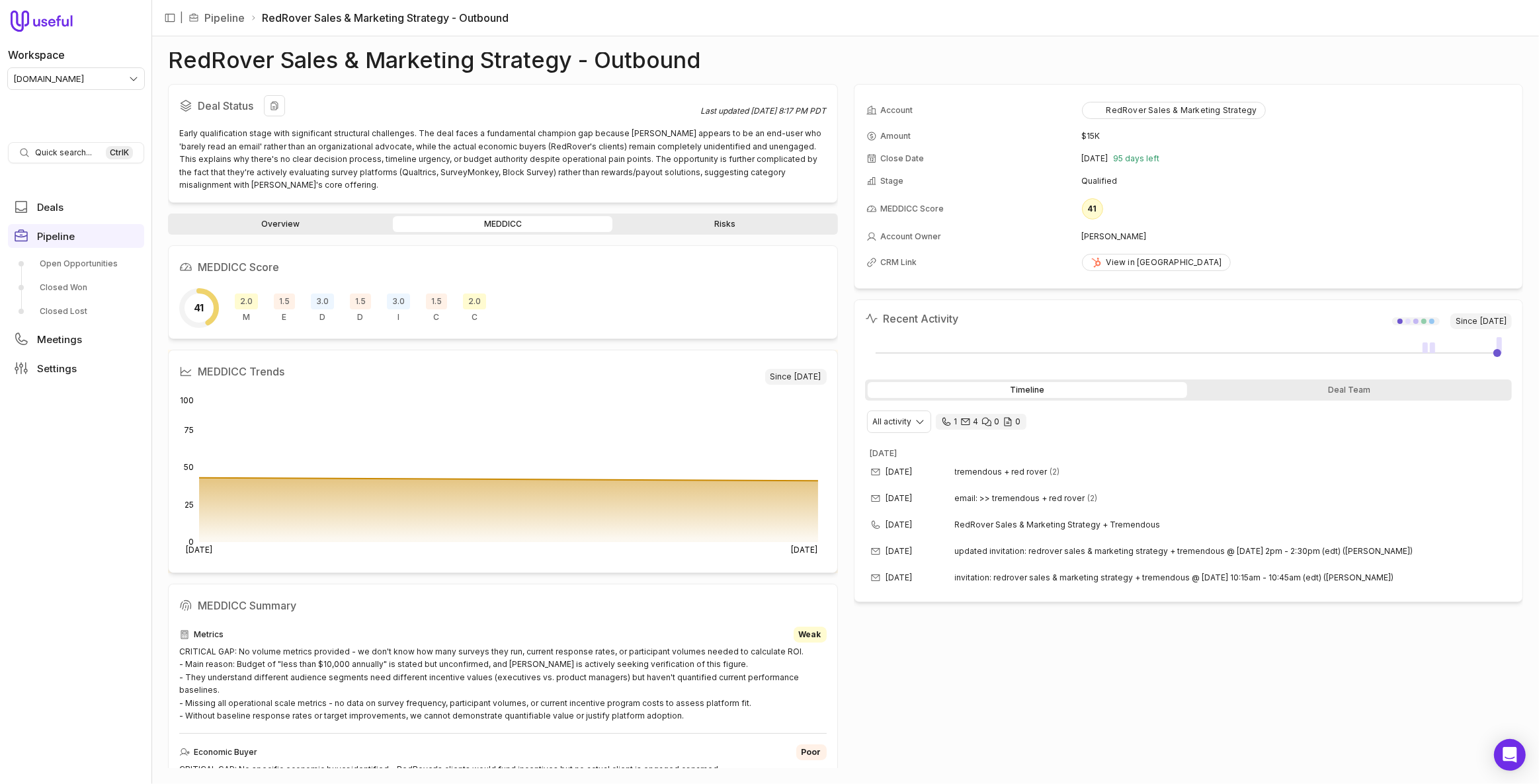
click at [400, 131] on div "Early qualification stage with significant structural challenges. The deal face…" at bounding box center [503, 159] width 648 height 64
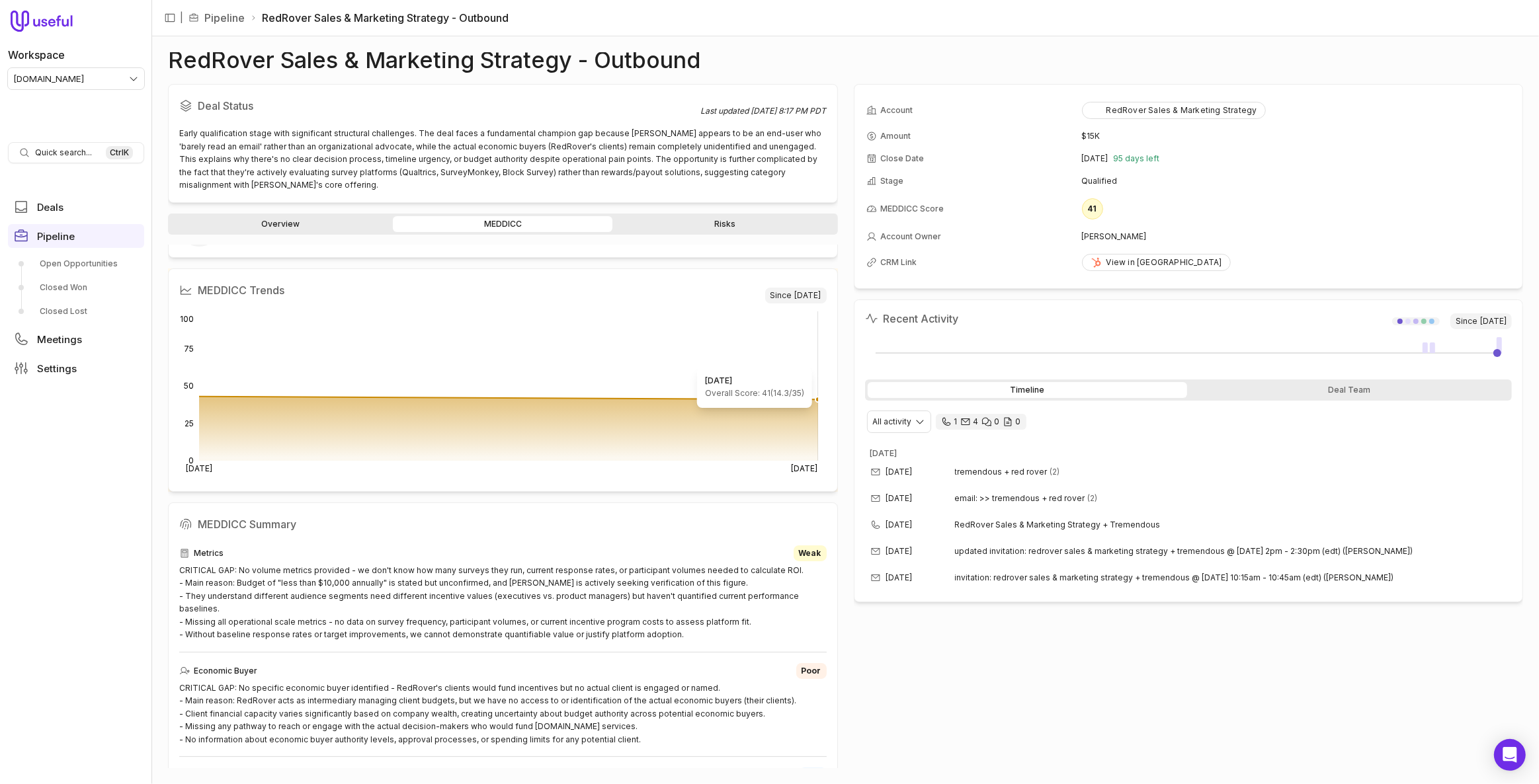
scroll to position [240, 0]
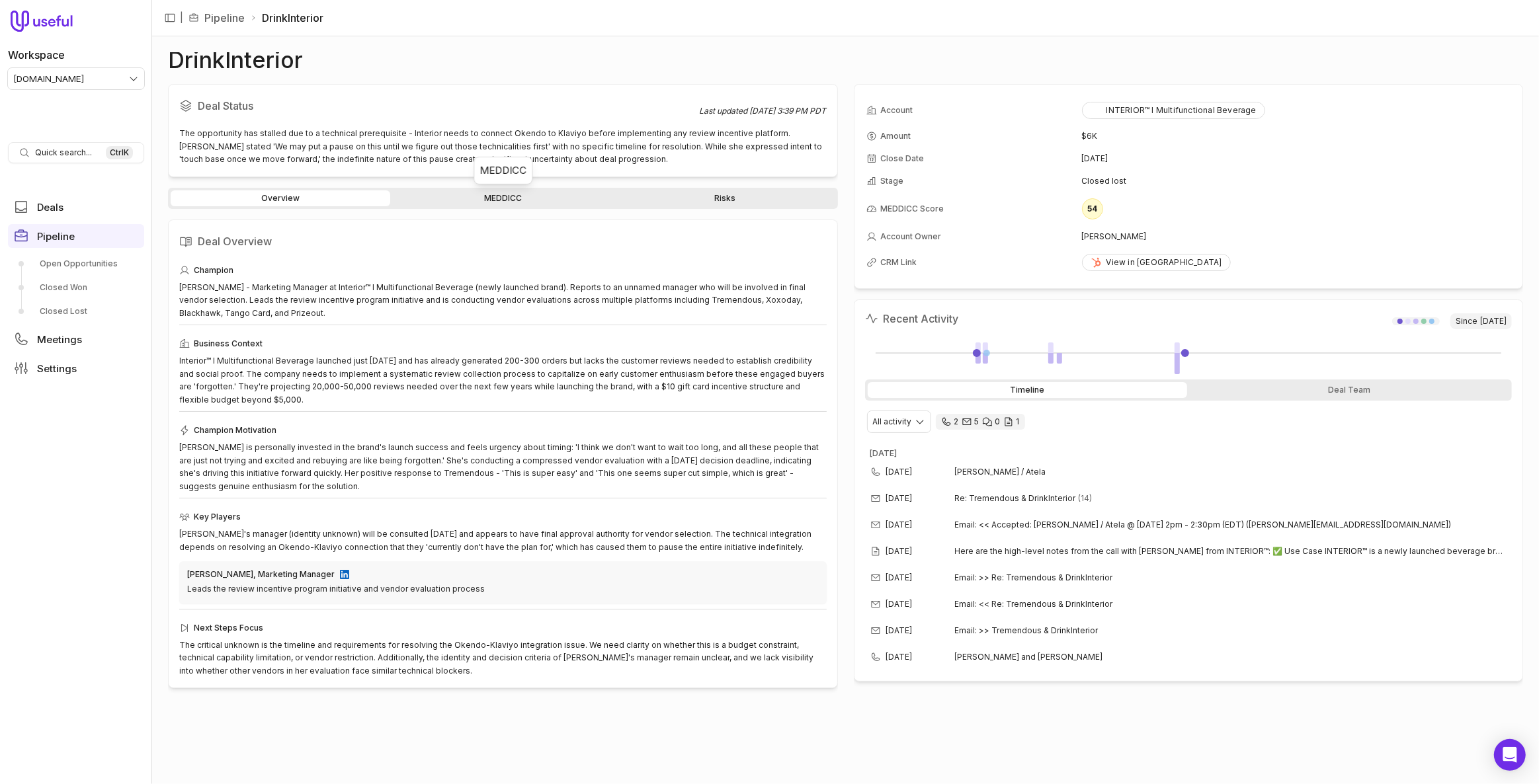
click at [467, 198] on link "MEDDICC" at bounding box center [502, 198] width 219 height 16
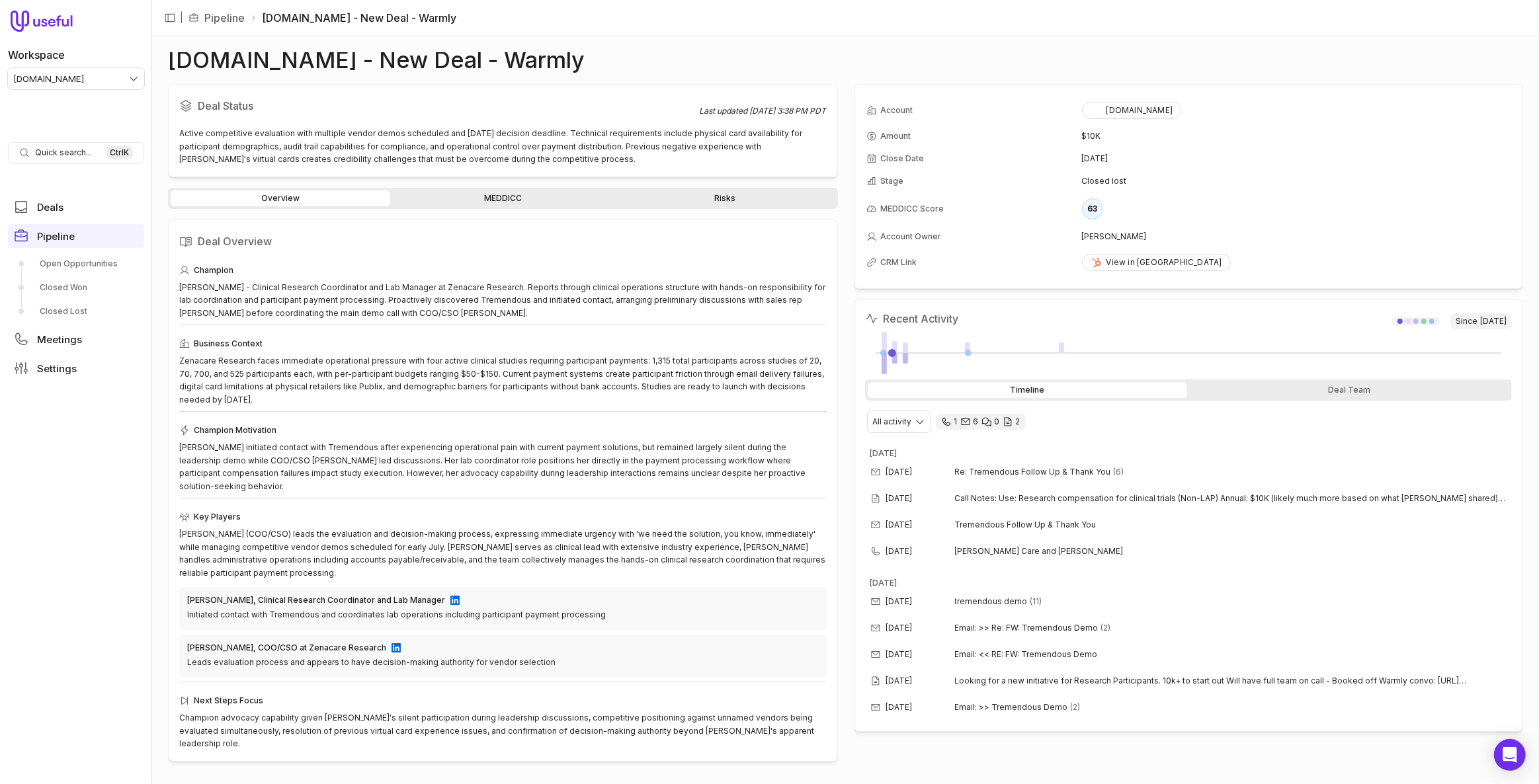
click at [454, 194] on link "MEDDICC" at bounding box center [502, 198] width 219 height 16
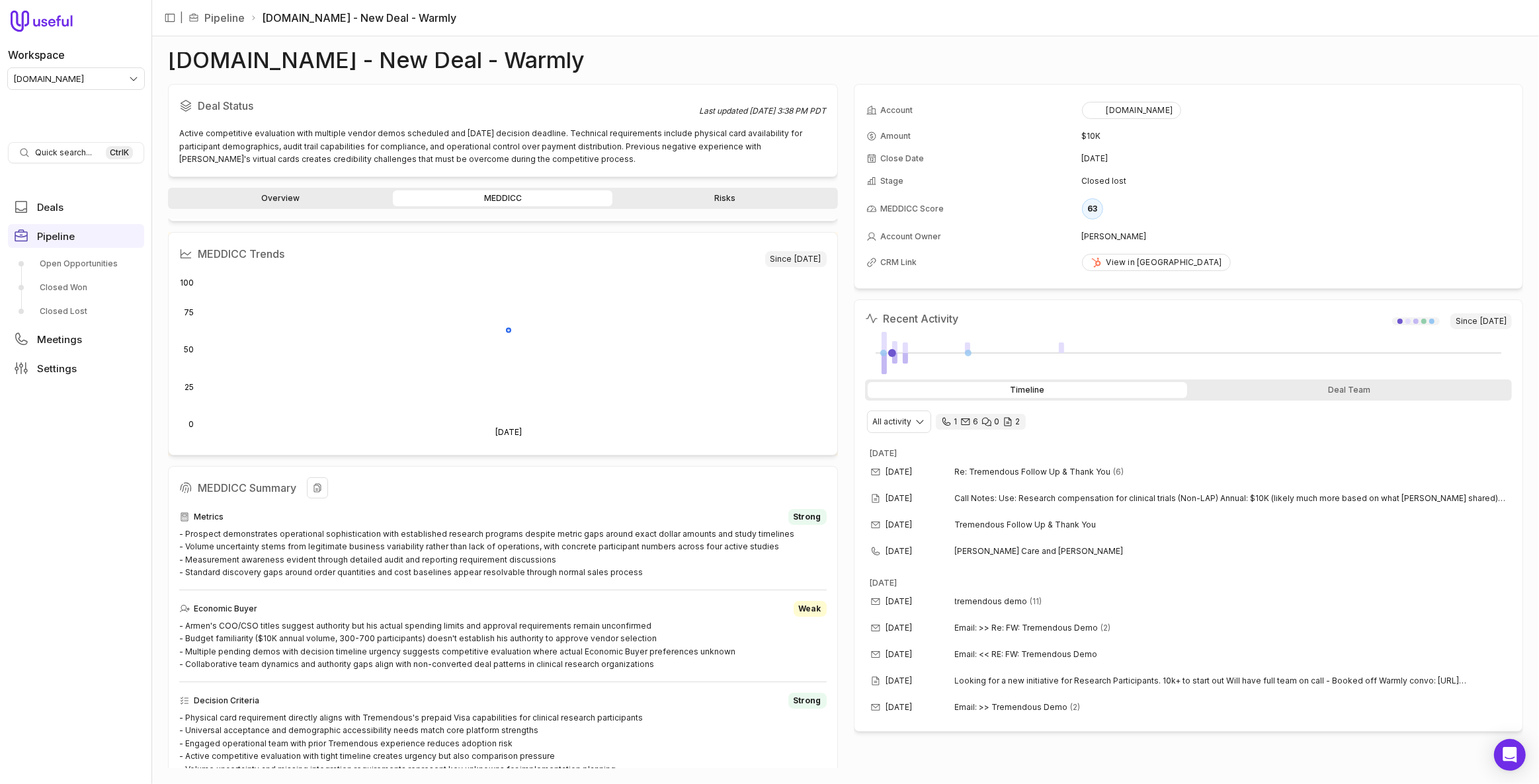
scroll to position [473, 0]
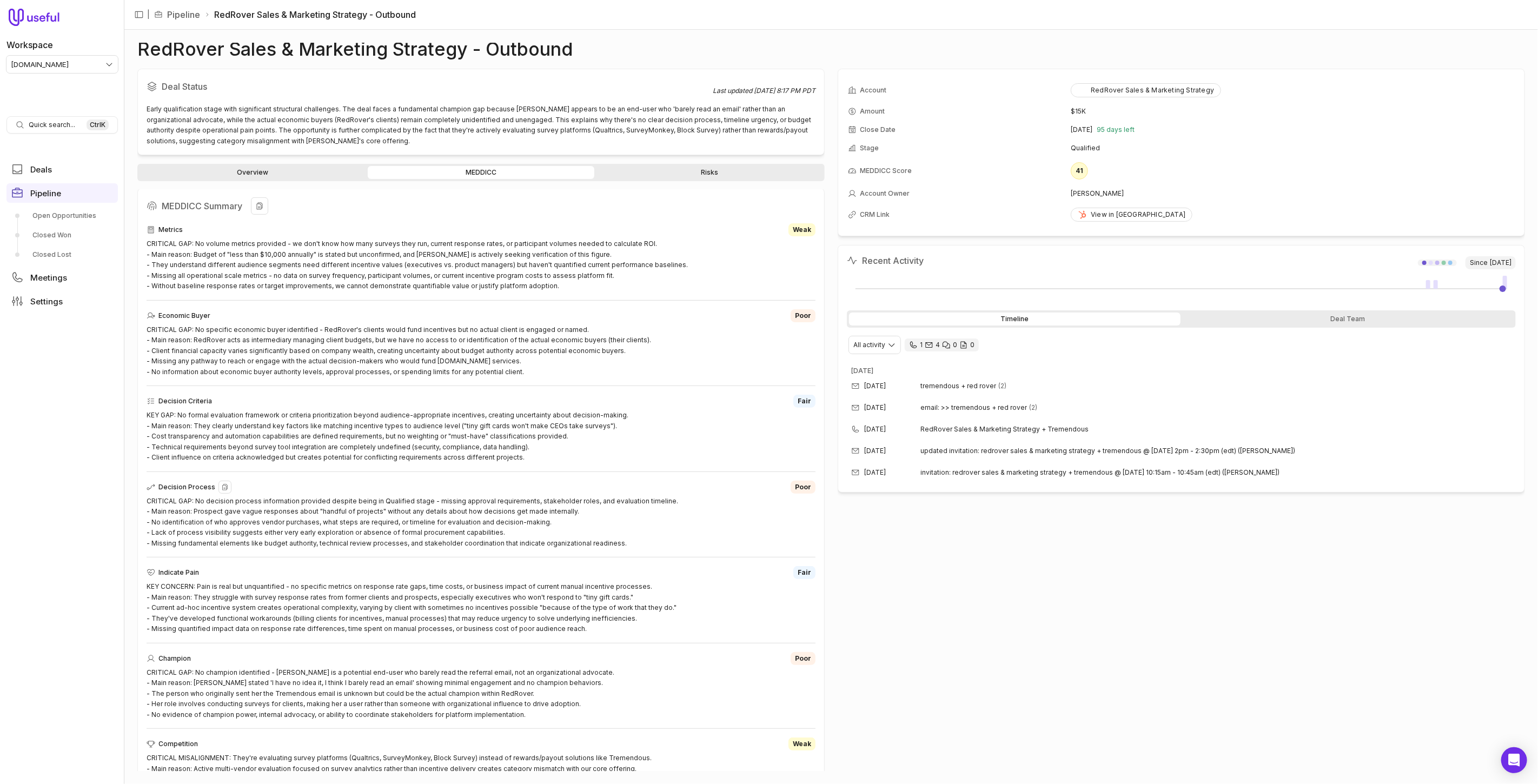
scroll to position [319, 0]
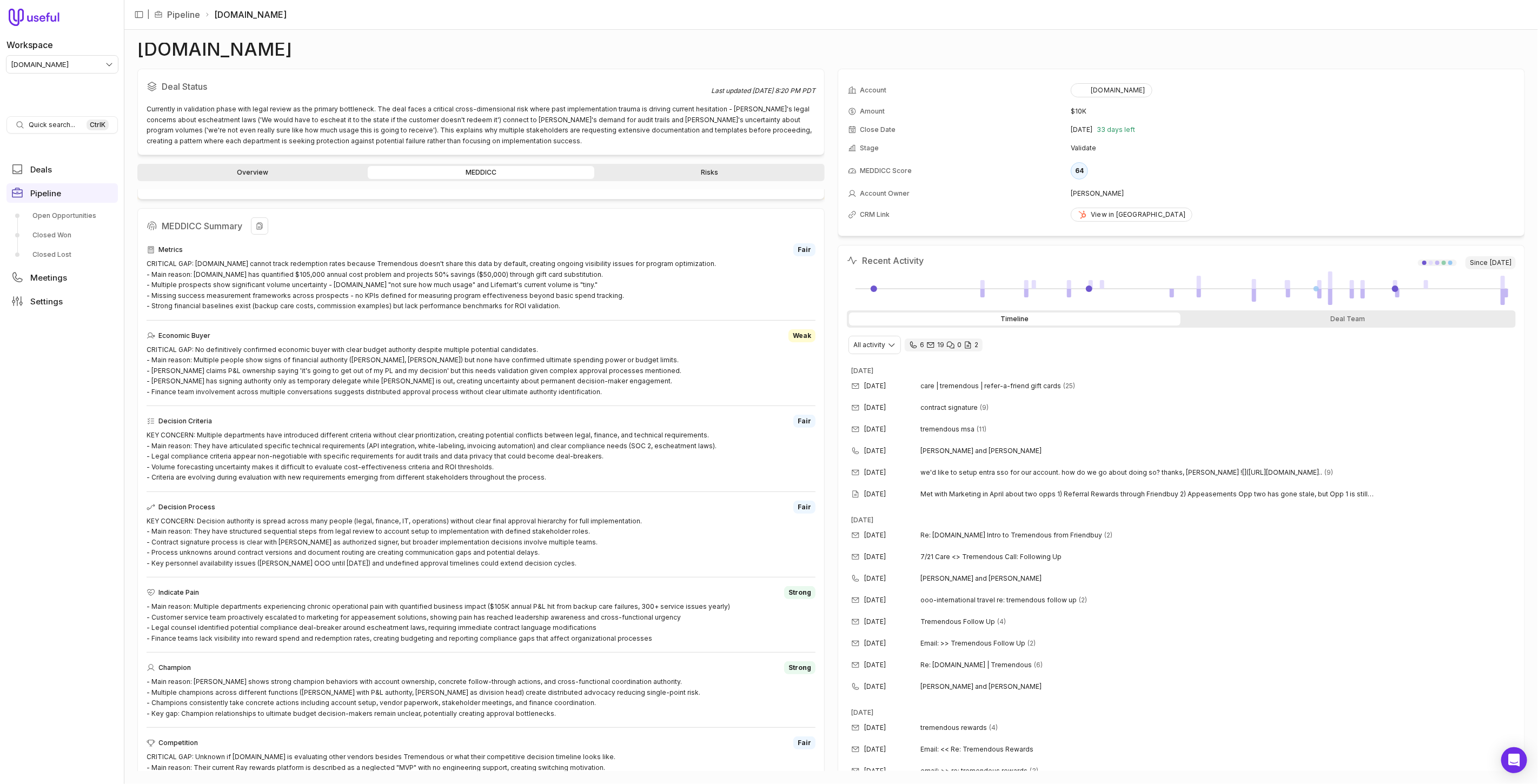
scroll to position [298, 0]
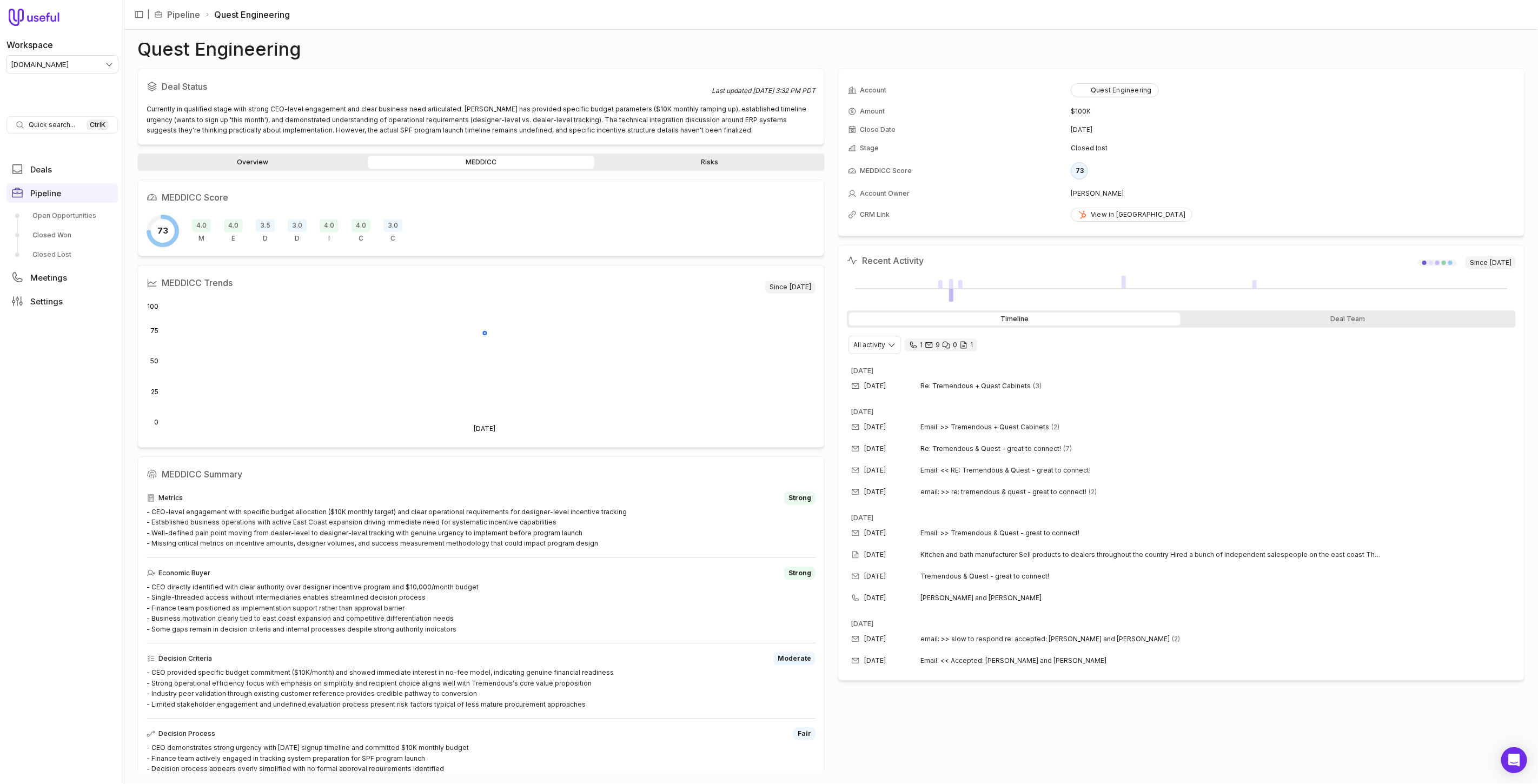
scroll to position [245, 0]
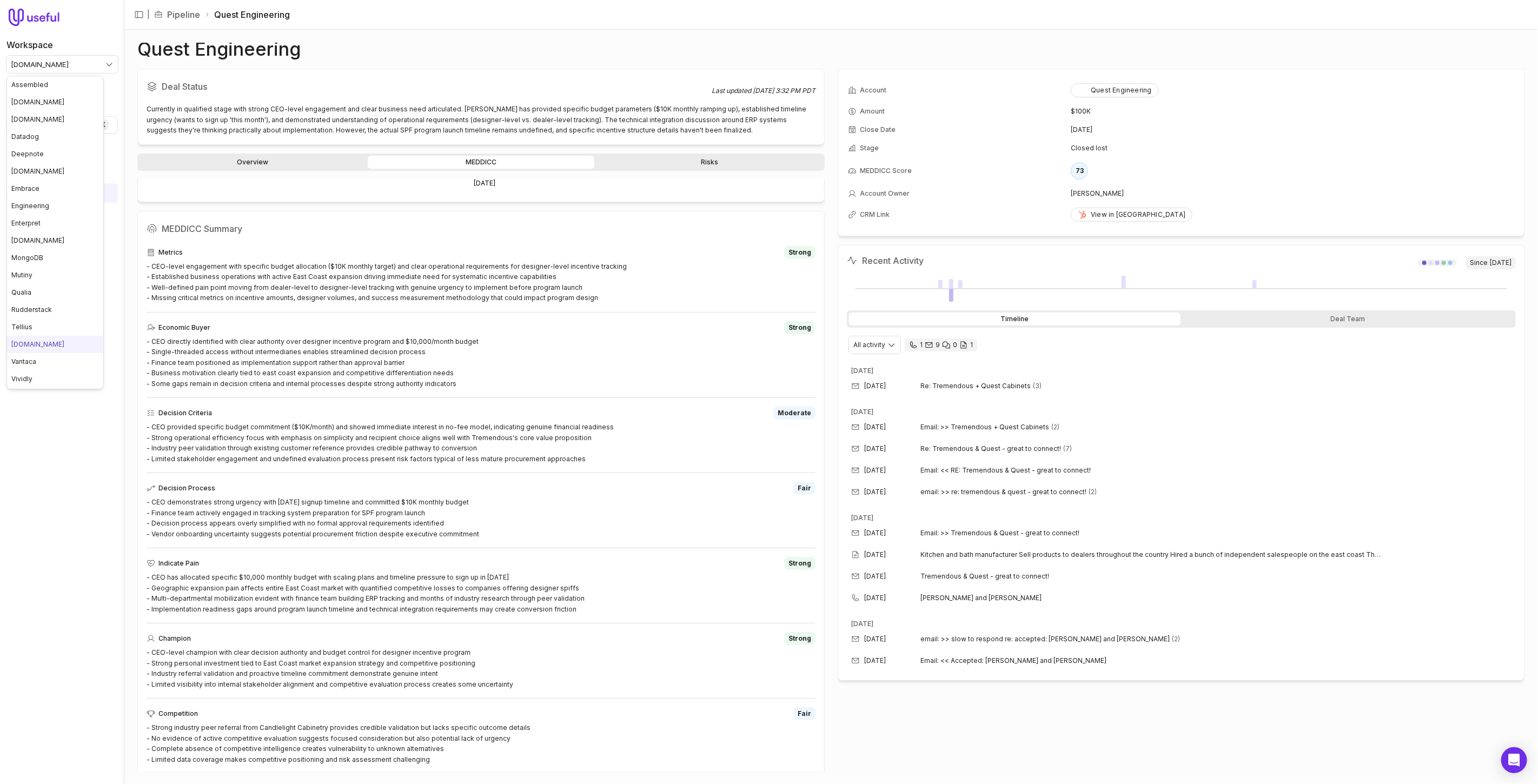
click at [57, 64] on html "Workspace tremendous.com Quick search... Ctrl K Deals Pipeline Open Opportuniti…" at bounding box center [769, 392] width 1538 height 784
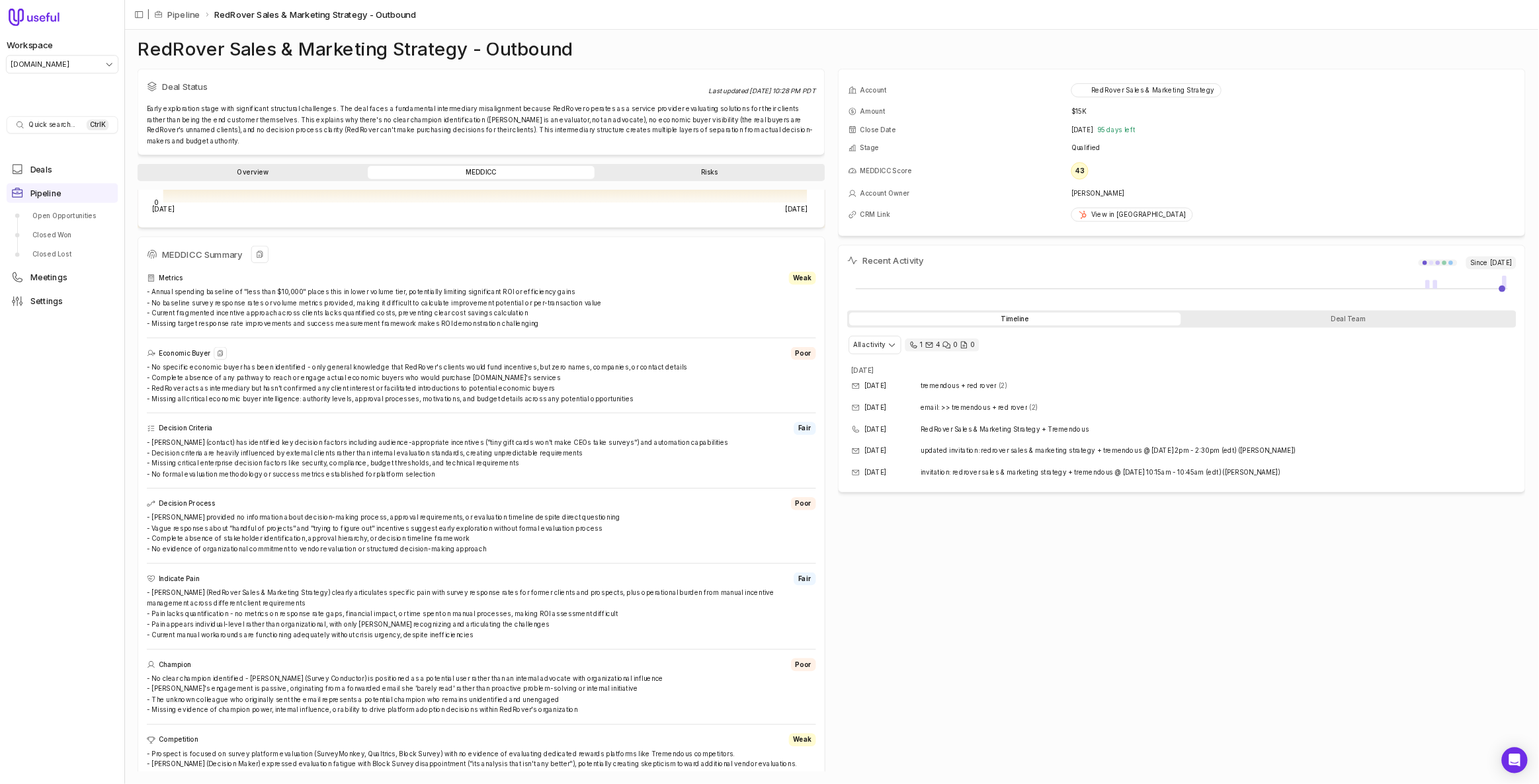
scroll to position [293, 0]
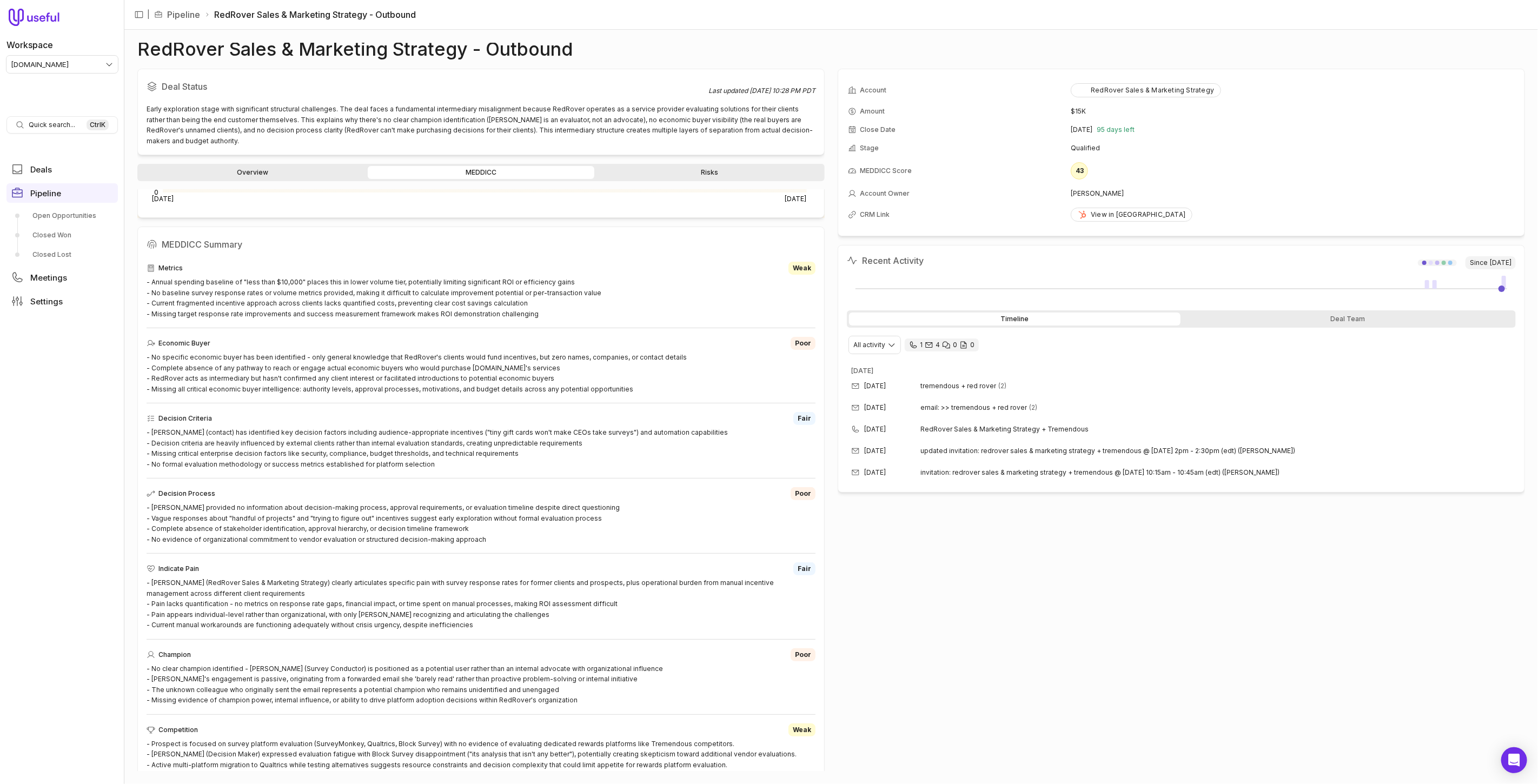
click at [1038, 620] on div "Account RedRover Sales & Marketing Strategy Amount $15K Close Date [DATE] 95 da…" at bounding box center [1181, 420] width 688 height 702
click at [830, 373] on div "Deal Status Last updated [DATE] 10:28 PM PDT Early exploration stage with signi…" at bounding box center [831, 420] width 1388 height 702
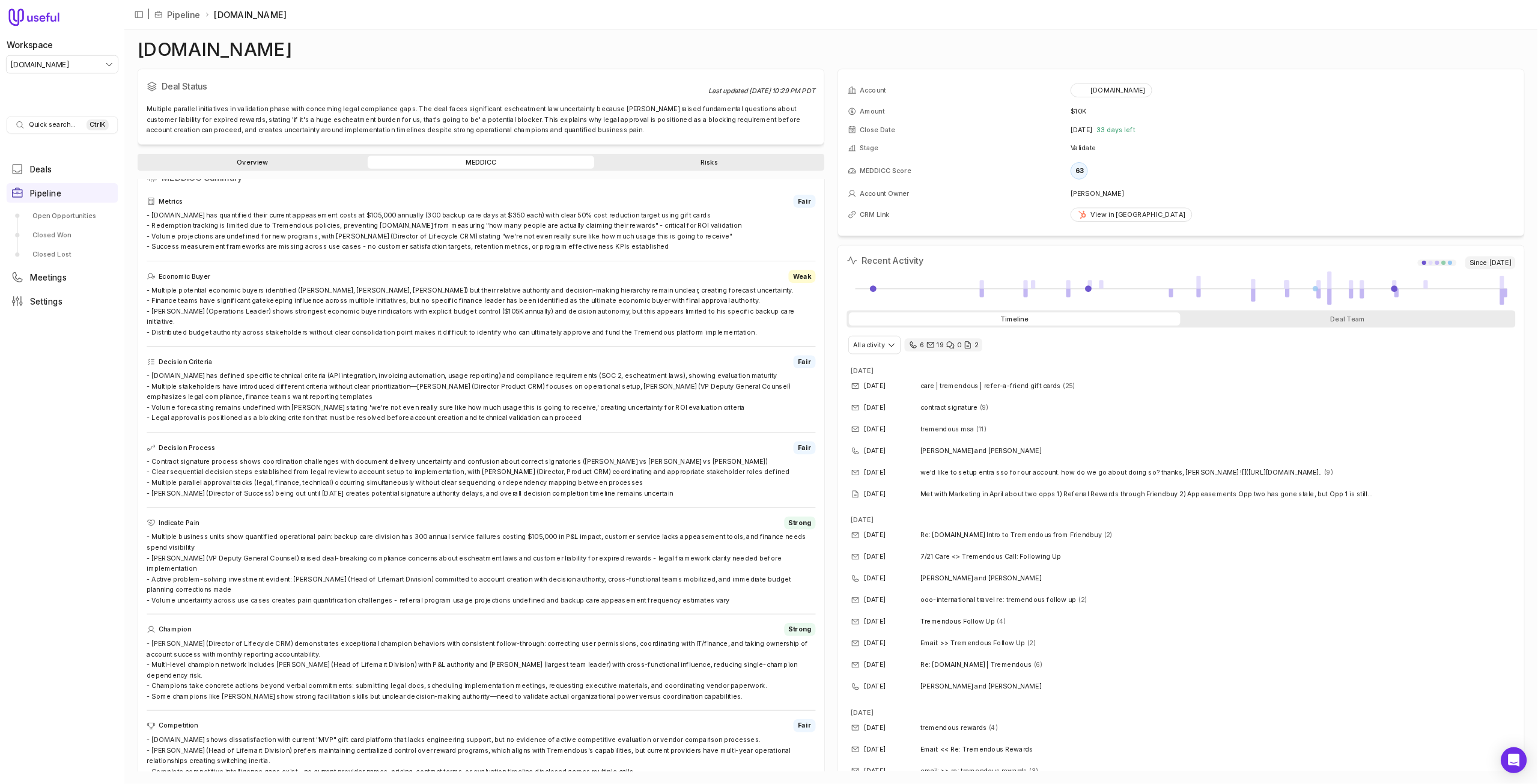
scroll to position [331, 0]
click at [920, 365] on div "Deal Status Last updated Aug 28, 2025, 10:29 PM PDT Multiple parallel initiativ…" at bounding box center [924, 466] width 1542 height 780
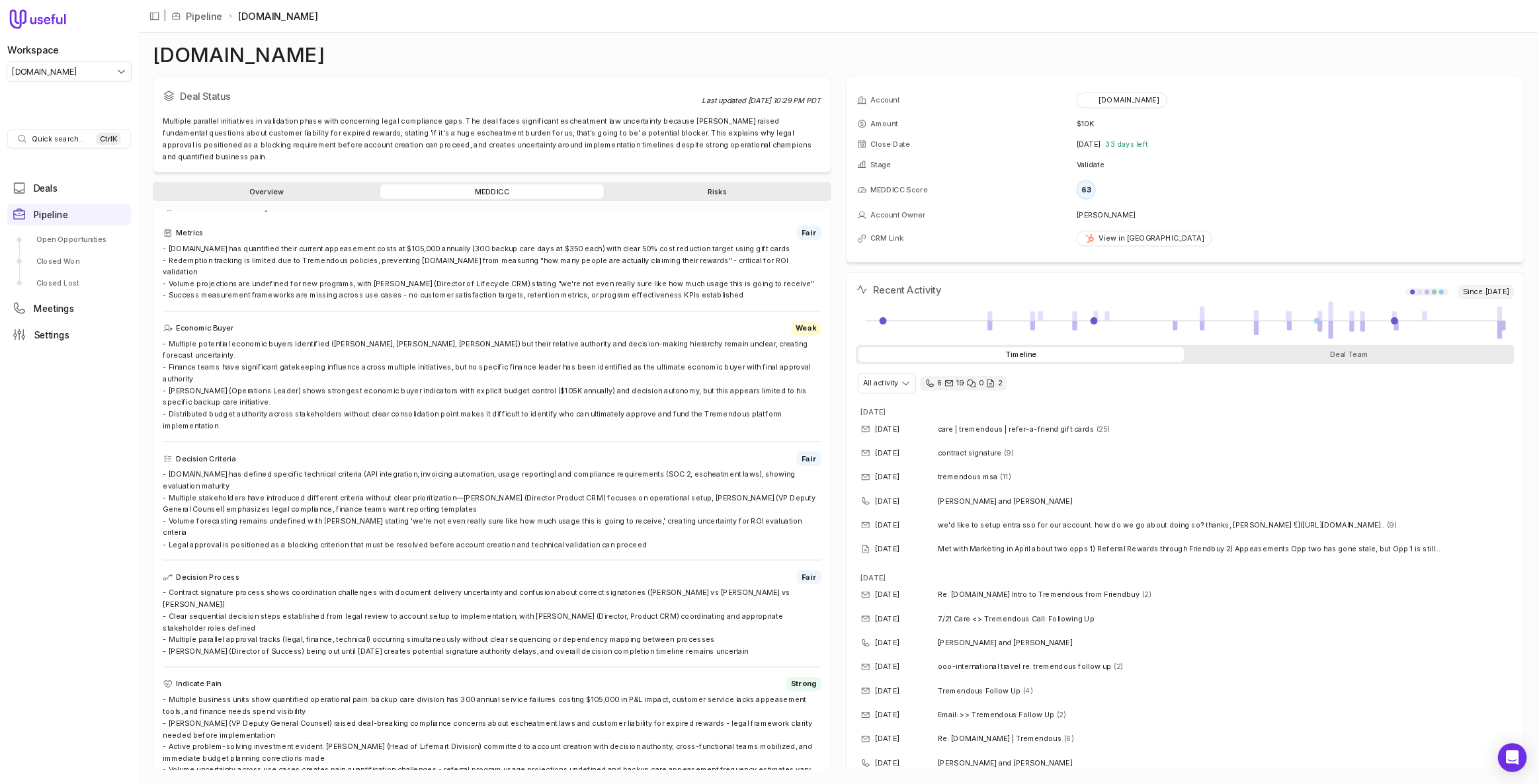
scroll to position [365, 0]
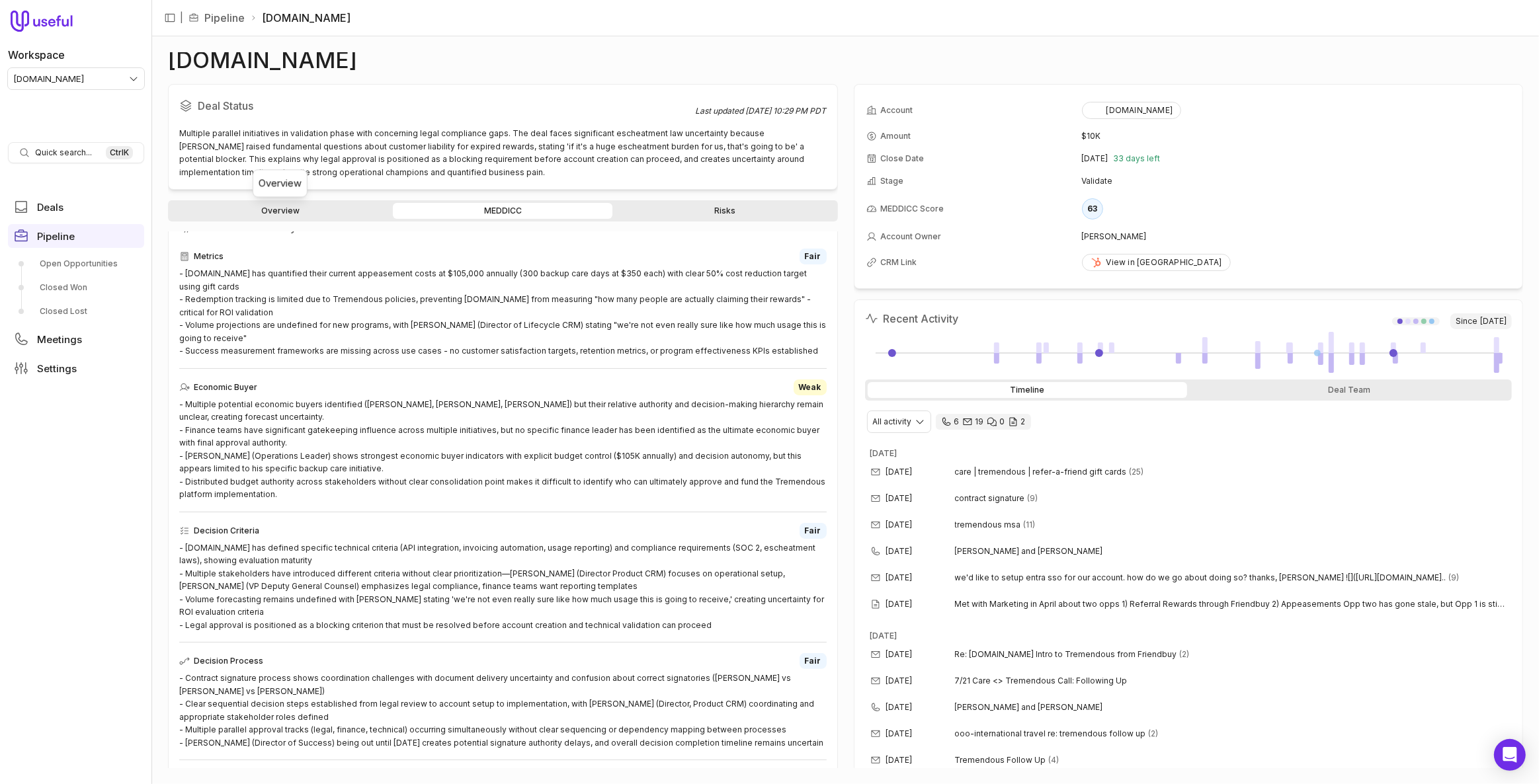
click at [255, 210] on link "Overview" at bounding box center [280, 211] width 219 height 16
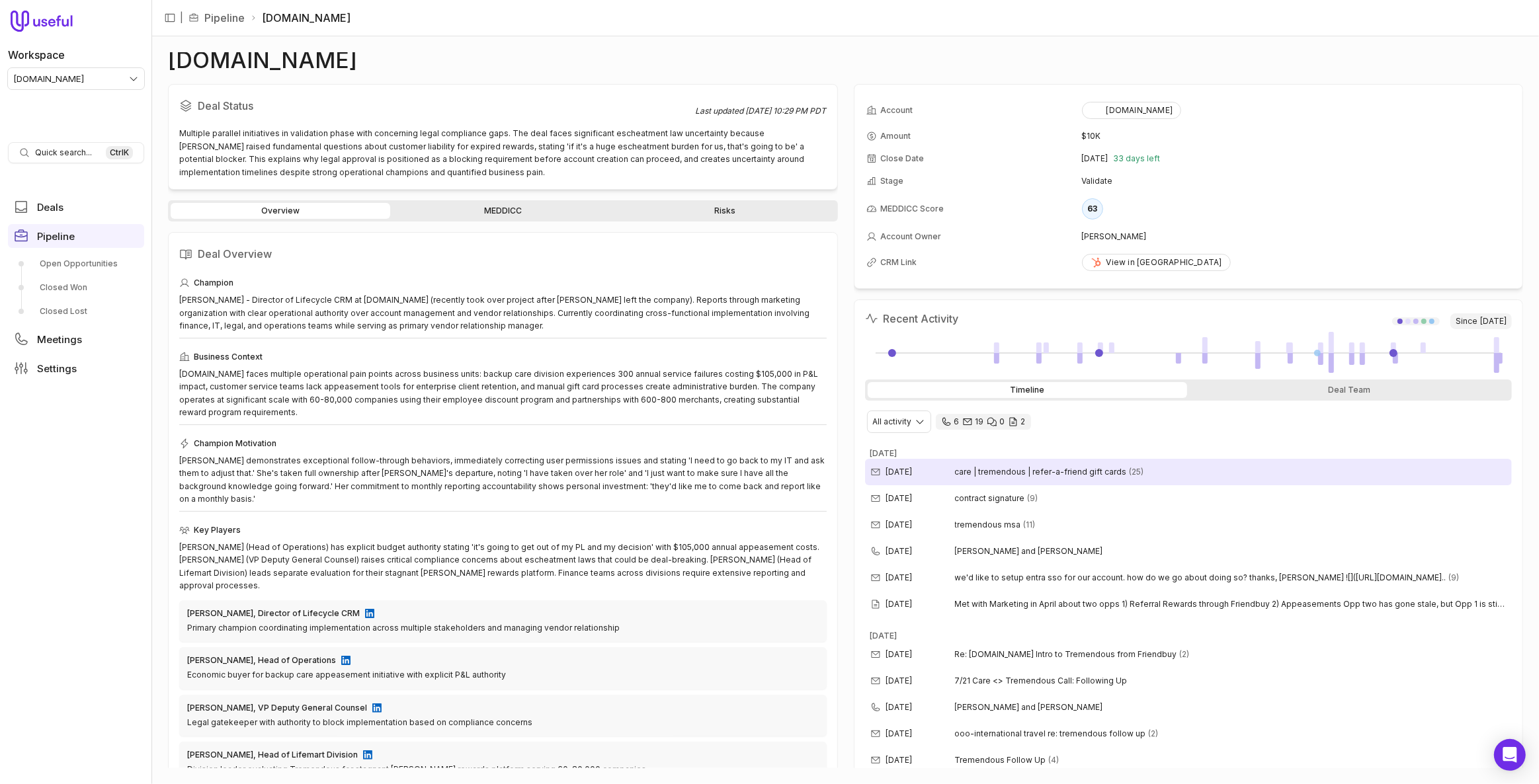
click at [1087, 472] on span "care | tremendous | refer-a-friend gift cards" at bounding box center [1041, 472] width 172 height 10
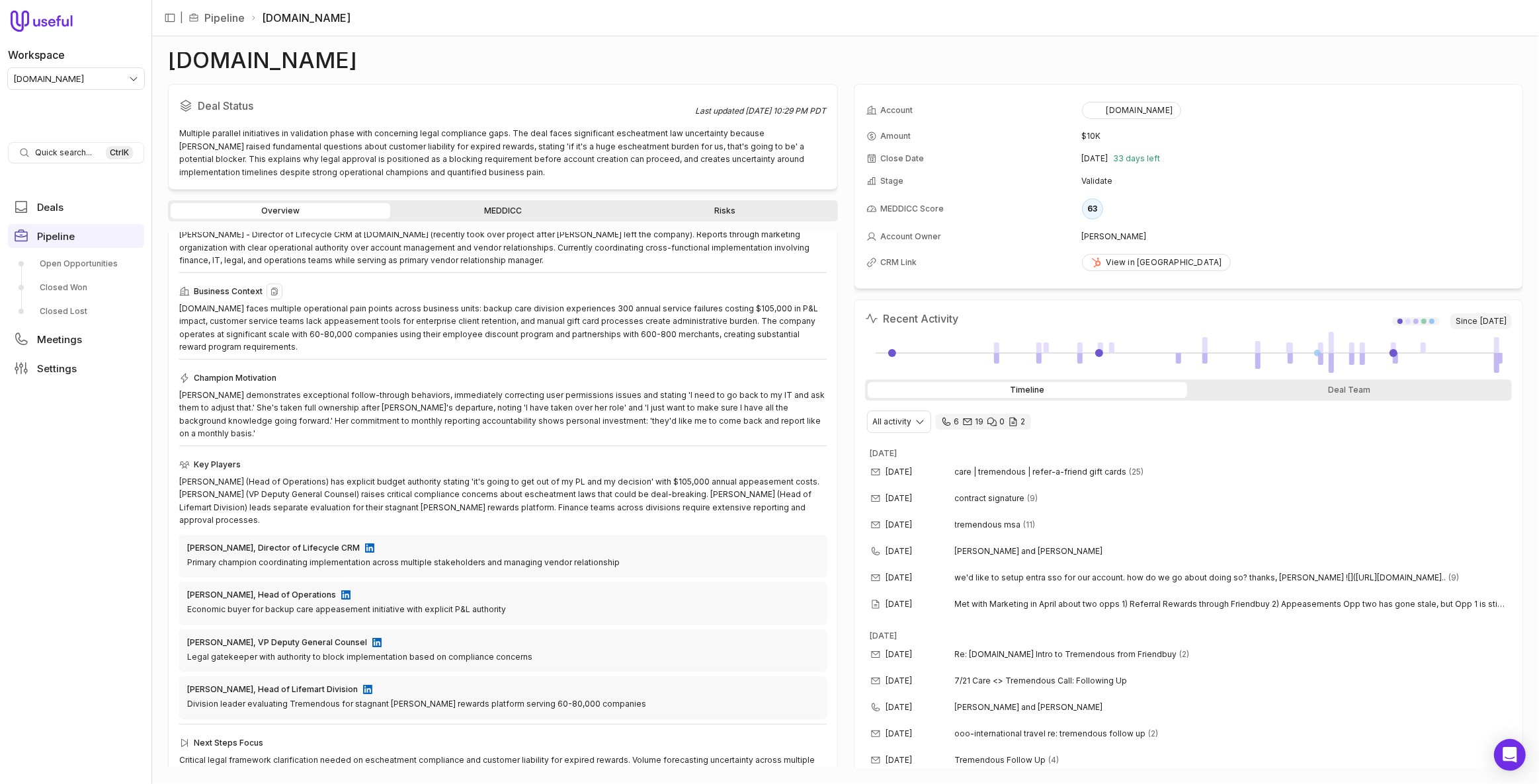
scroll to position [71, 0]
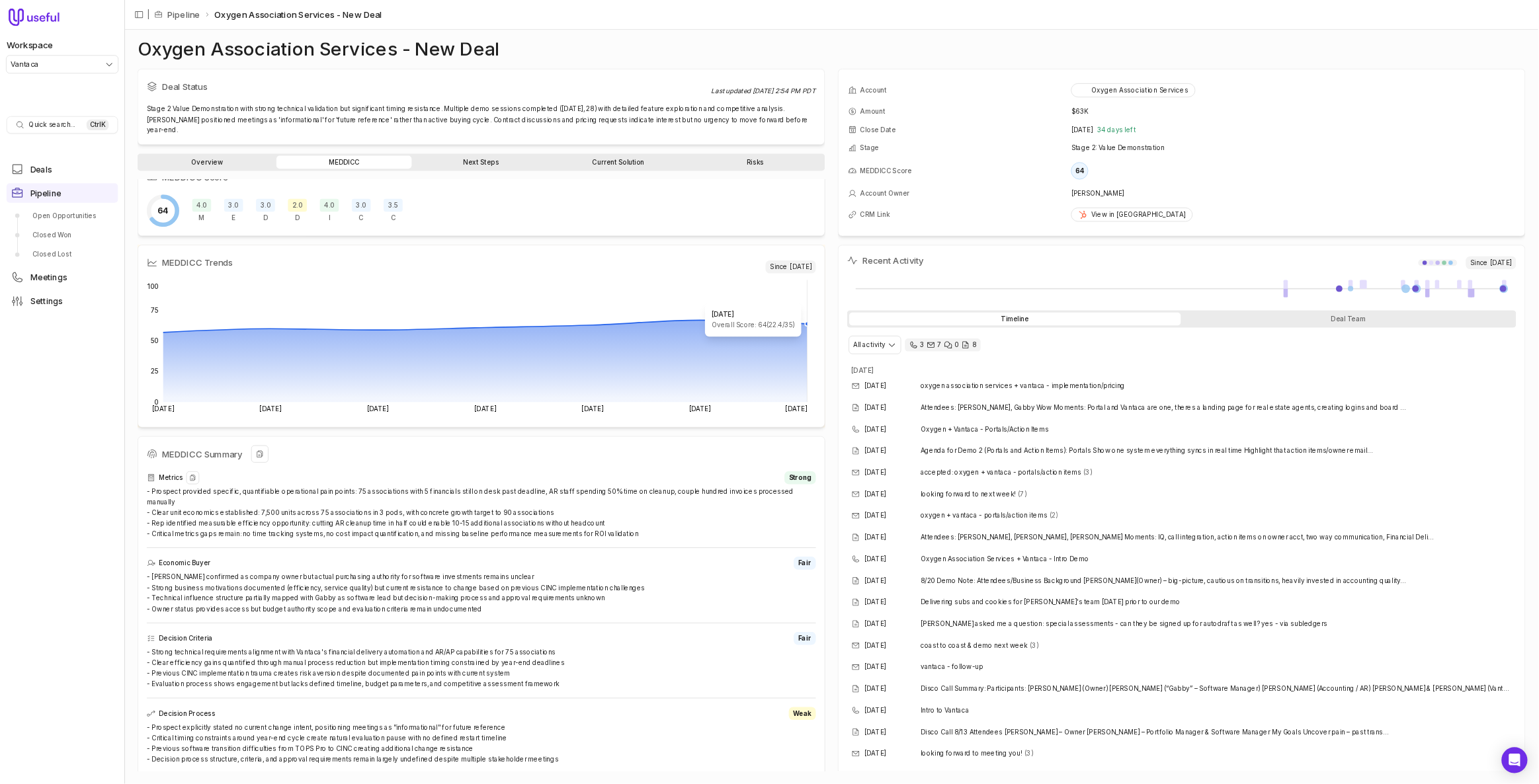
scroll to position [274, 0]
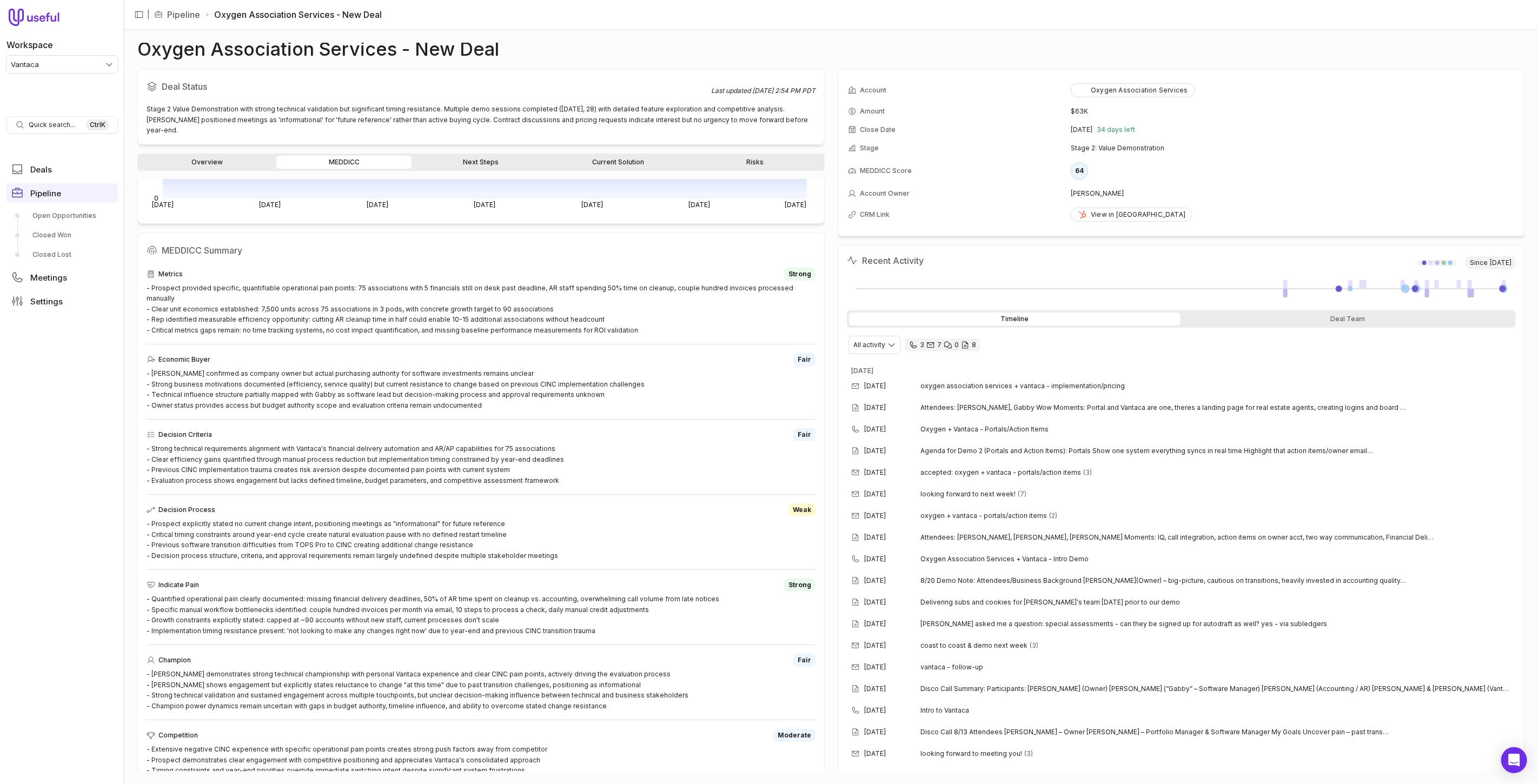
click at [826, 314] on div "Deal Status Last updated Aug 28, 2025, 2:54 PM PDT Stage 2 Value Demonstration …" at bounding box center [831, 420] width 1388 height 702
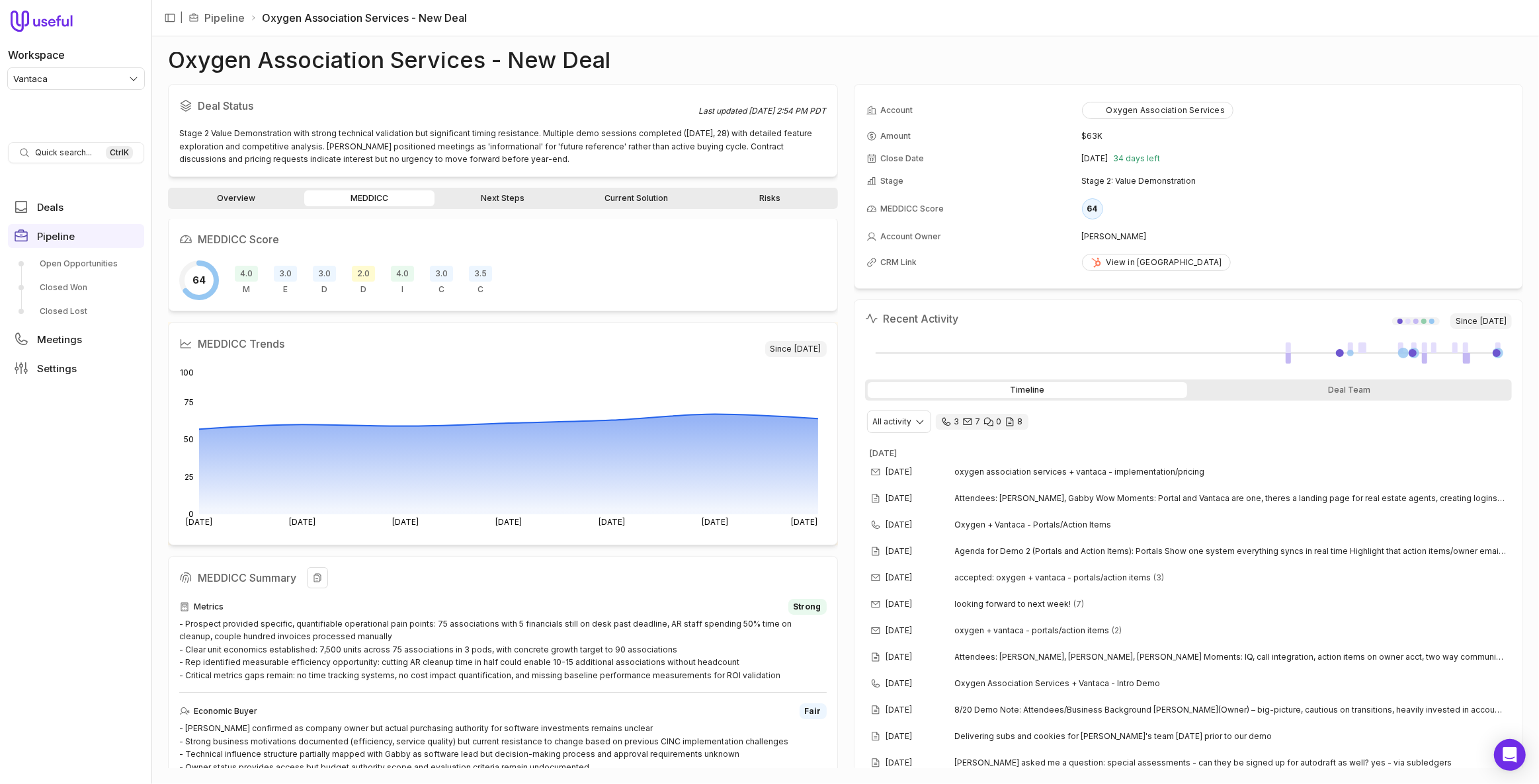
scroll to position [0, 0]
click at [666, 569] on h2 "MEDDICC Summary" at bounding box center [503, 580] width 648 height 21
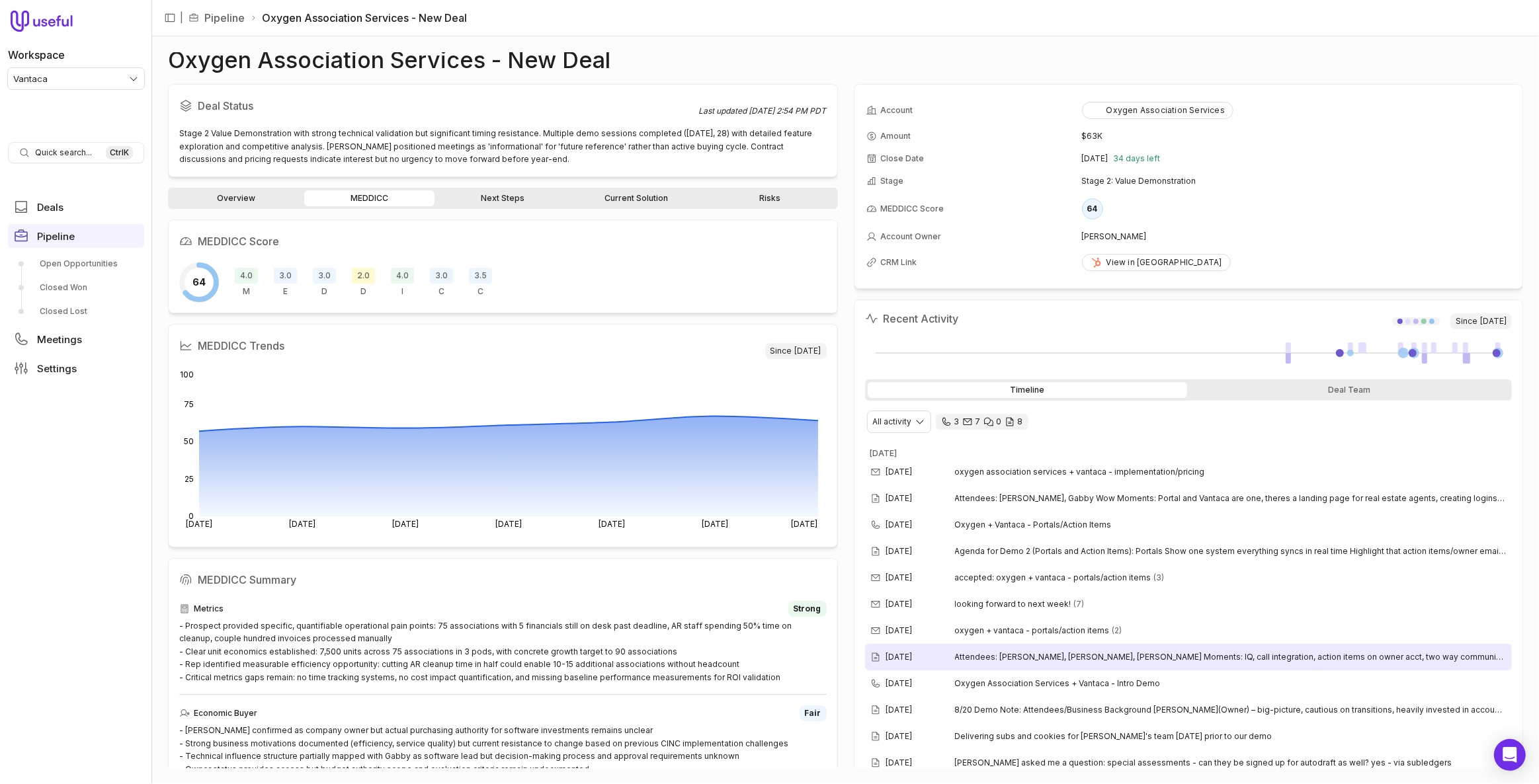
click at [1010, 644] on div "Aug 20, 2025 Attendees: Karen L, Gabriella, Karen B Wow Moments: IQ, call integ…" at bounding box center [1189, 657] width 648 height 26
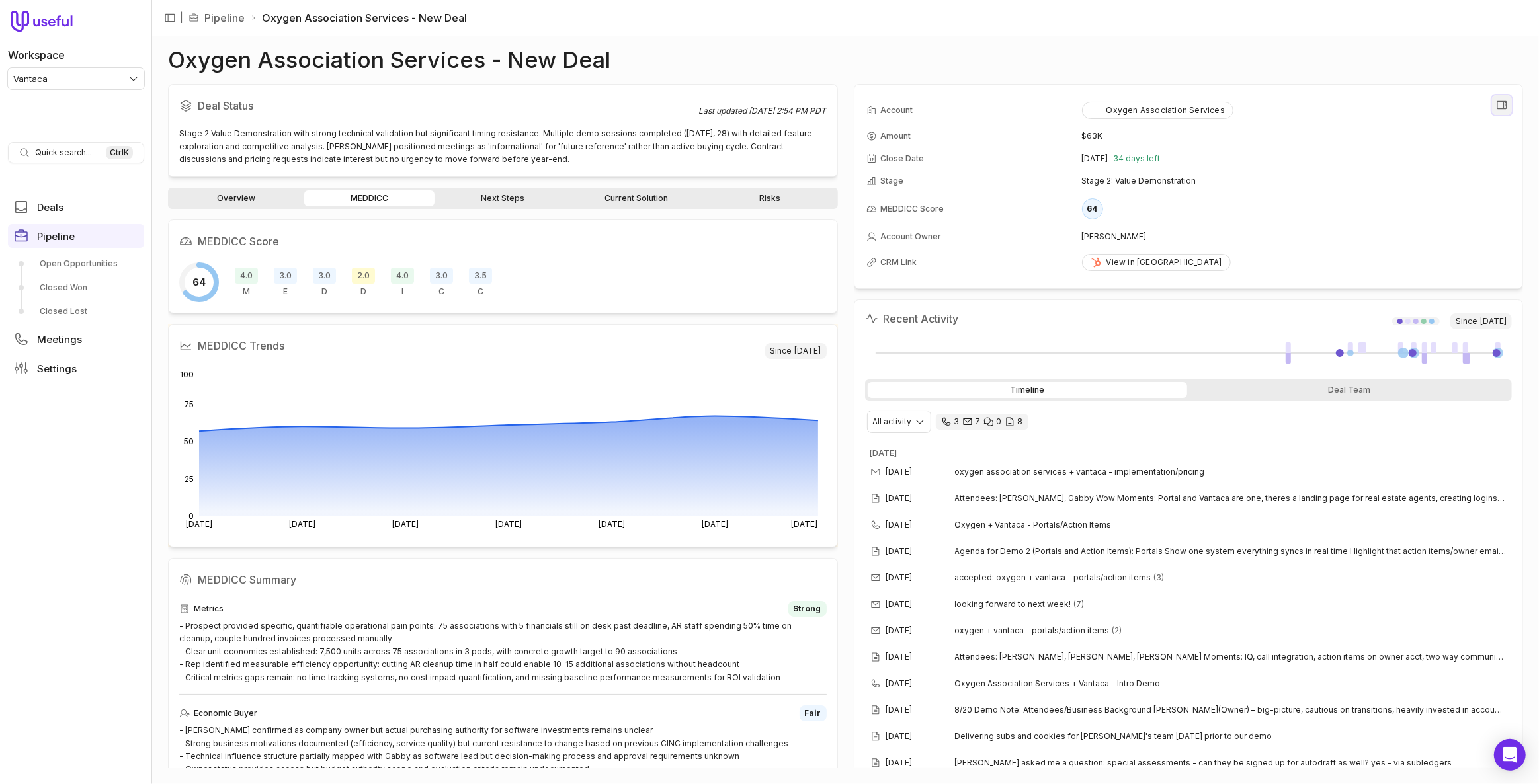
click at [1496, 109] on icon "View all fields" at bounding box center [1502, 105] width 12 height 12
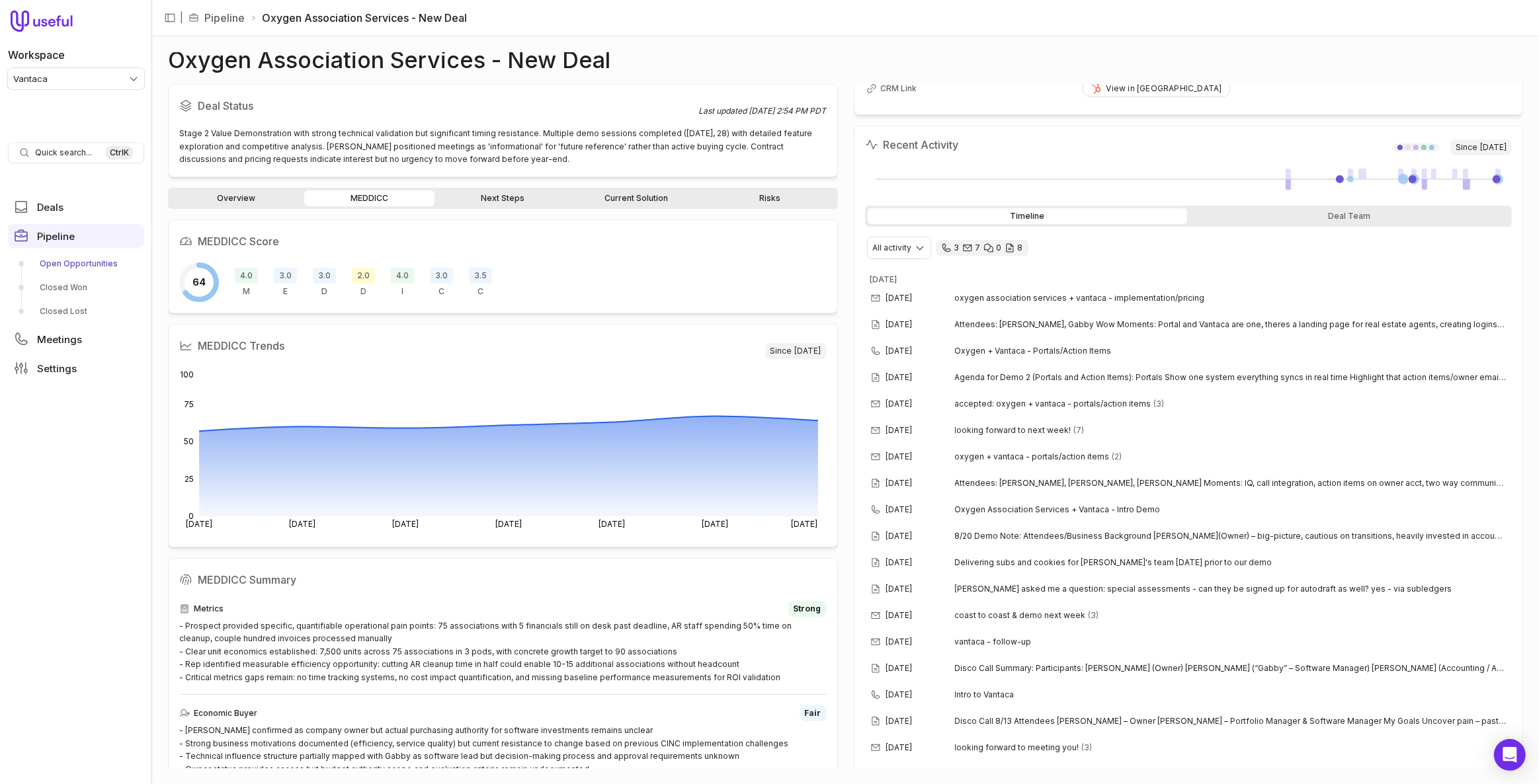
click at [89, 269] on link "Open Opportunities" at bounding box center [76, 264] width 137 height 21
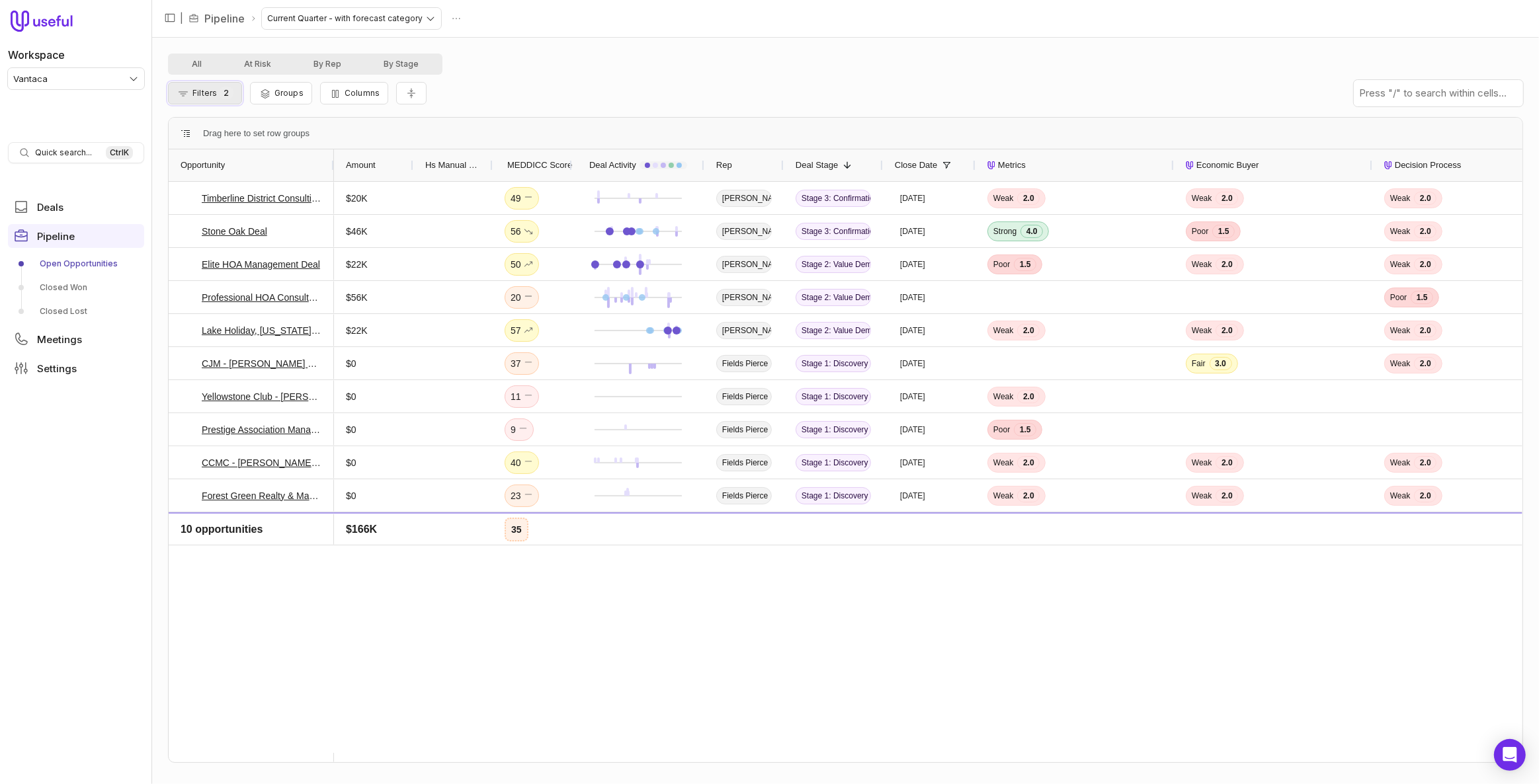
click at [216, 92] on button "Filters 2" at bounding box center [205, 93] width 74 height 23
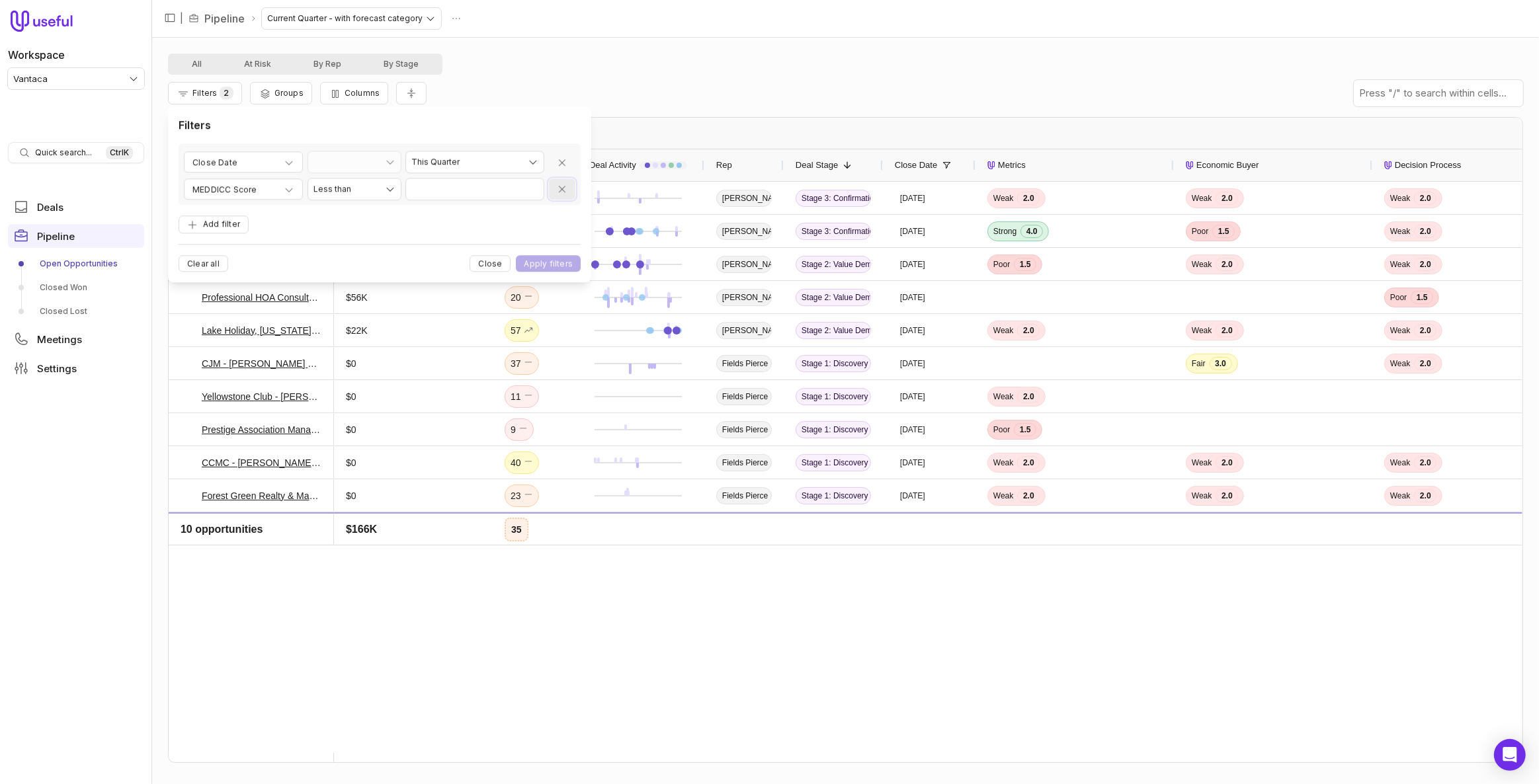
click at [554, 196] on button "Remove filter" at bounding box center [562, 189] width 26 height 22
click at [549, 233] on button "Apply filters" at bounding box center [548, 239] width 64 height 17
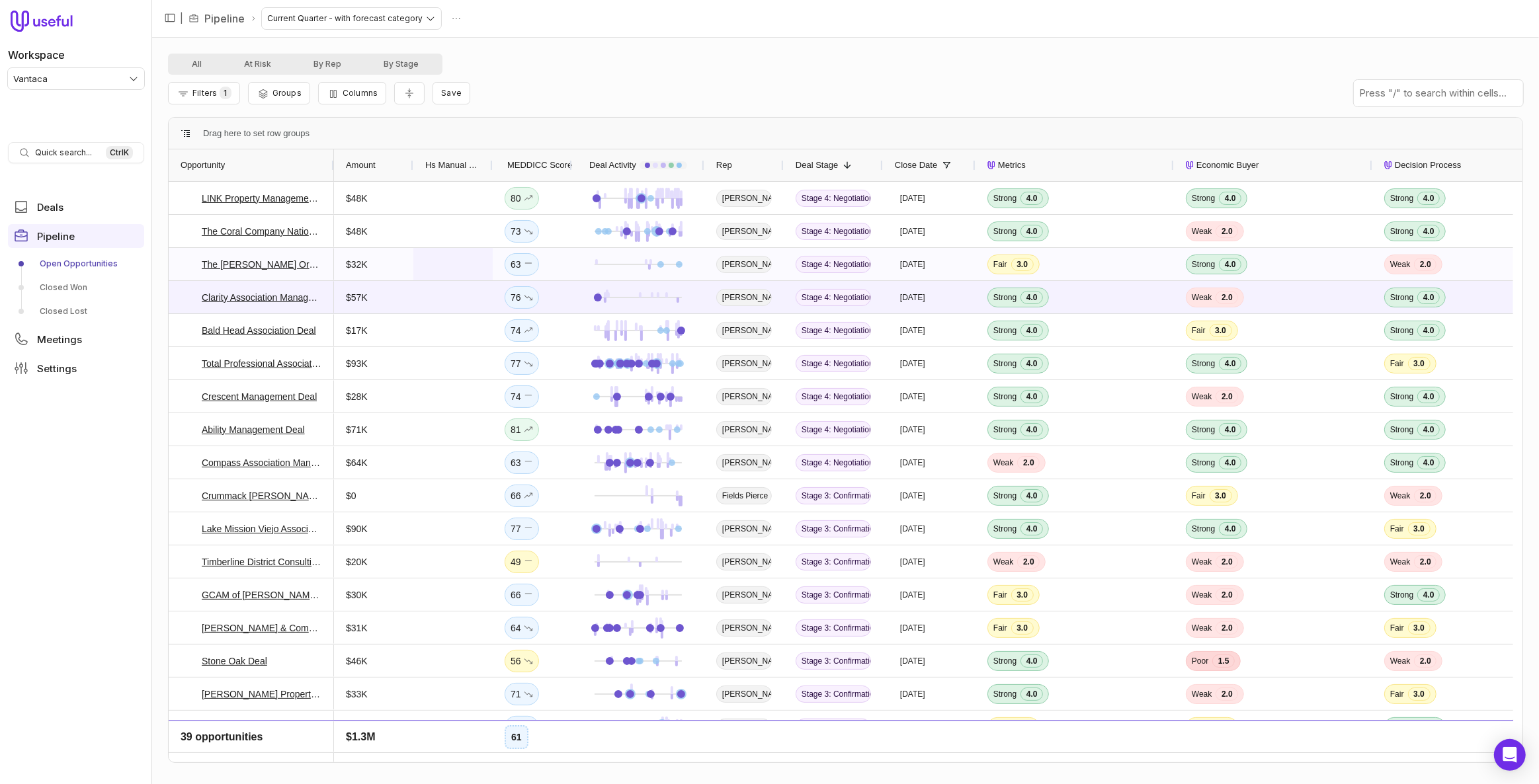
click at [472, 263] on span at bounding box center [454, 265] width 56 height 31
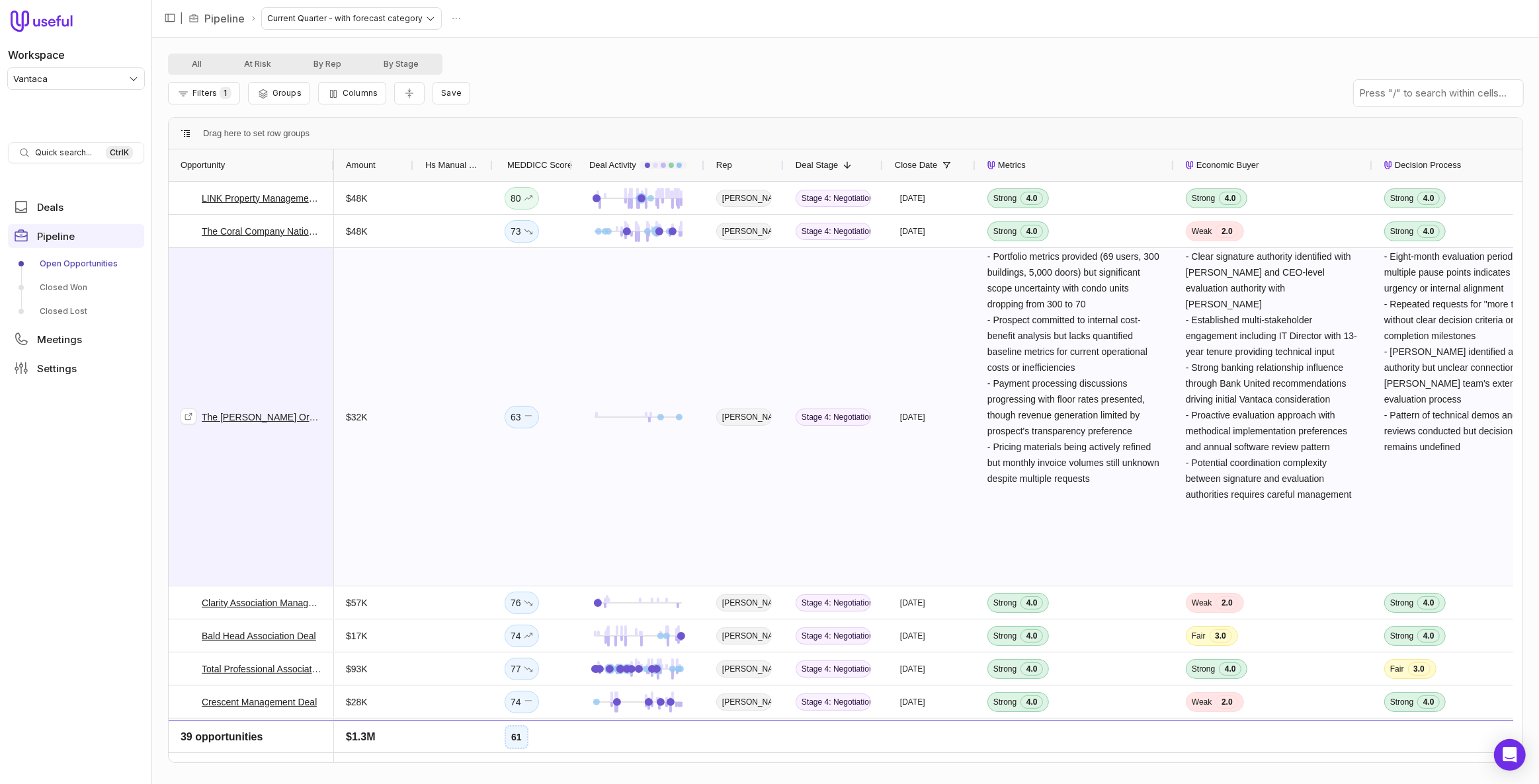
click at [261, 413] on link "The [PERSON_NAME] Organization - New Deal" at bounding box center [262, 417] width 120 height 16
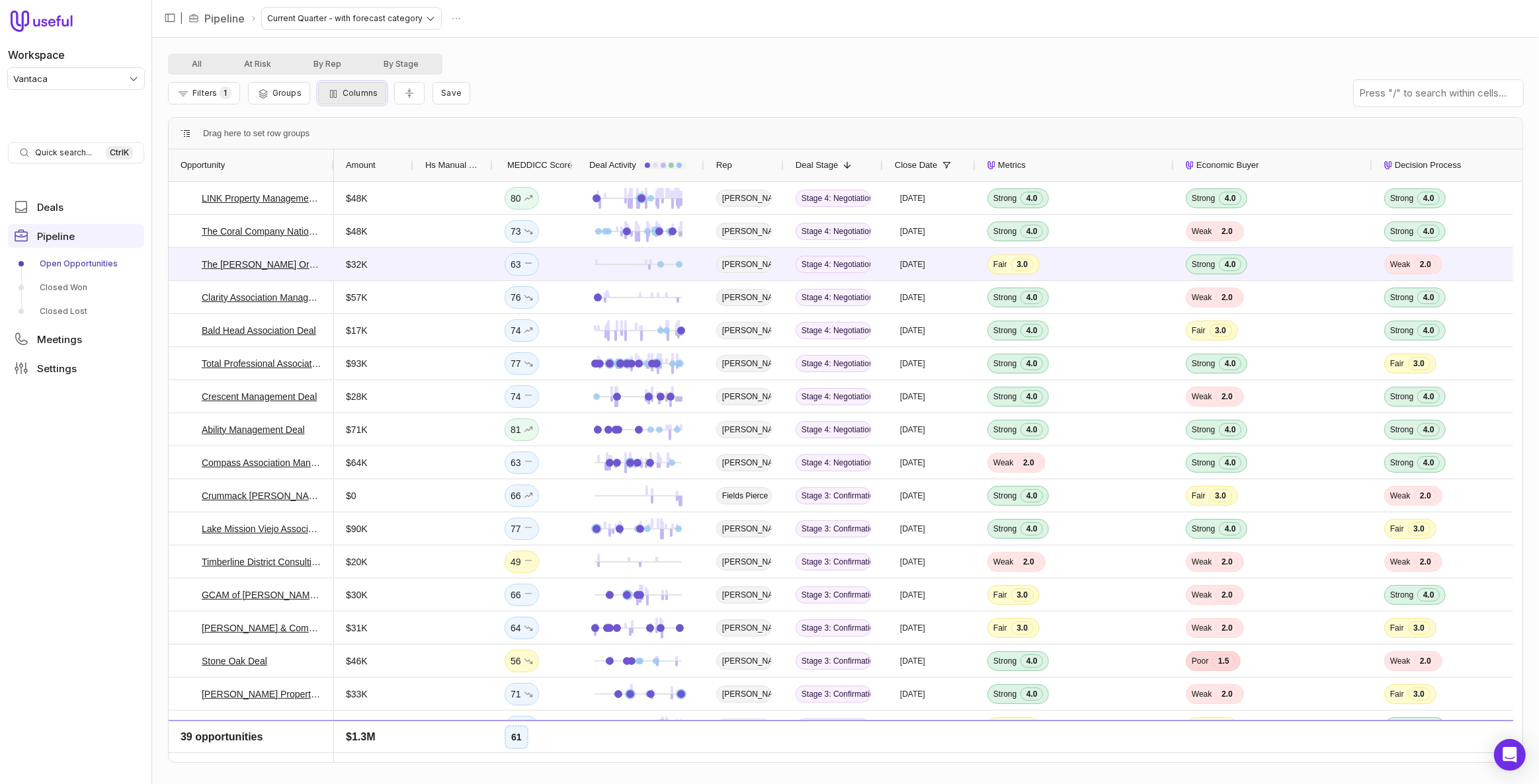
click at [326, 92] on icon "button" at bounding box center [333, 94] width 13 height 10
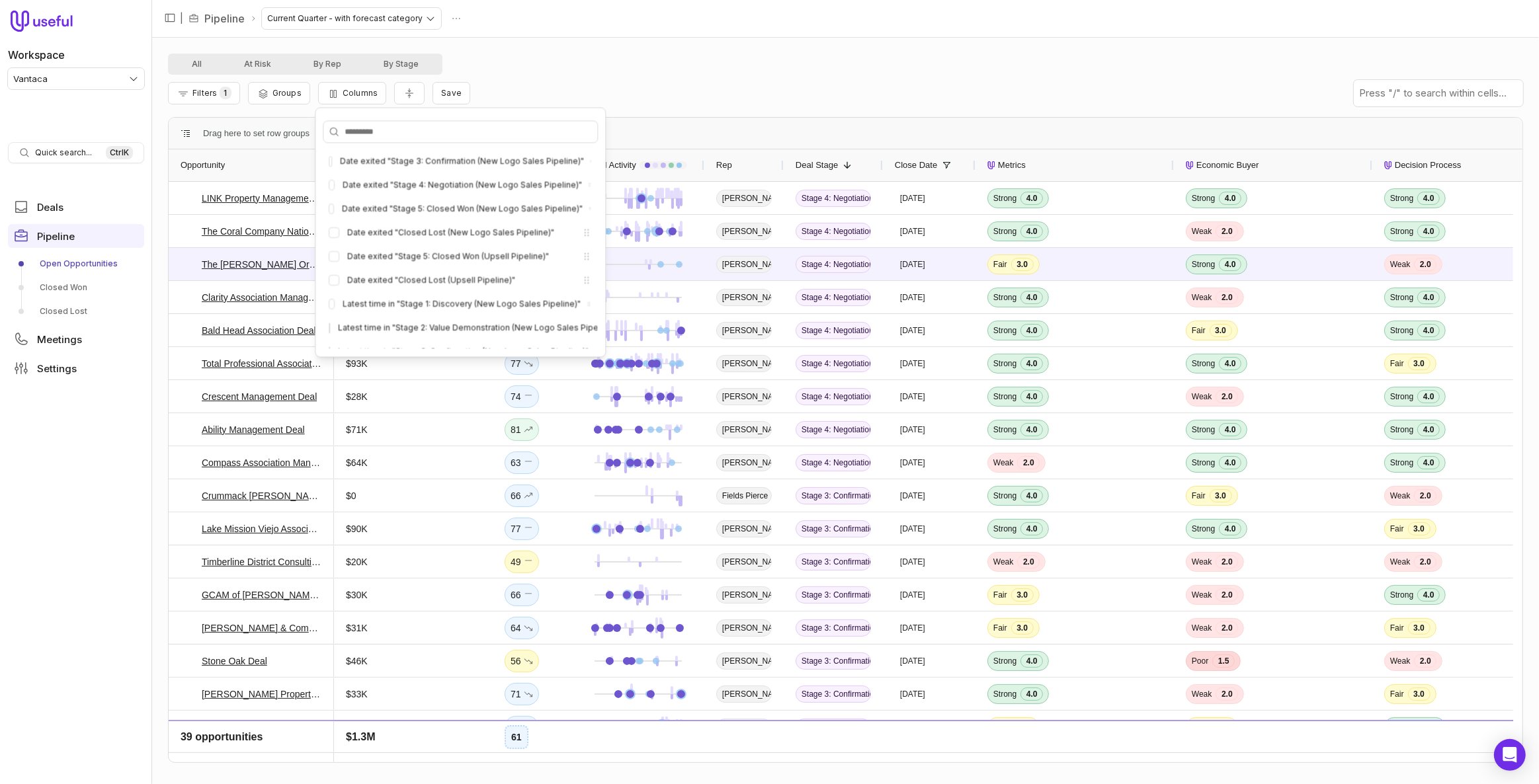
scroll to position [11960, 0]
click at [474, 138] on input "Search columns" at bounding box center [460, 131] width 274 height 21
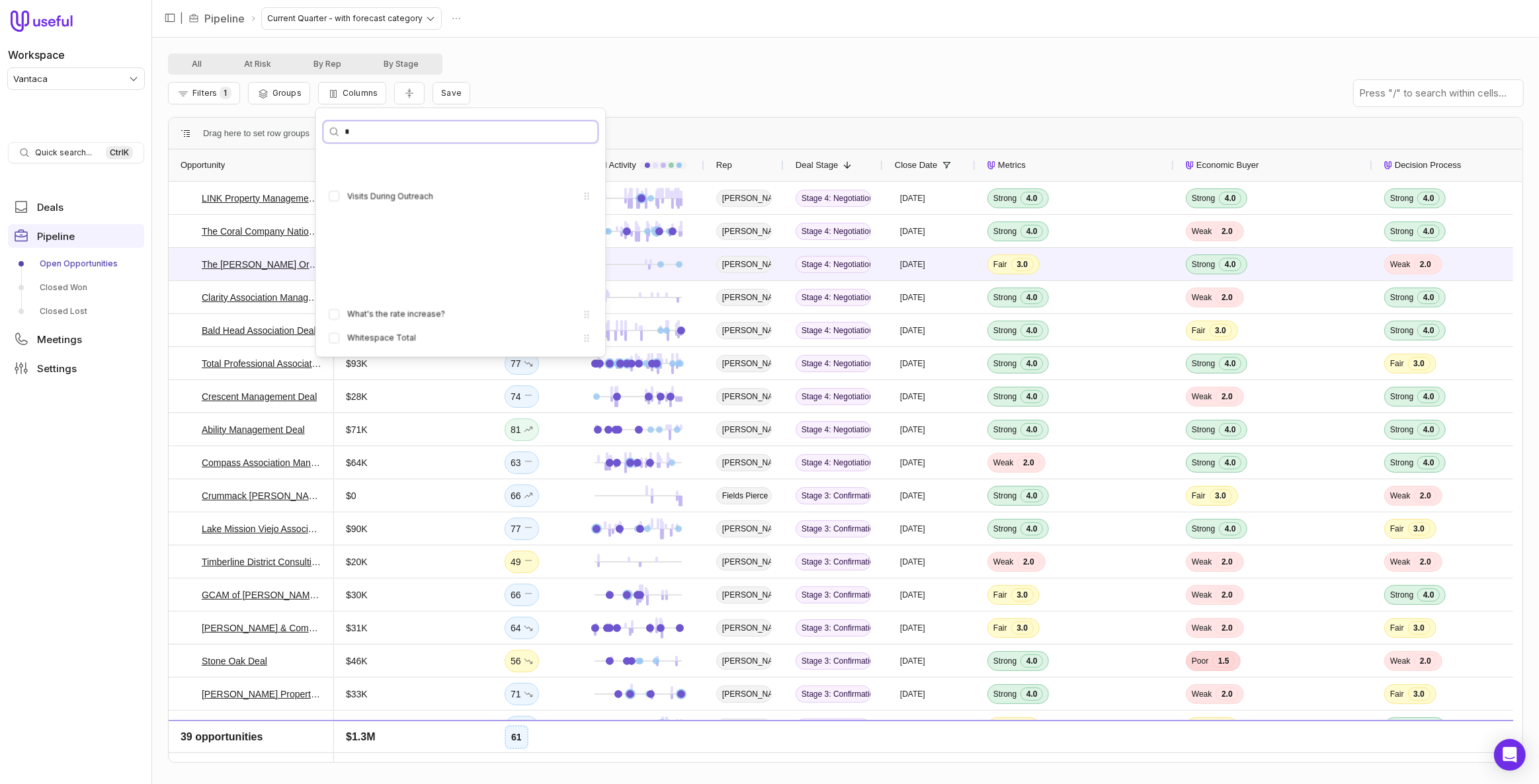
scroll to position [0, 0]
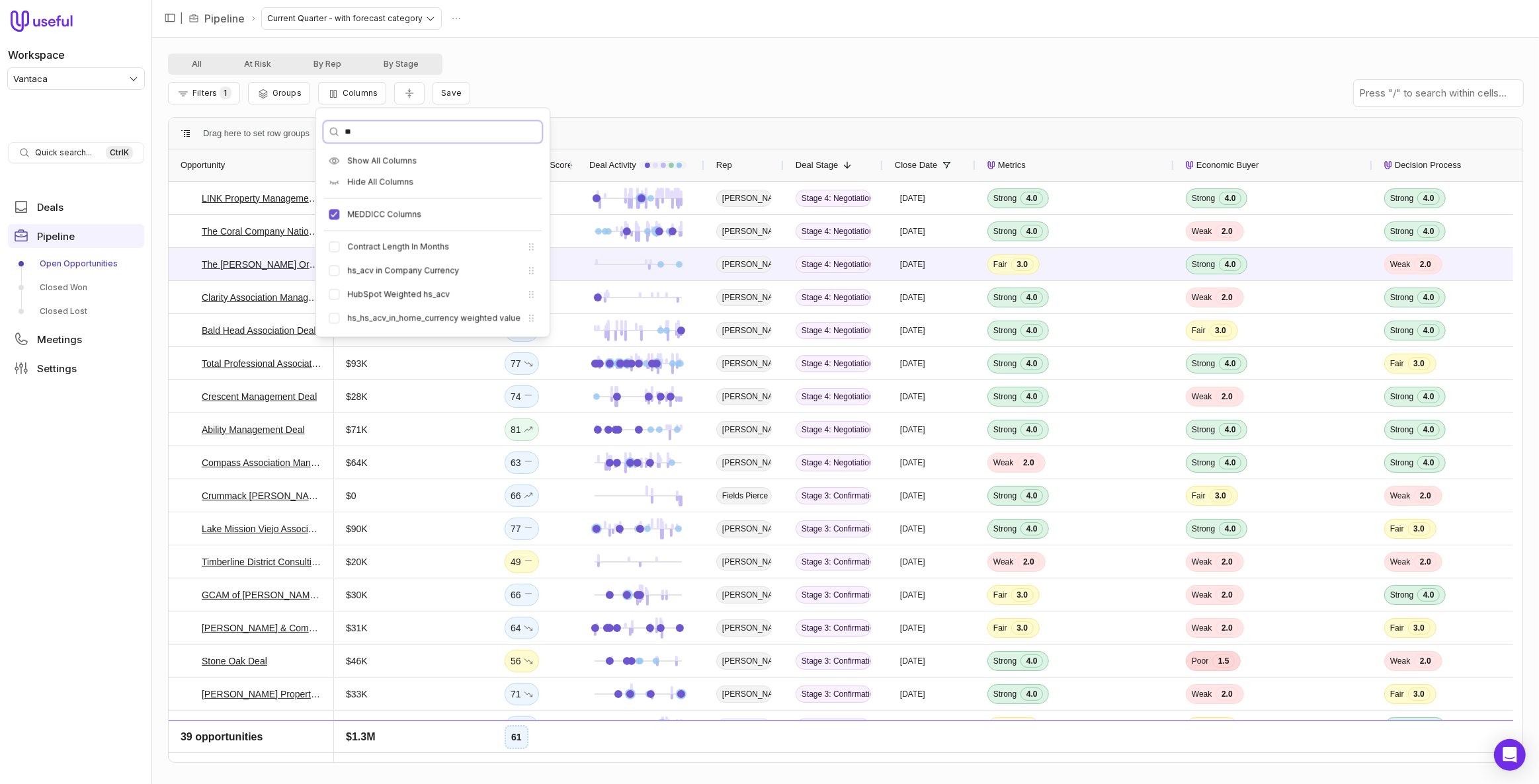
type input "**"
click at [516, 94] on div "Filters 1 Groups Columns Save" at bounding box center [845, 93] width 1355 height 37
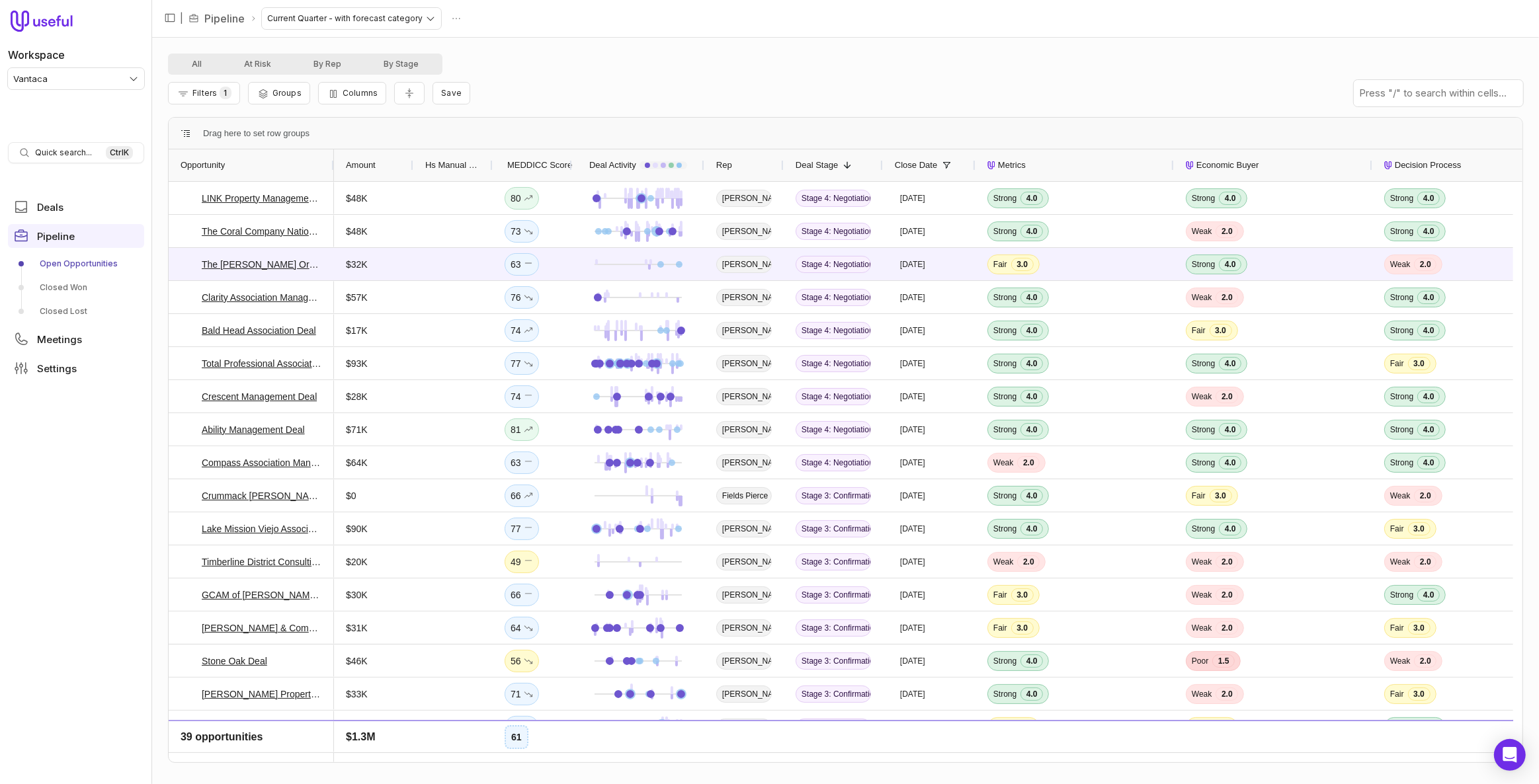
click at [454, 167] on span "Hs Manual Forecast Category" at bounding box center [454, 165] width 56 height 16
click at [454, 167] on span "Hs Manual Forecast Category" at bounding box center [446, 165] width 41 height 16
click at [507, 401] on span "Reset Columns" at bounding box center [522, 395] width 99 height 21
click at [362, 92] on span "Columns" at bounding box center [360, 92] width 35 height 10
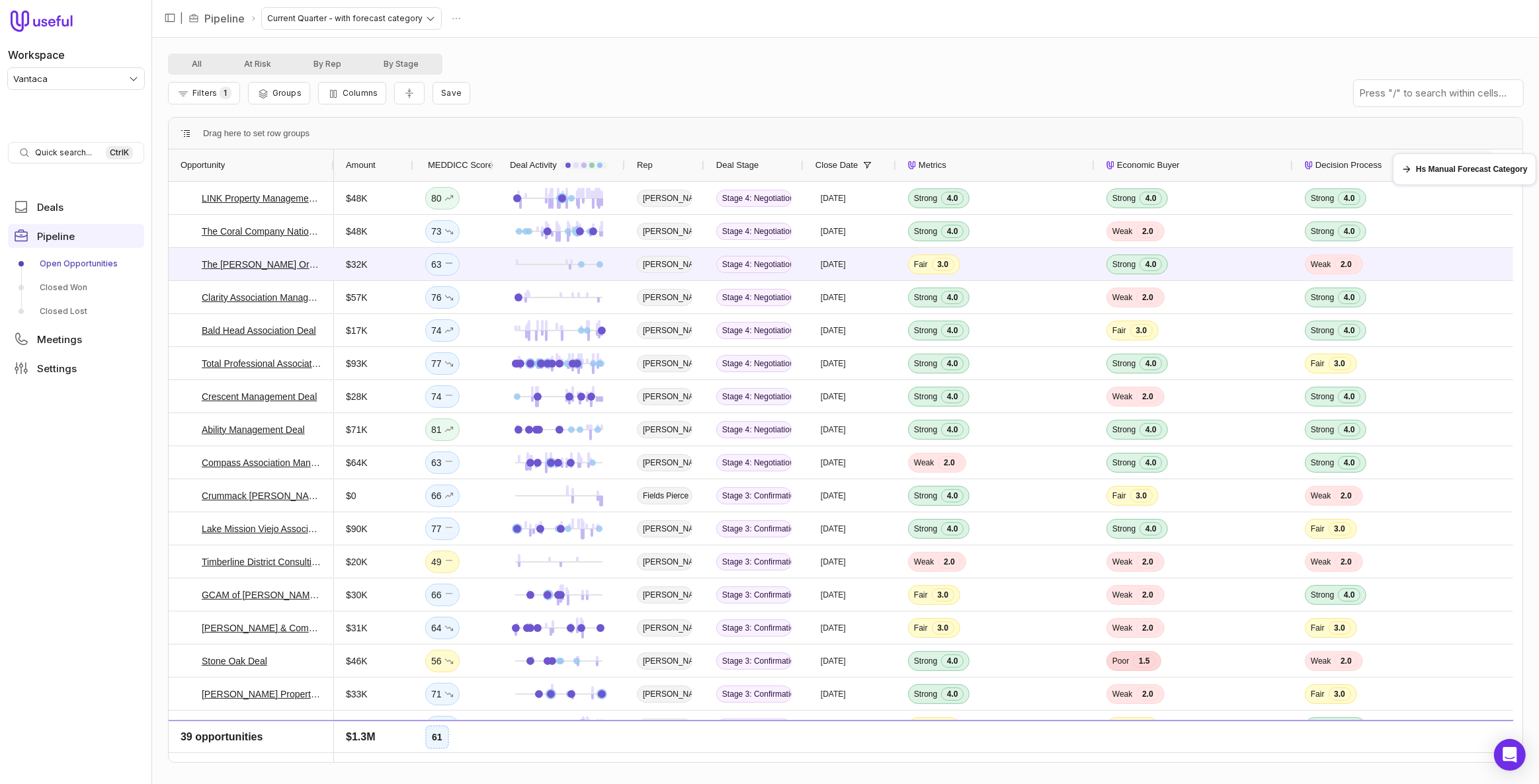
scroll to position [0, 24]
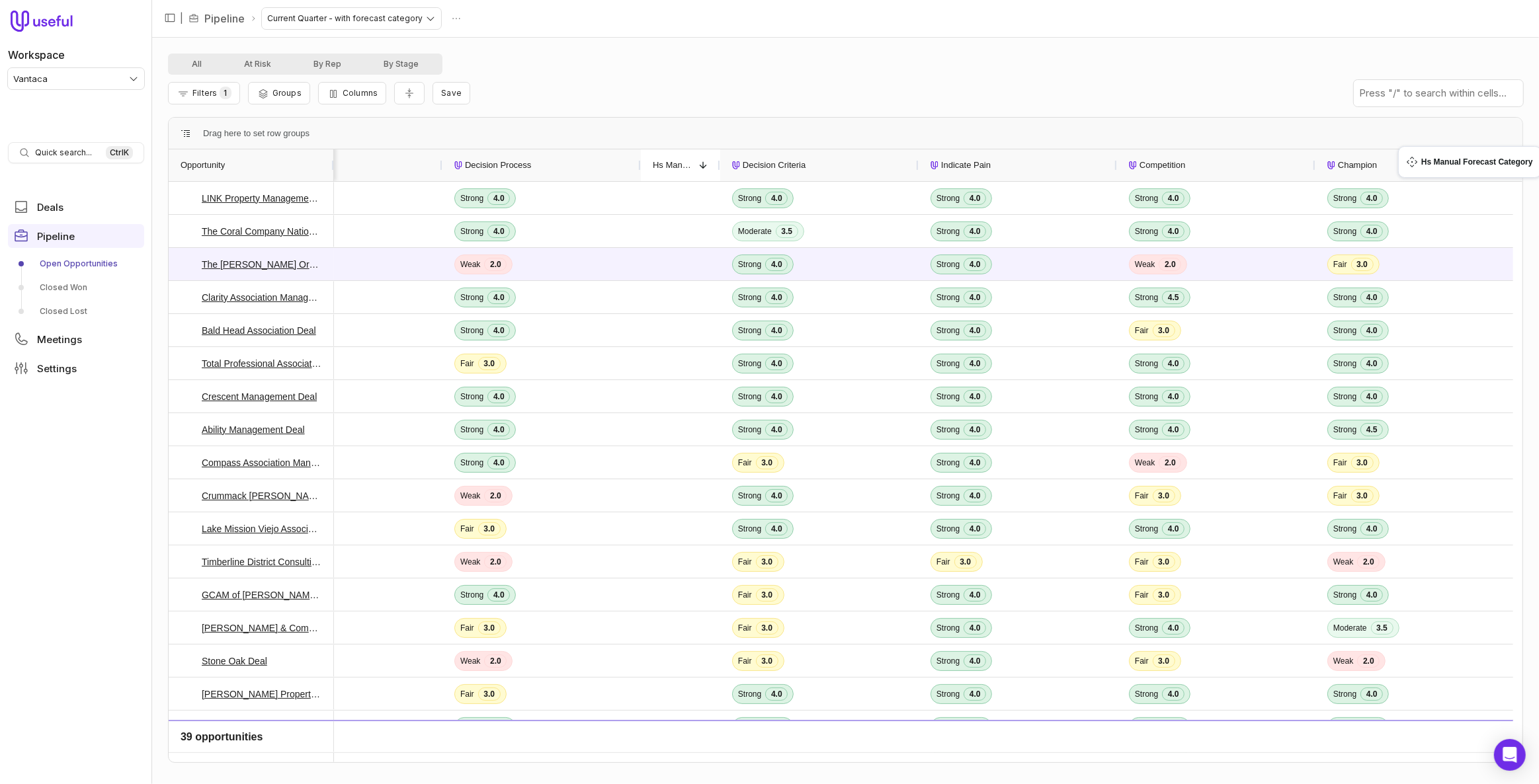
drag, startPoint x: 437, startPoint y: 164, endPoint x: 1454, endPoint y: 154, distance: 1017.0
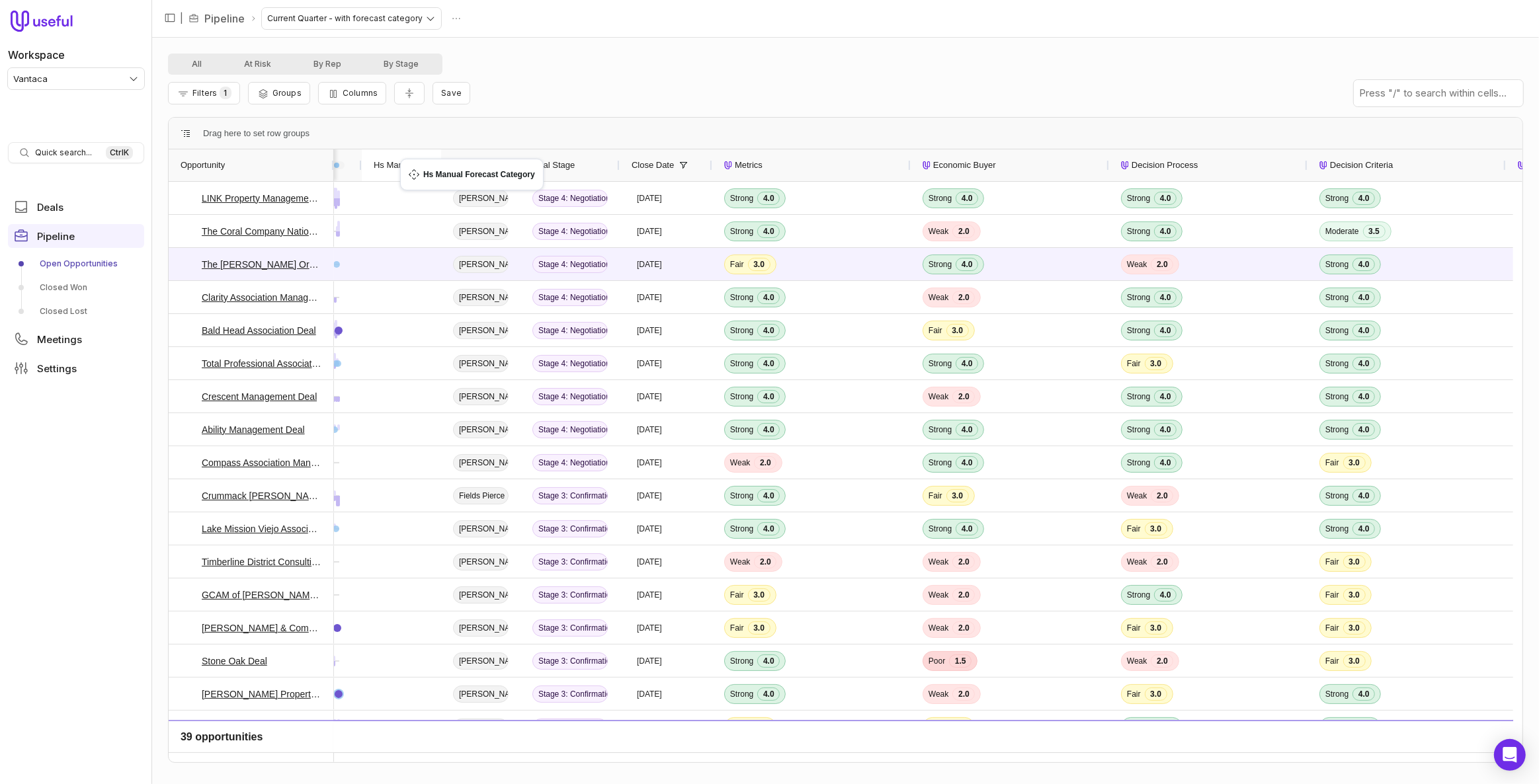
drag, startPoint x: 1259, startPoint y: 167, endPoint x: 407, endPoint y: 166, distance: 852.0
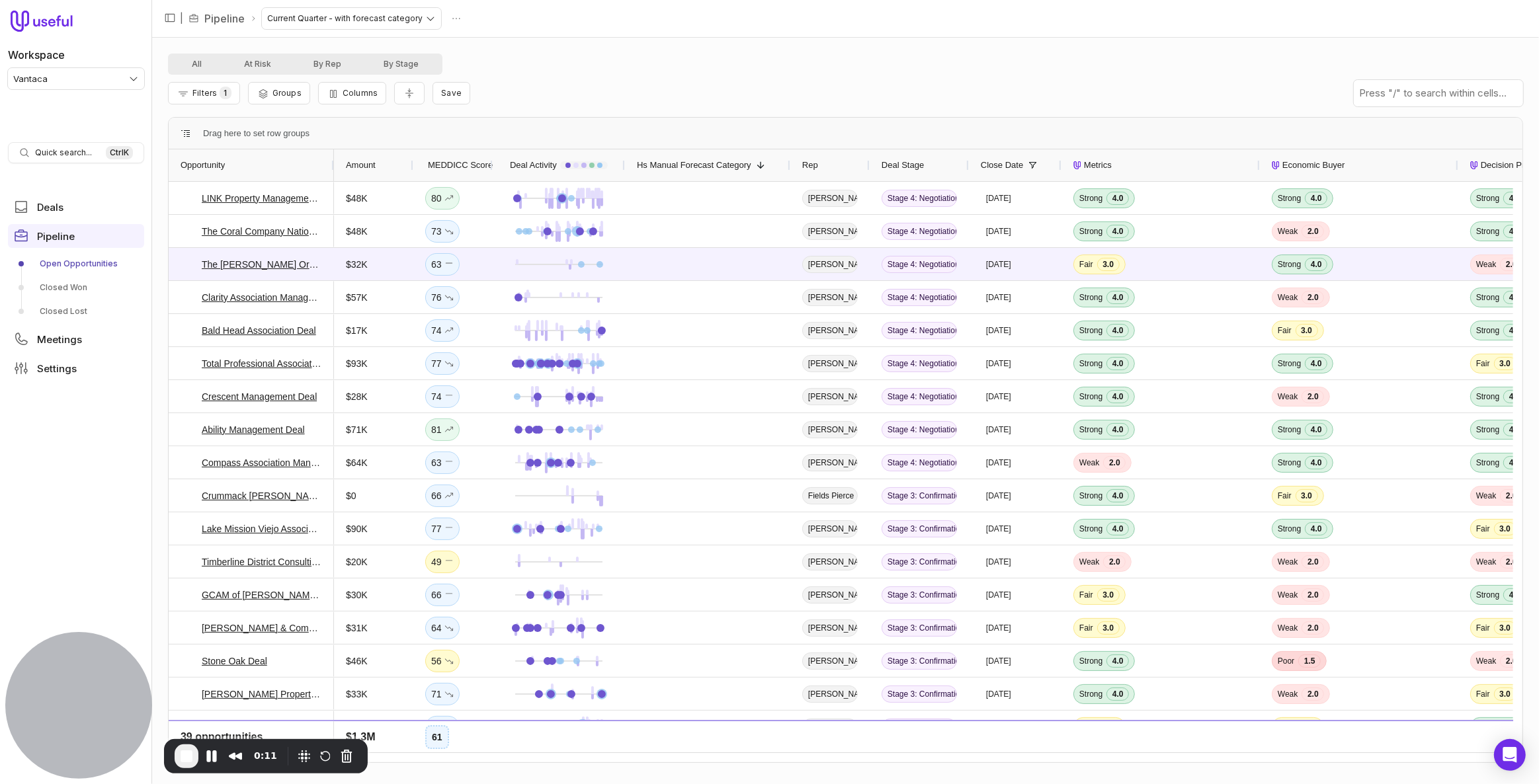
drag, startPoint x: 703, startPoint y: 163, endPoint x: 790, endPoint y: 172, distance: 87.5
click at [790, 172] on div at bounding box center [790, 165] width 5 height 31
click at [346, 97] on button "Columns" at bounding box center [353, 93] width 68 height 23
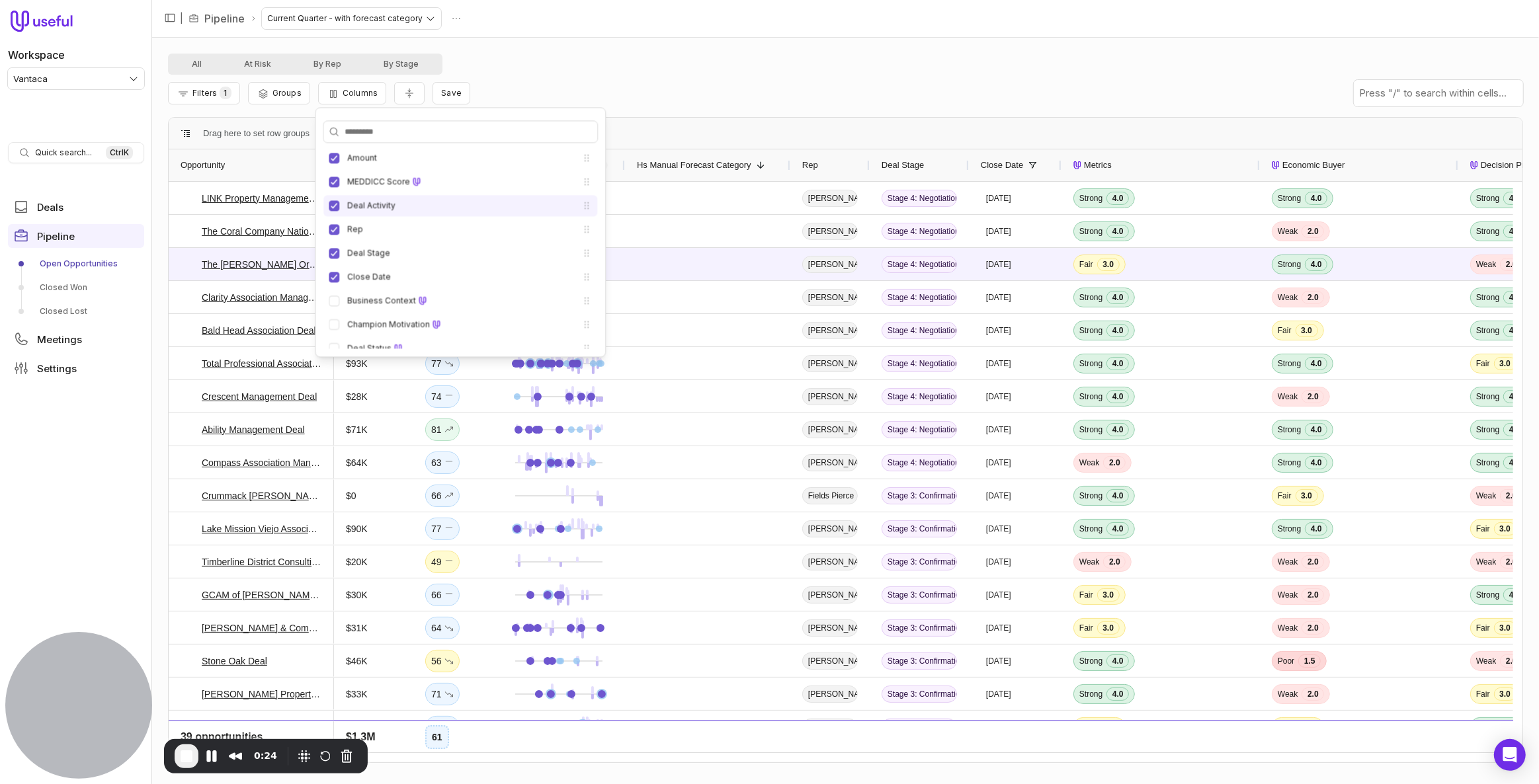
scroll to position [120, 0]
click at [449, 128] on input "Search columns" at bounding box center [460, 131] width 274 height 21
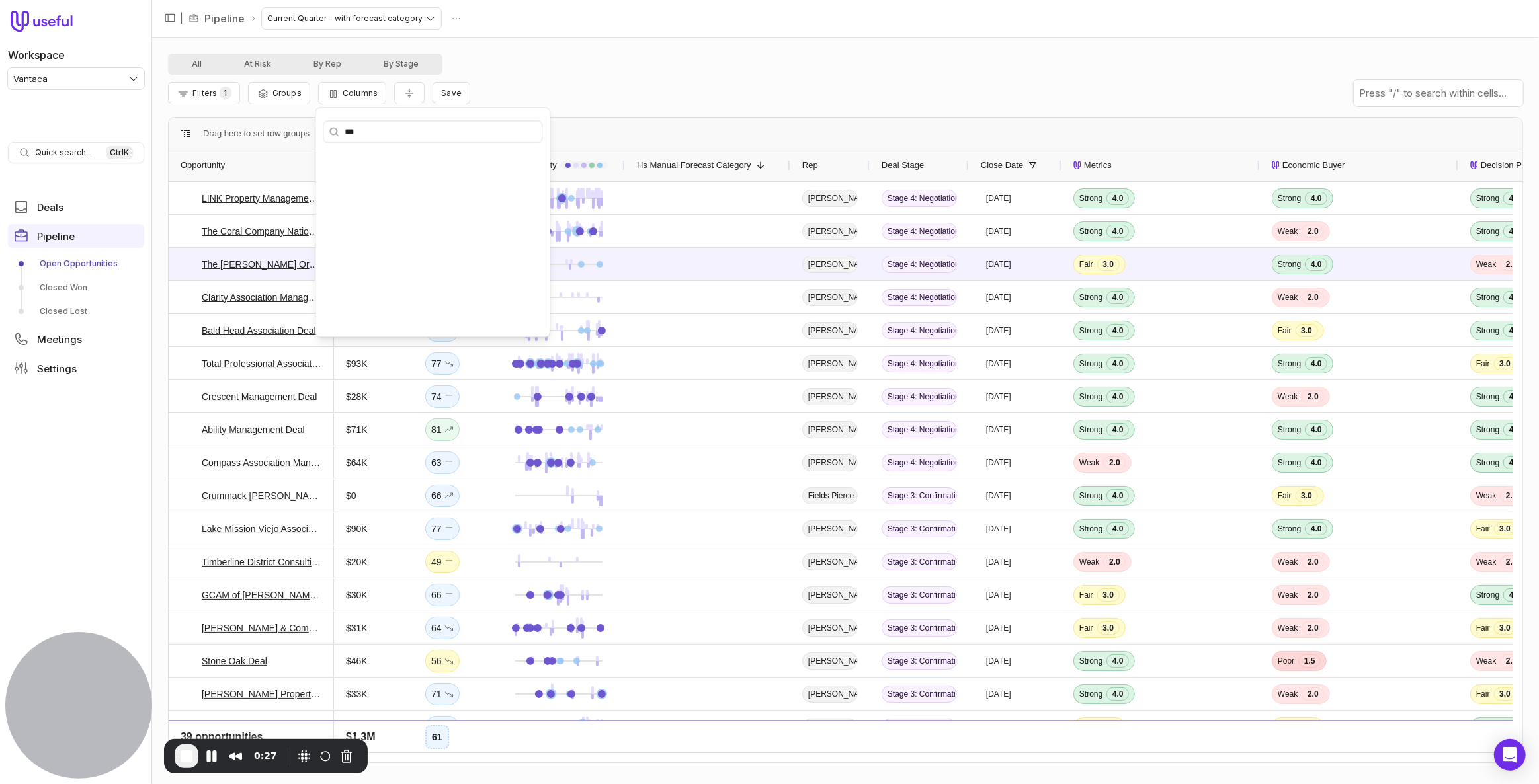
scroll to position [0, 0]
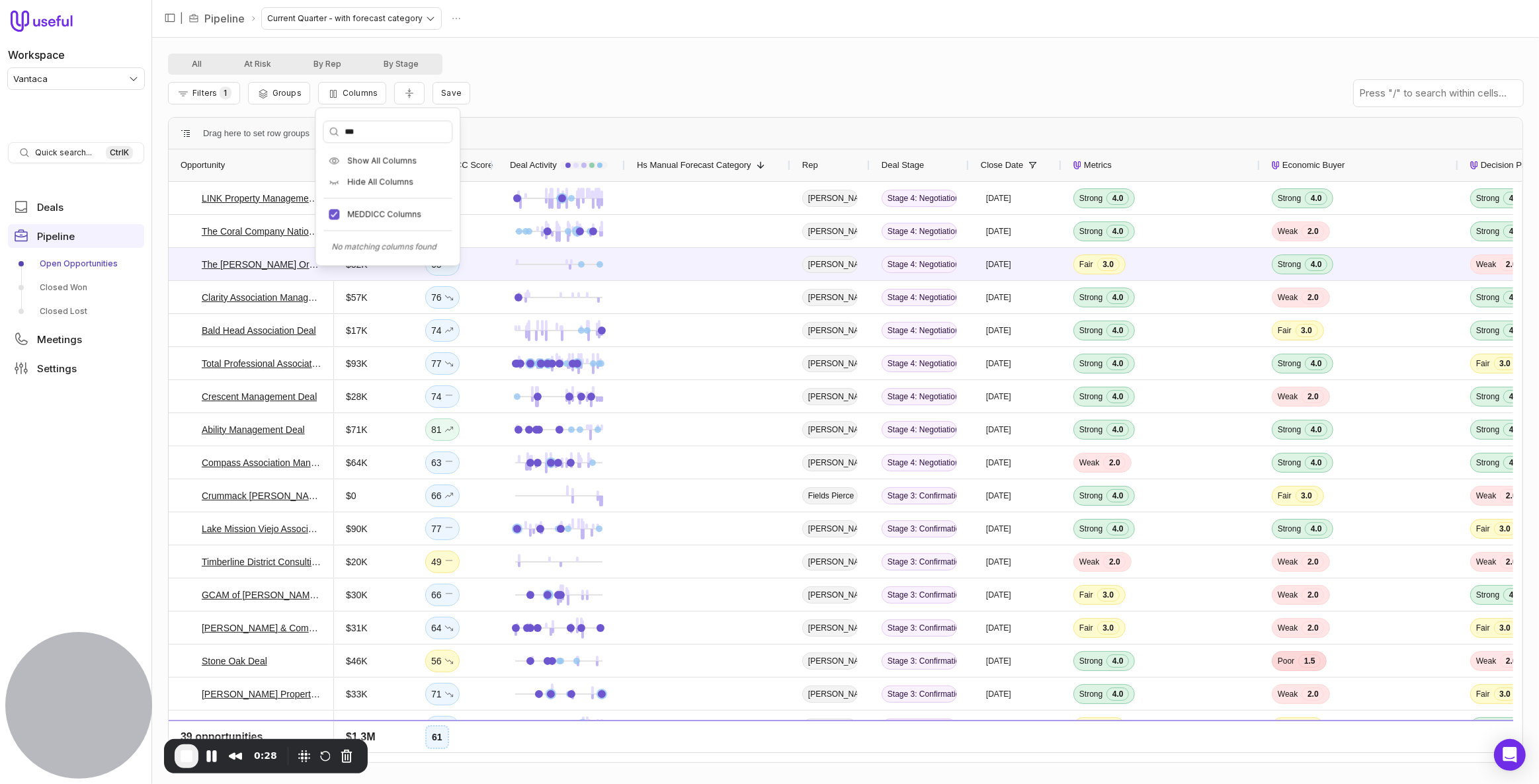
drag, startPoint x: 432, startPoint y: 130, endPoint x: 414, endPoint y: 130, distance: 18.0
click at [414, 130] on input "***" at bounding box center [387, 131] width 128 height 21
type input "**"
click at [679, 84] on div "Filters 1 Groups Columns Save" at bounding box center [845, 93] width 1355 height 37
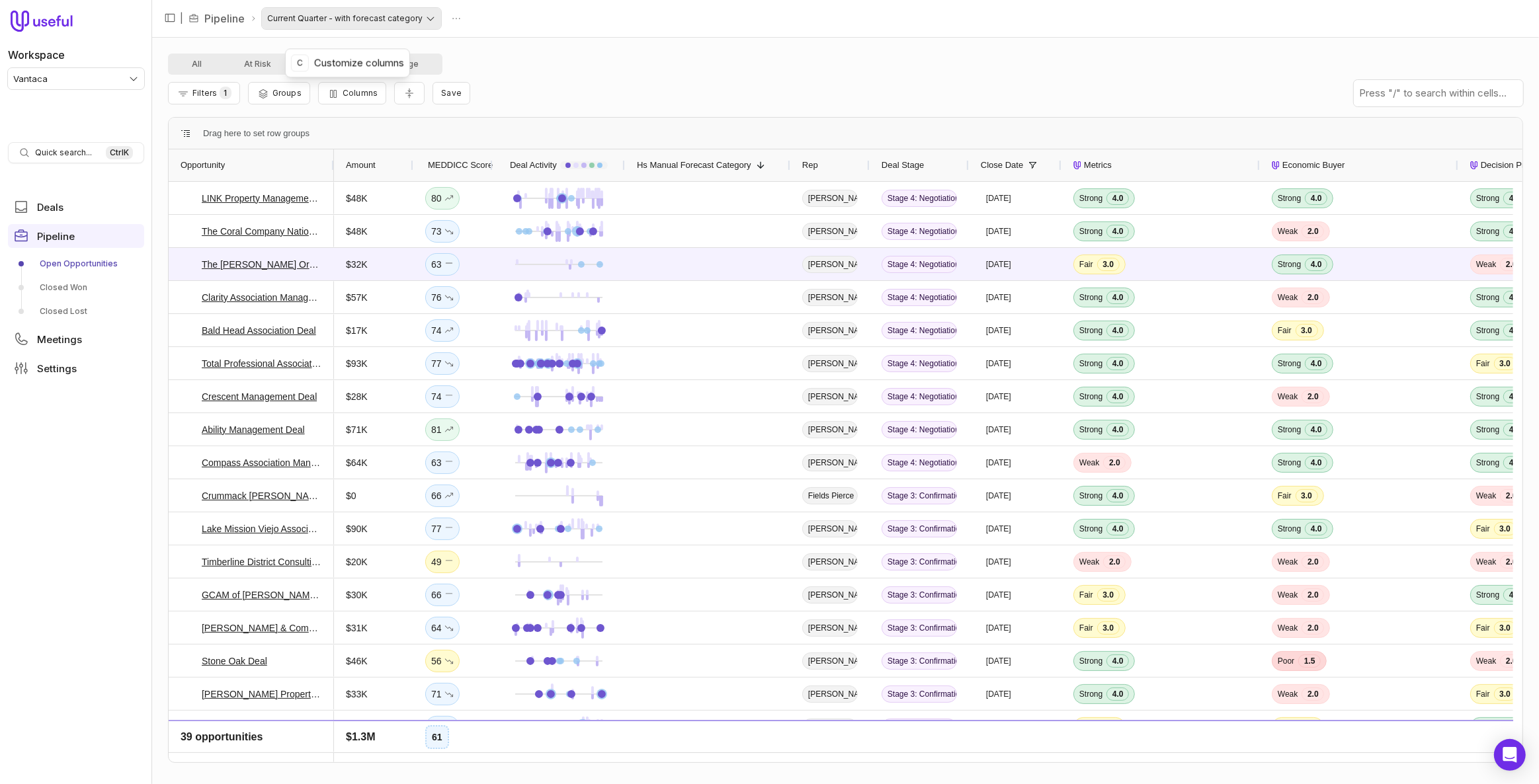
click at [338, 21] on html "Workspace Vantaca Quick search... Ctrl K Deals Pipeline Open Opportunities Clos…" at bounding box center [770, 392] width 1539 height 784
click at [459, 11] on html "Workspace Vantaca Quick search... Ctrl K Deals Pipeline Open Opportunities Clos…" at bounding box center [770, 392] width 1539 height 784
click at [447, 44] on span "Delete" at bounding box center [443, 43] width 26 height 8
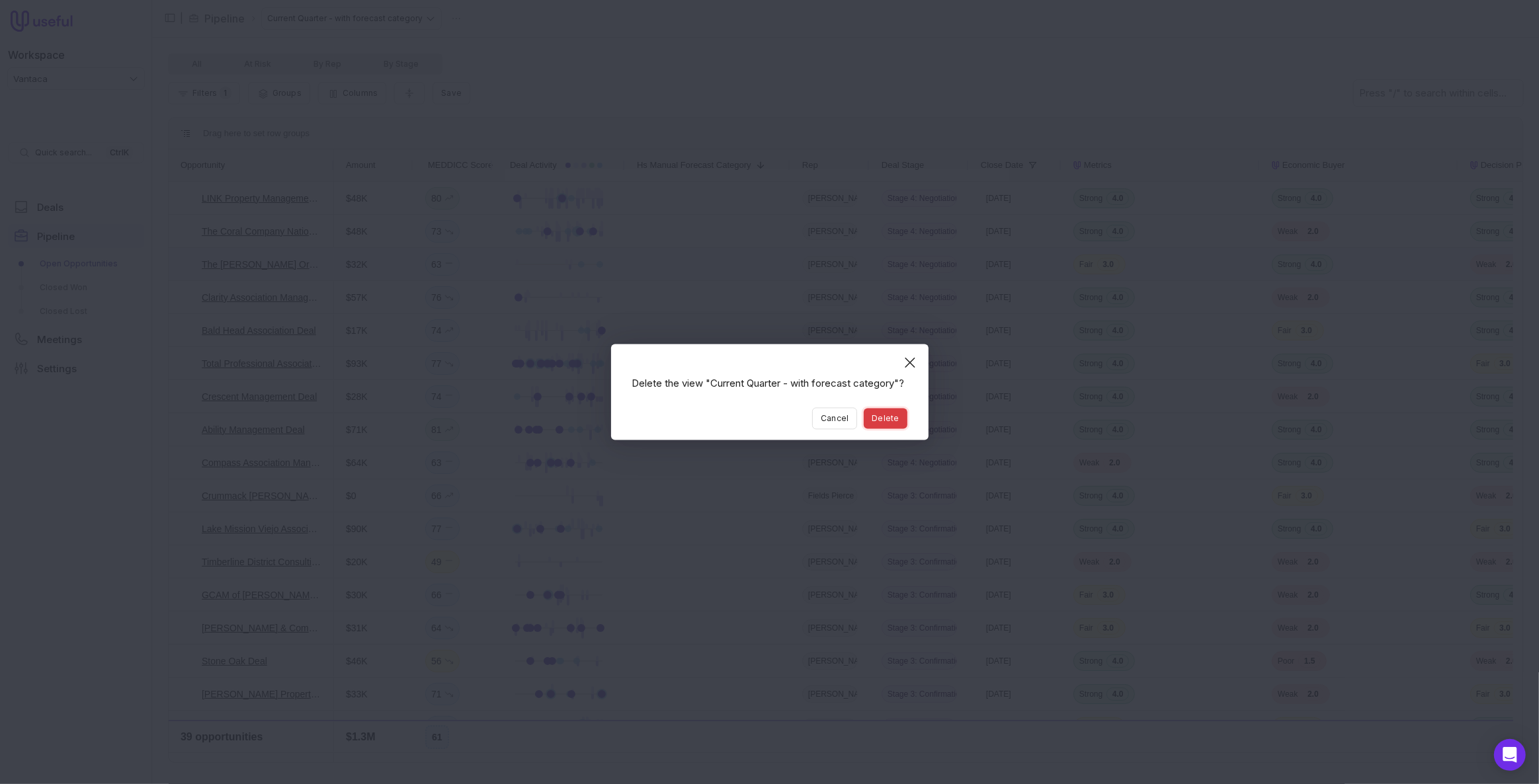
click at [903, 426] on button "Delete" at bounding box center [884, 419] width 43 height 21
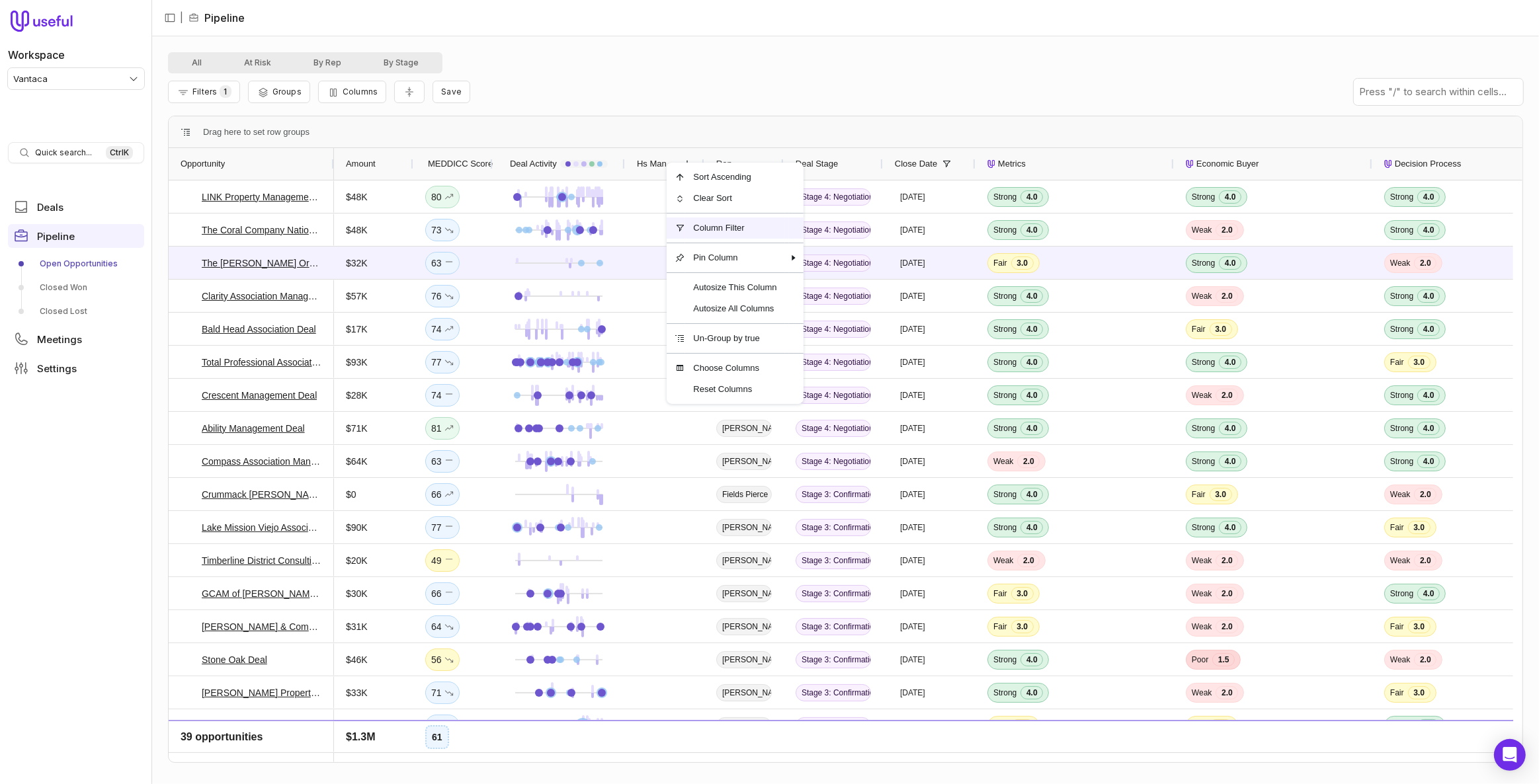
click at [690, 231] on span "Column Filter" at bounding box center [735, 228] width 99 height 21
click at [702, 390] on span "Reset Columns" at bounding box center [737, 387] width 99 height 21
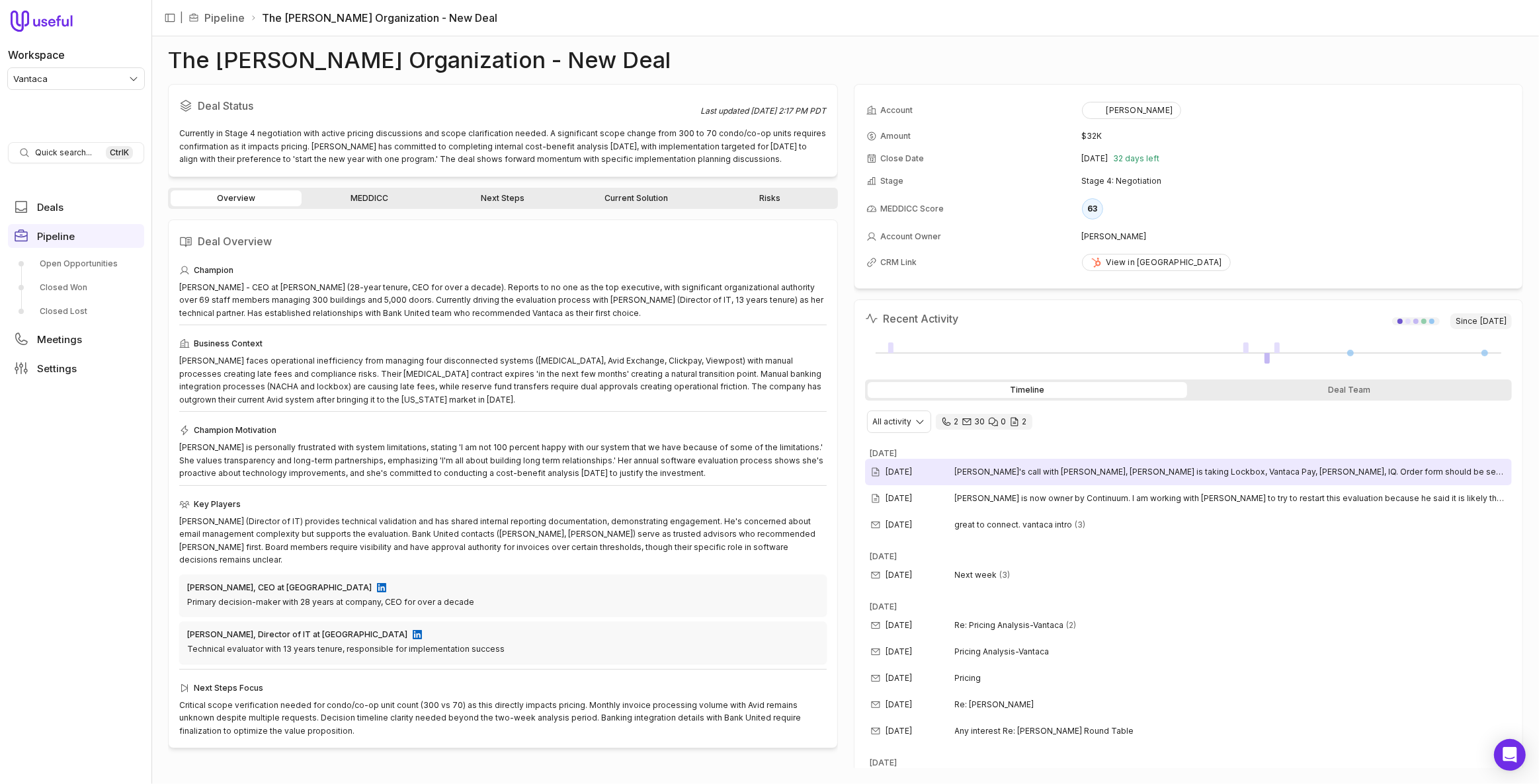
click at [979, 469] on span "Per Will's call with Chris Baxter, Andrews is taking Lockbox, Vantaca Pay, HOAi…" at bounding box center [1231, 472] width 553 height 10
click at [393, 186] on div "Deal Status Last updated Aug 27, 2025, 2:17 PM PDT Currently in Stage 4 negotia…" at bounding box center [503, 426] width 670 height 685
click at [393, 192] on link "MEDDICC" at bounding box center [370, 198] width 131 height 16
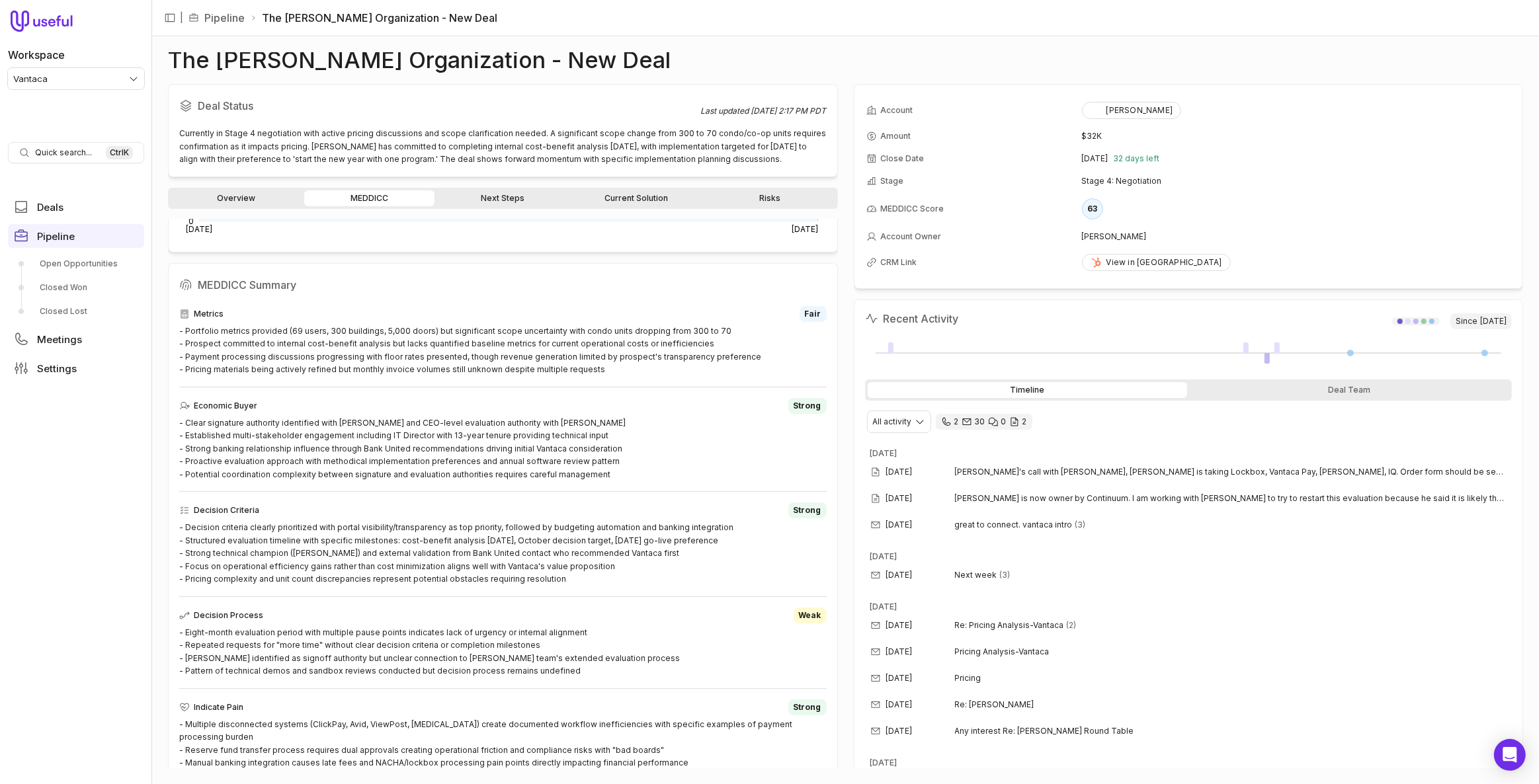
scroll to position [300, 0]
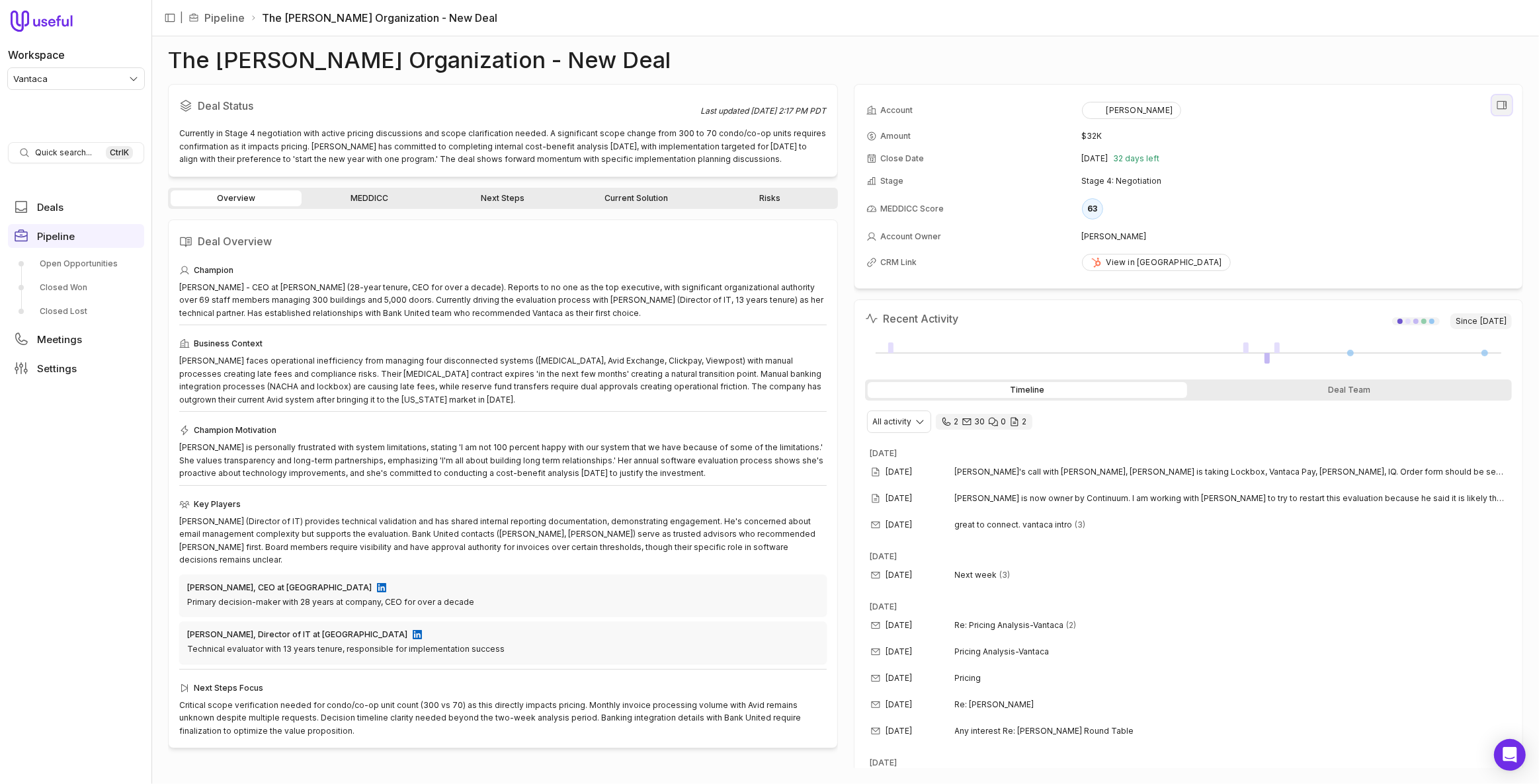
click at [1498, 105] on icon "View all fields" at bounding box center [1502, 105] width 12 height 12
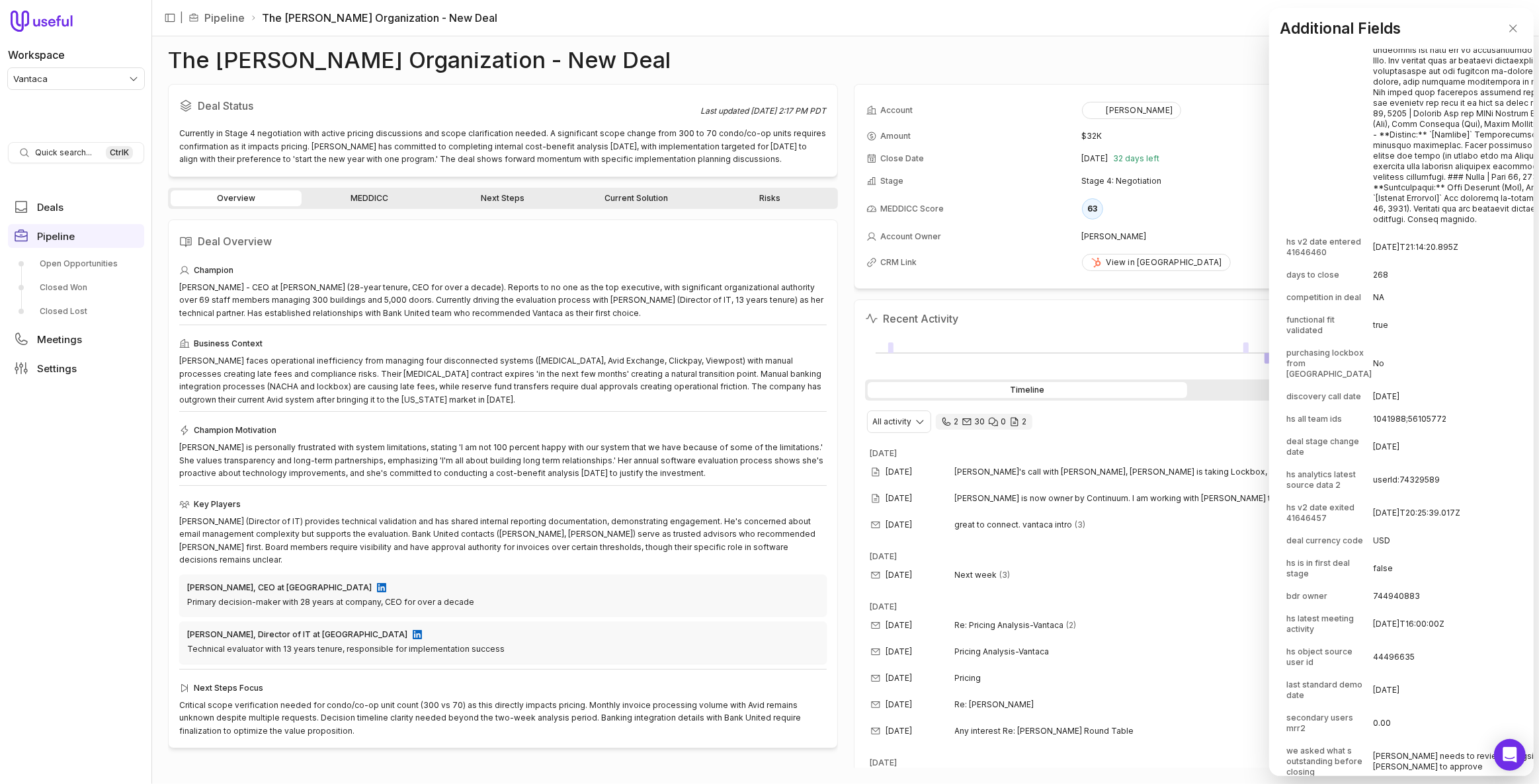
scroll to position [420, 0]
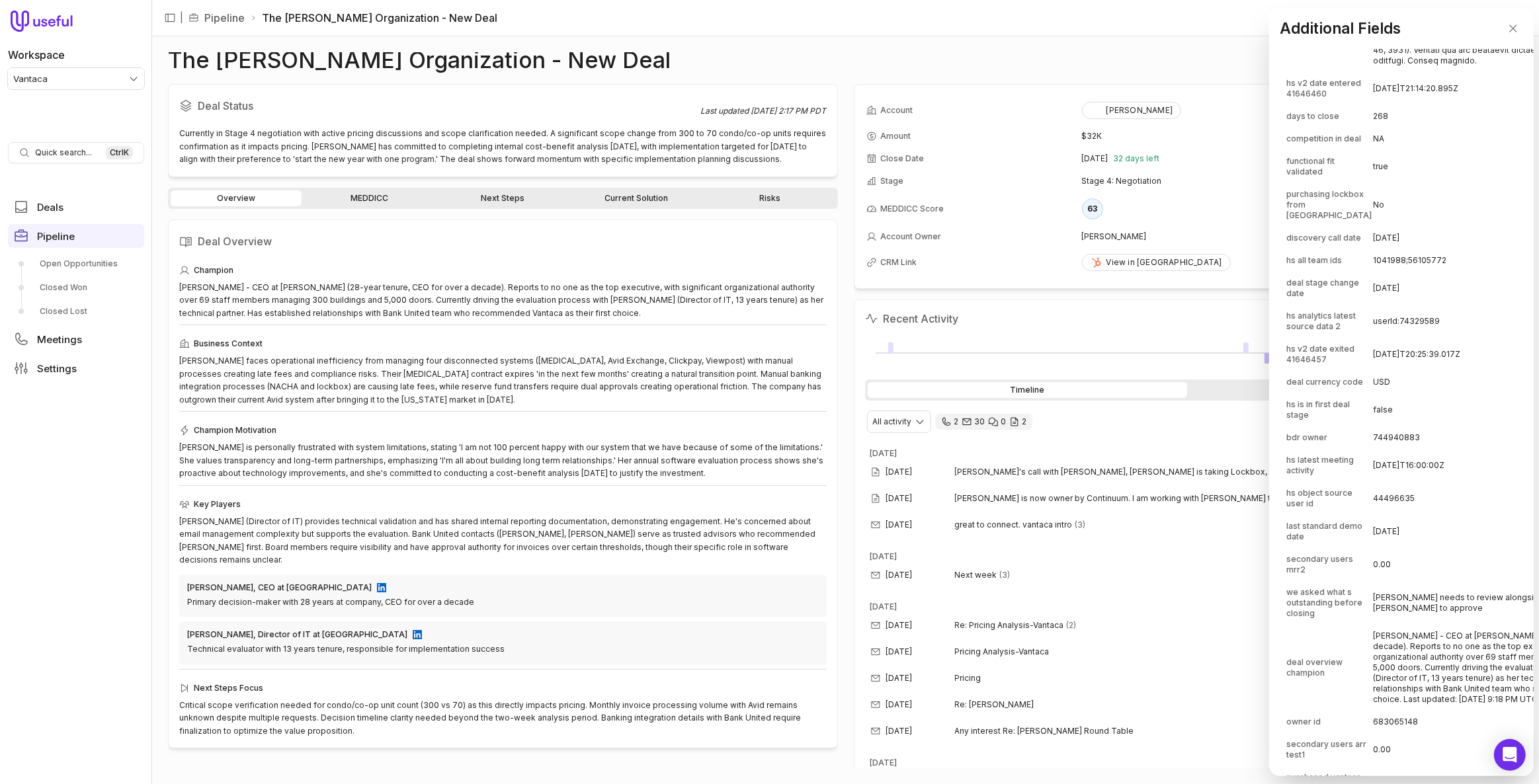
click at [1421, 371] on td "2025-01-03T20:25:39.017Z" at bounding box center [1524, 354] width 302 height 31
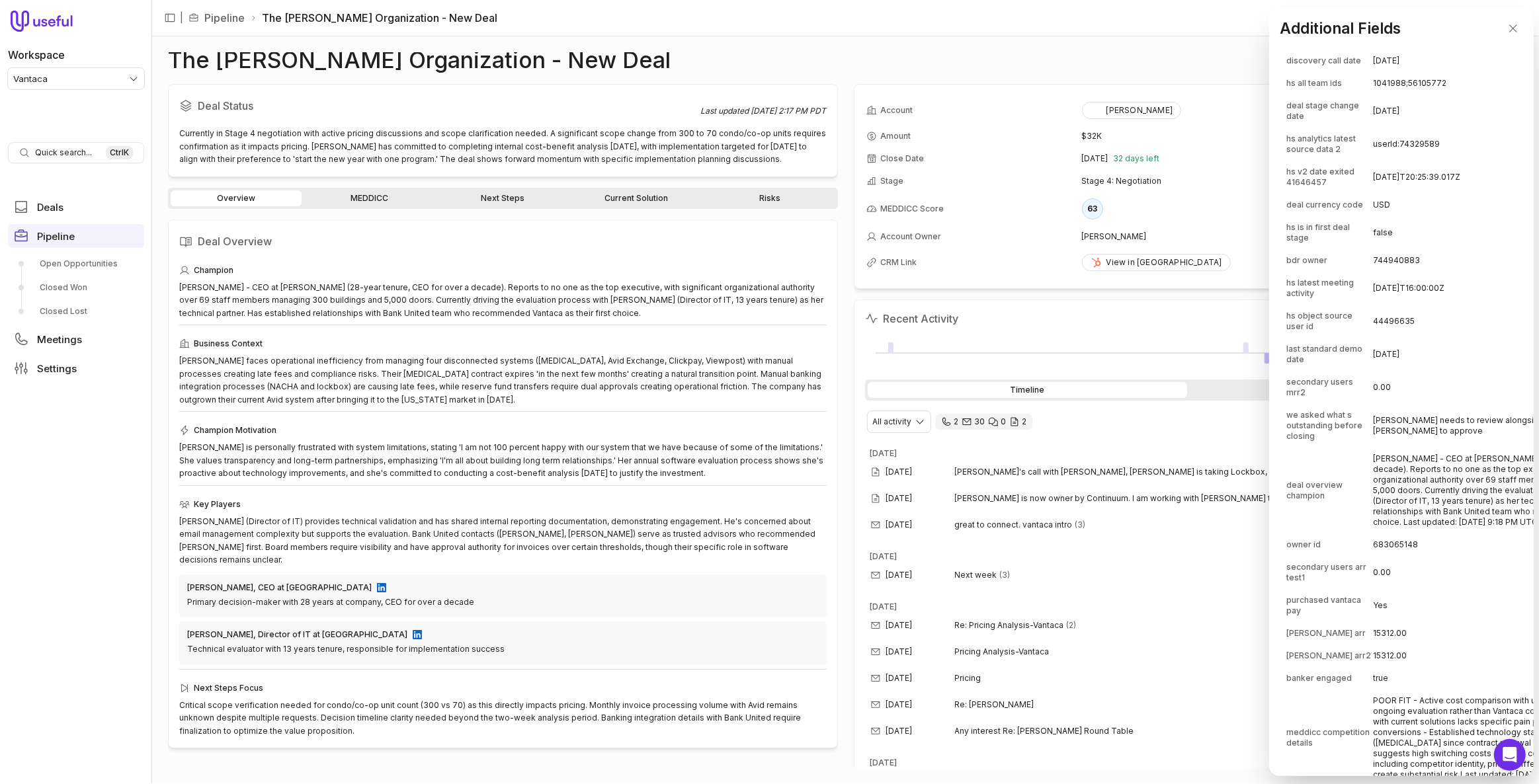
scroll to position [601, 0]
click at [1421, 367] on td "2025-01-09" at bounding box center [1524, 351] width 302 height 31
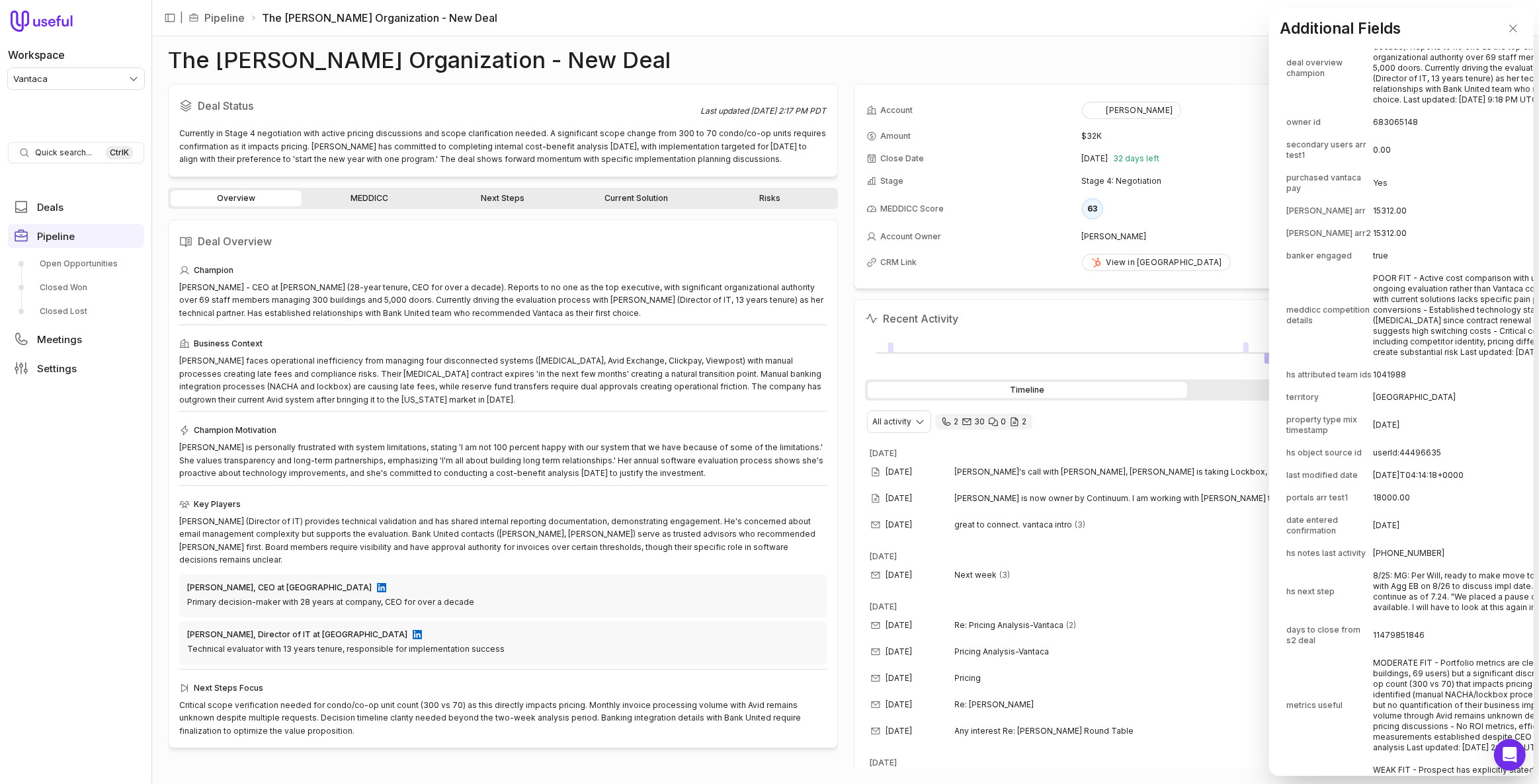
scroll to position [1022, 0]
click at [1421, 362] on td "POOR FIT - Active cost comparison with unnamed competitors indicates ongoing ev…" at bounding box center [1524, 313] width 302 height 95
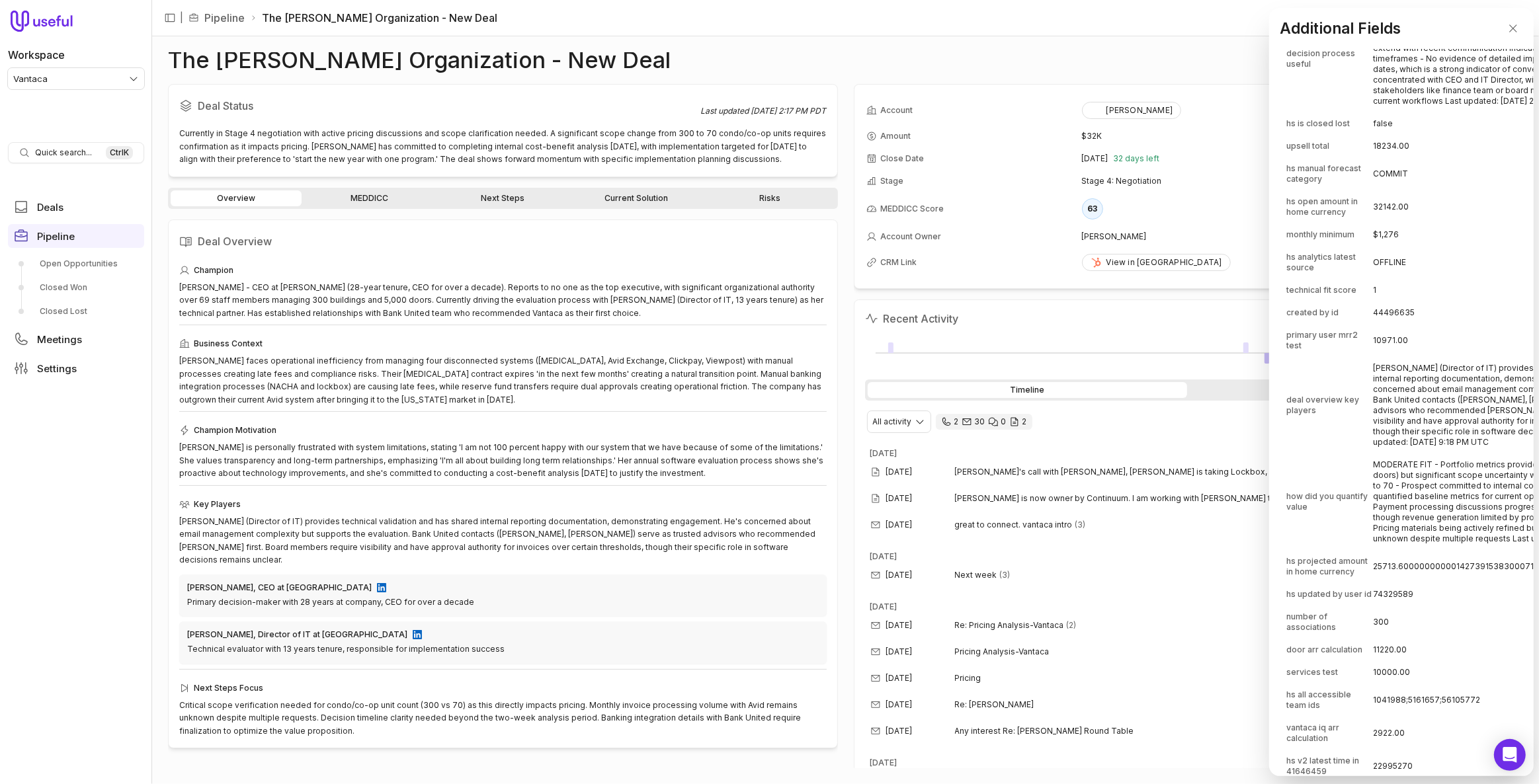
scroll to position [1779, 0]
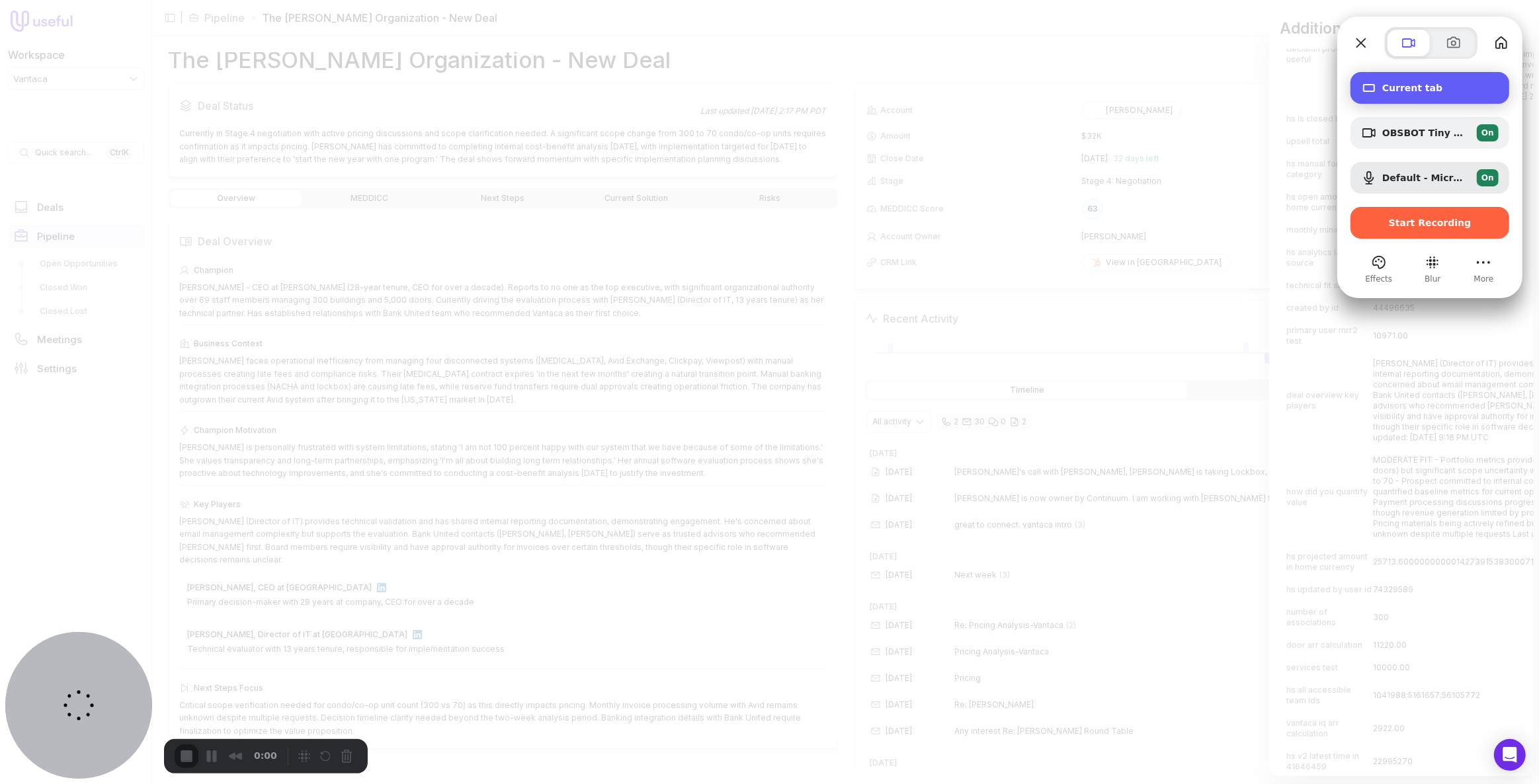
click at [1369, 73] on div "Current tab" at bounding box center [1430, 88] width 158 height 31
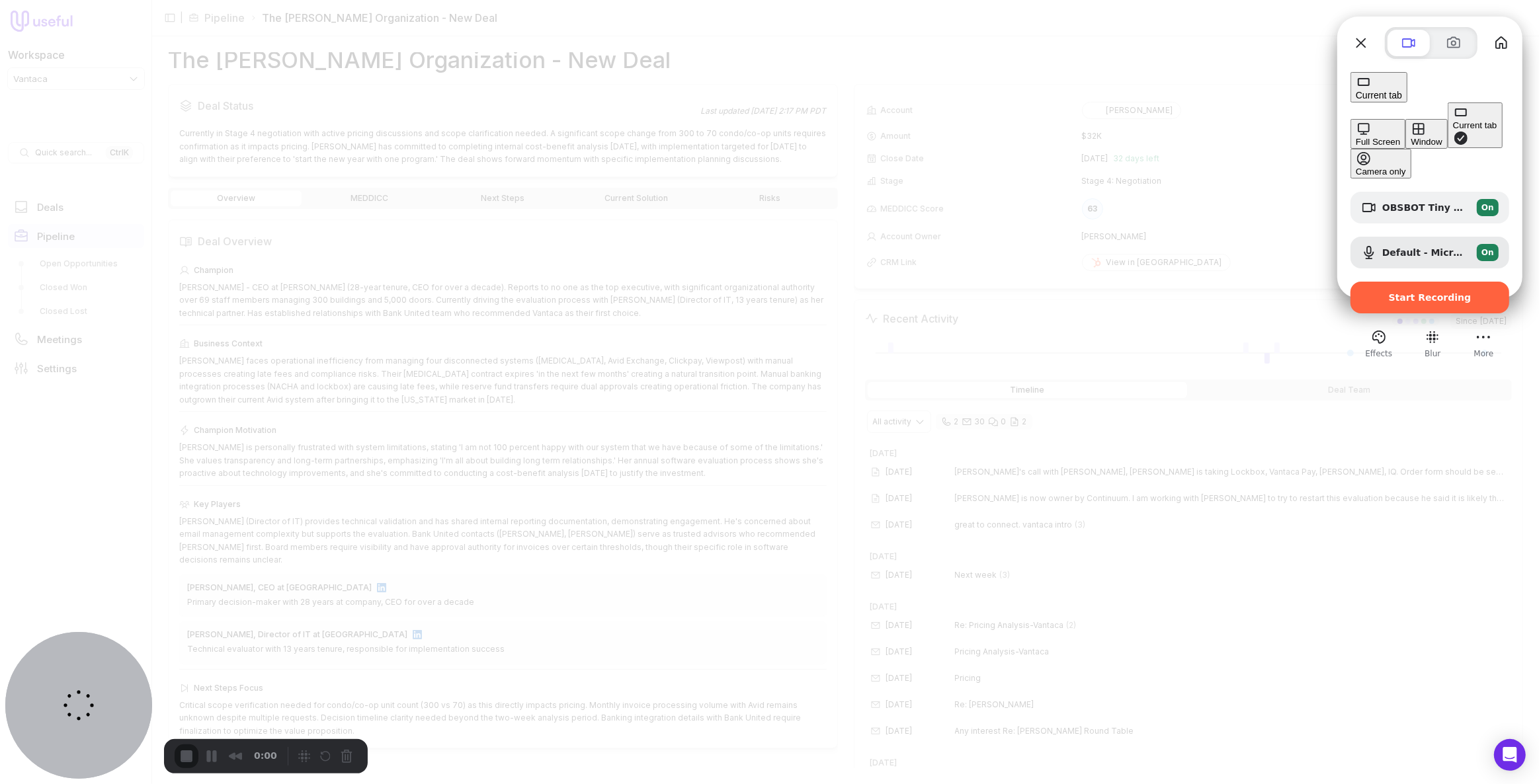
click at [1406, 119] on button "Window" at bounding box center [1427, 134] width 42 height 30
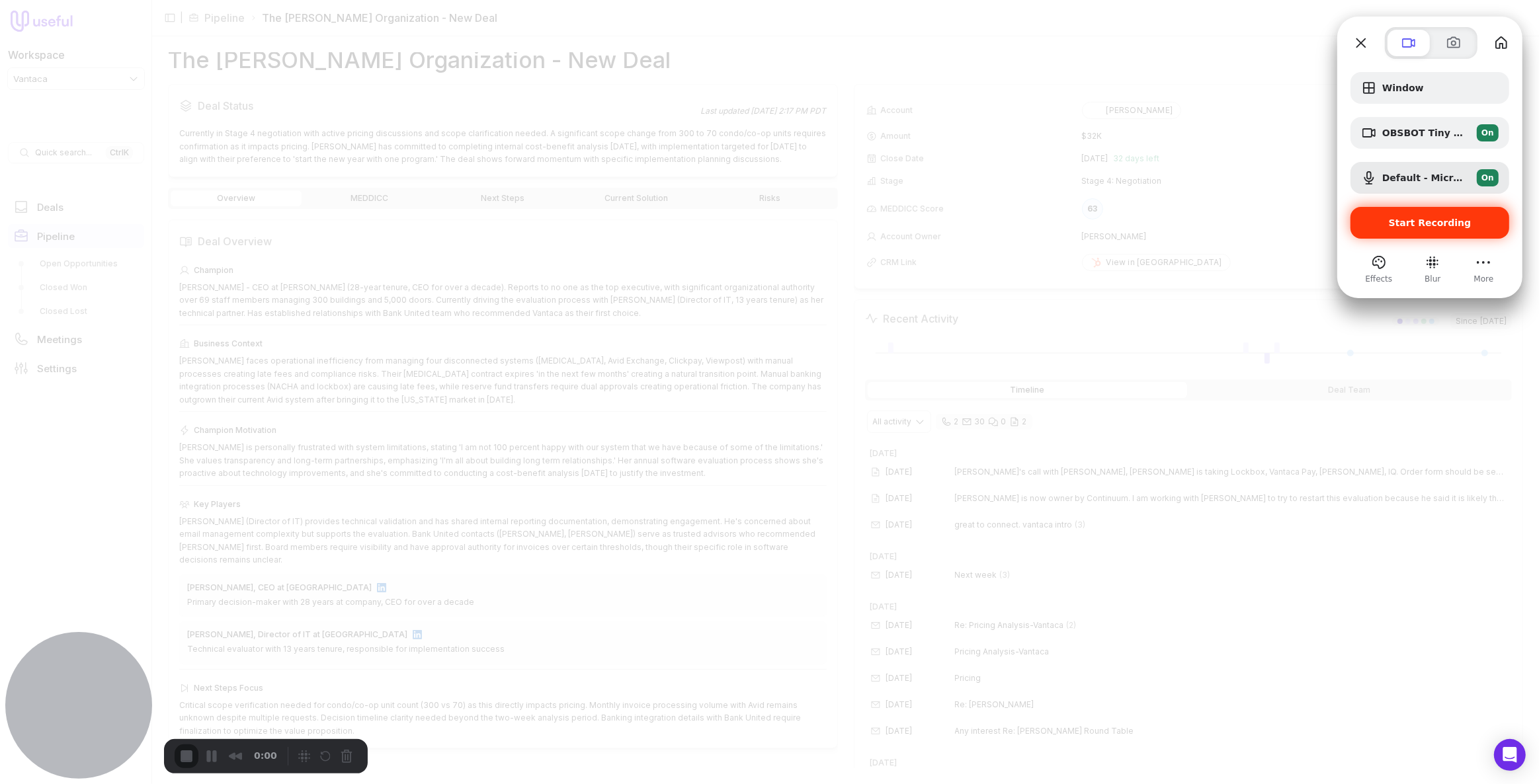
click at [1419, 218] on span "Start Recording" at bounding box center [1430, 223] width 83 height 10
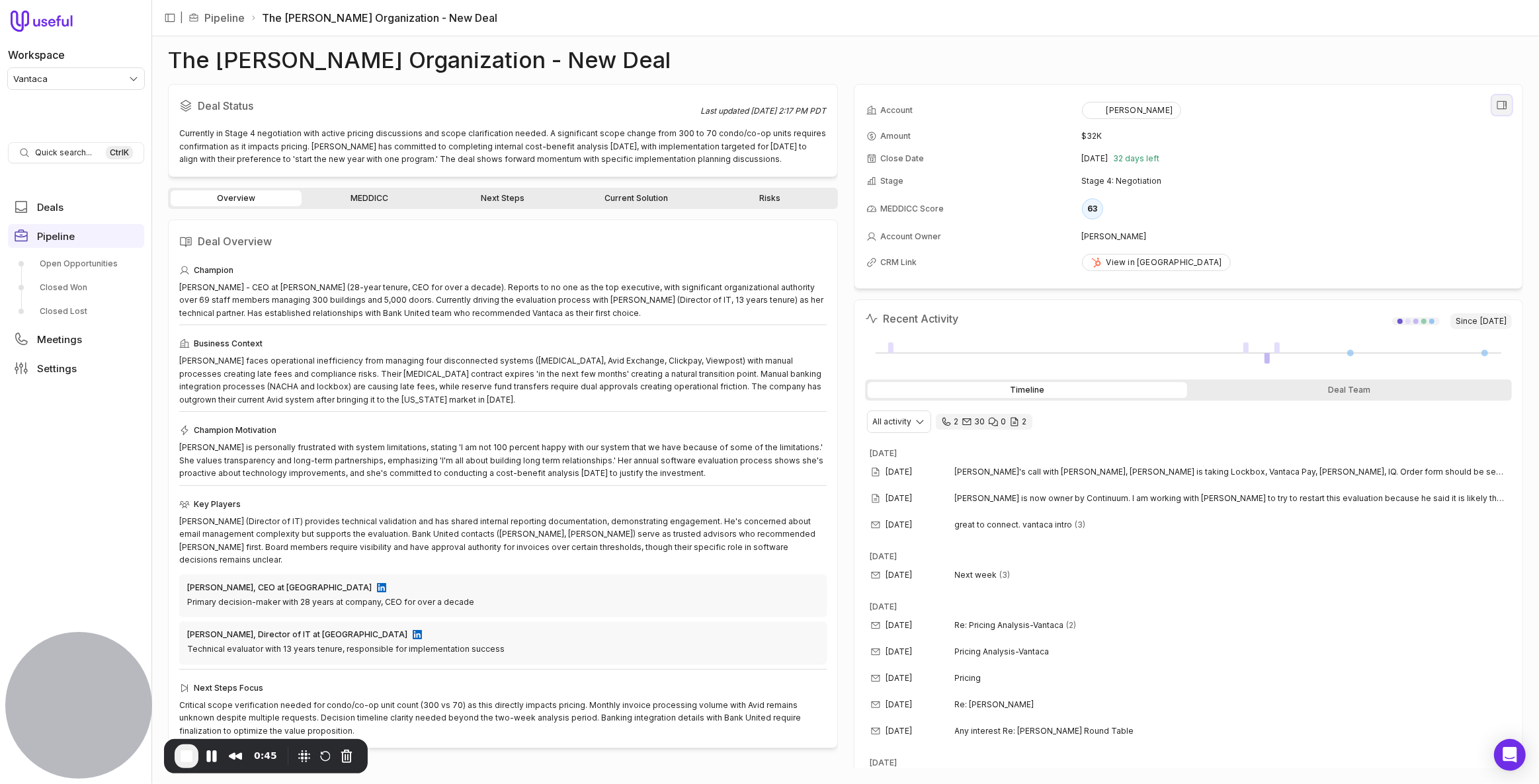
click at [1496, 107] on icon "View all fields" at bounding box center [1502, 105] width 12 height 12
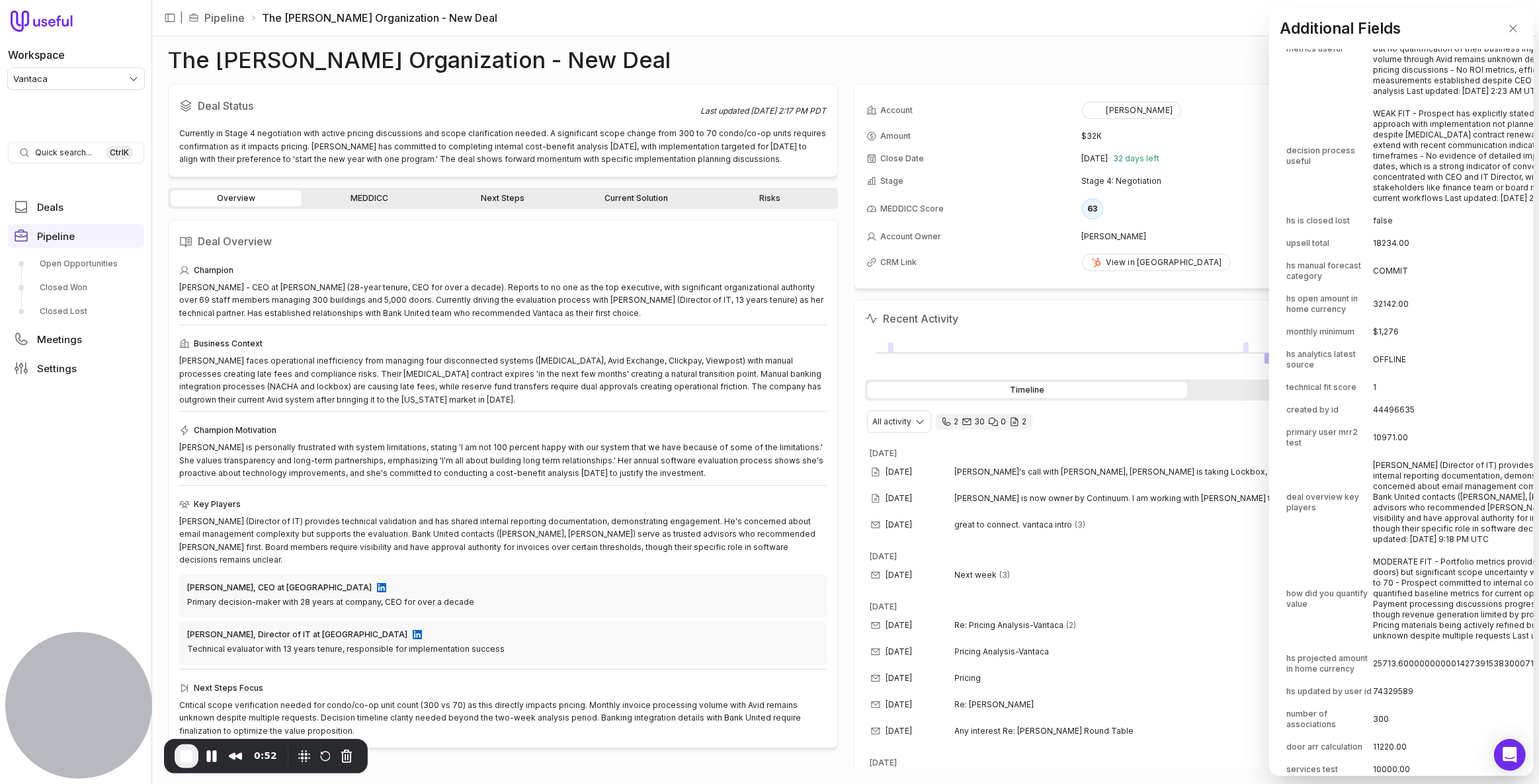
scroll to position [1719, 0]
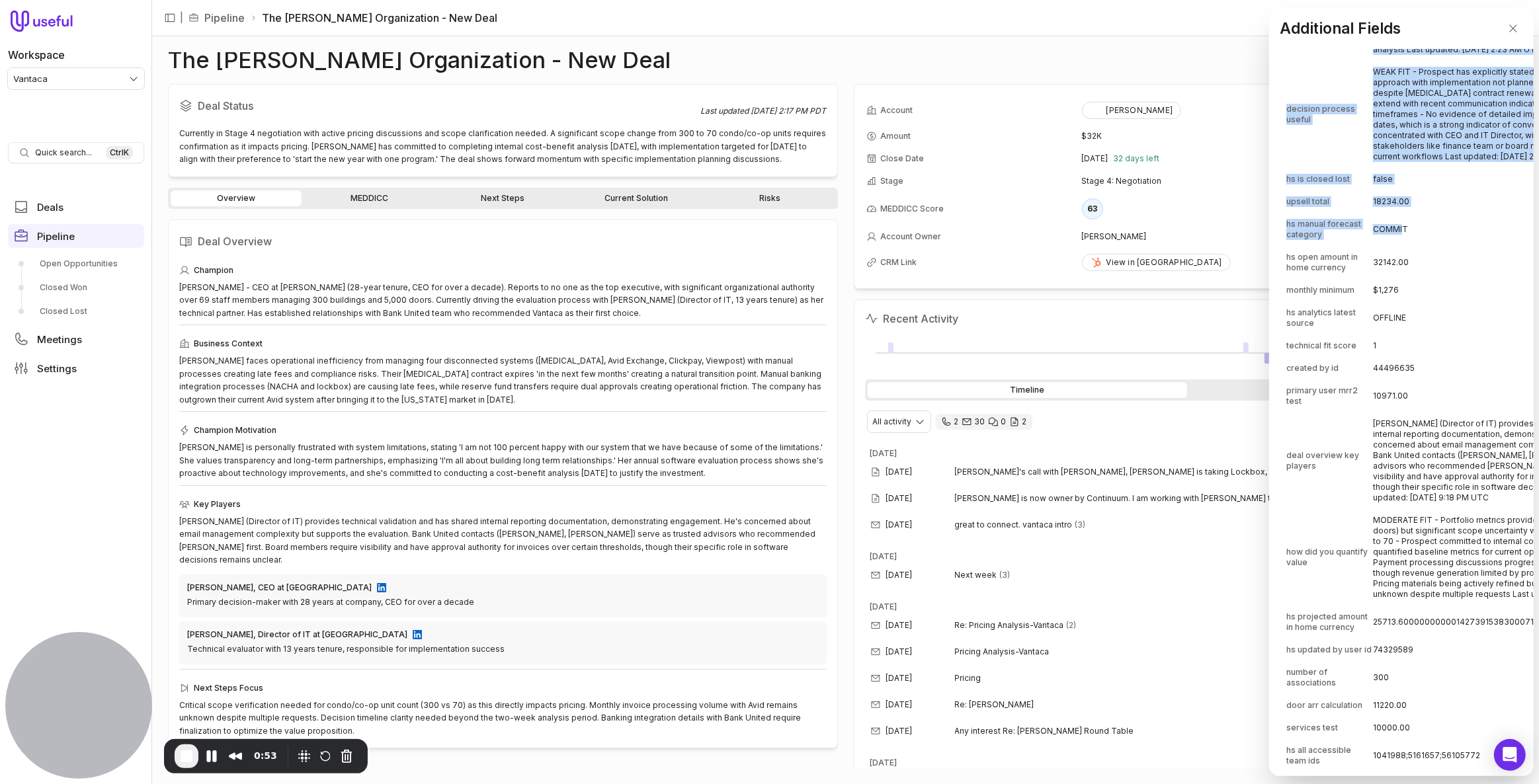
drag, startPoint x: 1284, startPoint y: 334, endPoint x: 1388, endPoint y: 354, distance: 105.9
click at [1384, 357] on div "stage 3 deal tags Vantaca hs analytics source ORGANIC_SEARCH future firm commit…" at bounding box center [1401, 412] width 265 height 727
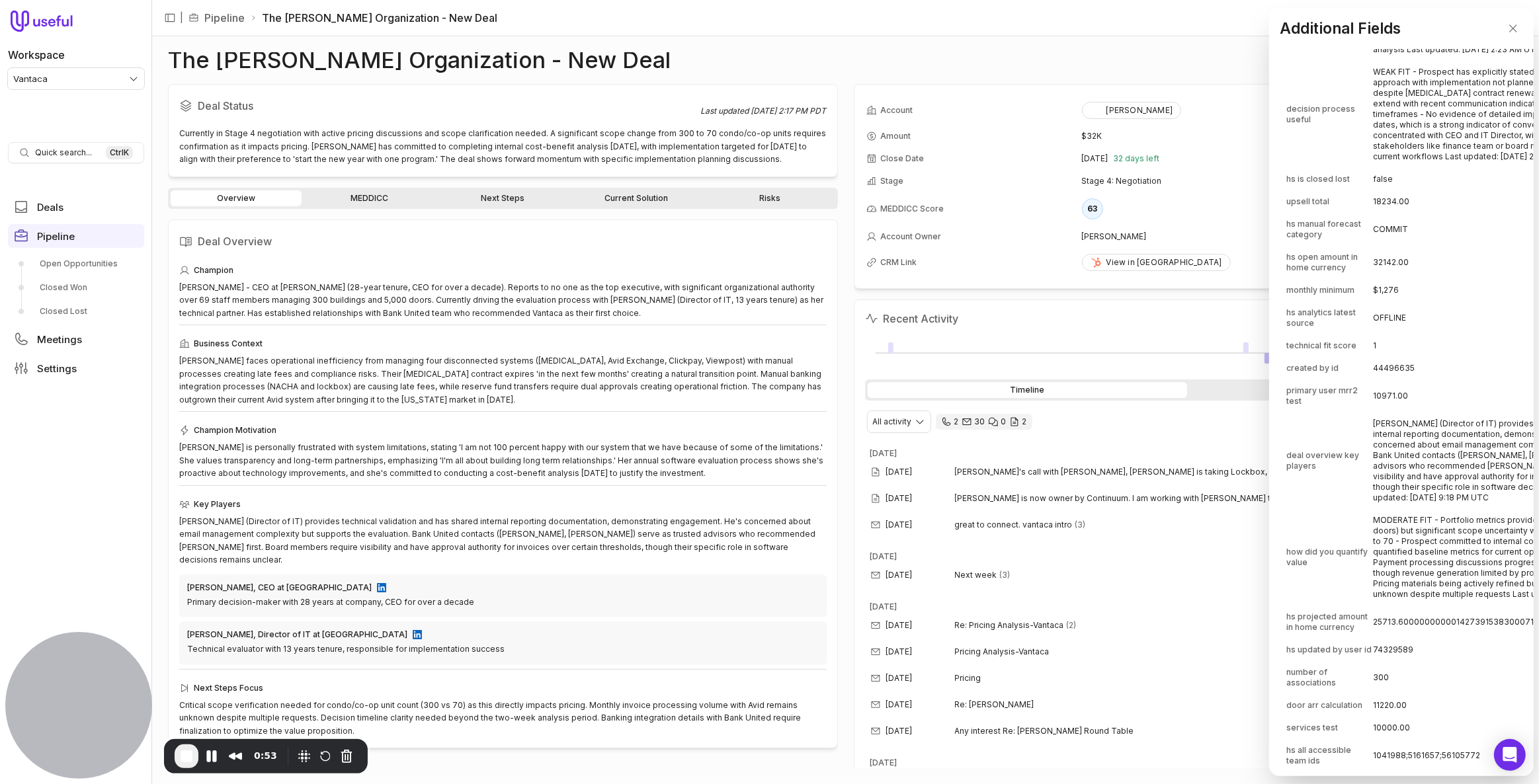
click at [1393, 245] on td "COMMIT" at bounding box center [1524, 229] width 302 height 31
click at [1374, 245] on td "COMMIT" at bounding box center [1524, 229] width 302 height 31
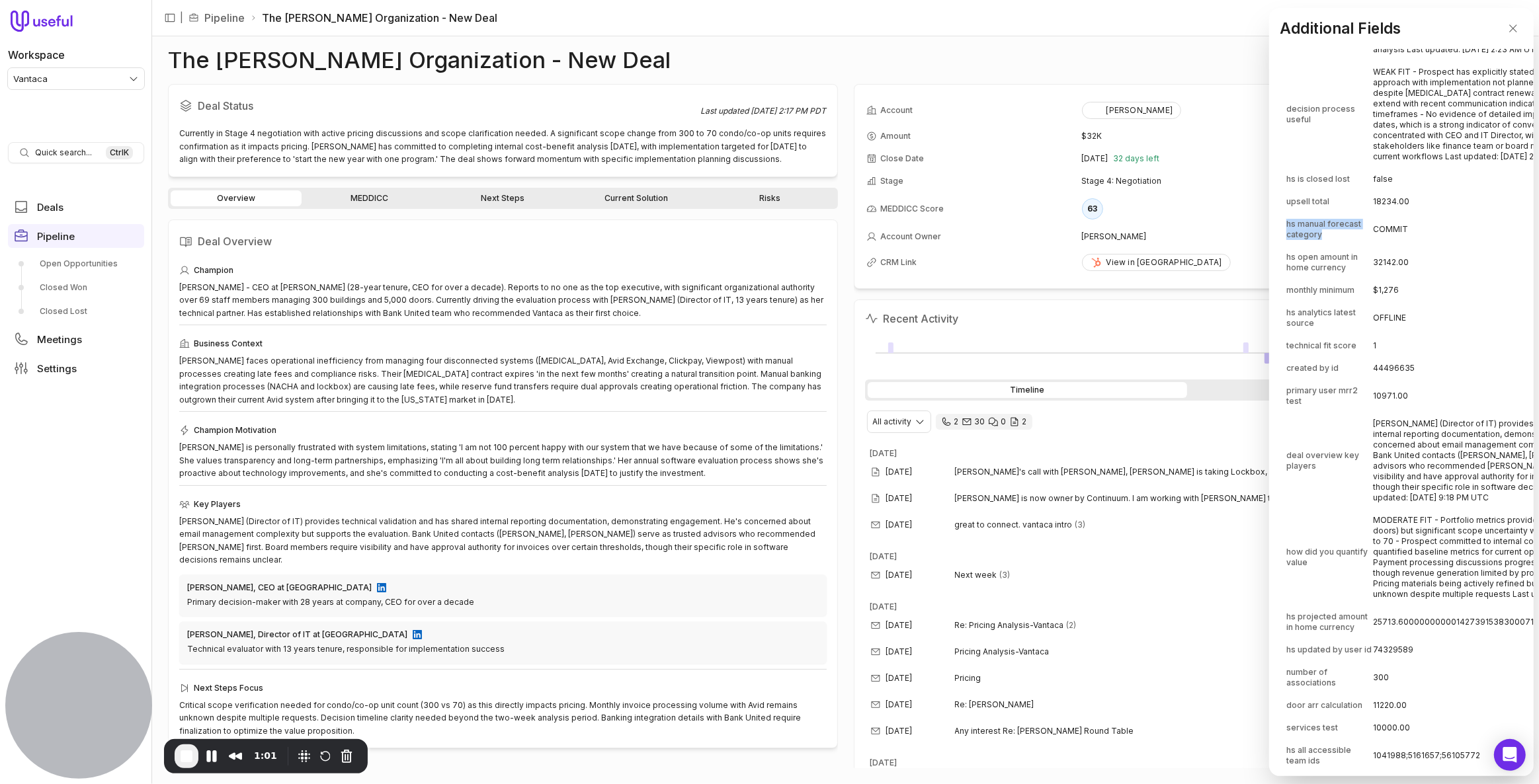
drag, startPoint x: 1286, startPoint y: 332, endPoint x: 1327, endPoint y: 353, distance: 46.1
click at [194, 758] on span "End Recording" at bounding box center [186, 756] width 16 height 16
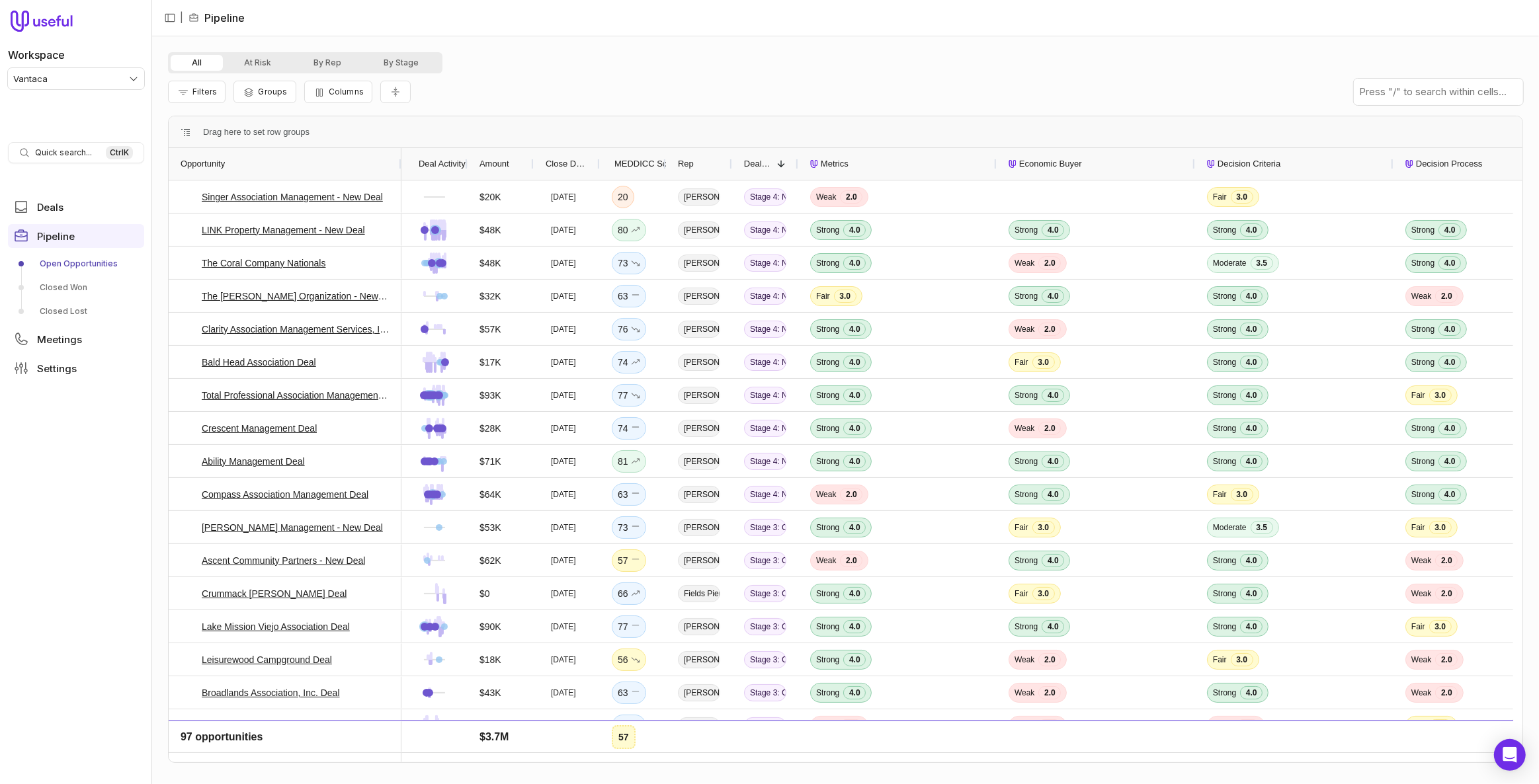
drag, startPoint x: 232, startPoint y: 161, endPoint x: 398, endPoint y: 170, distance: 166.2
click at [398, 170] on div at bounding box center [400, 164] width 5 height 31
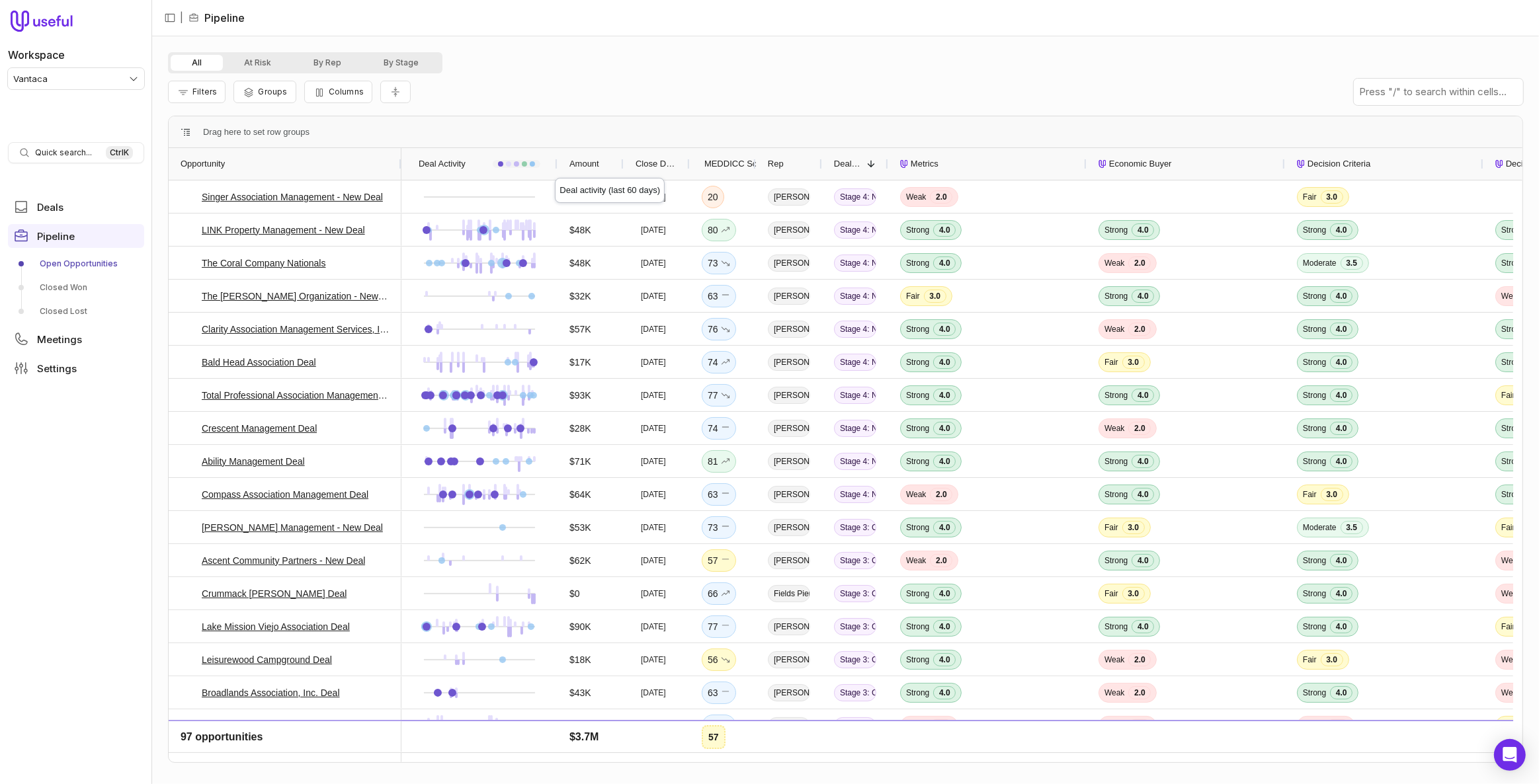
drag, startPoint x: 465, startPoint y: 163, endPoint x: 555, endPoint y: 165, distance: 90.0
click at [555, 165] on div at bounding box center [557, 164] width 5 height 31
click at [723, 158] on span "MEDDICC Score" at bounding box center [736, 164] width 64 height 16
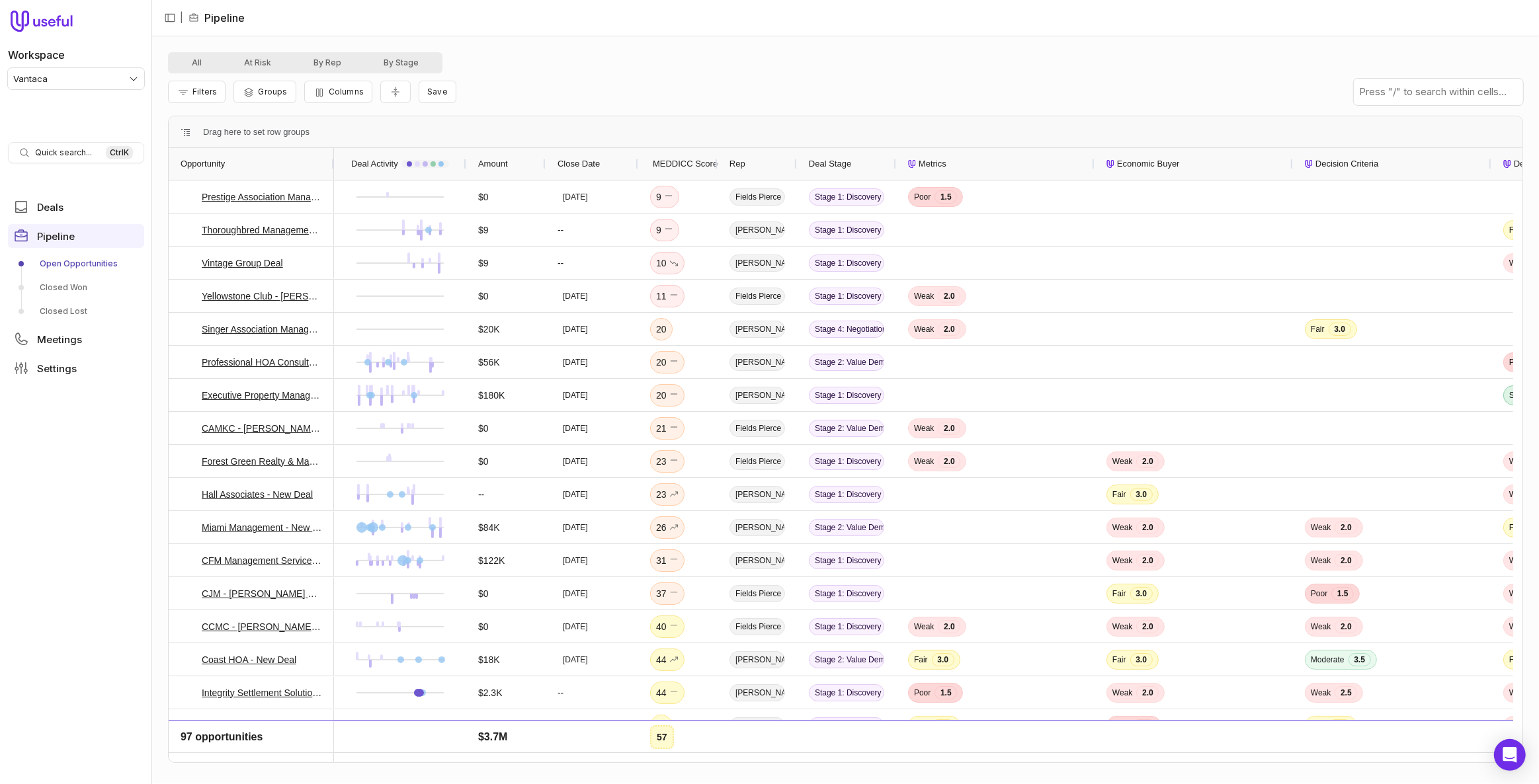
click at [723, 158] on div "Rep" at bounding box center [757, 164] width 79 height 31
click at [700, 158] on span "MEDDICC Score" at bounding box center [685, 164] width 64 height 16
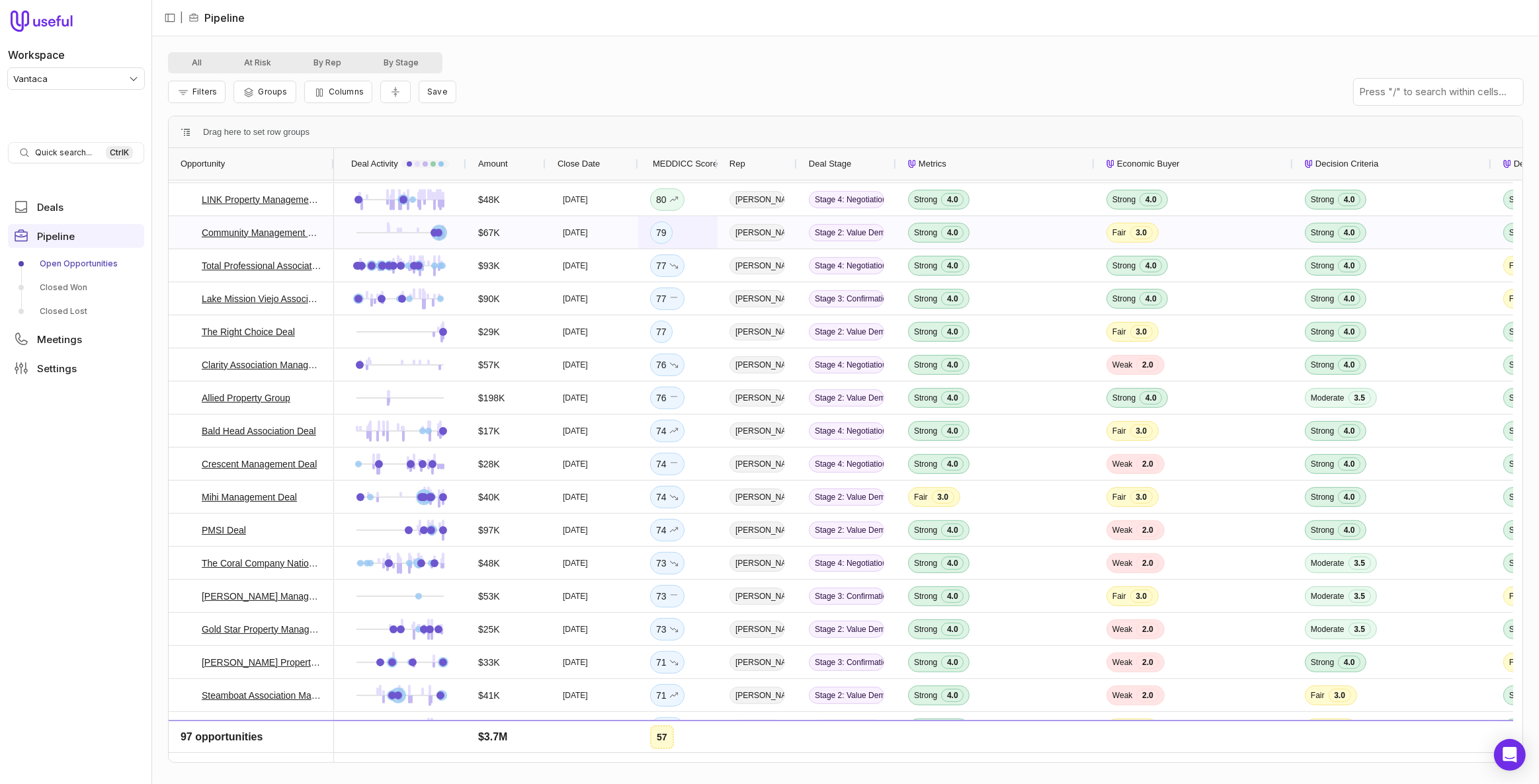
scroll to position [601, 0]
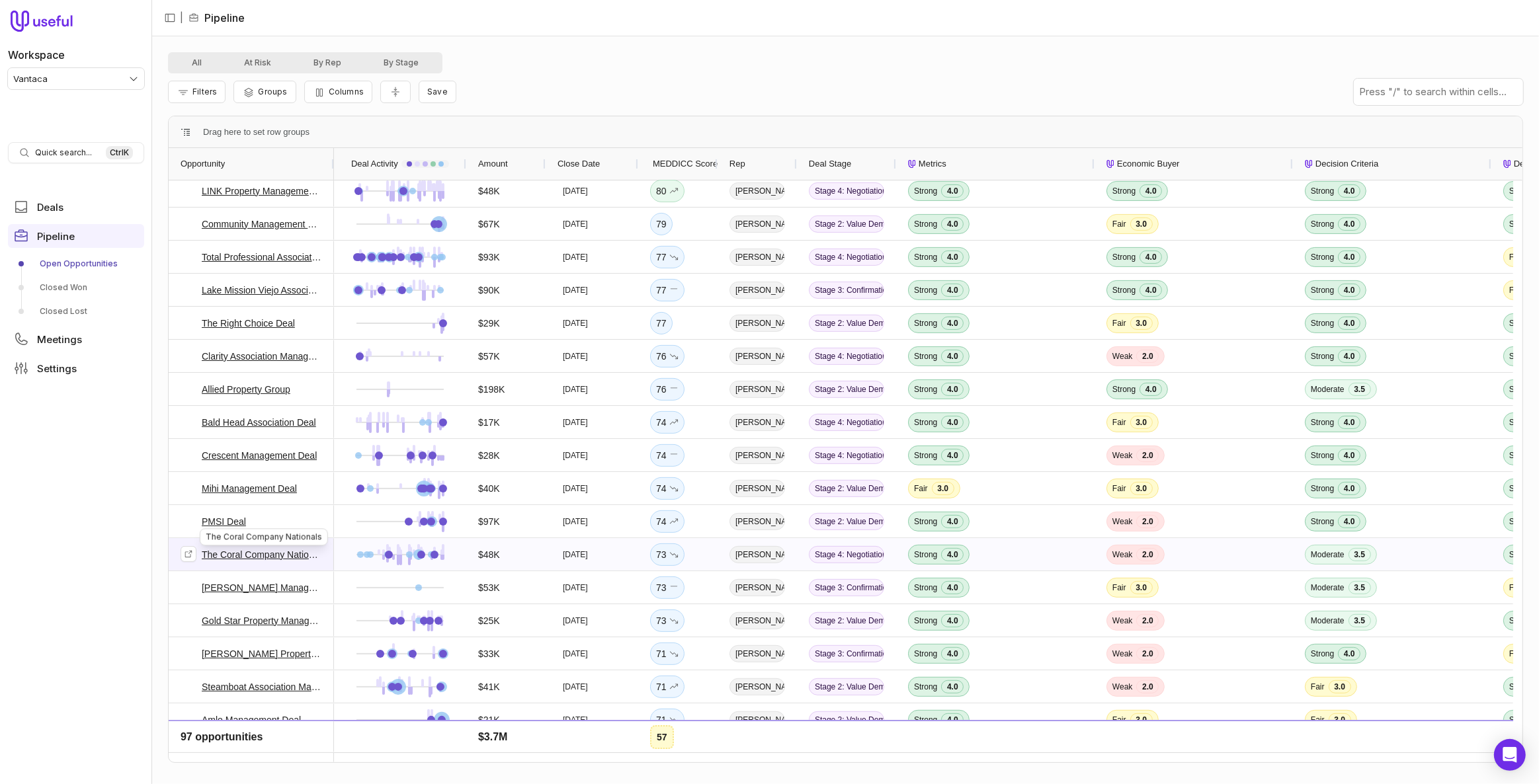
click at [297, 558] on link "The Coral Company Nationals" at bounding box center [262, 554] width 120 height 16
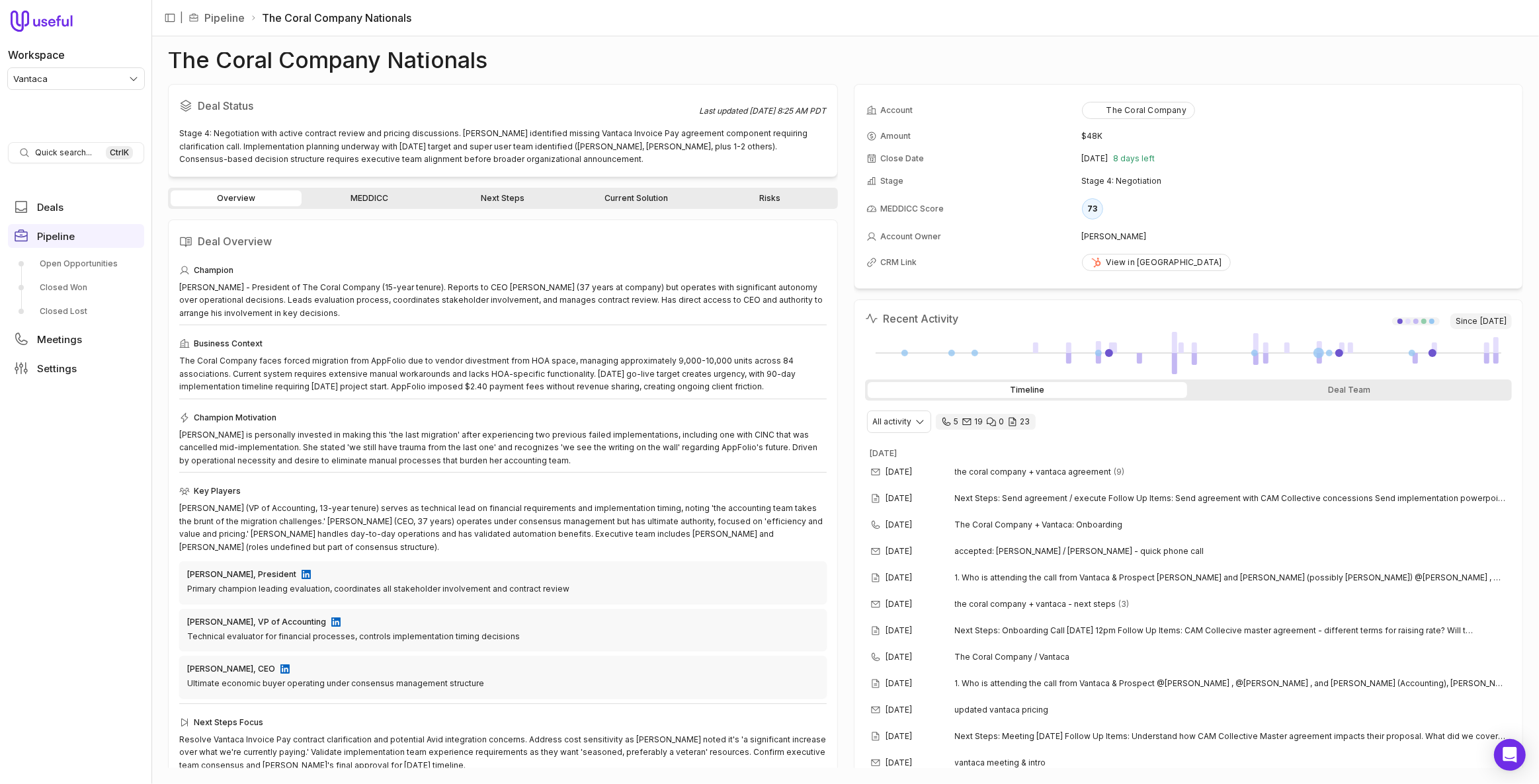
click at [382, 194] on link "MEDDICC" at bounding box center [370, 198] width 131 height 16
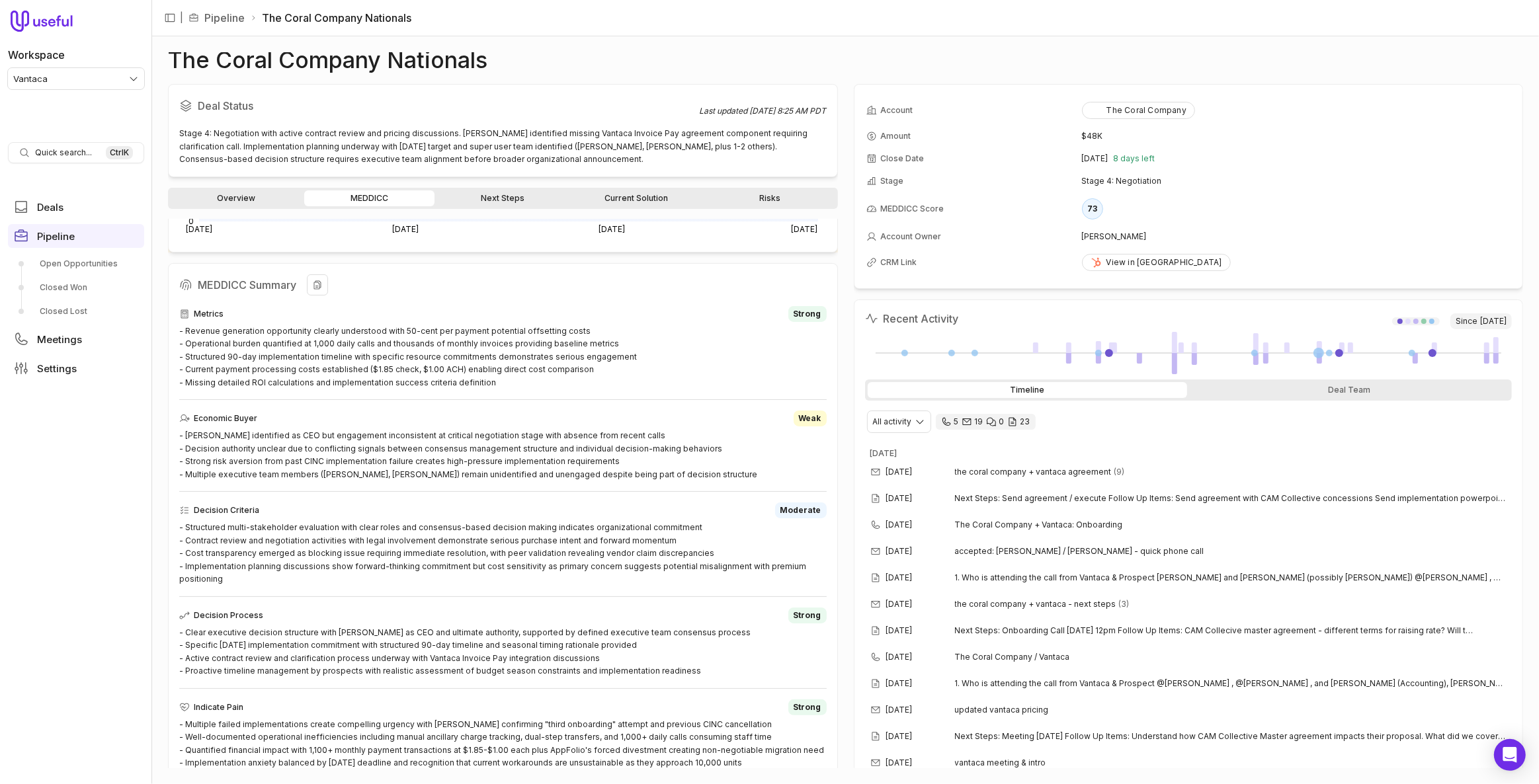
scroll to position [300, 0]
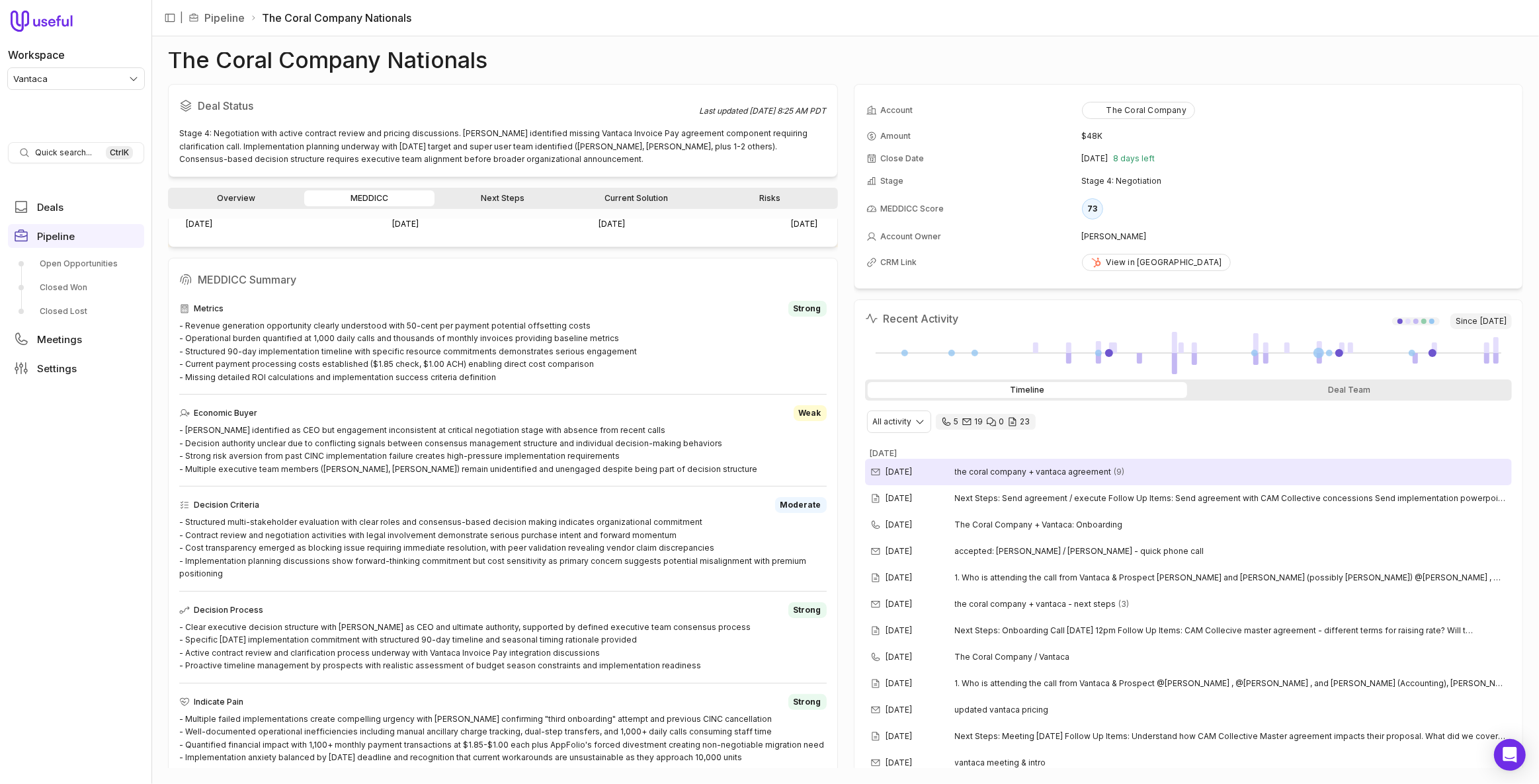
click at [1102, 467] on span "the coral company + vantaca agreement" at bounding box center [1033, 472] width 157 height 10
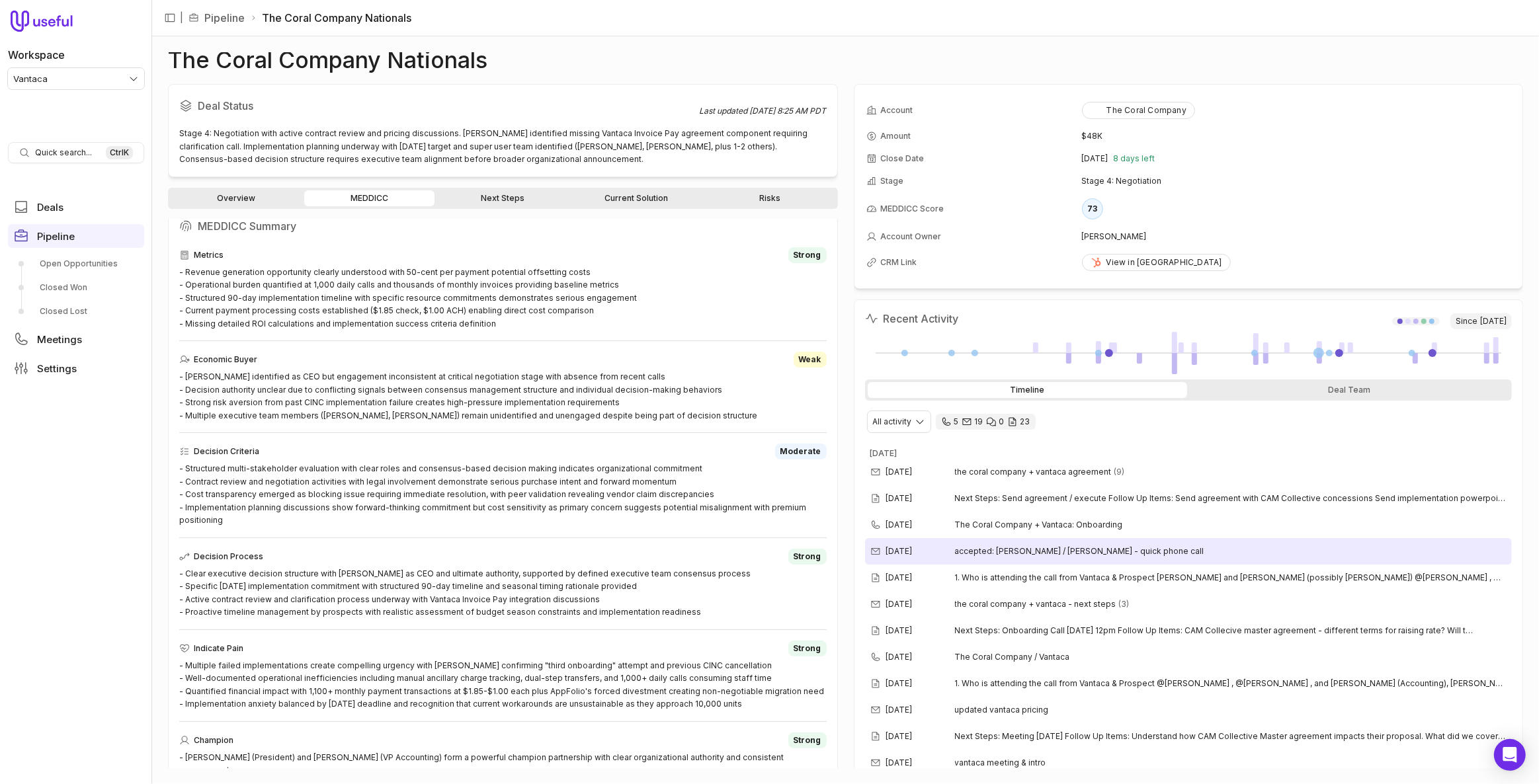
scroll to position [360, 0]
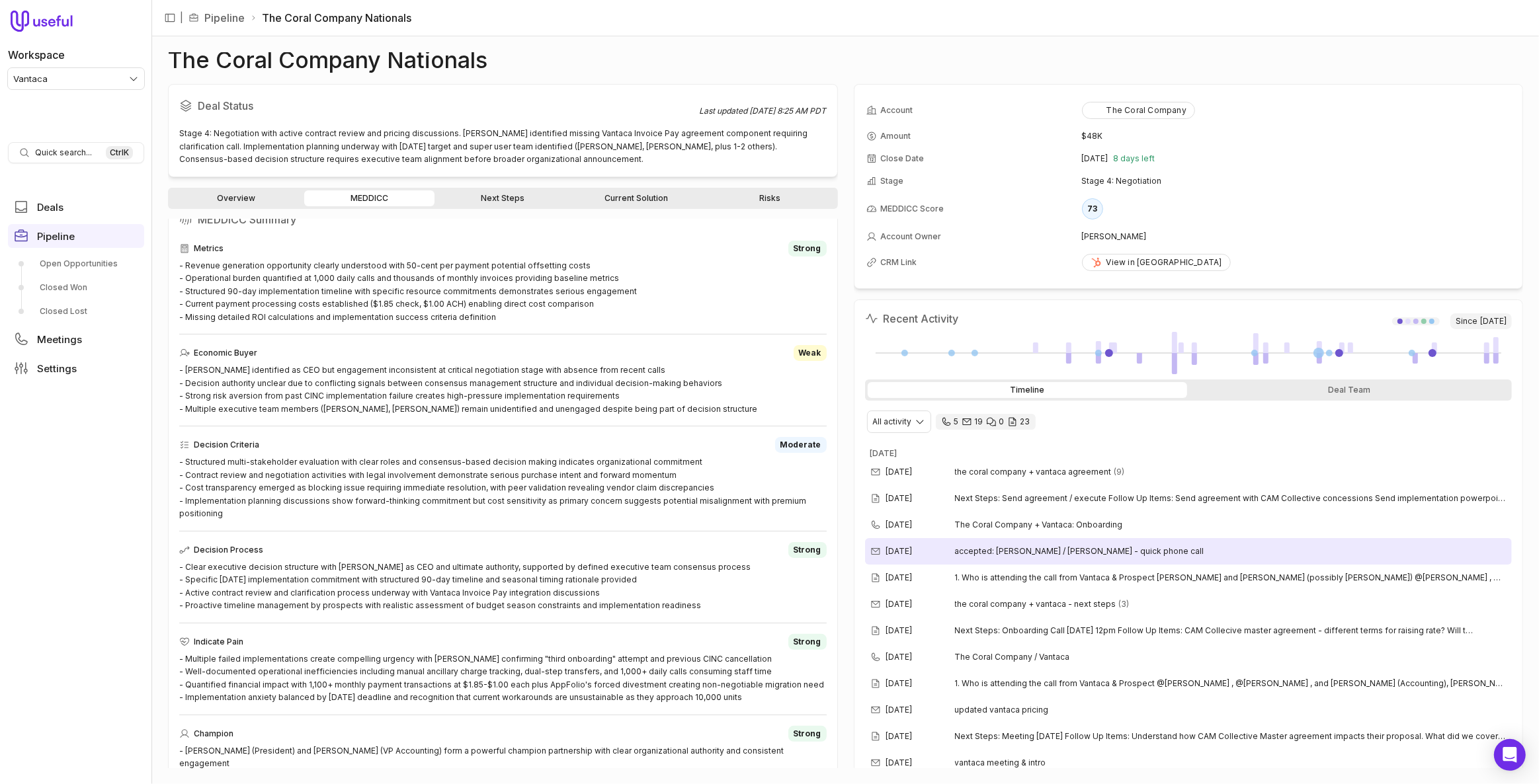
click at [913, 546] on time "[DATE]" at bounding box center [899, 552] width 26 height 10
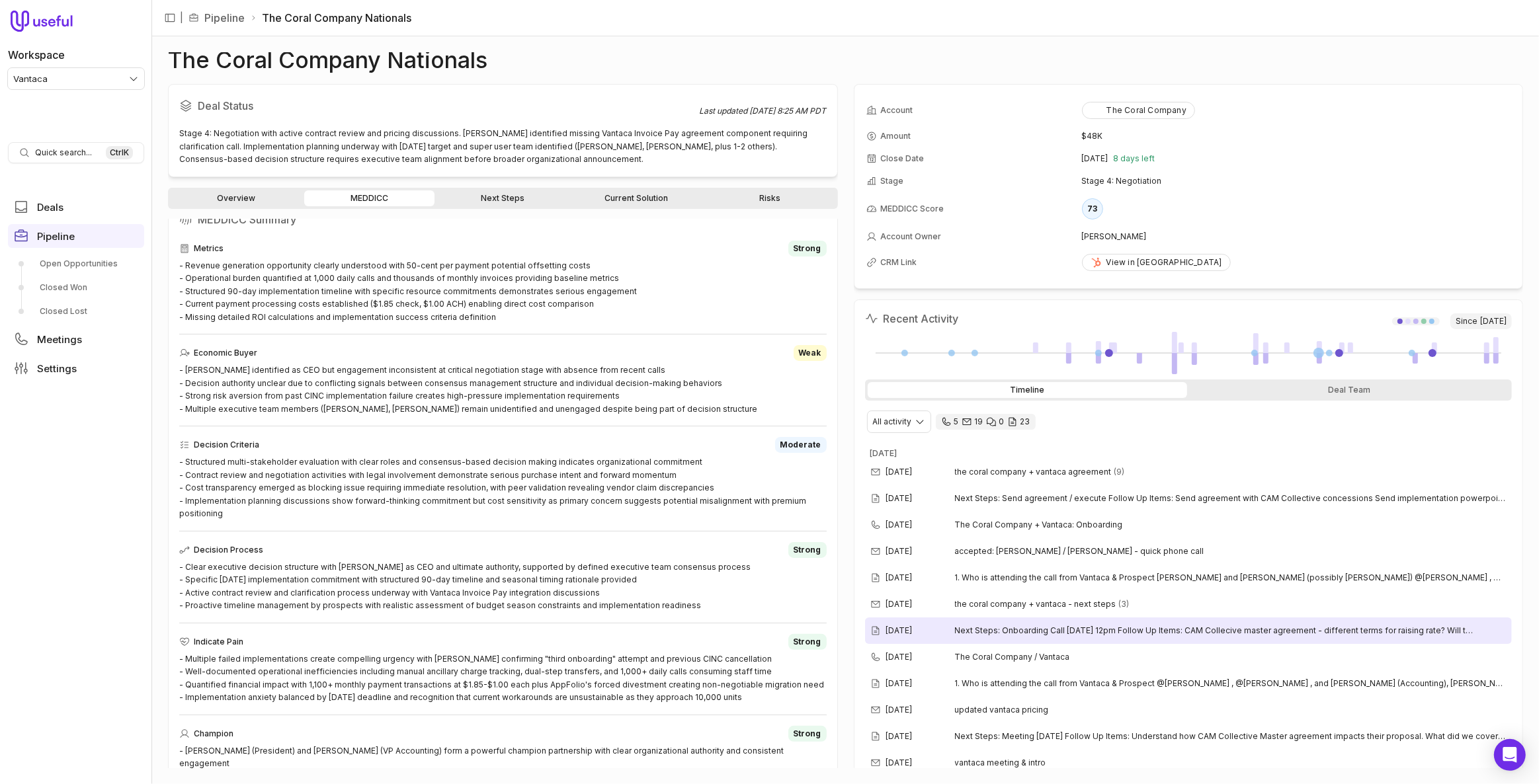
click at [991, 626] on span "Next Steps: Onboarding Call Friday, 8/22 at 12pm Follow Up Items: CAM Collecive…" at bounding box center [1231, 631] width 553 height 10
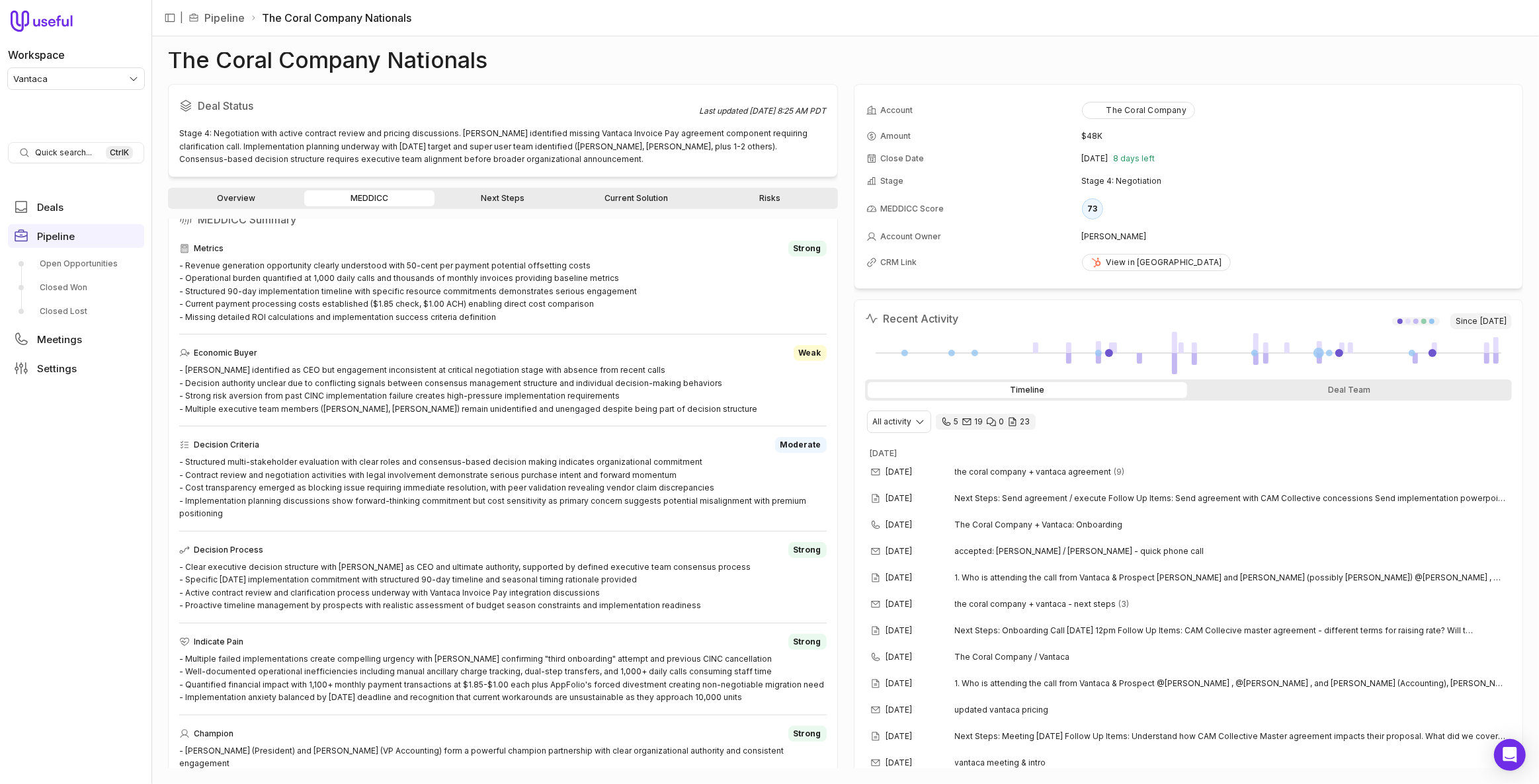
click at [489, 200] on link "Next Steps" at bounding box center [502, 198] width 131 height 16
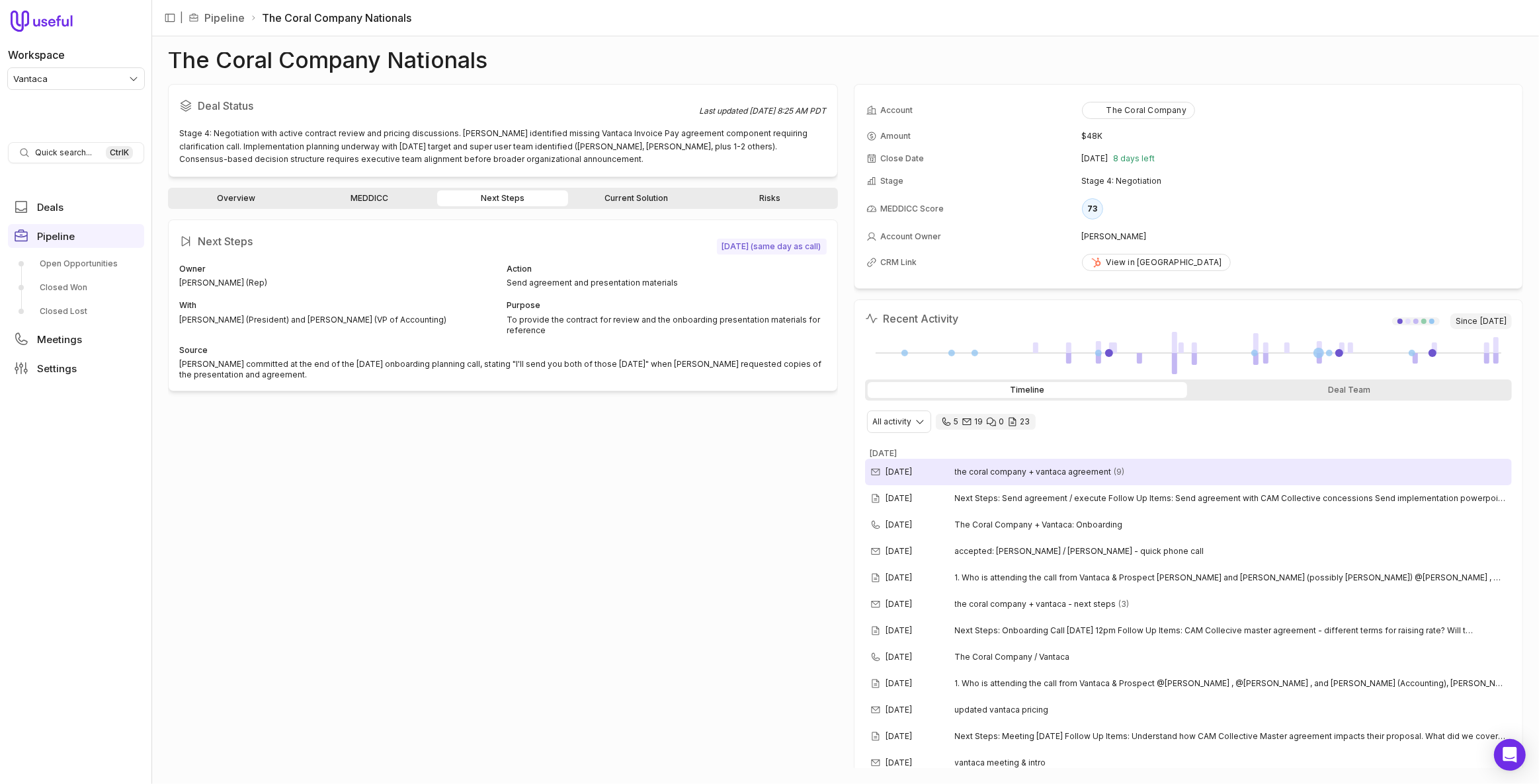
click at [1153, 470] on div "Aug 28, 2025 the coral company + vantaca agreement (9)" at bounding box center [1189, 472] width 648 height 26
click at [730, 470] on div "Next Steps August 22, 2025 (same day as call) Owner Austin Capps (Rep) Action S…" at bounding box center [503, 493] width 670 height 549
click at [635, 191] on link "Current Solution" at bounding box center [636, 198] width 131 height 16
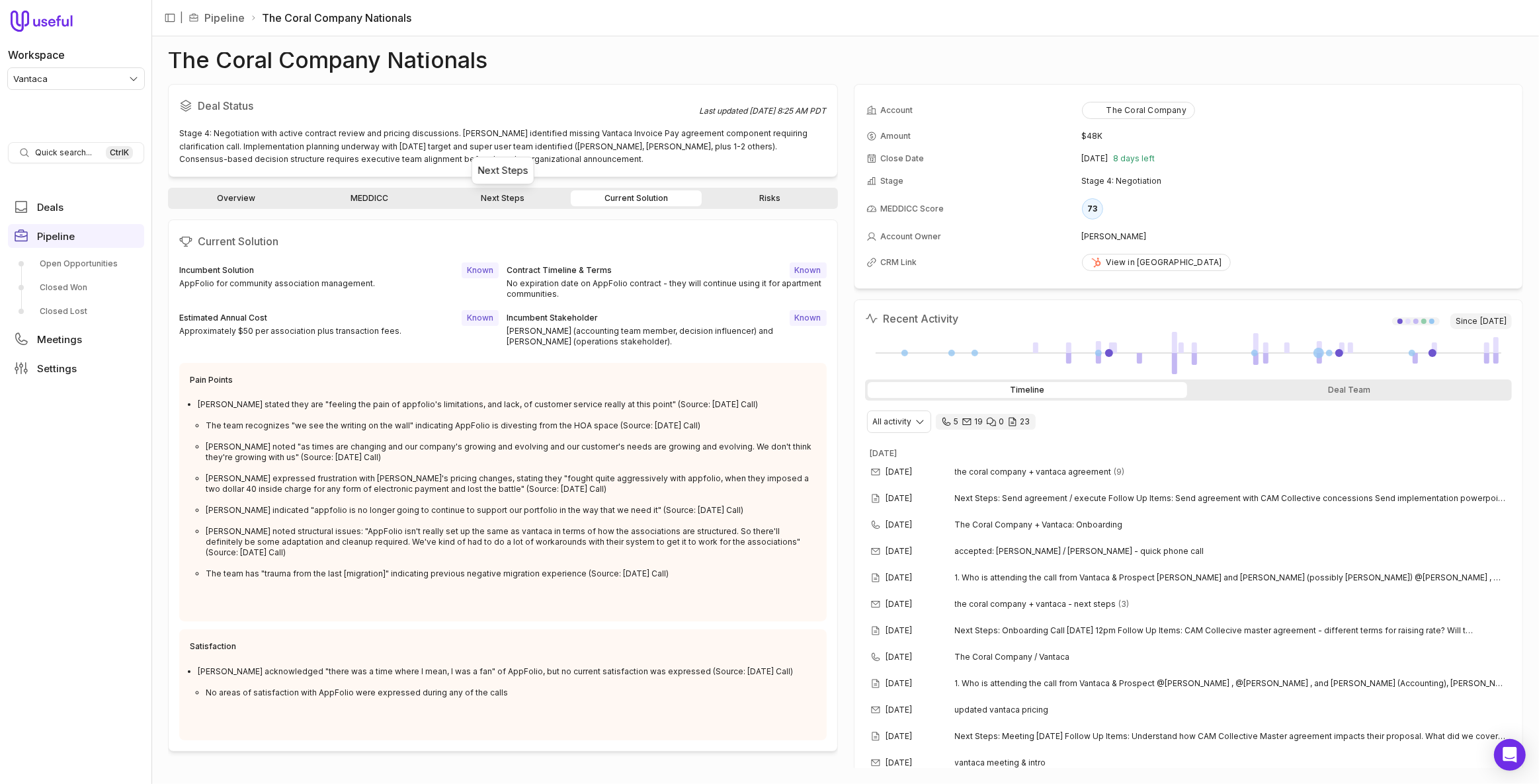
click at [510, 191] on link "Next Steps" at bounding box center [502, 198] width 131 height 16
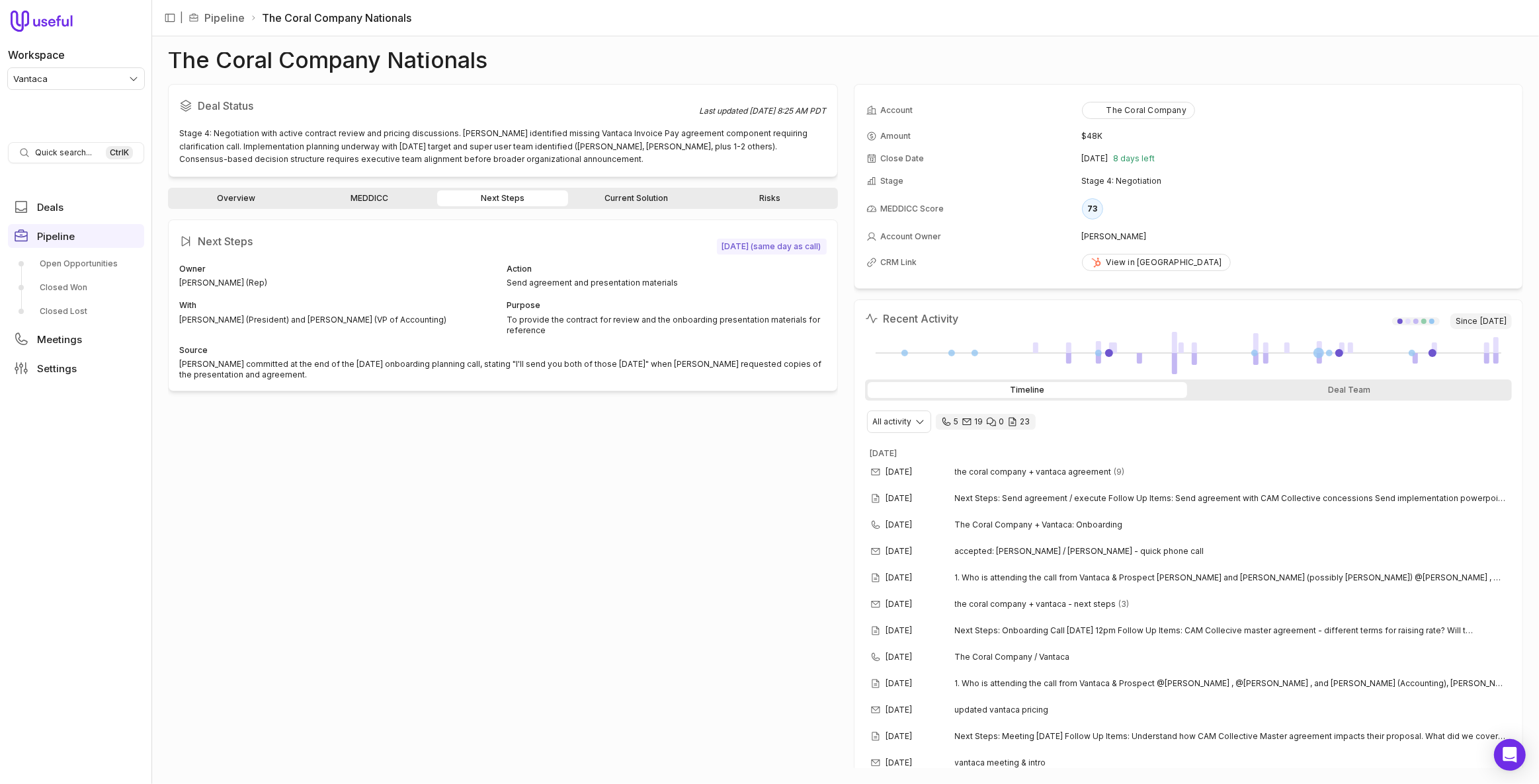
click at [743, 606] on div "Next Steps August 22, 2025 (same day as call) Owner Austin Capps (Rep) Action S…" at bounding box center [503, 493] width 670 height 549
click at [232, 202] on link "Overview" at bounding box center [236, 198] width 131 height 16
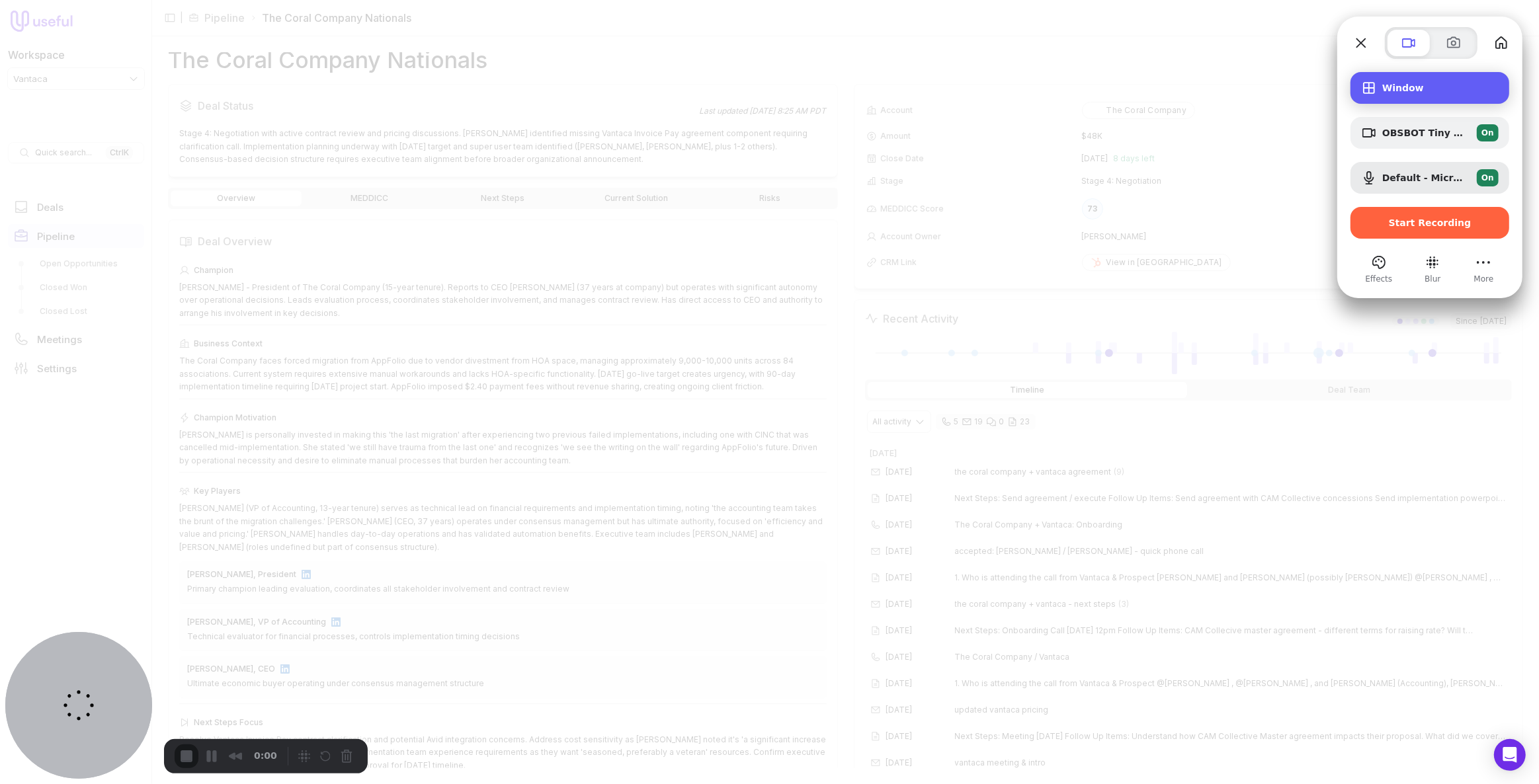
click at [1392, 85] on span "Window" at bounding box center [1441, 88] width 117 height 10
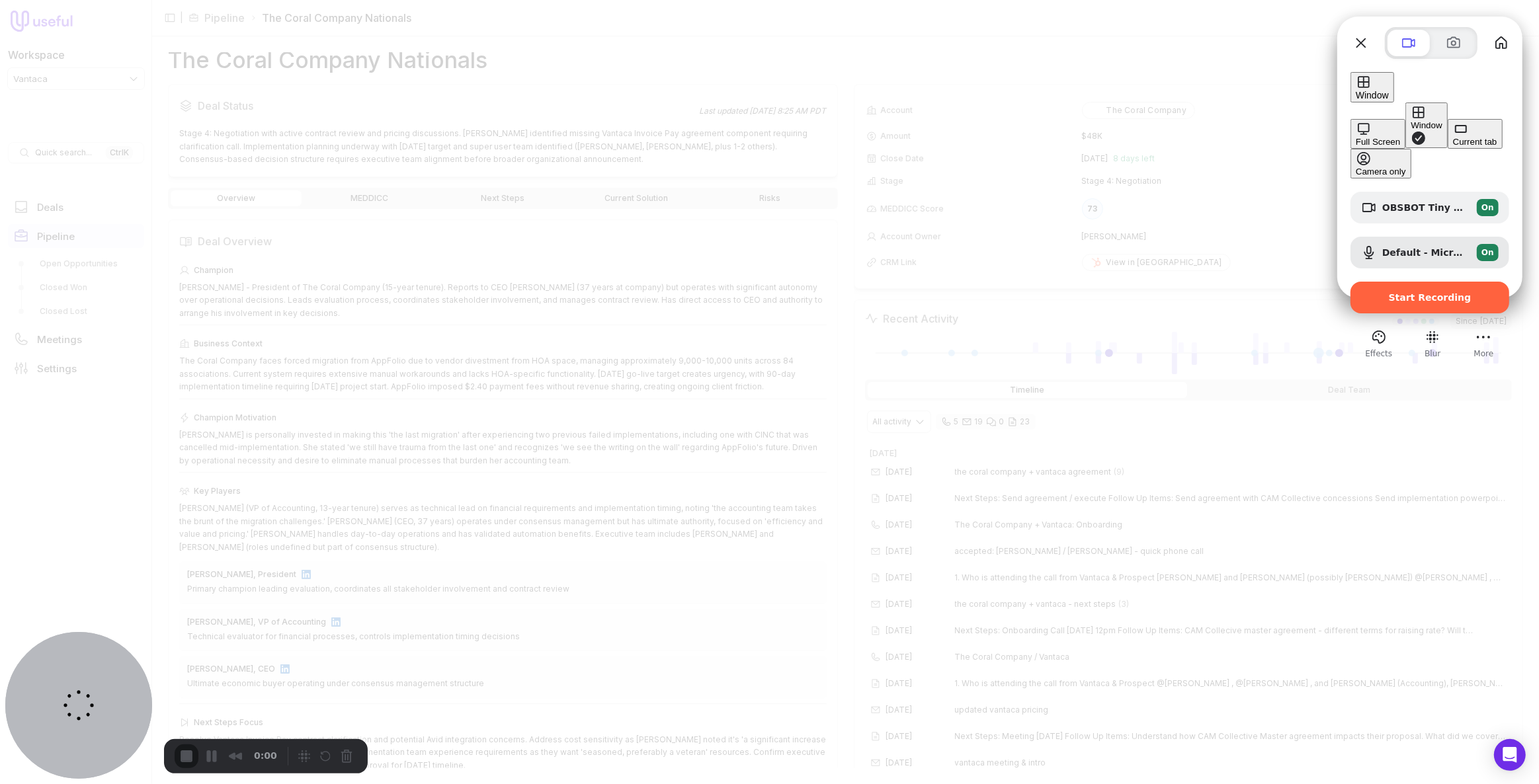
click at [1454, 147] on div "Current tab" at bounding box center [1475, 141] width 44 height 10
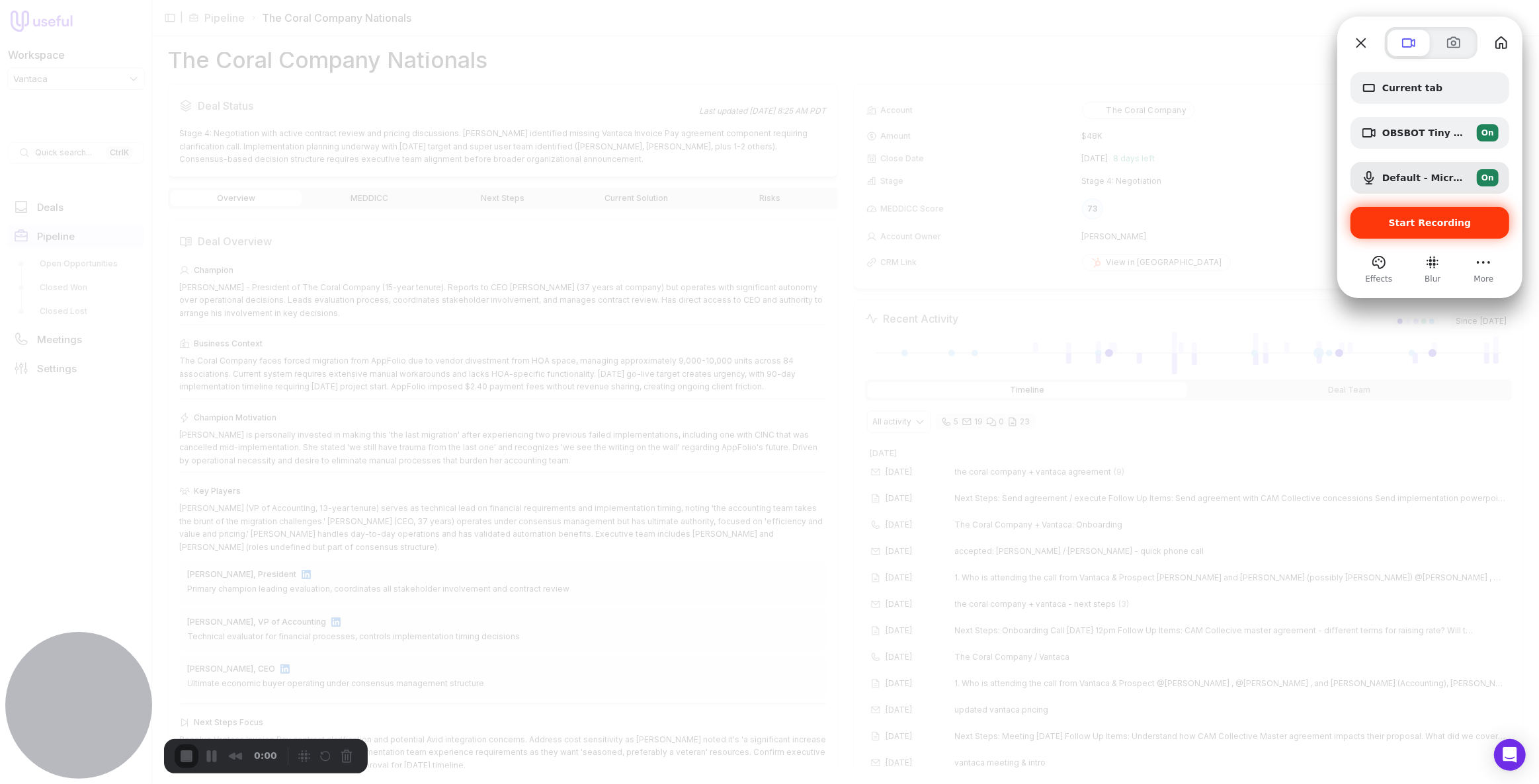
click at [1393, 218] on span "Start Recording" at bounding box center [1430, 223] width 138 height 10
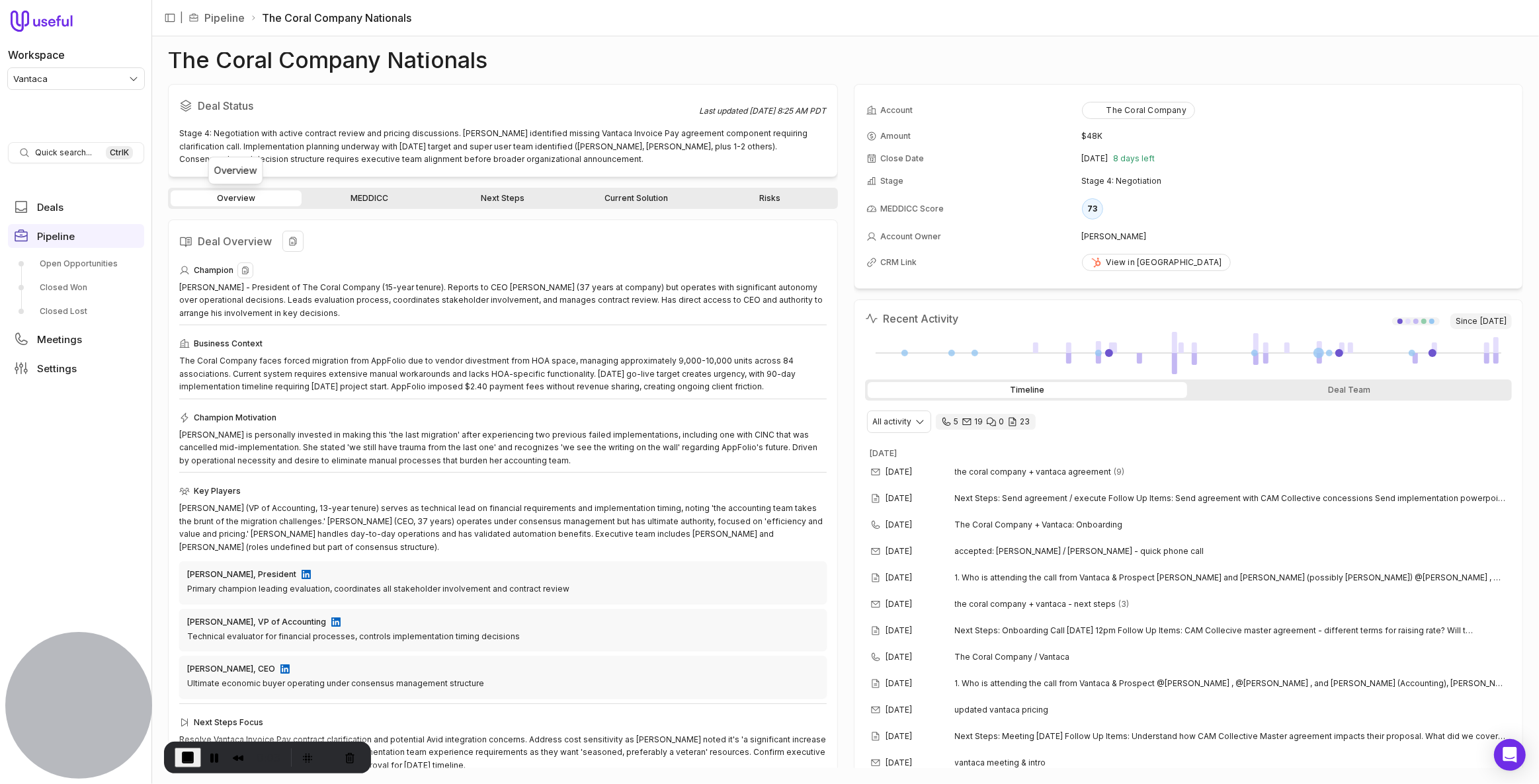
click at [489, 265] on div "Champion" at bounding box center [503, 271] width 648 height 16
click at [1059, 470] on span "the coral company + vantaca agreement" at bounding box center [1033, 472] width 157 height 10
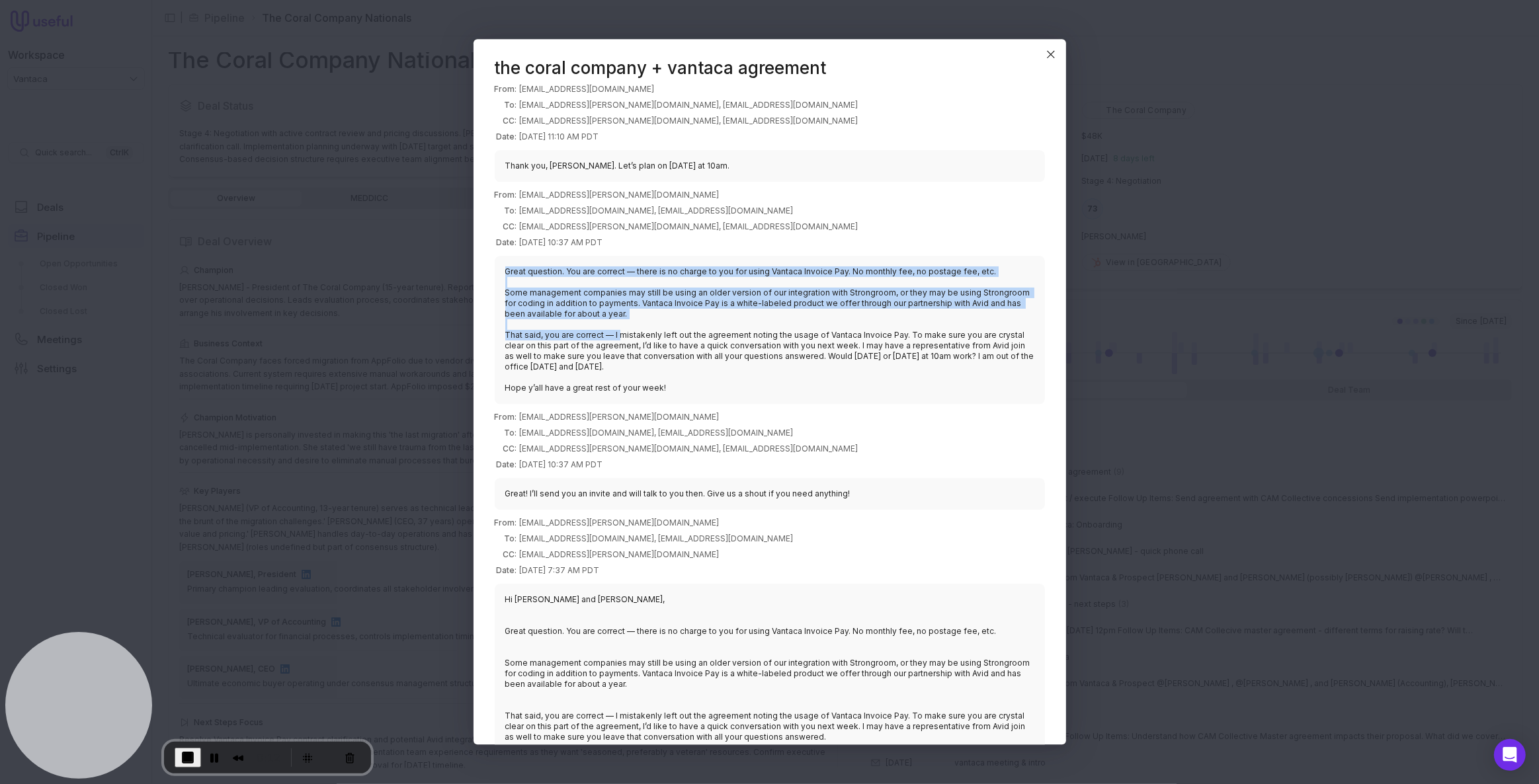
drag, startPoint x: 506, startPoint y: 266, endPoint x: 639, endPoint y: 359, distance: 162.3
click at [622, 339] on blockquote "Great question. You are correct — there is no charge to you for using Vantaca I…" at bounding box center [770, 330] width 550 height 148
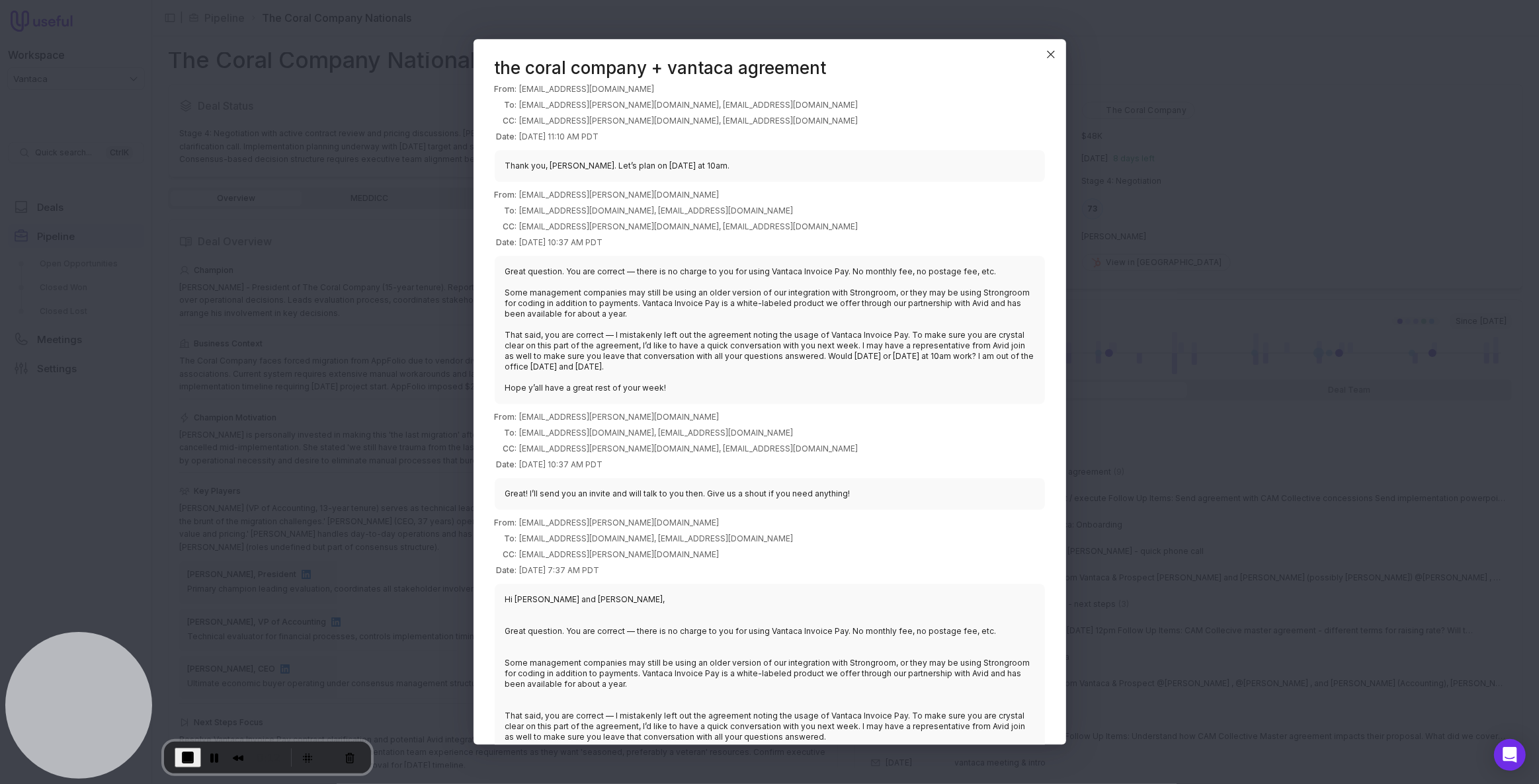
click at [706, 394] on blockquote "Great question. You are correct — there is no charge to you for using Vantaca I…" at bounding box center [770, 330] width 550 height 148
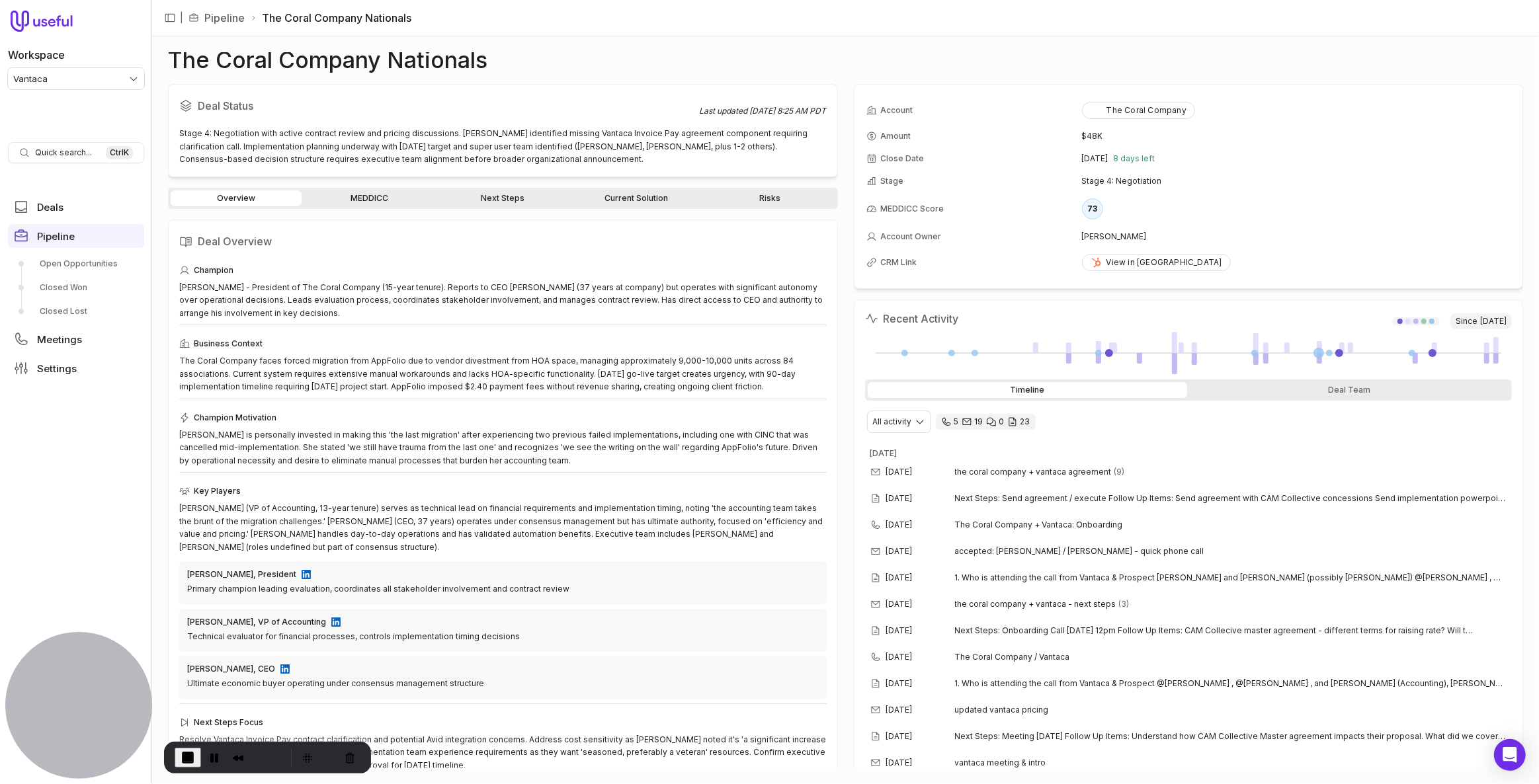
click at [505, 197] on link "Next Steps" at bounding box center [502, 198] width 131 height 16
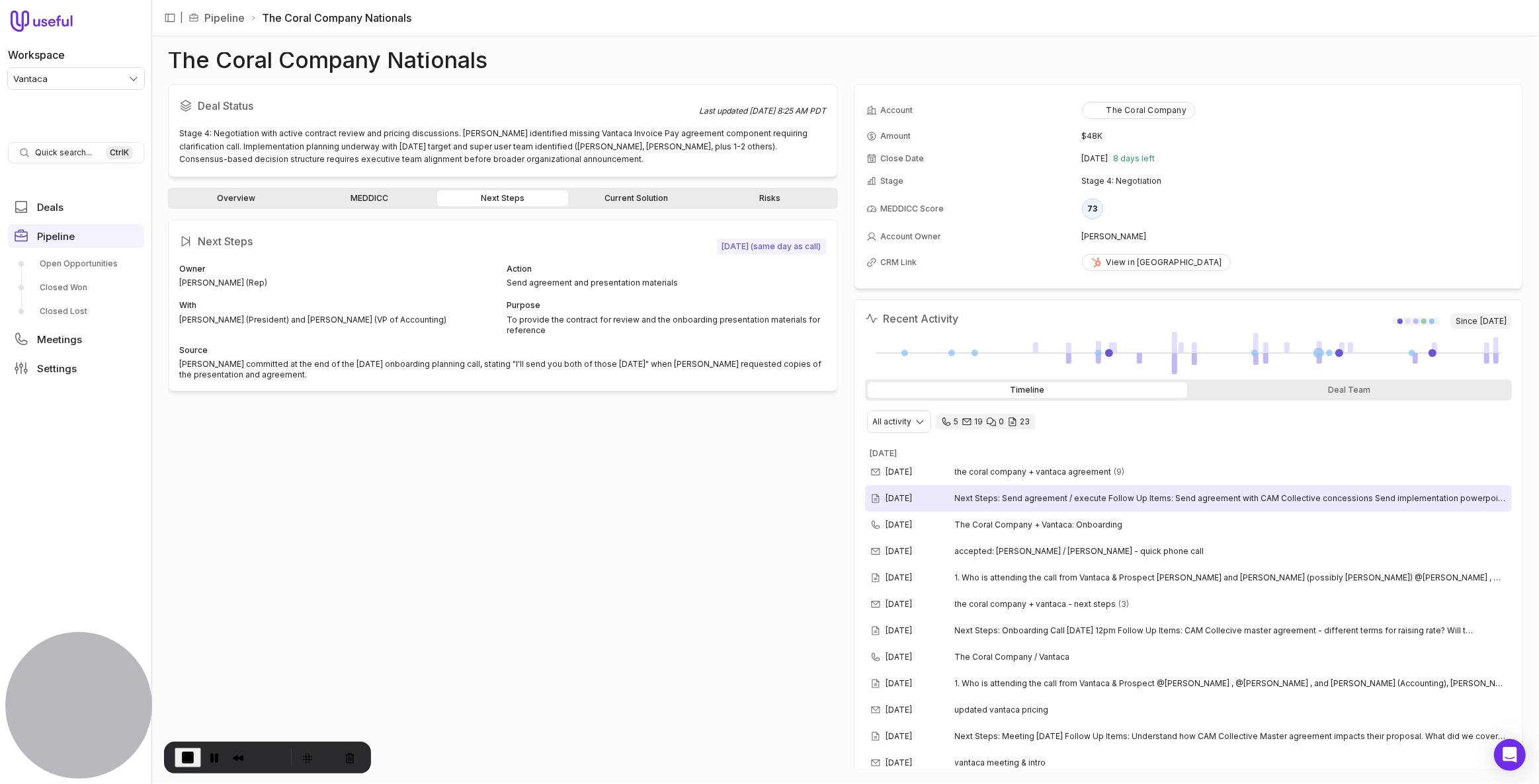
click at [1200, 494] on span "Next Steps: Send agreement / execute Follow Up Items: Send agreement with CAM C…" at bounding box center [1231, 499] width 553 height 10
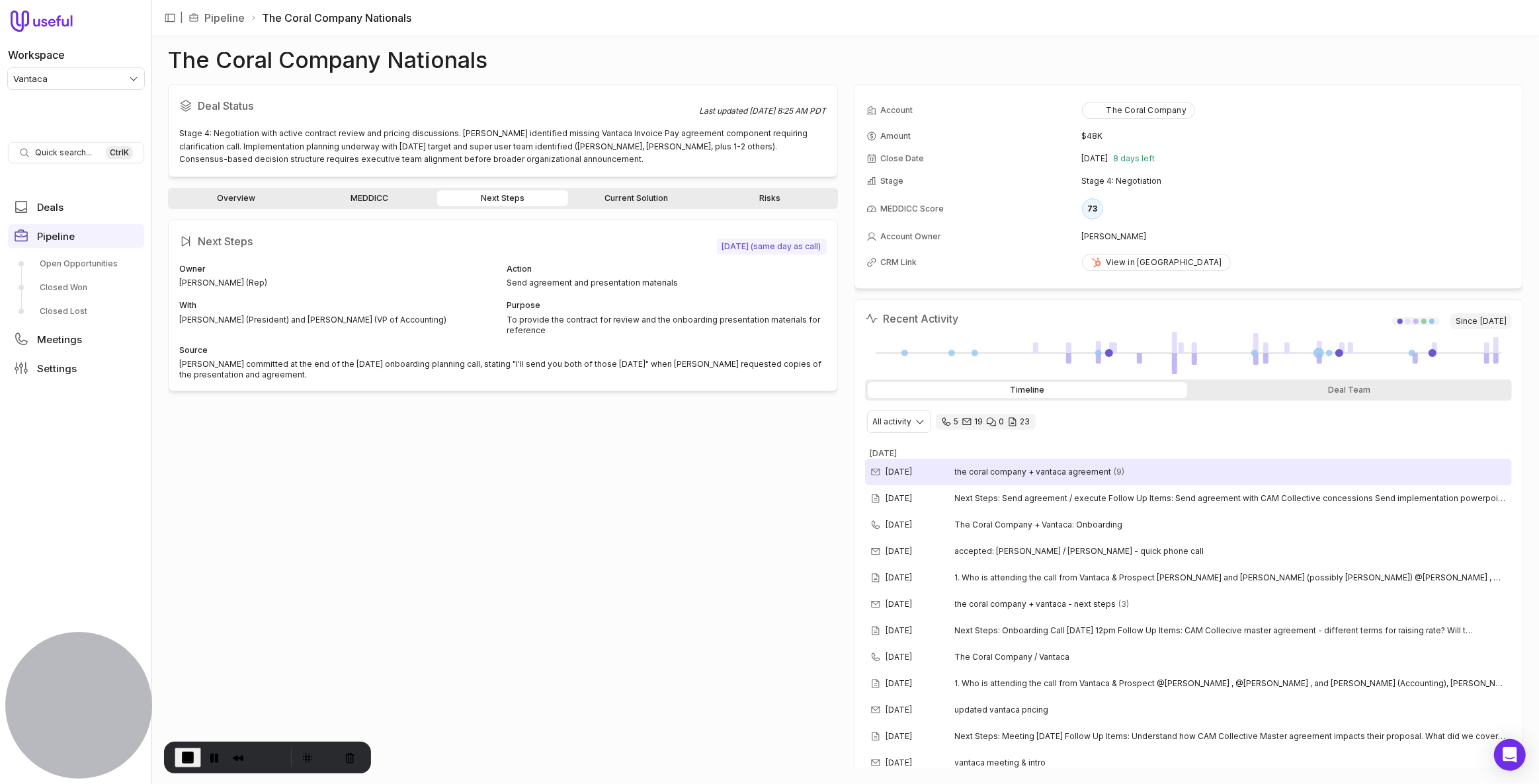
click at [1175, 468] on div "Aug 28, 2025 the coral company + vantaca agreement (9)" at bounding box center [1189, 472] width 648 height 26
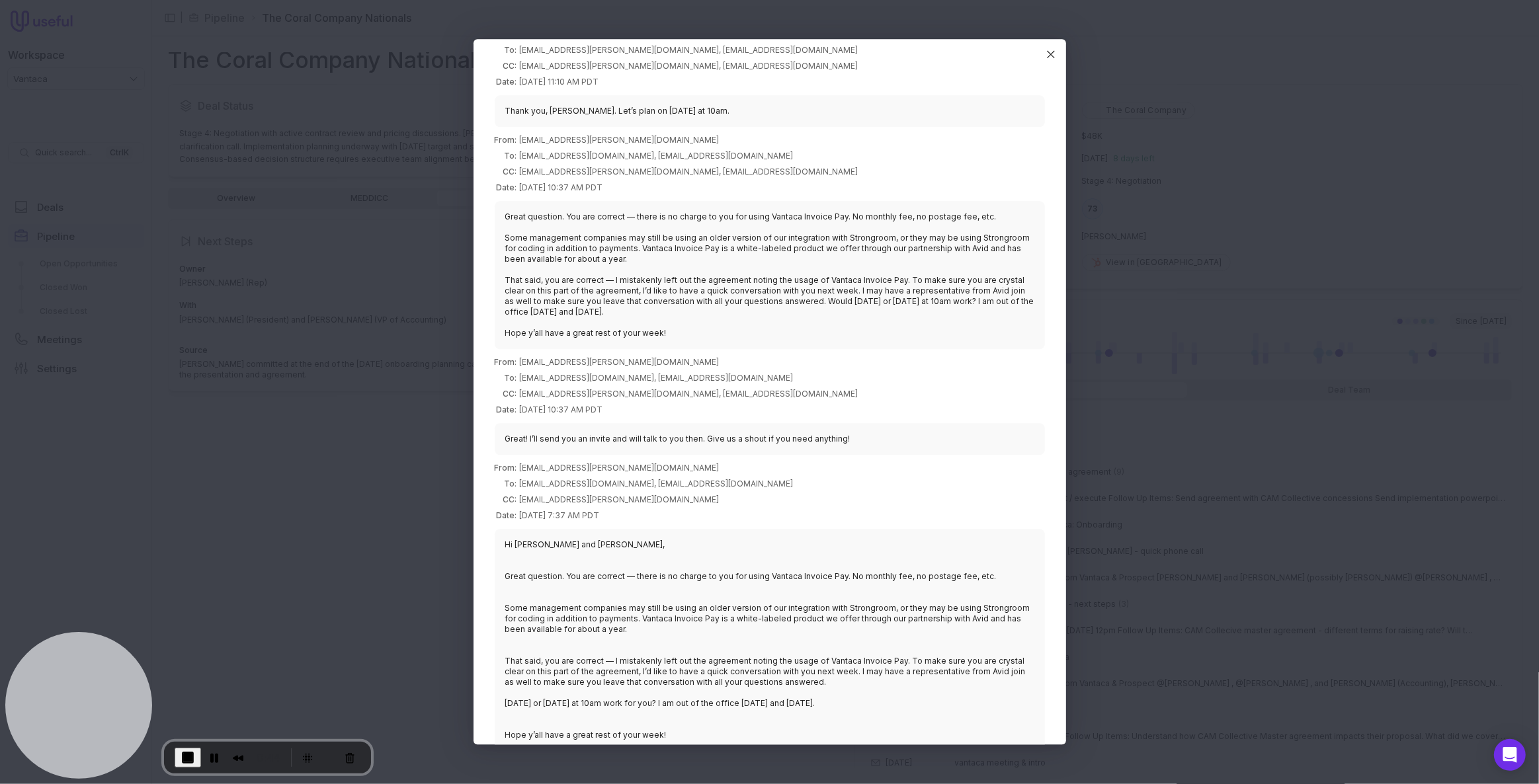
scroll to position [59, 0]
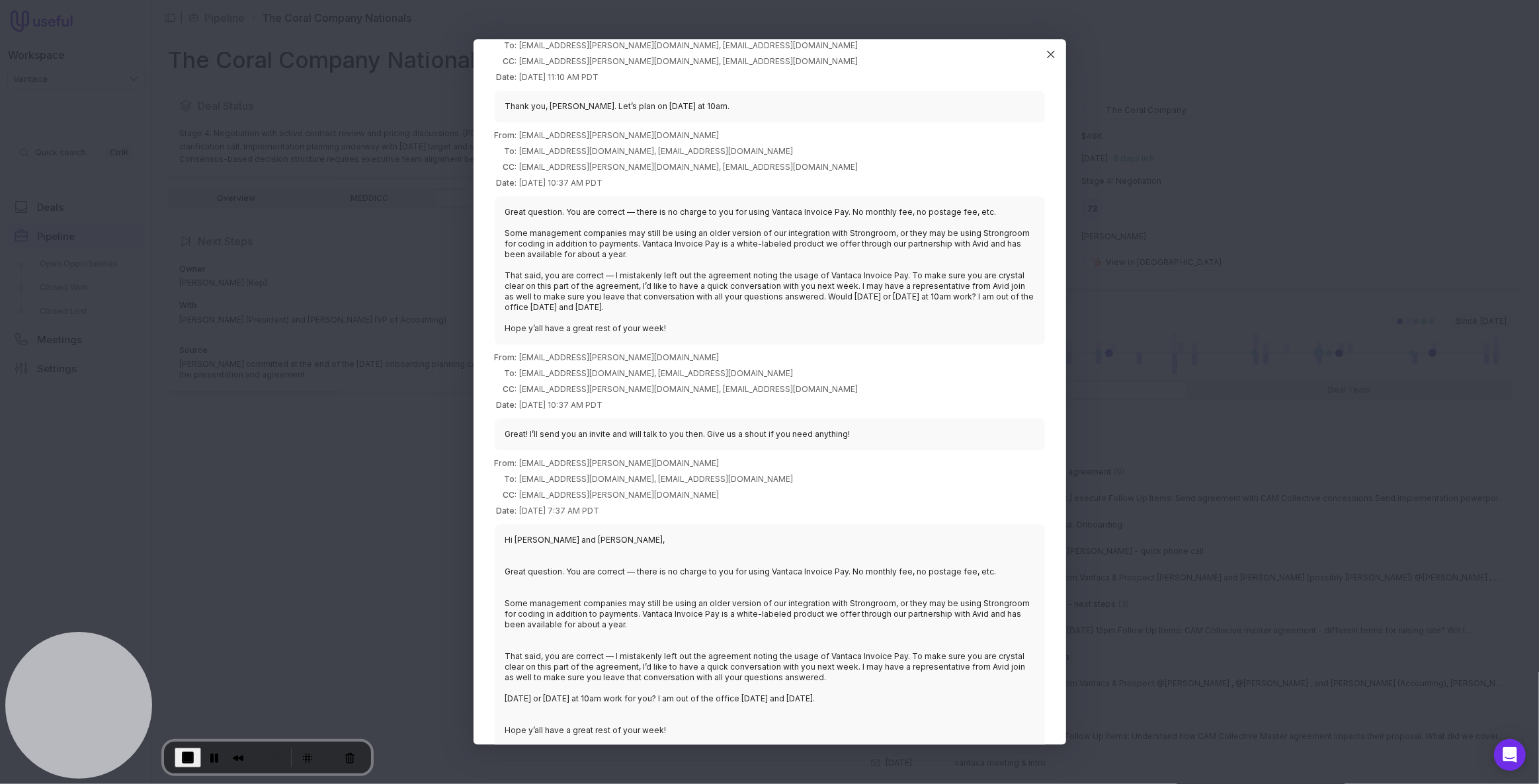
click at [177, 763] on button "End Recording" at bounding box center [188, 757] width 26 height 20
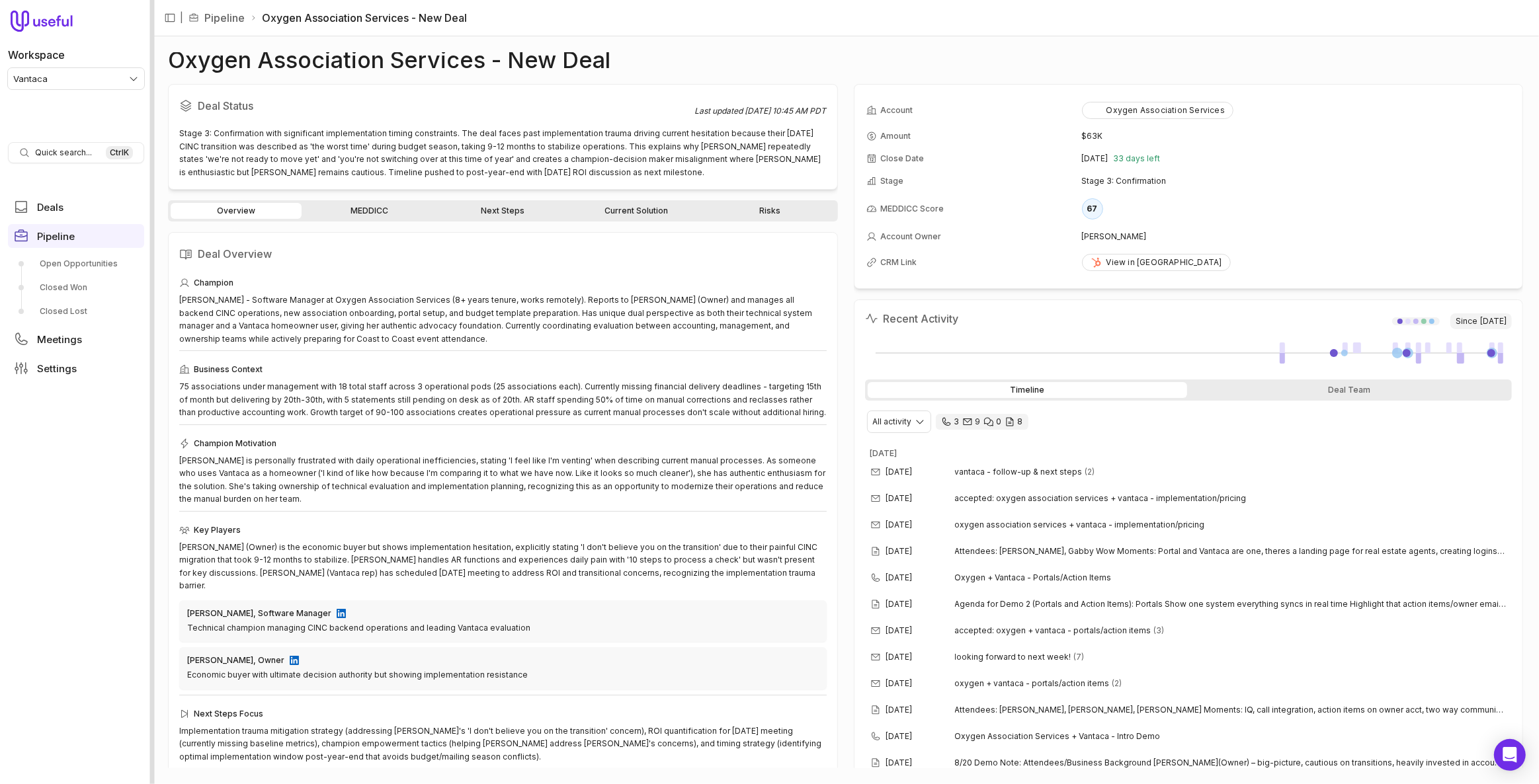
click at [153, 52] on div at bounding box center [152, 392] width 4 height 784
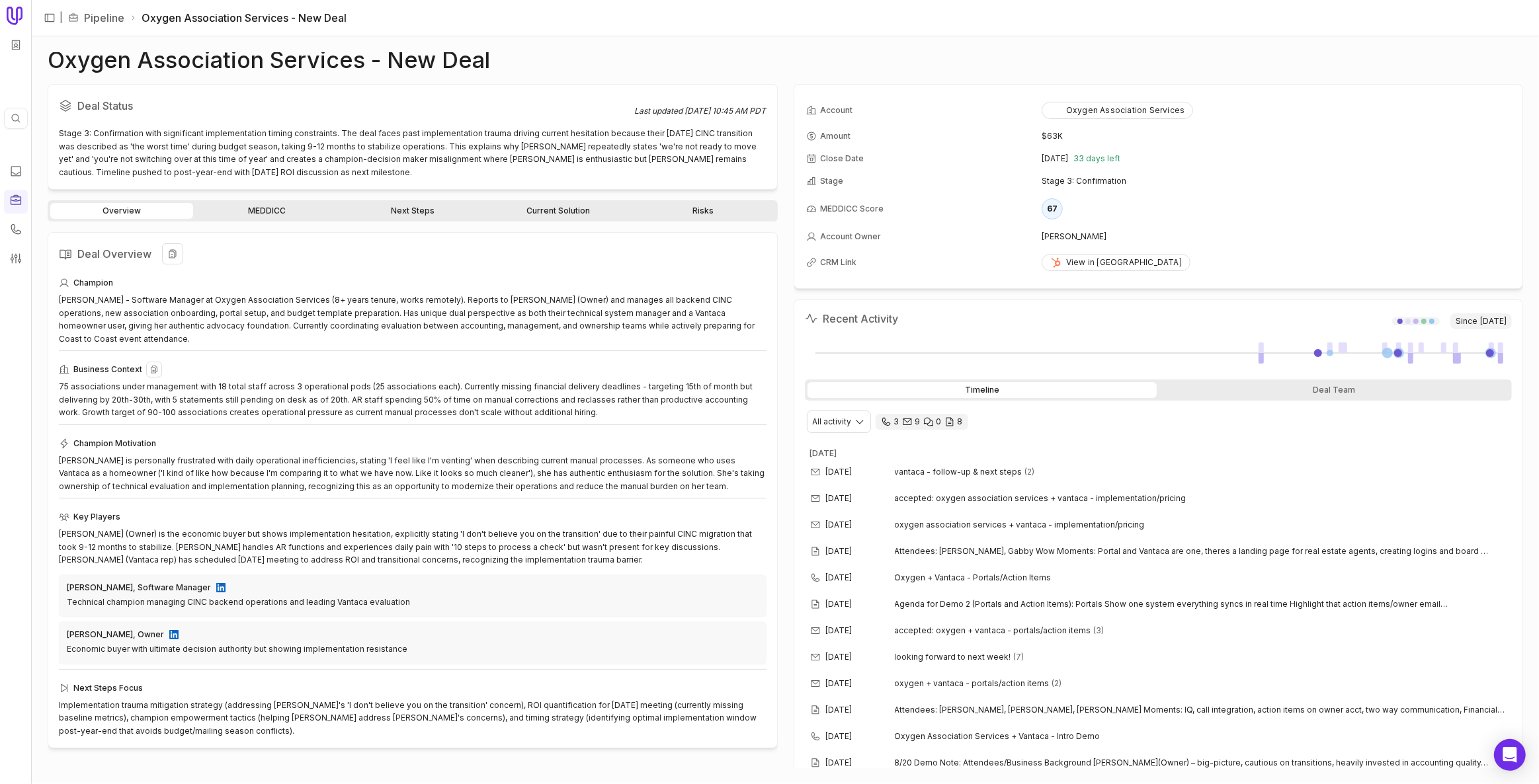
click at [583, 397] on div "75 associations under management with 18 total staff across 3 operational pods …" at bounding box center [413, 399] width 708 height 39
click at [386, 380] on div "75 associations under management with 18 total staff across 3 operational pods …" at bounding box center [413, 399] width 708 height 39
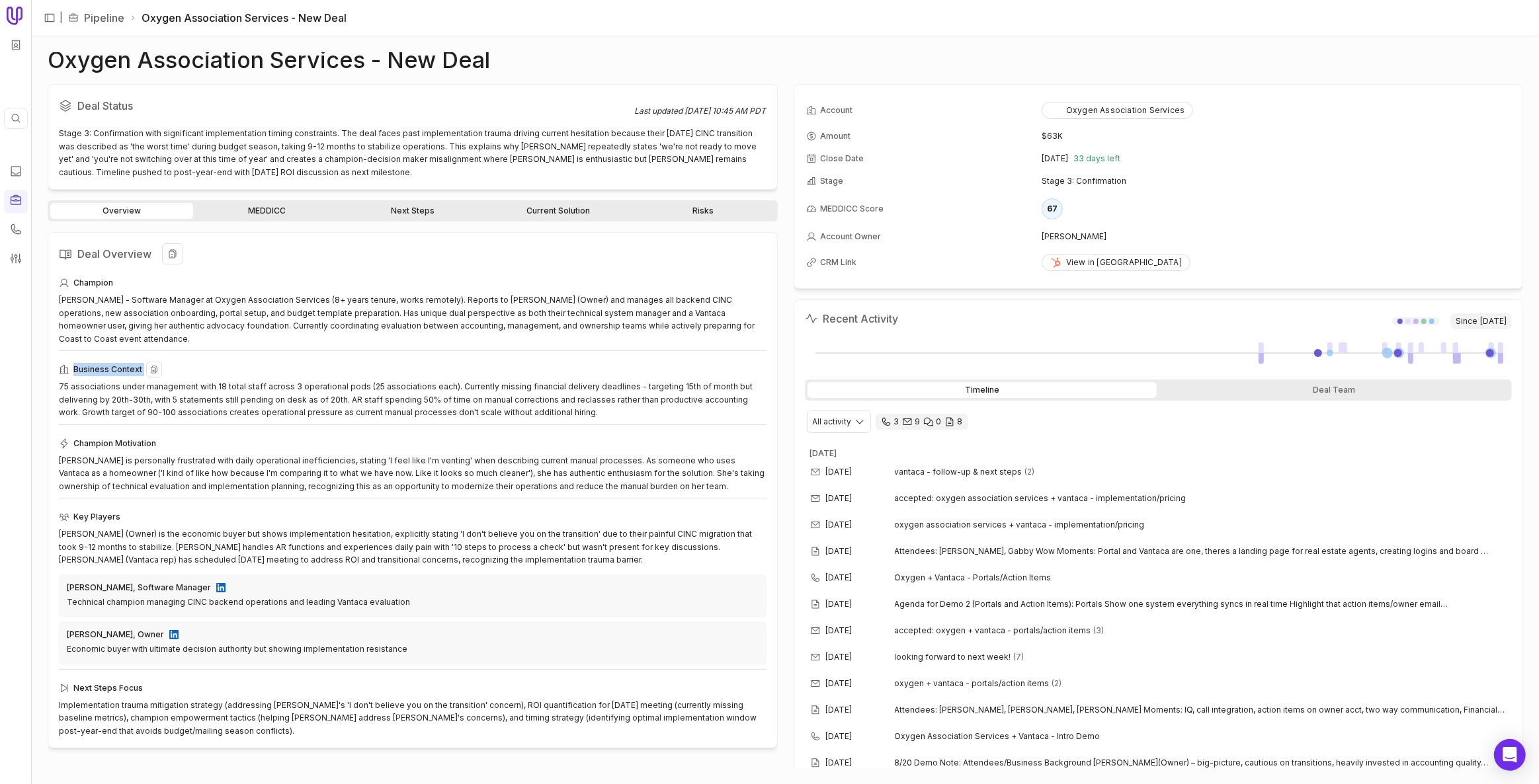
click at [382, 380] on div "75 associations under management with 18 total staff across 3 operational pods …" at bounding box center [413, 399] width 708 height 39
click at [385, 395] on div "75 associations under management with 18 total staff across 3 operational pods …" at bounding box center [413, 399] width 708 height 39
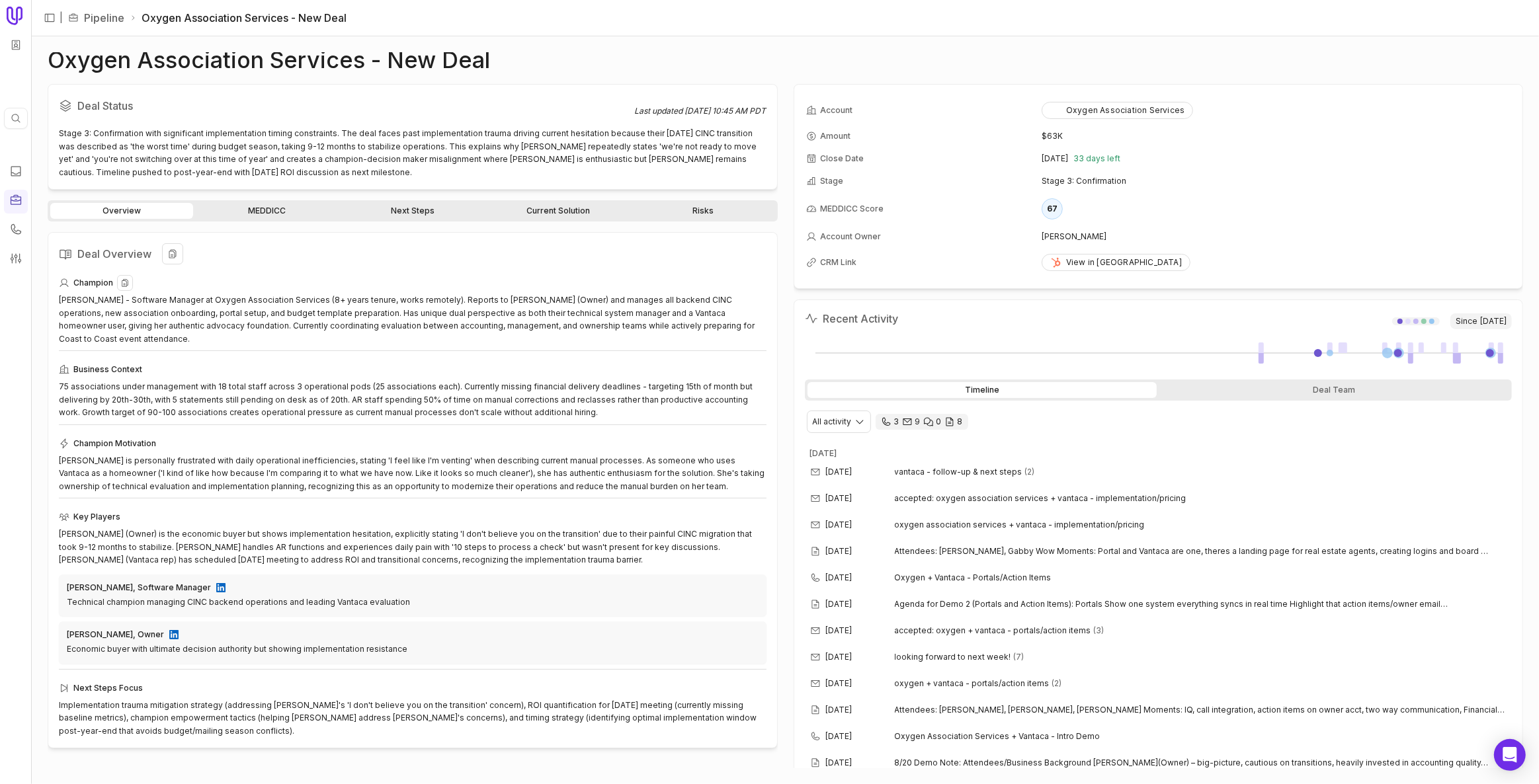
click at [158, 329] on div "[PERSON_NAME] - Software Manager at Oxygen Association Services (8+ years tenur…" at bounding box center [413, 318] width 708 height 51
click at [191, 328] on div "[PERSON_NAME] - Software Manager at Oxygen Association Services (8+ years tenur…" at bounding box center [413, 318] width 708 height 51
drag, startPoint x: 658, startPoint y: 475, endPoint x: 643, endPoint y: 486, distance: 18.6
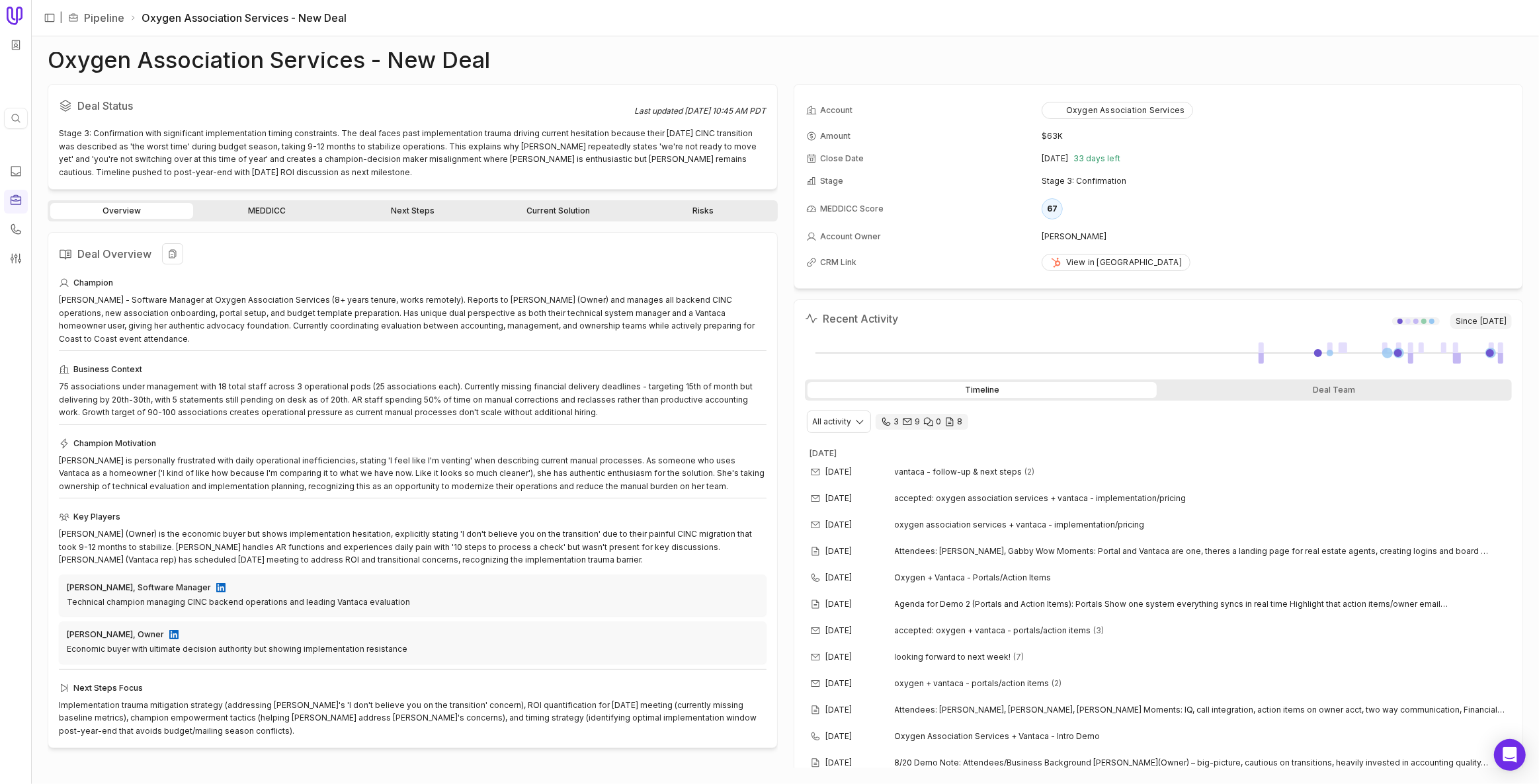
click at [658, 475] on div "[PERSON_NAME] is personally frustrated with daily operational inefficiencies, s…" at bounding box center [413, 473] width 708 height 39
click at [789, 398] on div "Deal Status Last updated [DATE] 10:45 AM PDT Stage 3: Confirmation with signifi…" at bounding box center [785, 426] width 1475 height 685
click at [770, 397] on div "Deal Overview Champion [PERSON_NAME] - Software Manager at Oxygen Association S…" at bounding box center [413, 490] width 730 height 516
click at [792, 393] on div "Deal Status Last updated [DATE] 10:45 AM PDT Stage 3: Confirmation with signifi…" at bounding box center [785, 426] width 1475 height 685
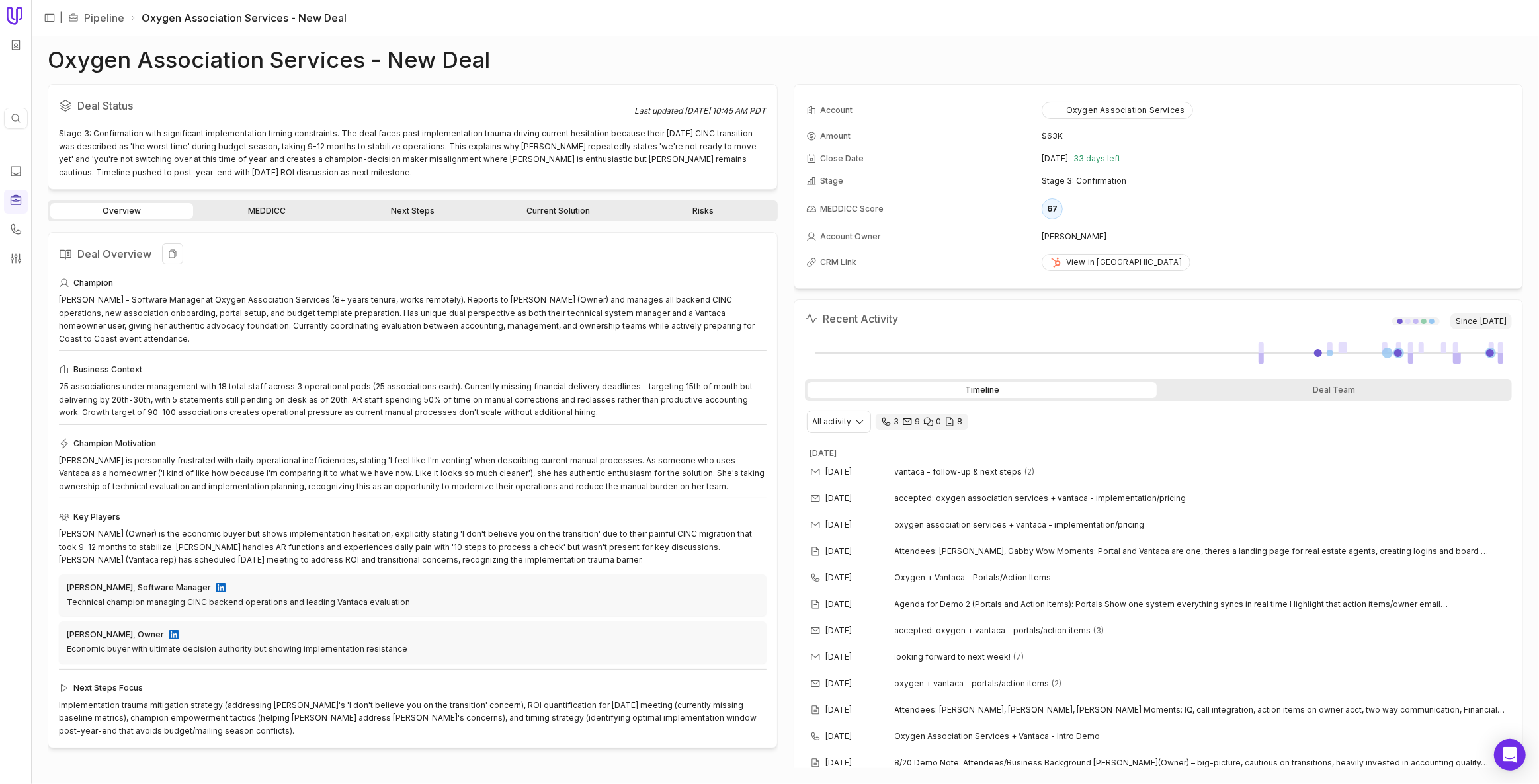
click at [776, 272] on div "Deal Overview Champion [PERSON_NAME] - Software Manager at Oxygen Association S…" at bounding box center [413, 490] width 730 height 516
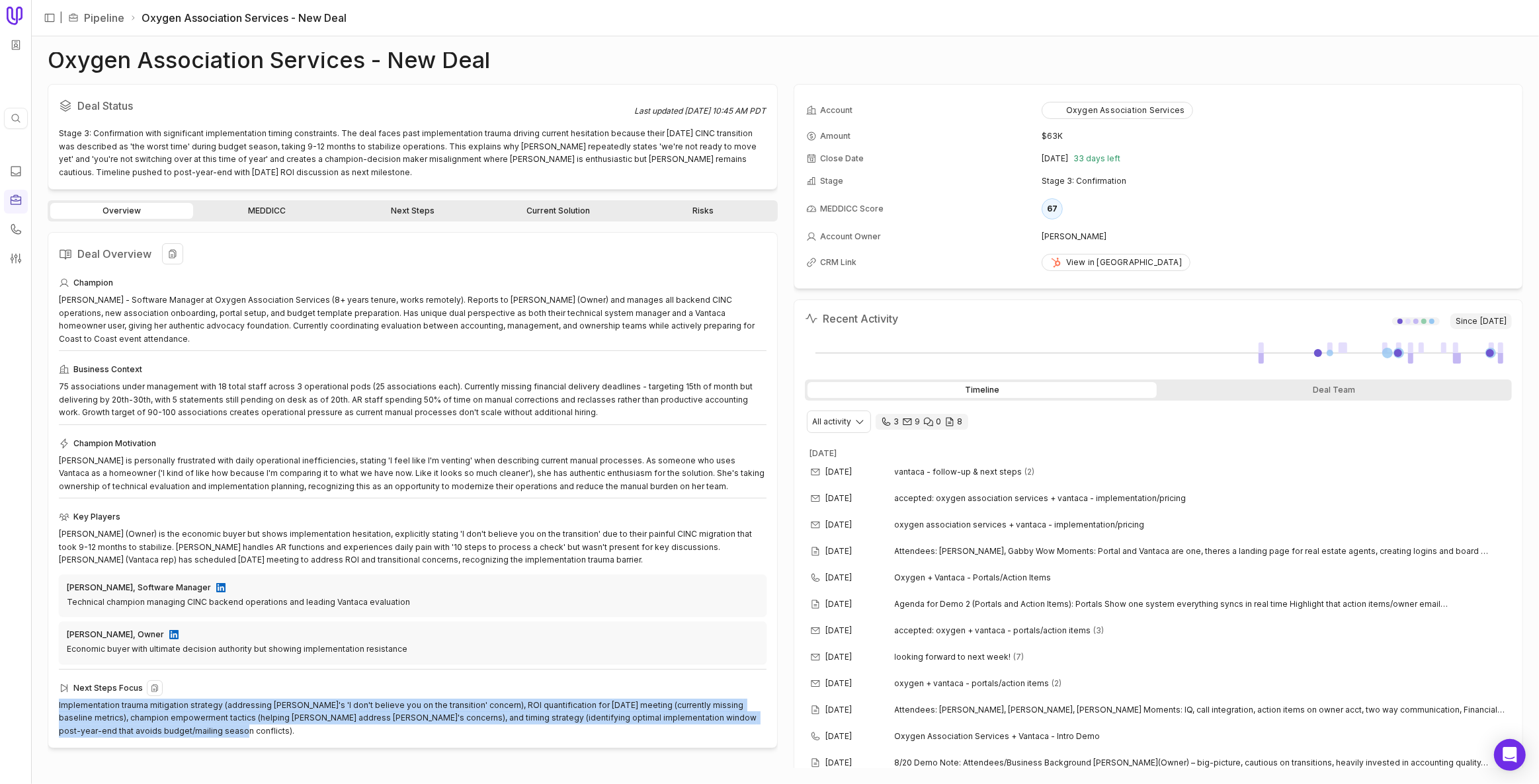
drag, startPoint x: 216, startPoint y: 727, endPoint x: 139, endPoint y: 676, distance: 92.4
click at [57, 690] on div "Deal Overview Champion [PERSON_NAME] - Software Manager at Oxygen Association S…" at bounding box center [413, 490] width 730 height 516
click at [213, 720] on div "Implementation trauma mitigation strategy (addressing [PERSON_NAME]'s 'I don't …" at bounding box center [413, 718] width 708 height 39
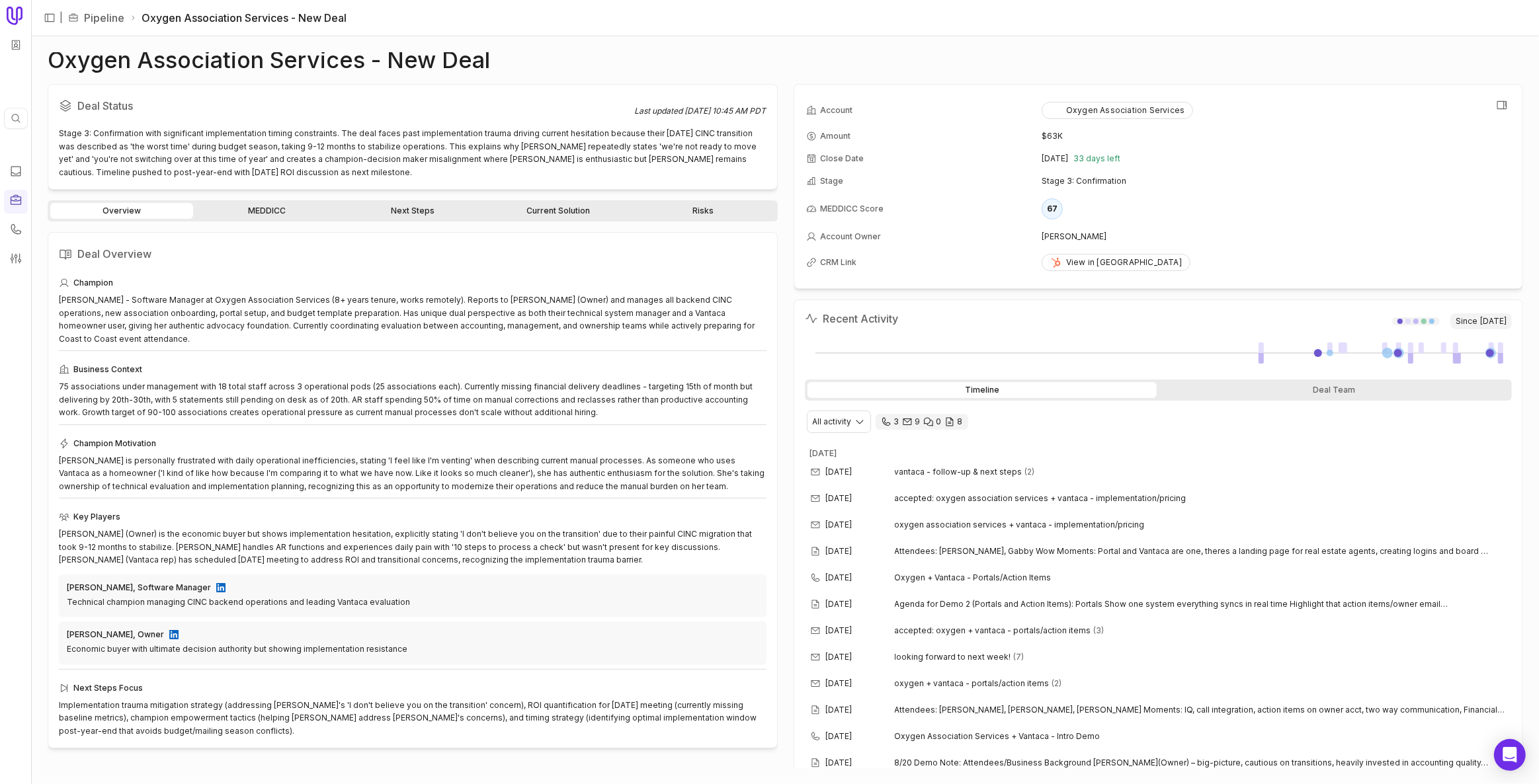
click at [1068, 157] on time "[DATE]" at bounding box center [1055, 158] width 26 height 10
click at [414, 150] on div "Stage 3: Confirmation with significant implementation timing constraints. The d…" at bounding box center [413, 152] width 708 height 51
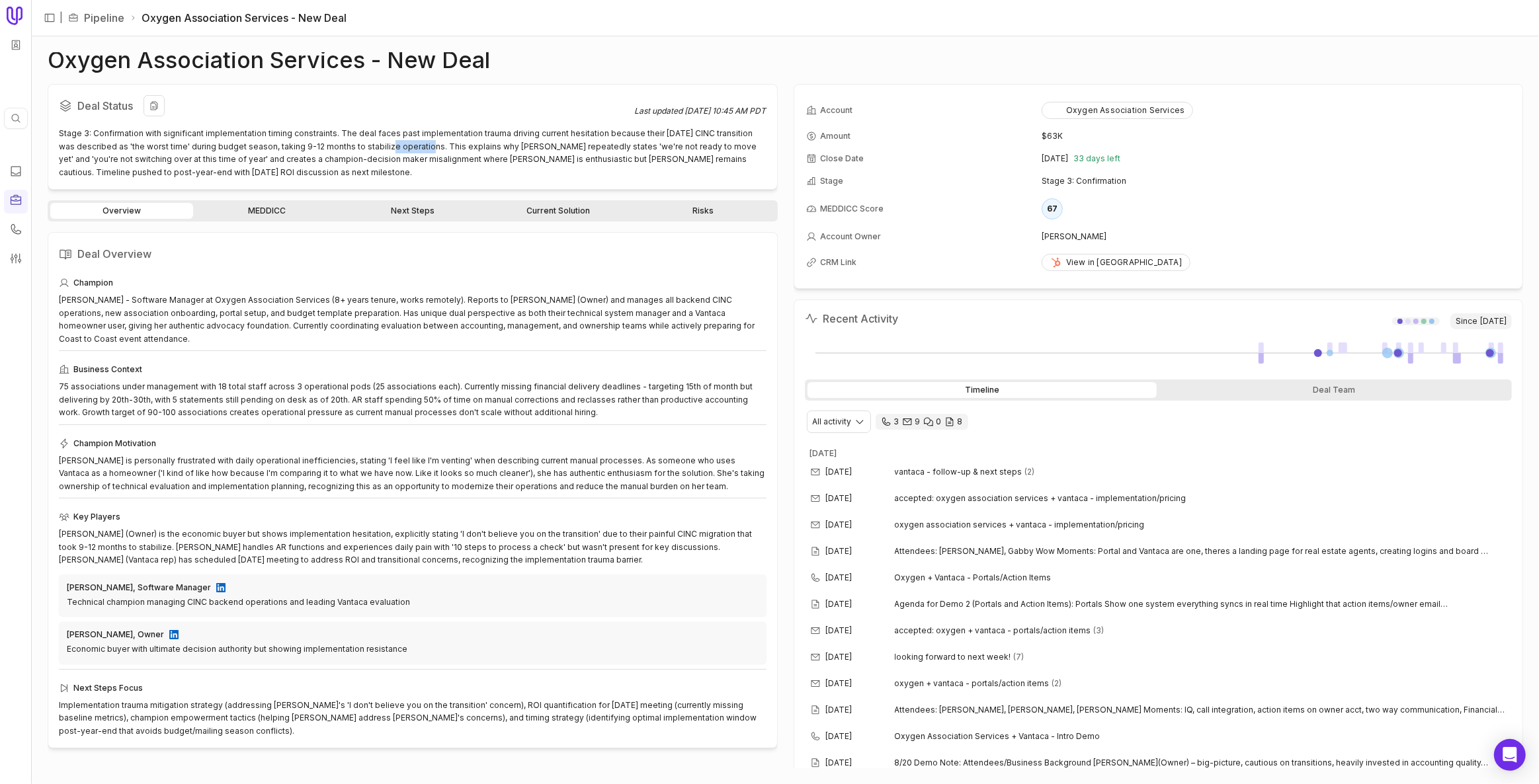
click at [414, 150] on div "Stage 3: Confirmation with significant implementation timing constraints. The d…" at bounding box center [413, 152] width 708 height 51
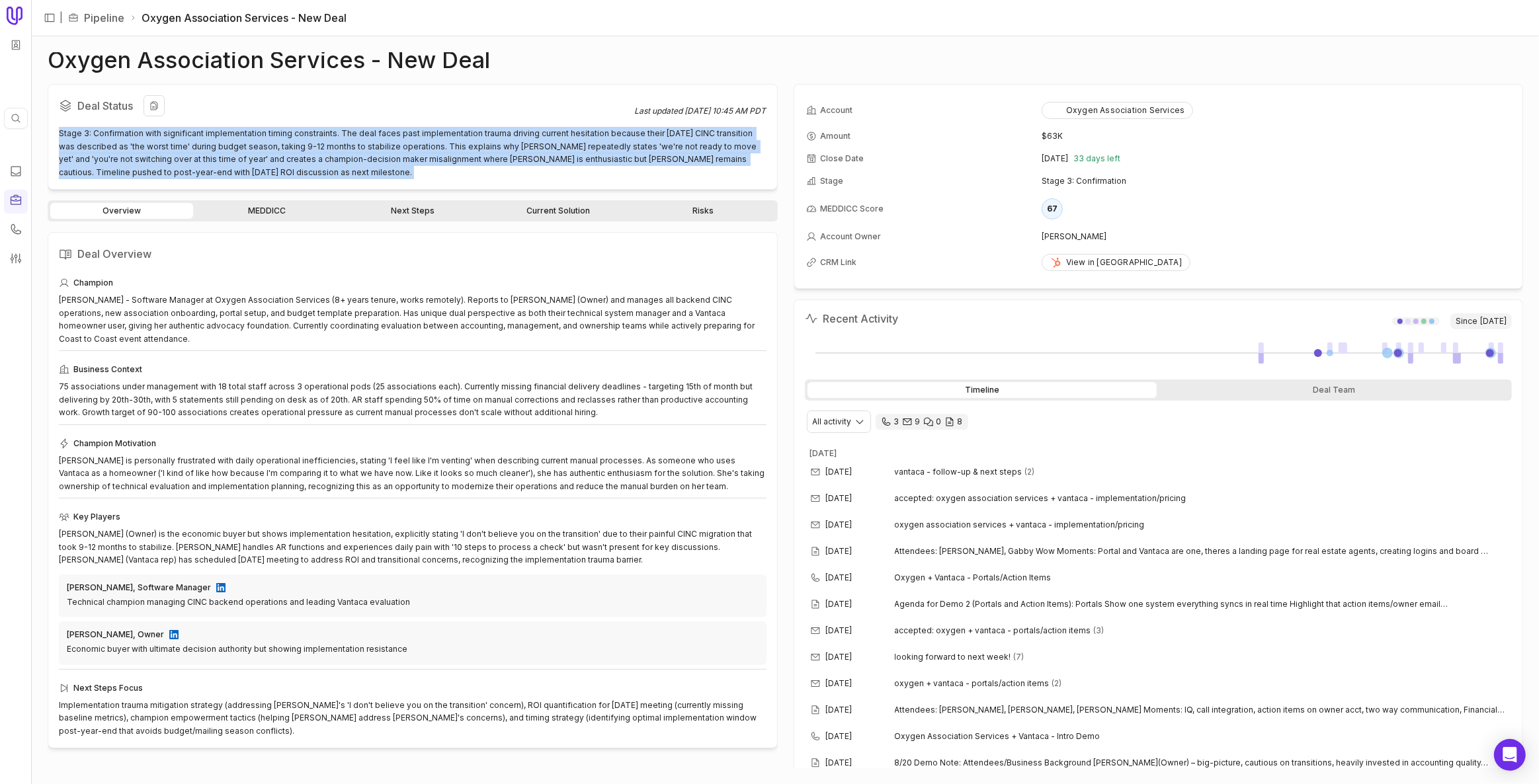
click at [414, 150] on div "Stage 3: Confirmation with significant implementation timing constraints. The d…" at bounding box center [413, 152] width 708 height 51
click at [442, 164] on div "Stage 3: Confirmation with significant implementation timing constraints. The d…" at bounding box center [413, 152] width 708 height 51
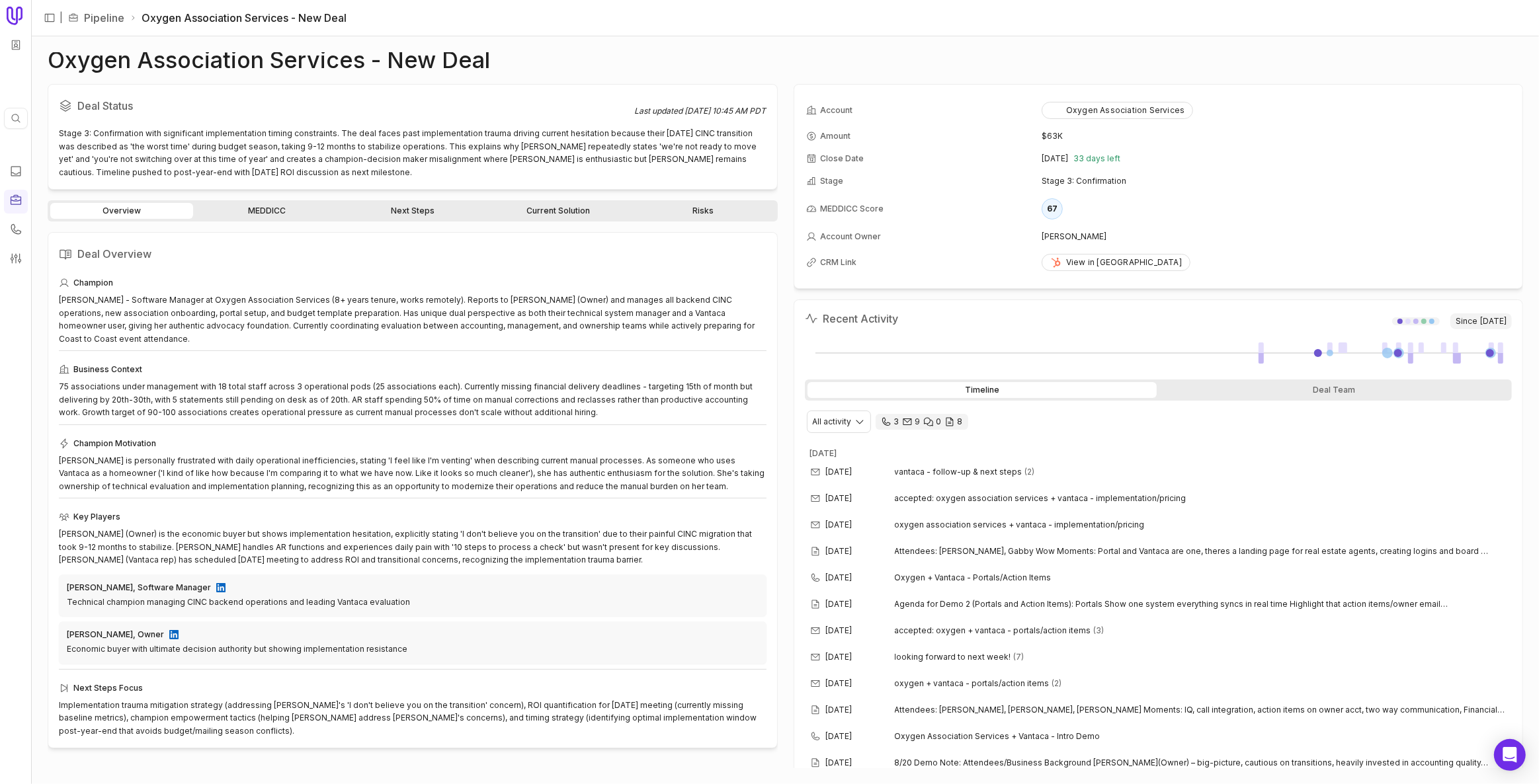
click at [282, 204] on link "MEDDICC" at bounding box center [267, 211] width 143 height 16
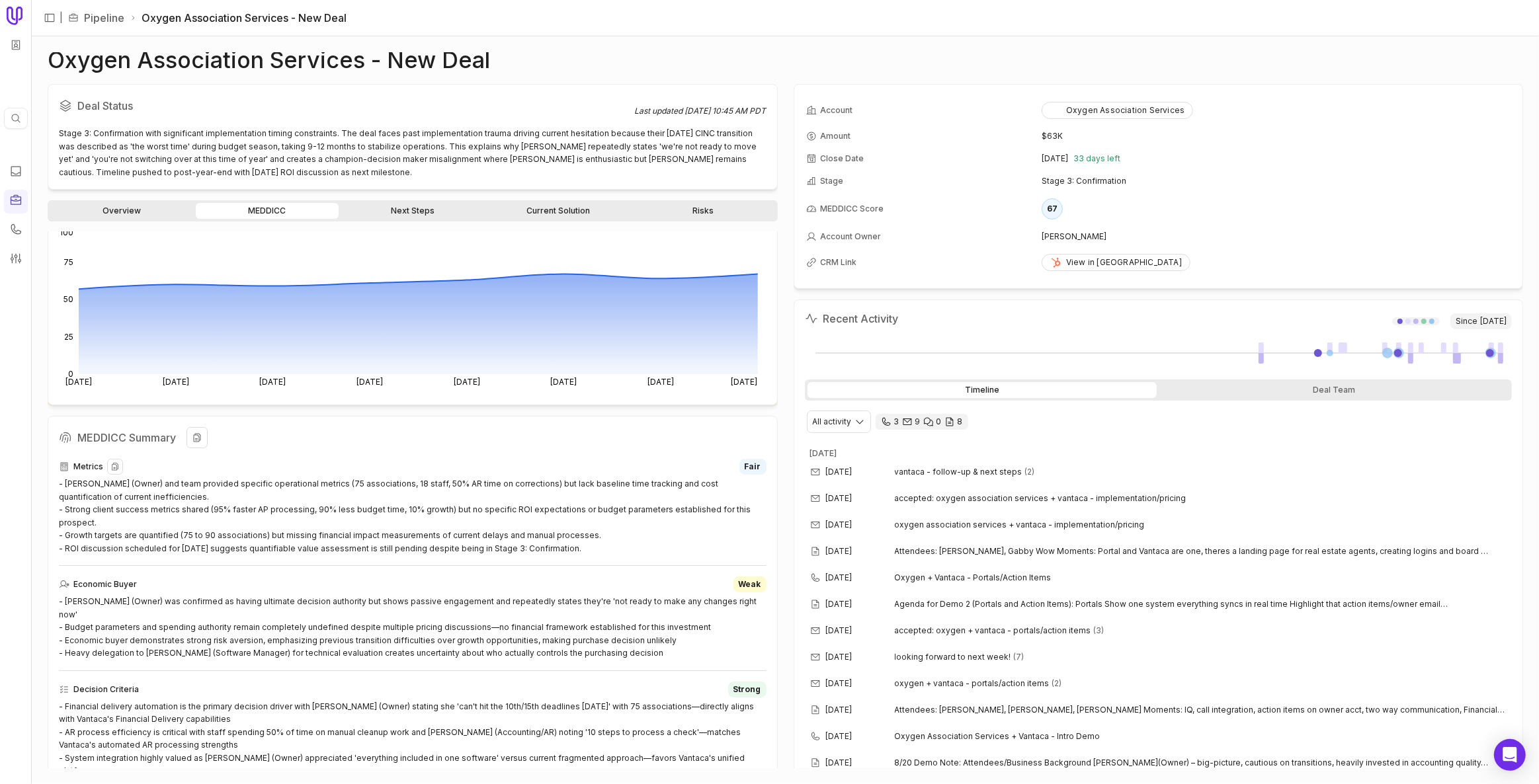
scroll to position [180, 0]
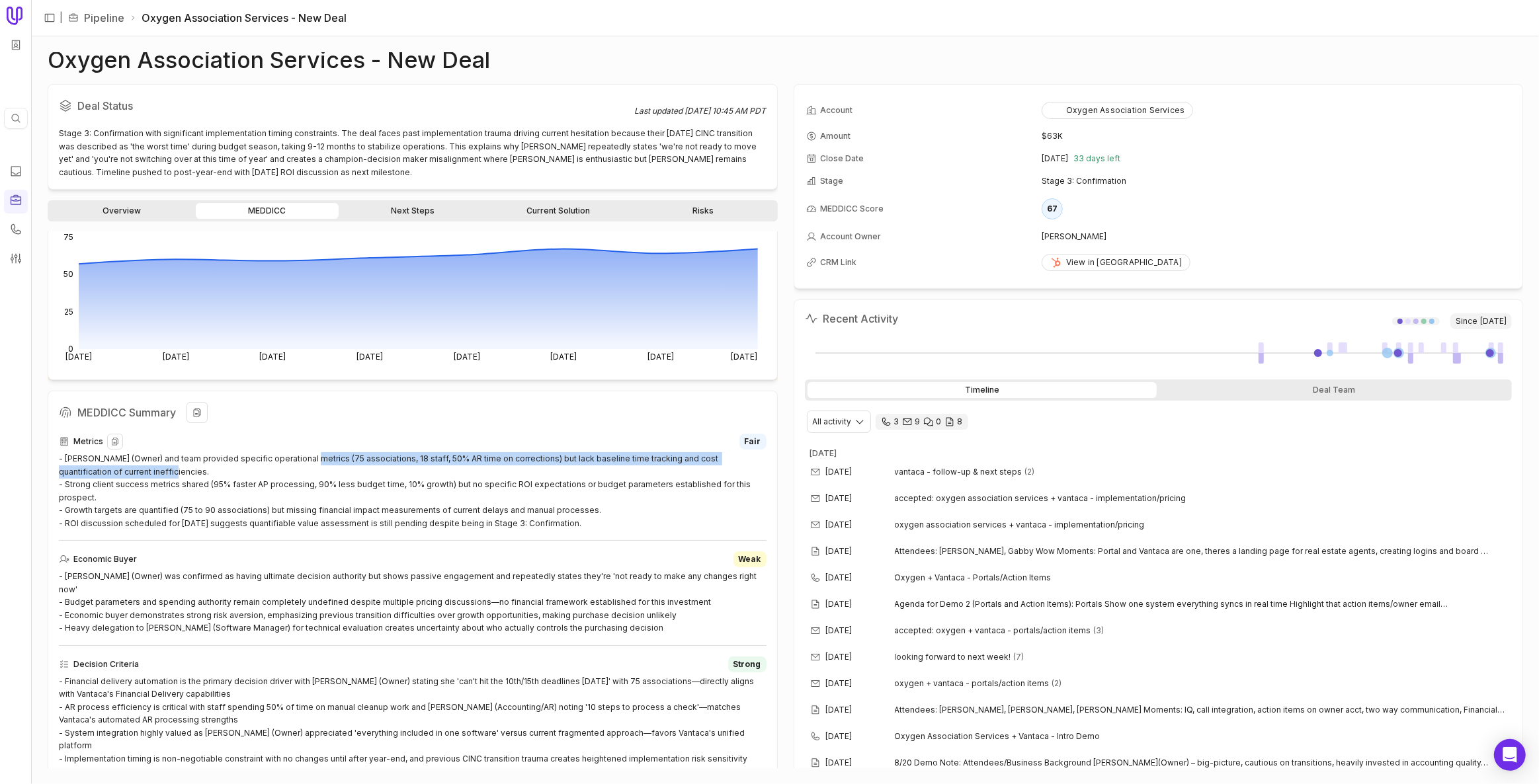
drag, startPoint x: 299, startPoint y: 467, endPoint x: 299, endPoint y: 459, distance: 8.0
click at [299, 459] on div "- [PERSON_NAME] (Owner) and team provided specific operational metrics (75 asso…" at bounding box center [413, 491] width 708 height 77
click at [299, 467] on div "- [PERSON_NAME] (Owner) and team provided specific operational metrics (75 asso…" at bounding box center [413, 491] width 708 height 77
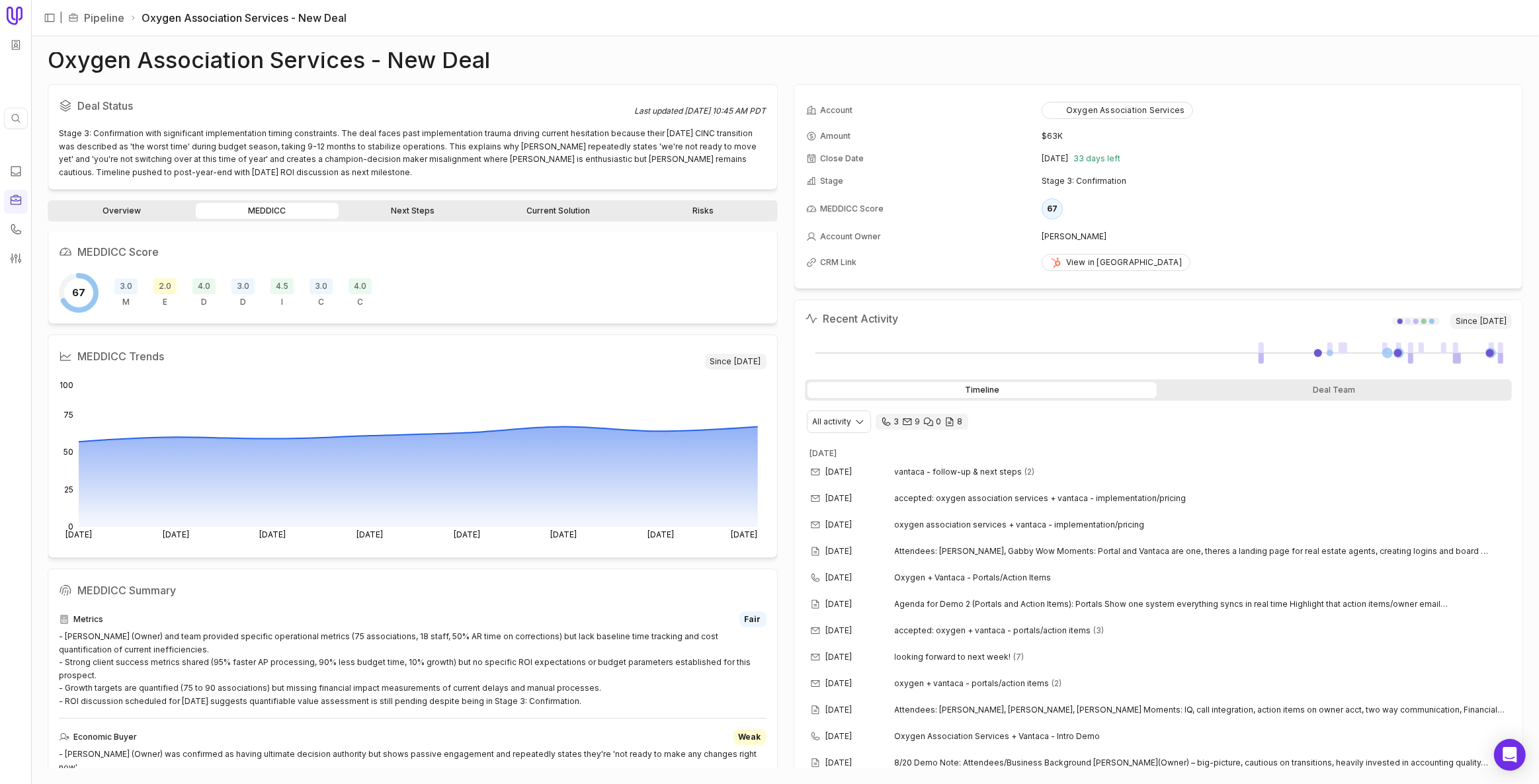
scroll to position [0, 0]
click at [164, 302] on span "E" at bounding box center [165, 304] width 4 height 10
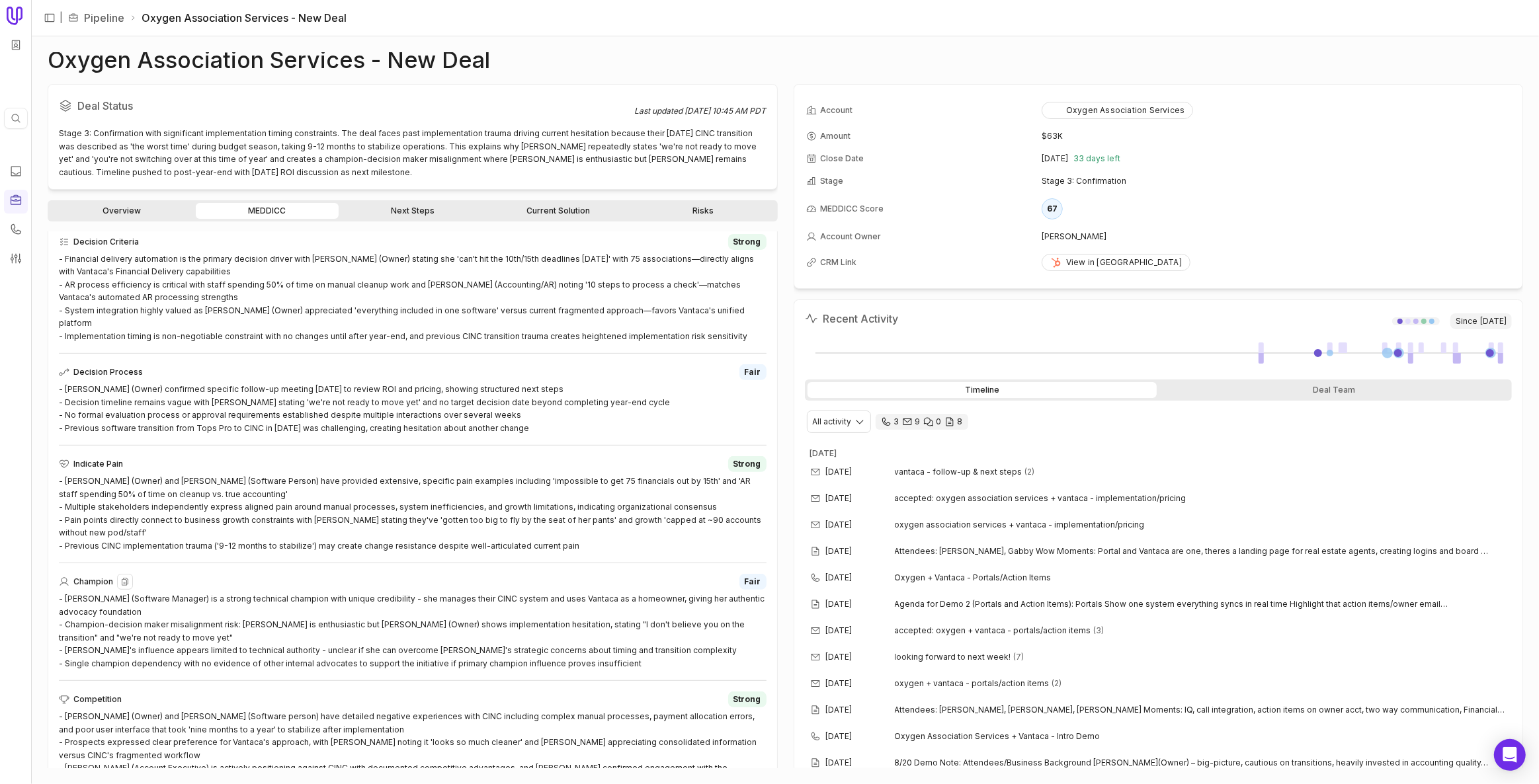
scroll to position [2, 0]
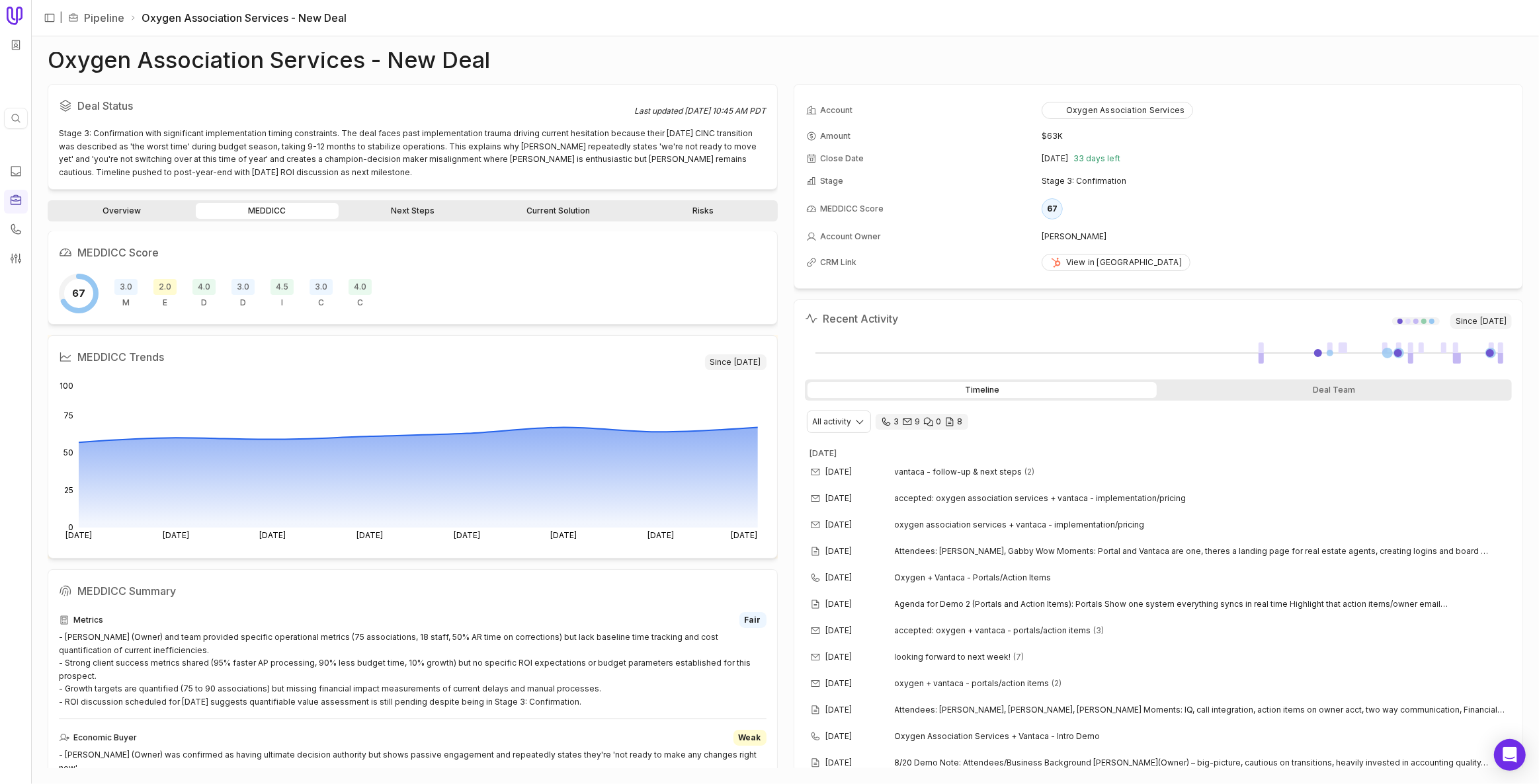
click at [427, 208] on link "Next Steps" at bounding box center [413, 211] width 143 height 16
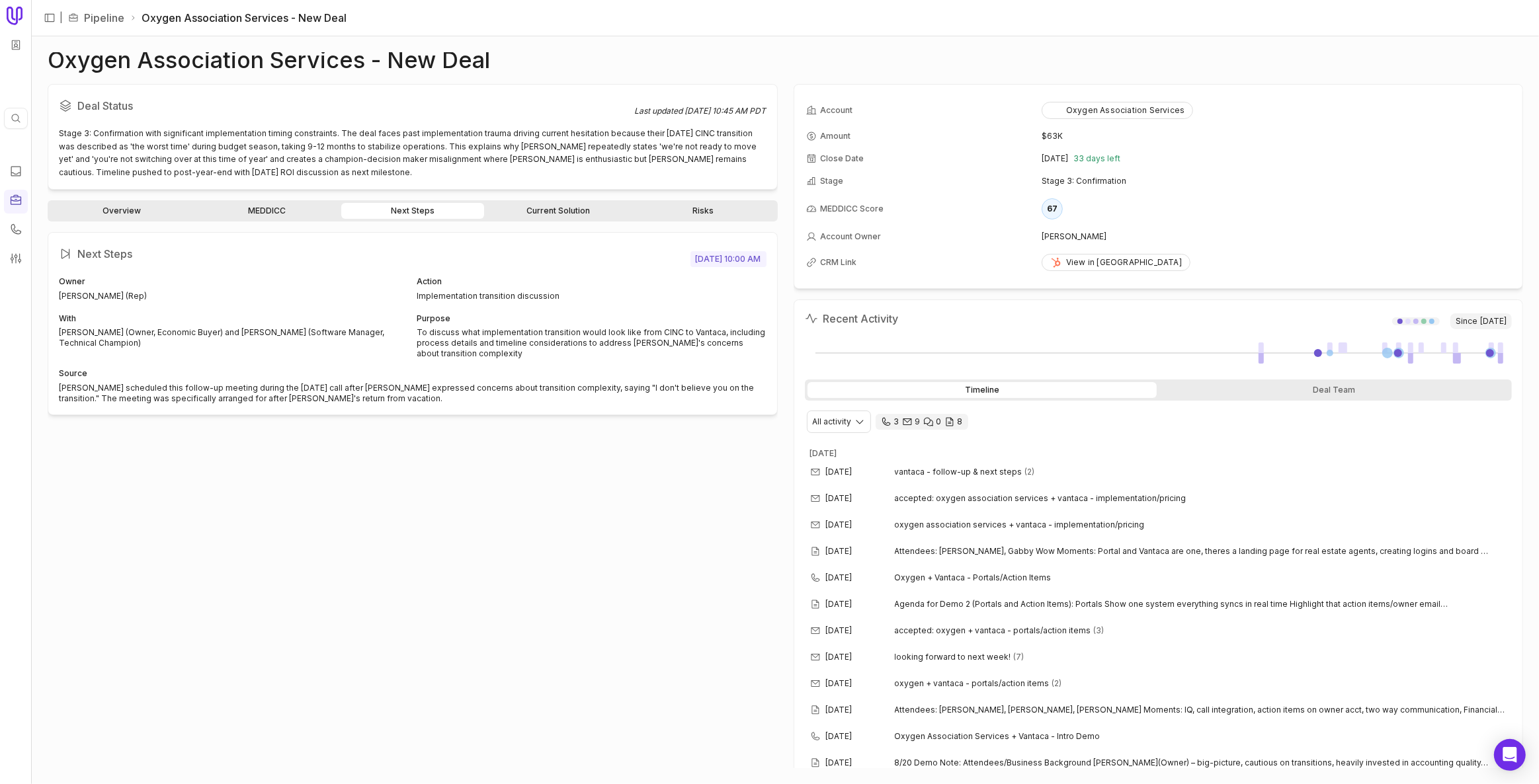
click at [59, 291] on div "[PERSON_NAME] (Rep)" at bounding box center [234, 296] width 350 height 10
click at [164, 387] on div "[PERSON_NAME] scheduled this follow-up meeting during the [DATE] call after [PE…" at bounding box center [413, 393] width 708 height 21
drag, startPoint x: 56, startPoint y: 328, endPoint x: 209, endPoint y: 325, distance: 153.0
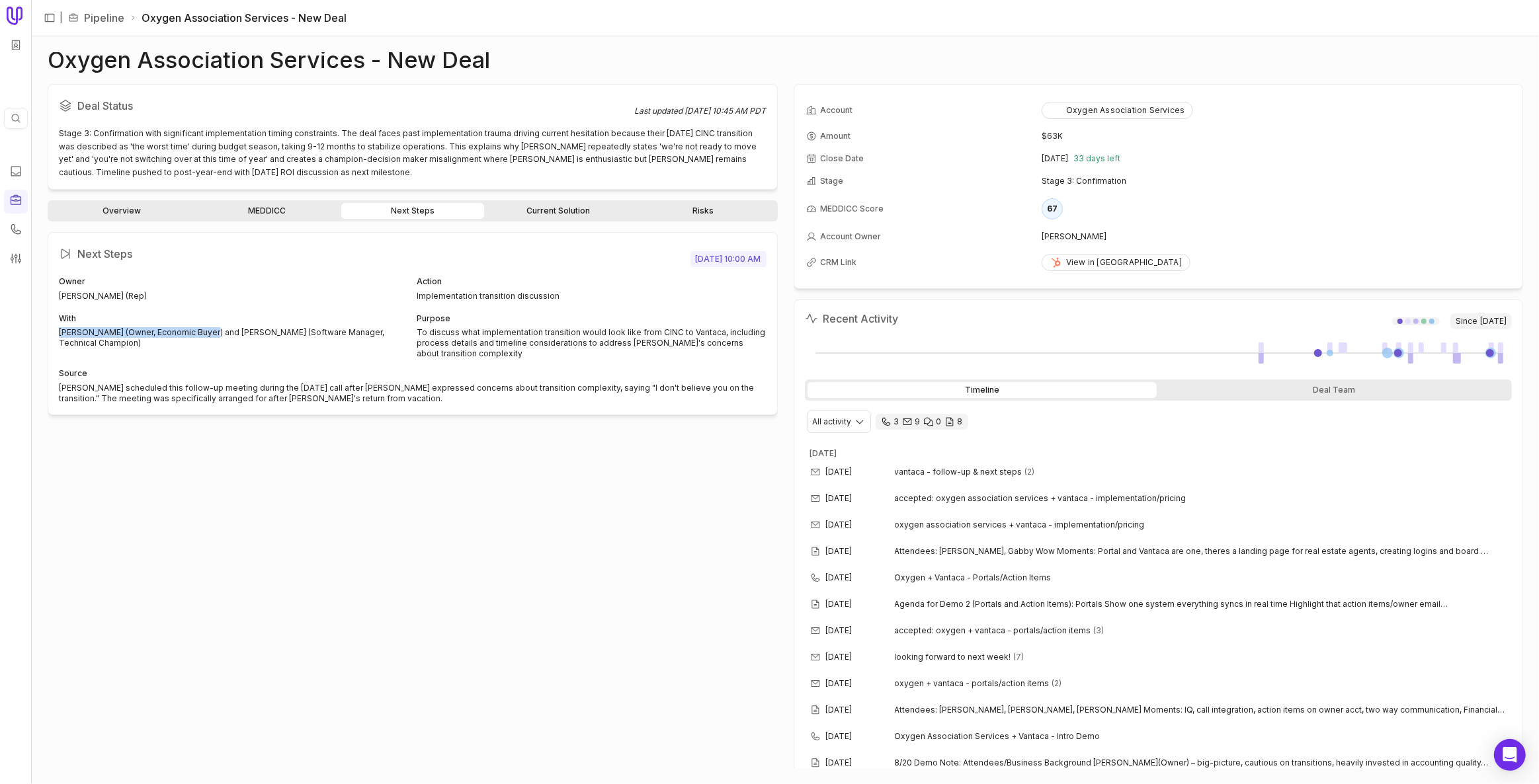
click at [209, 325] on div "Next Steps [DATE] 10:00 AM Owner [PERSON_NAME] (Rep) Action Implementation tran…" at bounding box center [413, 324] width 730 height 183
click at [243, 334] on div "[PERSON_NAME] (Owner, Economic Buyer) and [PERSON_NAME] (Software Manager, Tech…" at bounding box center [234, 338] width 350 height 21
drag, startPoint x: 205, startPoint y: 345, endPoint x: 50, endPoint y: 330, distance: 155.7
click at [50, 330] on div "Next Steps [DATE] 10:00 AM Owner [PERSON_NAME] (Rep) Action Implementation tran…" at bounding box center [413, 324] width 730 height 183
drag, startPoint x: 224, startPoint y: 381, endPoint x: 328, endPoint y: 387, distance: 104.2
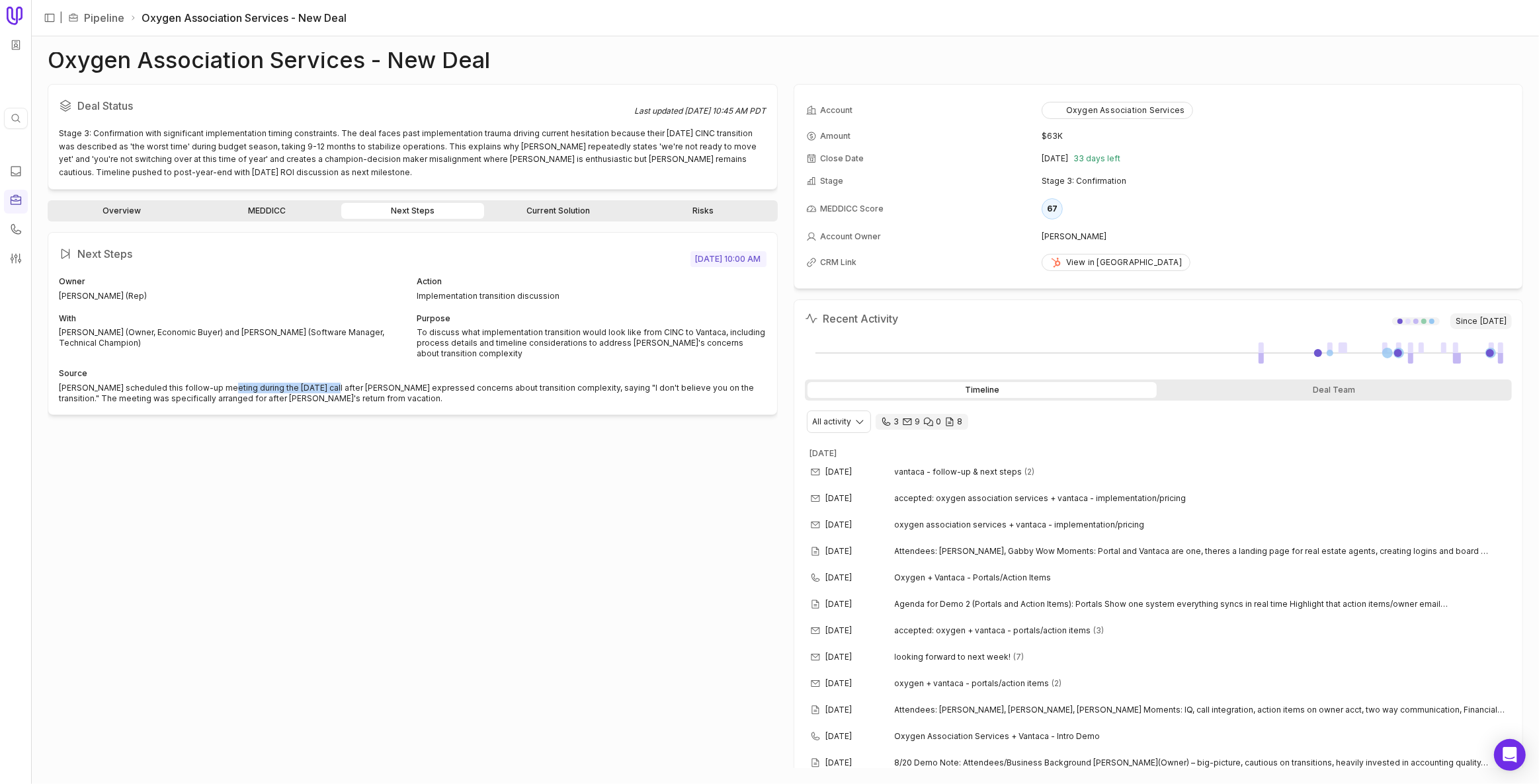
click at [328, 387] on div "[PERSON_NAME] scheduled this follow-up meeting during the [DATE] call after [PE…" at bounding box center [413, 393] width 708 height 21
click at [390, 401] on div "[PERSON_NAME] scheduled this follow-up meeting during the [DATE] call after [PE…" at bounding box center [413, 393] width 708 height 21
click at [514, 244] on h2 "Next Steps" at bounding box center [375, 254] width 632 height 21
click at [556, 211] on link "Current Solution" at bounding box center [558, 211] width 143 height 16
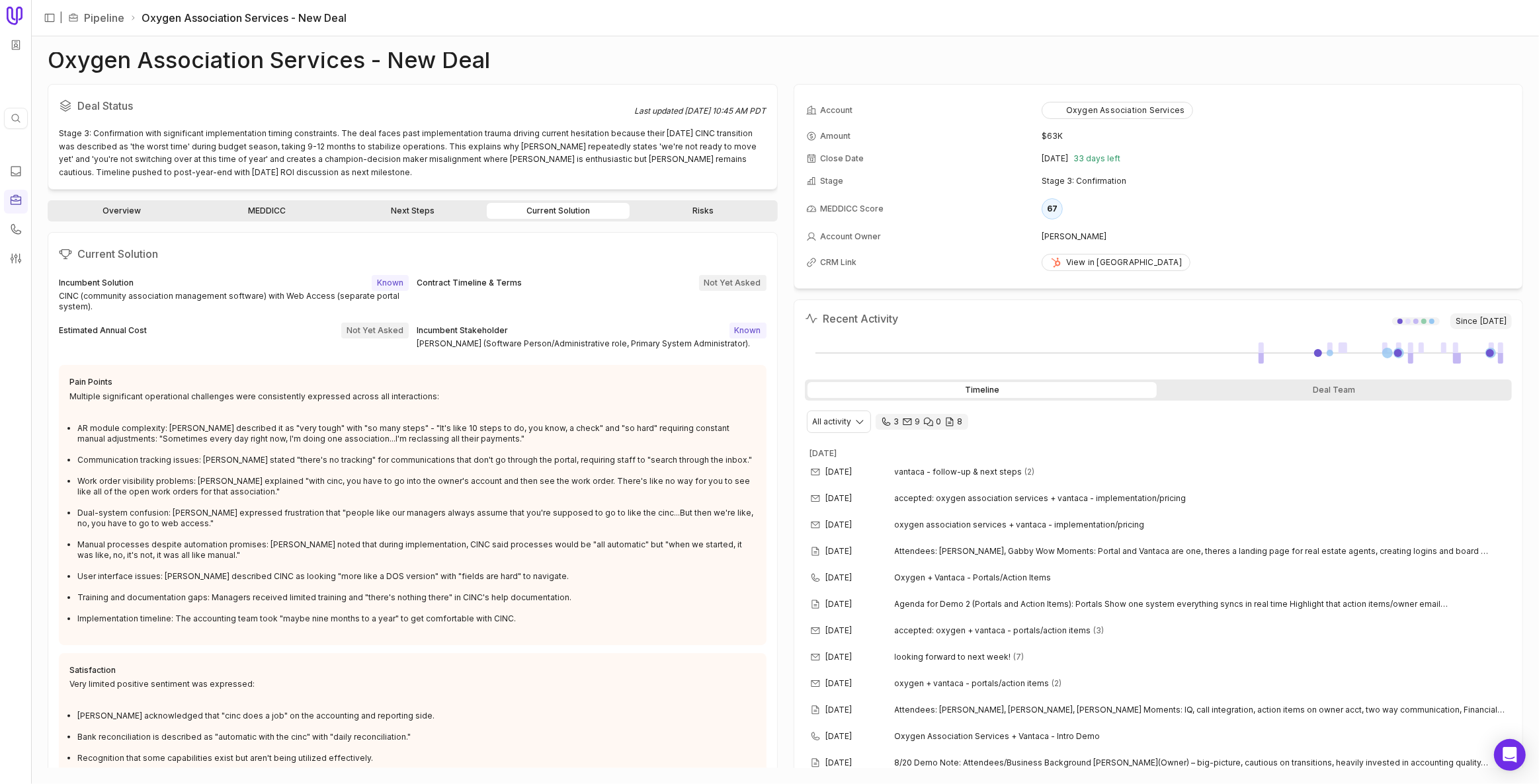
click at [685, 205] on link "Risks" at bounding box center [703, 211] width 143 height 16
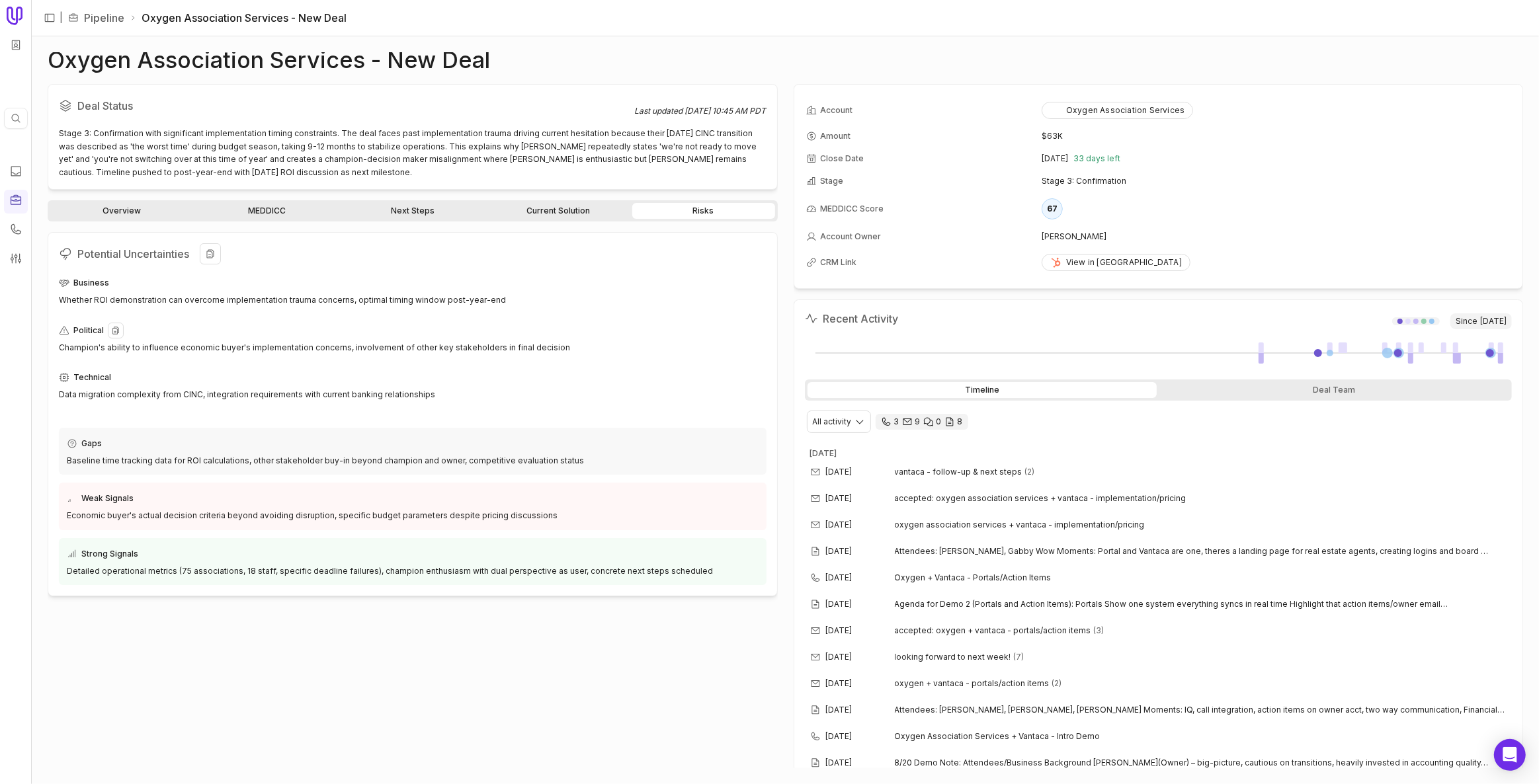
click at [170, 343] on div "Champion's ability to influence economic buyer's implementation concerns, invol…" at bounding box center [413, 347] width 708 height 13
click at [688, 332] on div "Political" at bounding box center [413, 331] width 708 height 16
